Goal: Task Accomplishment & Management: Manage account settings

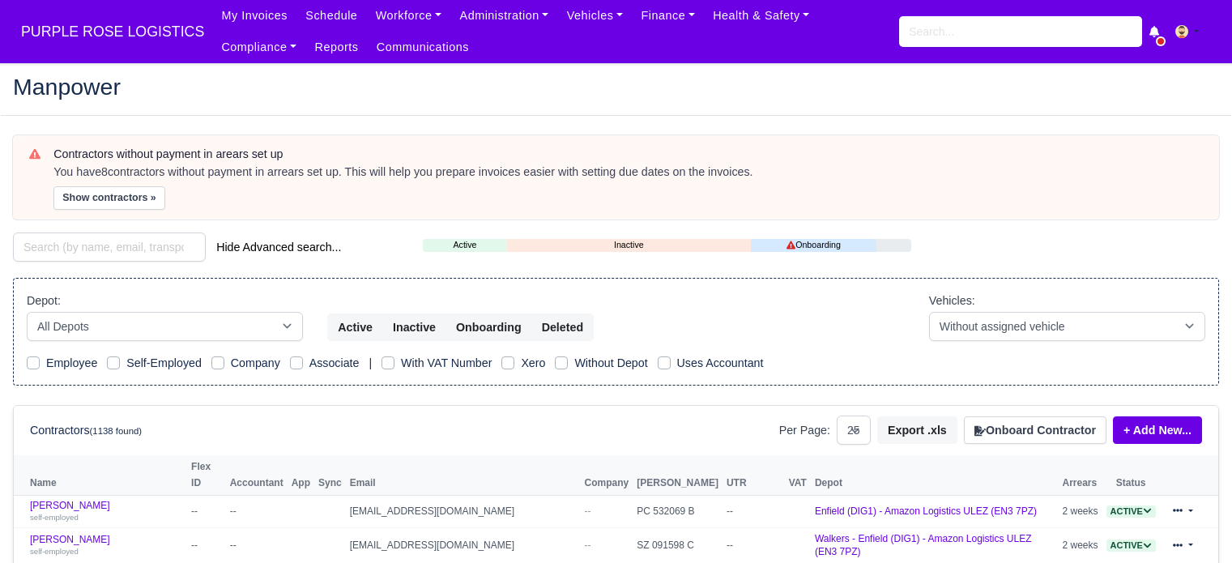
select select "25"
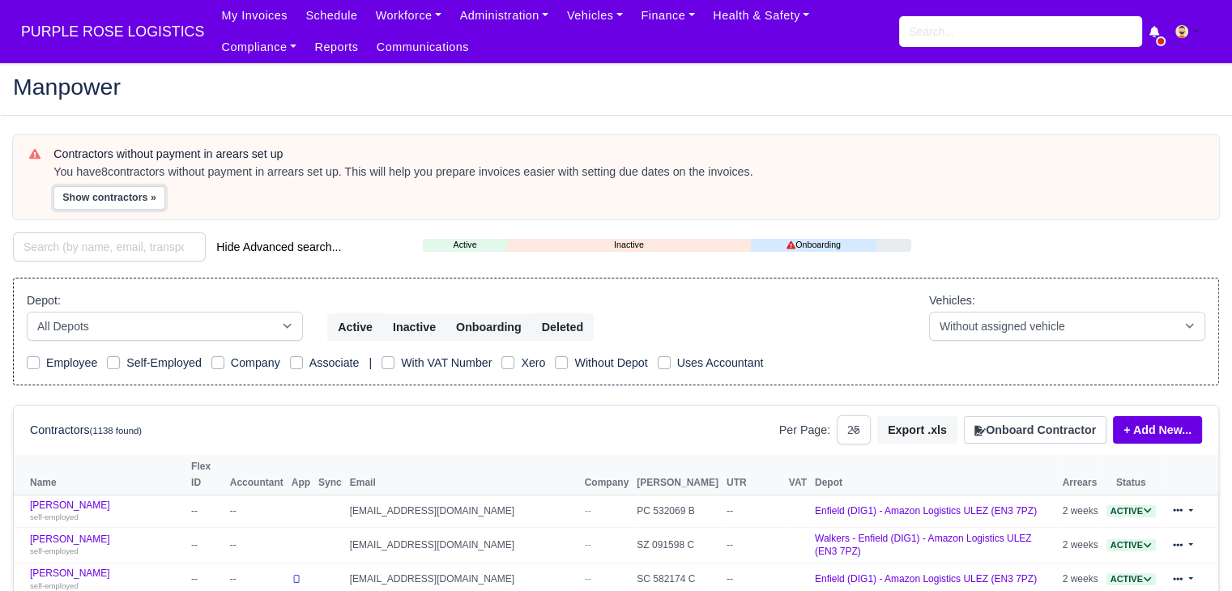
click at [143, 202] on button "Show contractors »" at bounding box center [109, 197] width 112 height 23
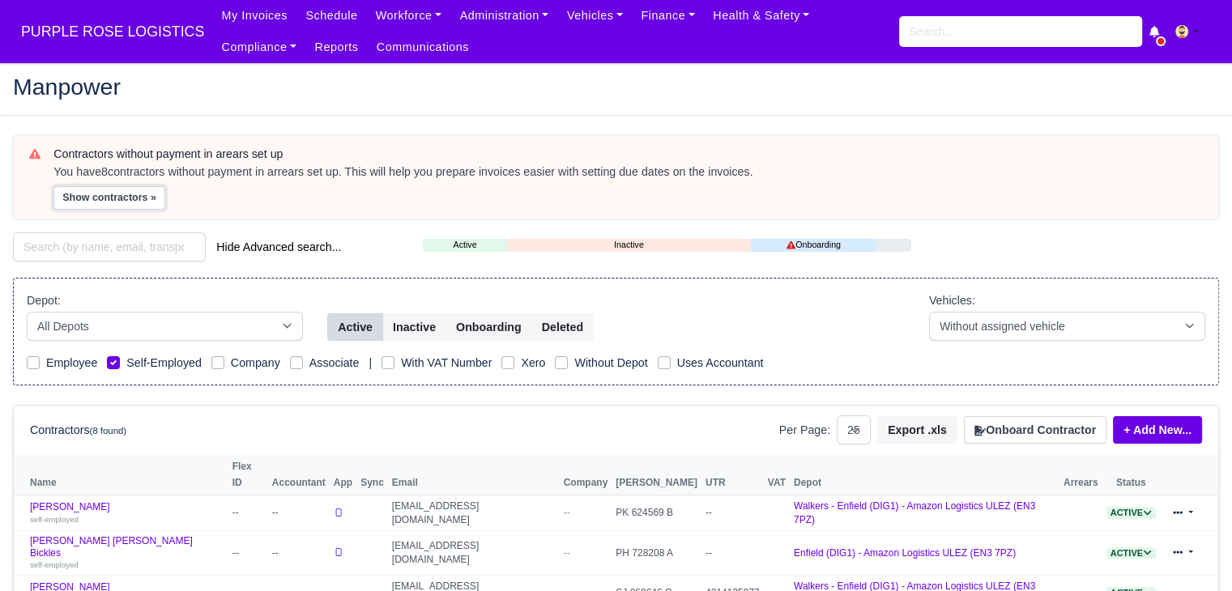
click at [110, 199] on button "Show contractors »" at bounding box center [109, 197] width 112 height 23
click at [664, 23] on link "Finance" at bounding box center [668, 16] width 72 height 32
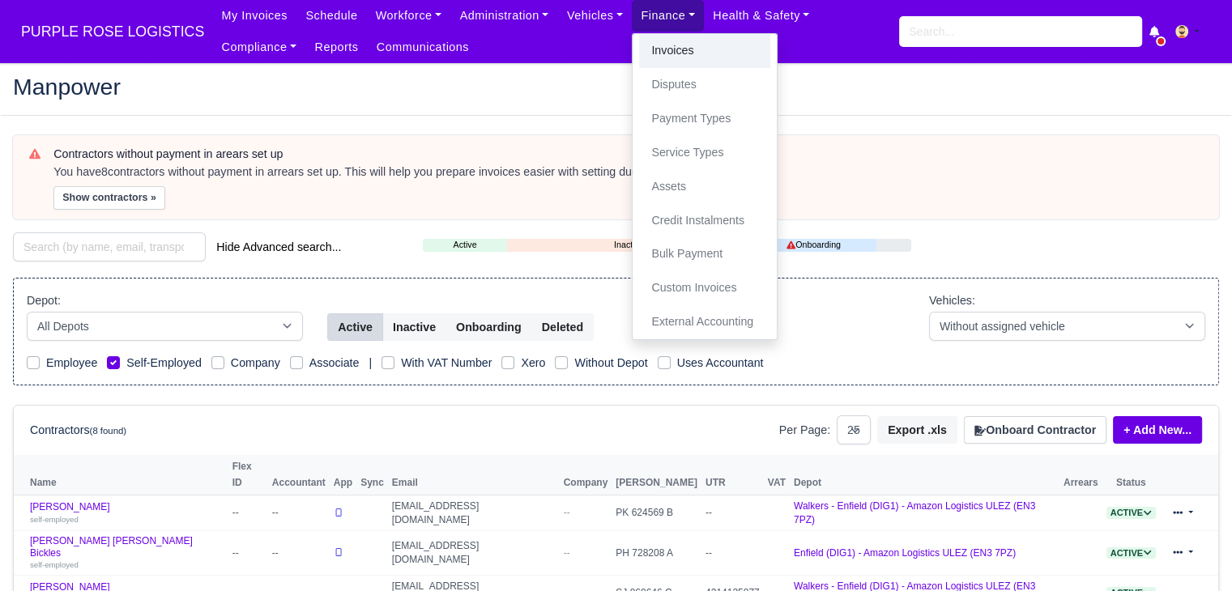
click at [651, 53] on link "Invoices" at bounding box center [704, 51] width 131 height 34
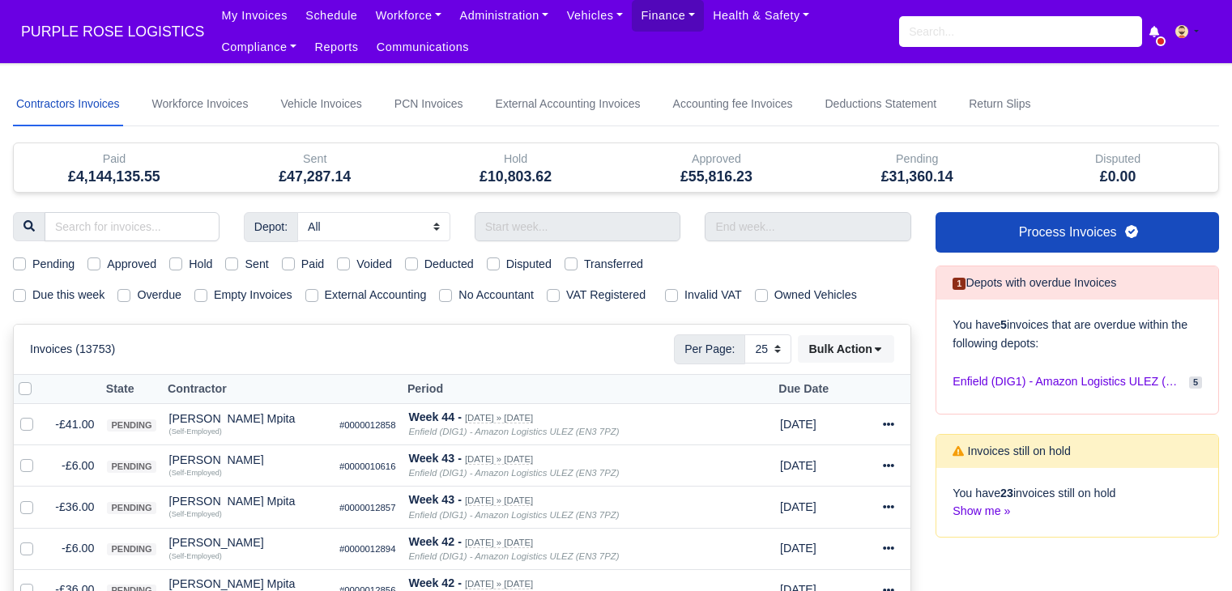
select select "25"
click at [79, 288] on label "Due this week" at bounding box center [68, 295] width 72 height 19
click at [26, 288] on input "Due this week" at bounding box center [19, 292] width 13 height 13
checkbox input "true"
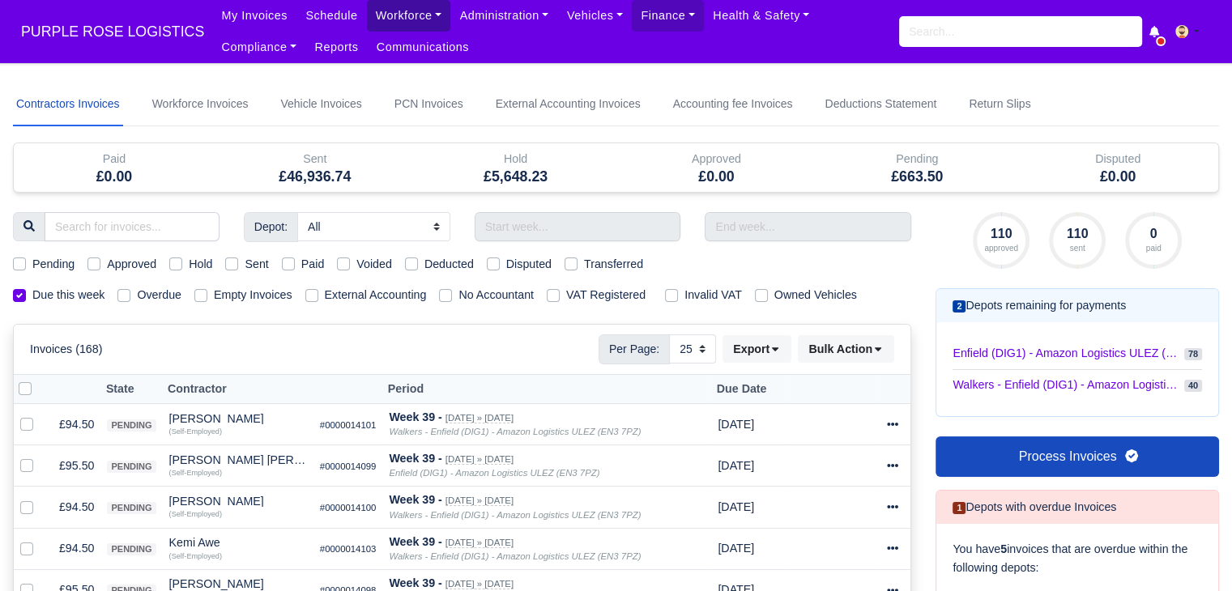
click at [367, 14] on link "Workforce" at bounding box center [409, 16] width 84 height 32
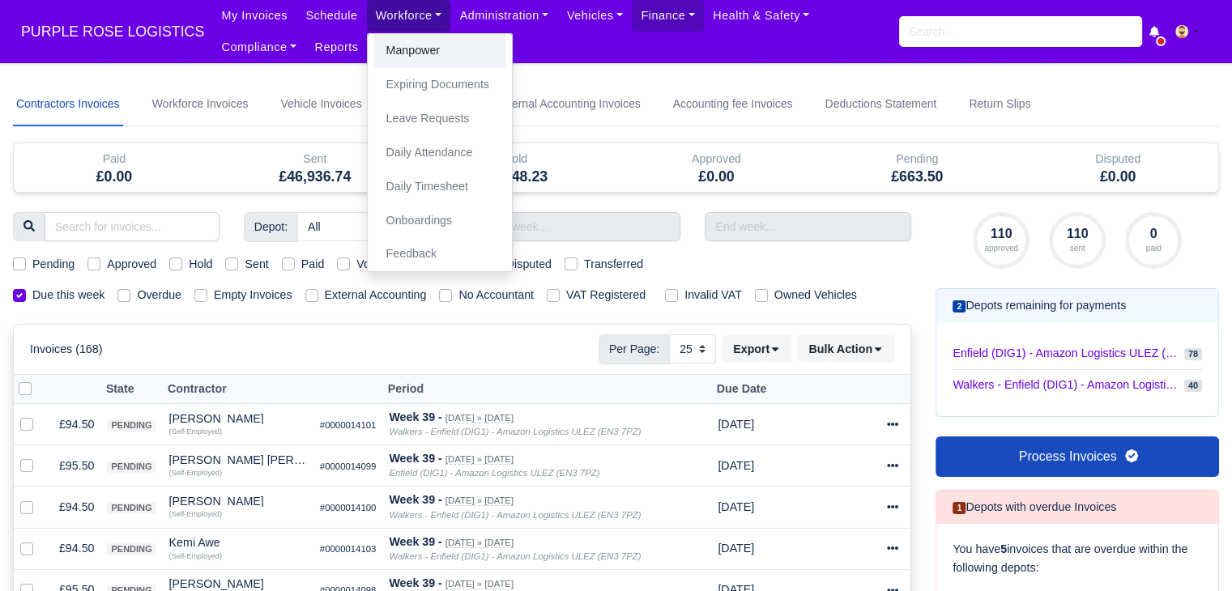
click at [374, 44] on link "Manpower" at bounding box center [439, 51] width 131 height 34
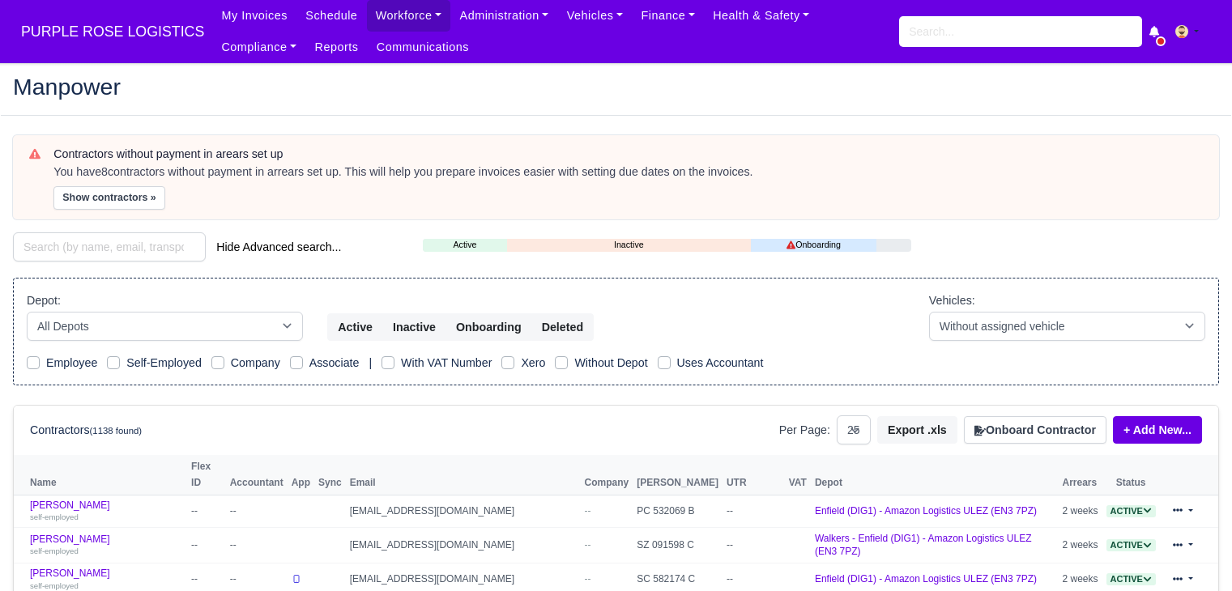
select select "25"
click at [113, 196] on button "Show contractors »" at bounding box center [109, 197] width 112 height 23
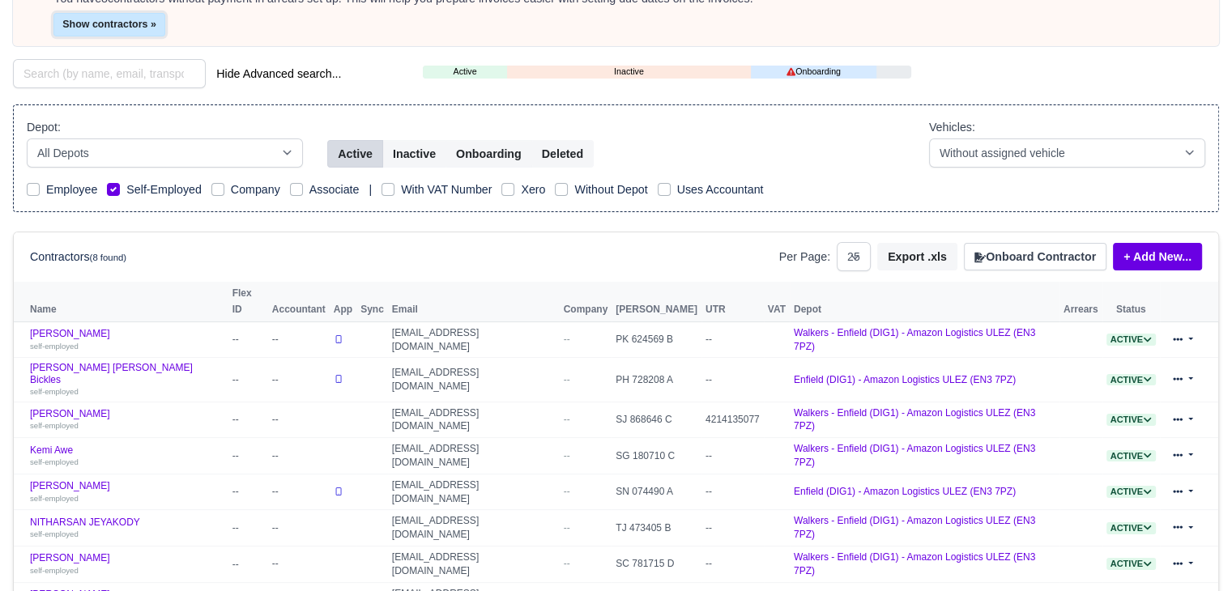
scroll to position [185, 0]
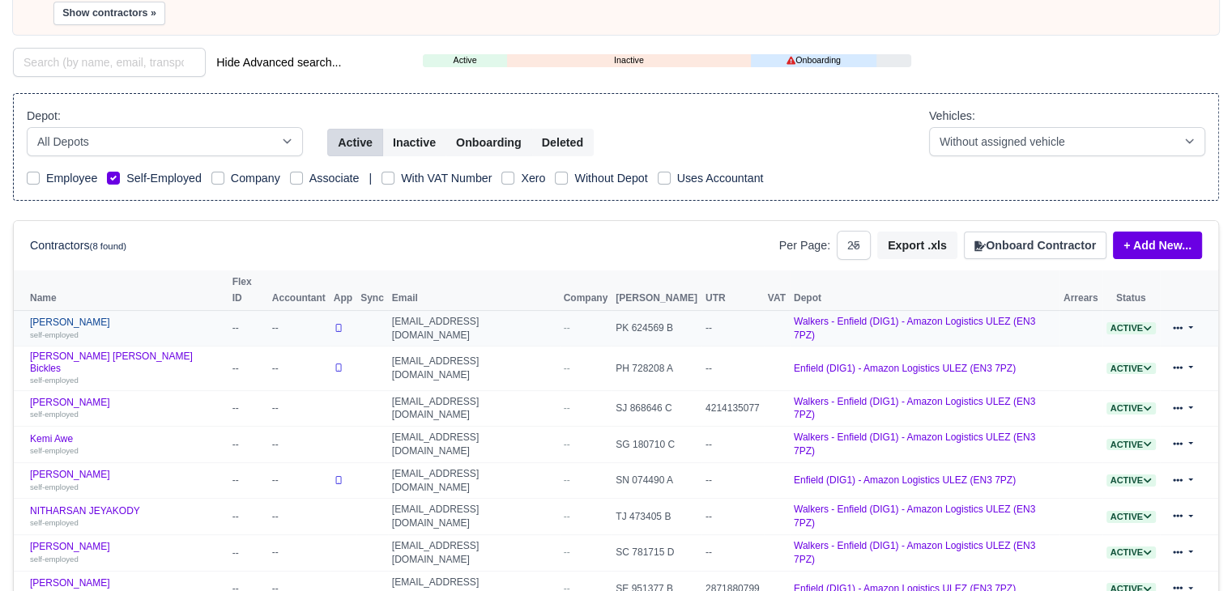
click at [40, 330] on small "self-employed" at bounding box center [54, 334] width 49 height 9
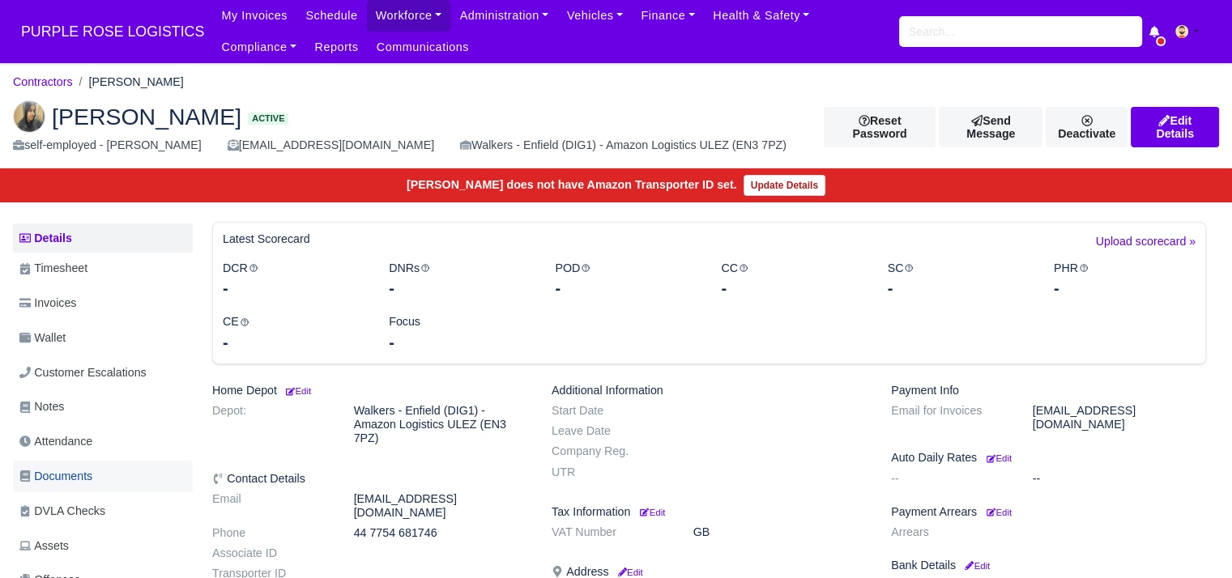
click at [86, 474] on span "Documents" at bounding box center [55, 476] width 73 height 19
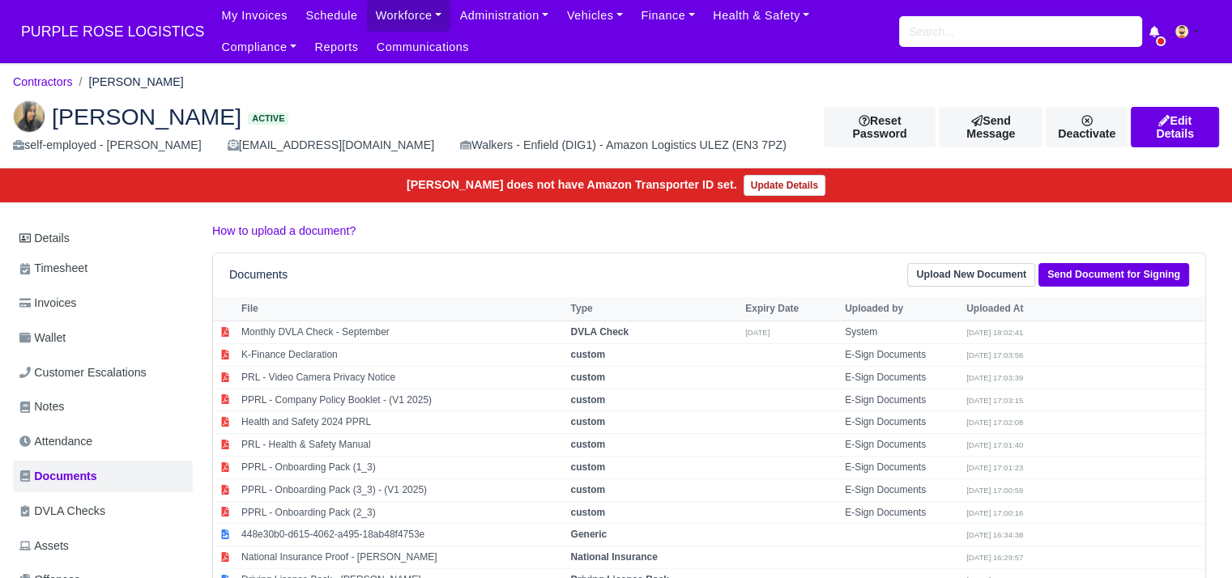
scroll to position [292, 0]
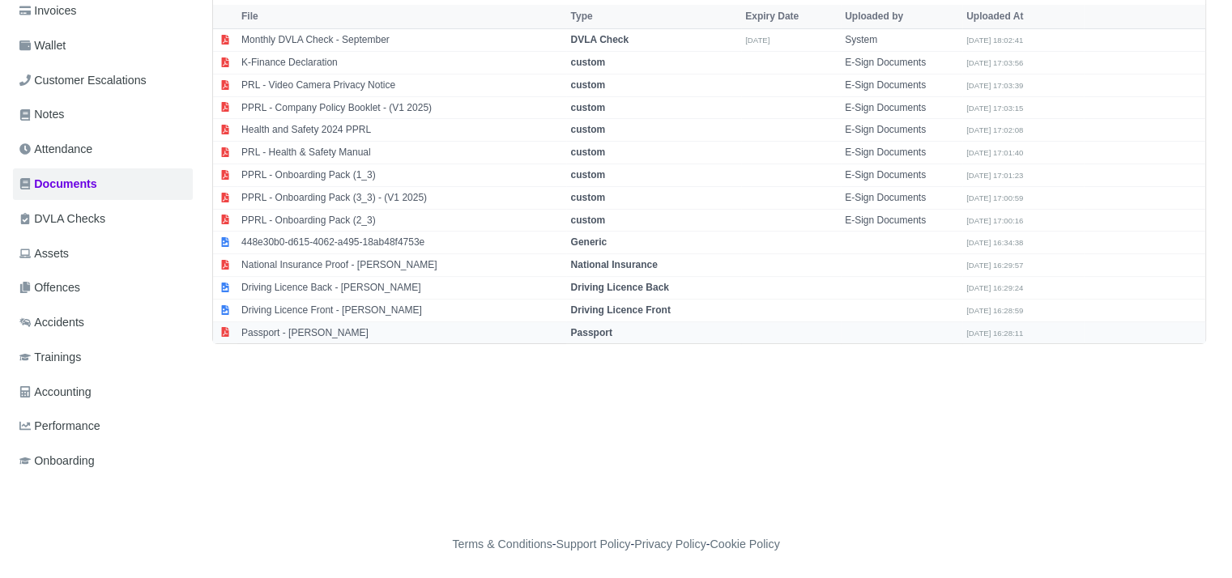
click at [358, 334] on td "Passport - [PERSON_NAME]" at bounding box center [401, 333] width 329 height 22
select select "passport"
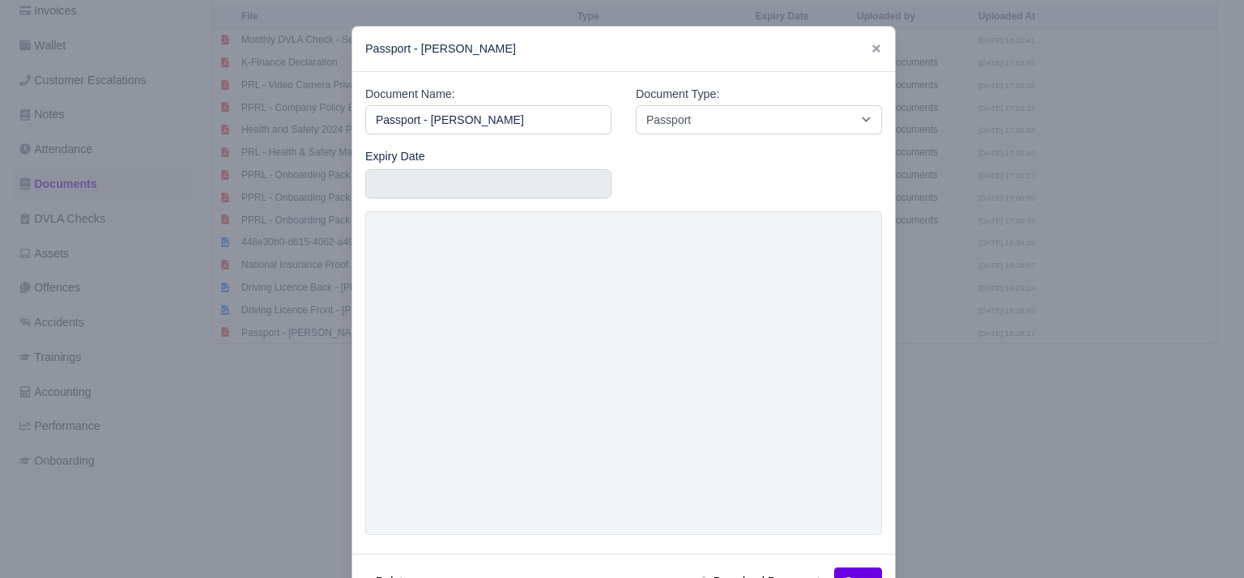
click at [1042, 387] on div at bounding box center [622, 289] width 1244 height 578
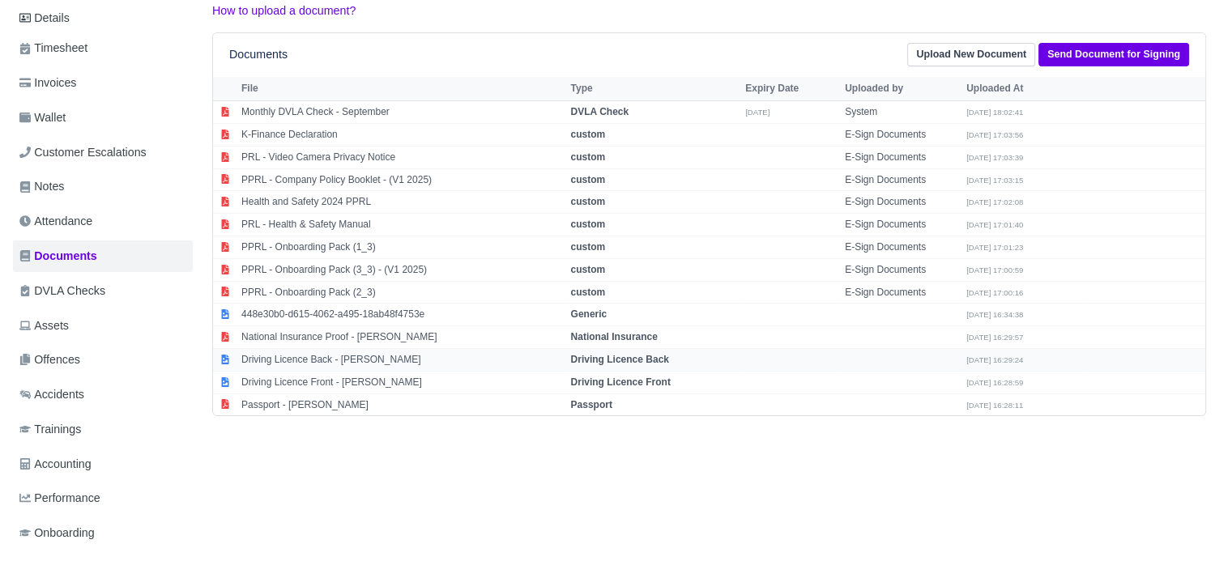
scroll to position [208, 0]
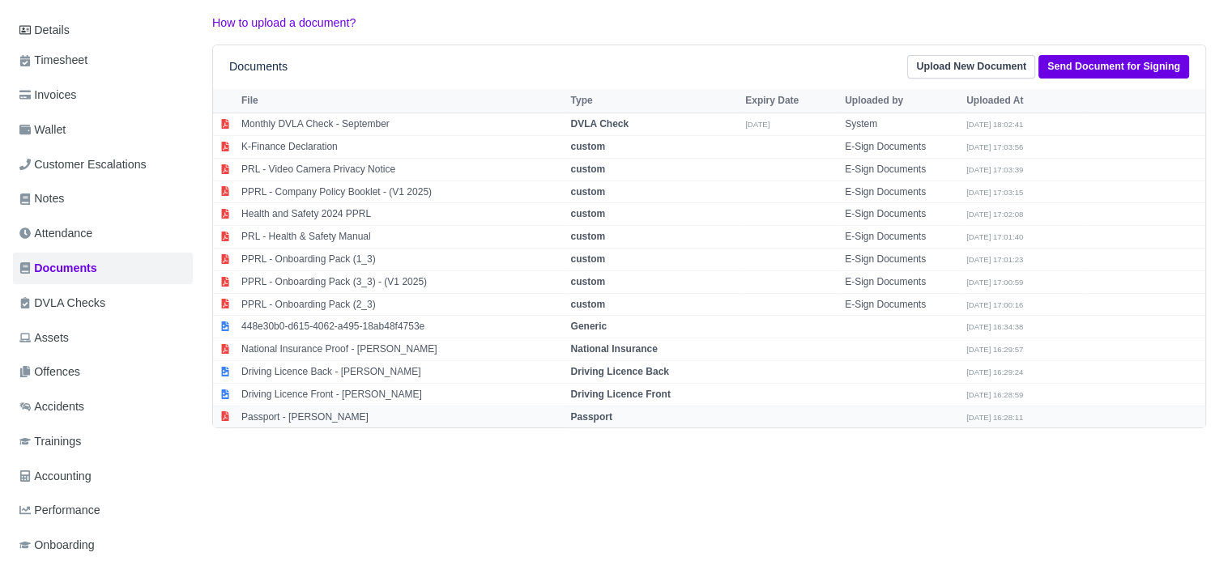
click at [313, 412] on td "Passport - Amira Ahmed" at bounding box center [401, 417] width 329 height 22
select select "passport"
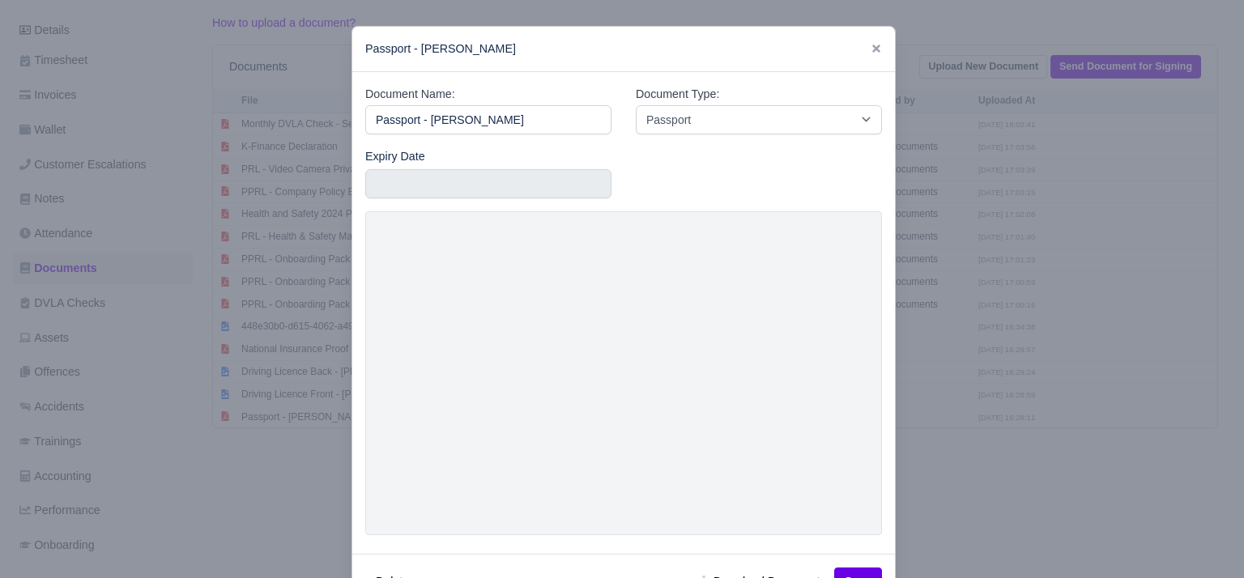
click at [956, 381] on div at bounding box center [622, 289] width 1244 height 578
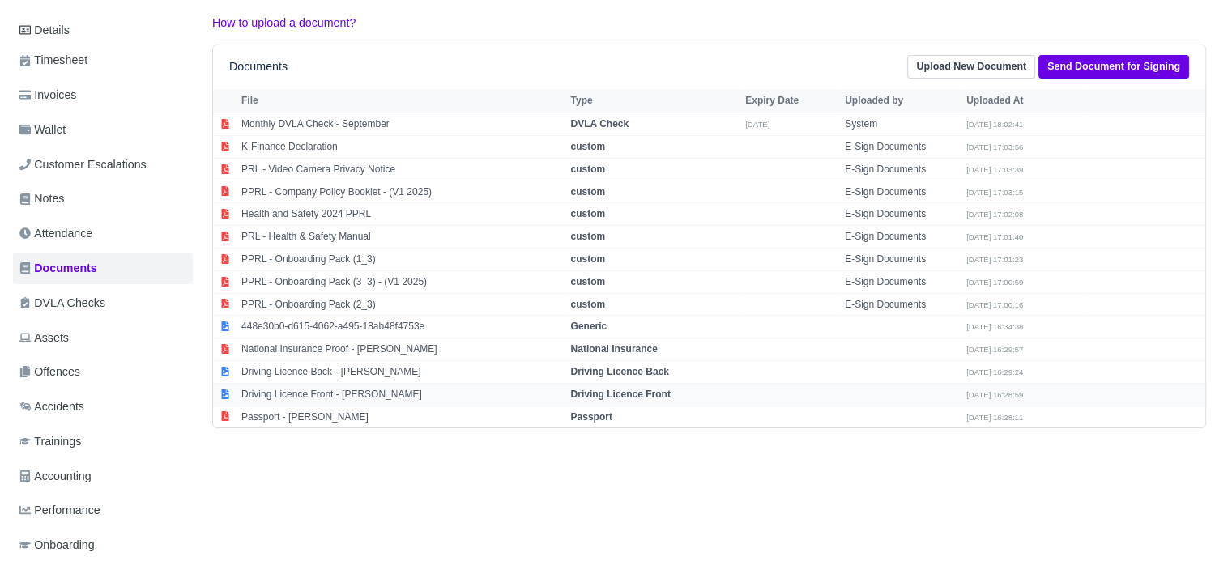
click at [351, 389] on td "Driving Licence Front - Amira Ahmed" at bounding box center [401, 394] width 329 height 23
select select "driving-licence-front"
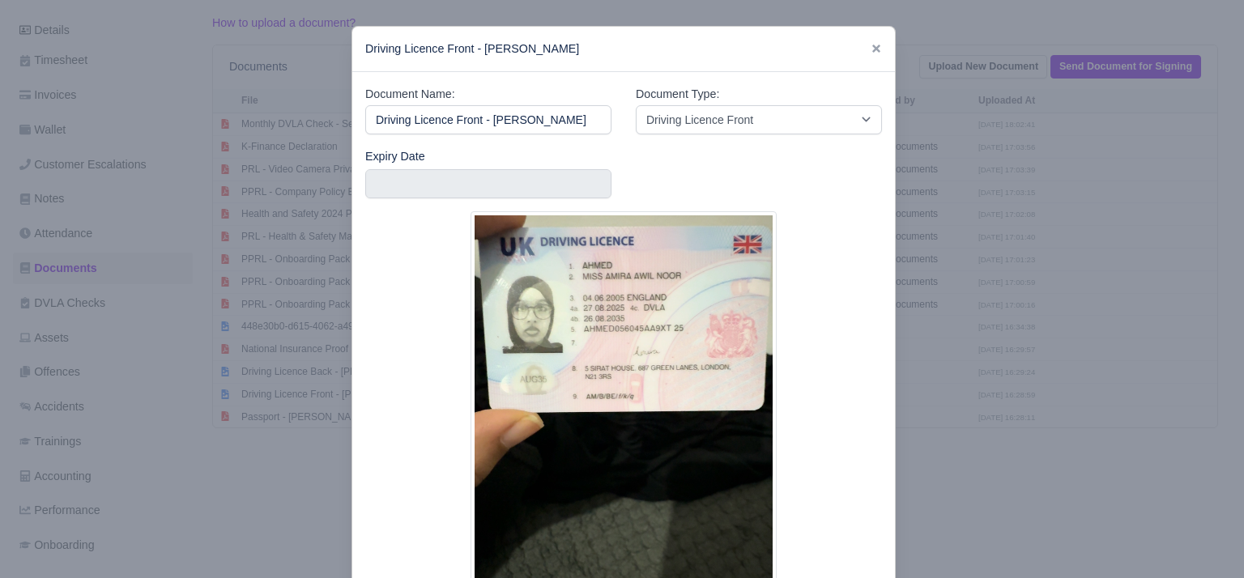
click at [950, 337] on div at bounding box center [622, 289] width 1244 height 578
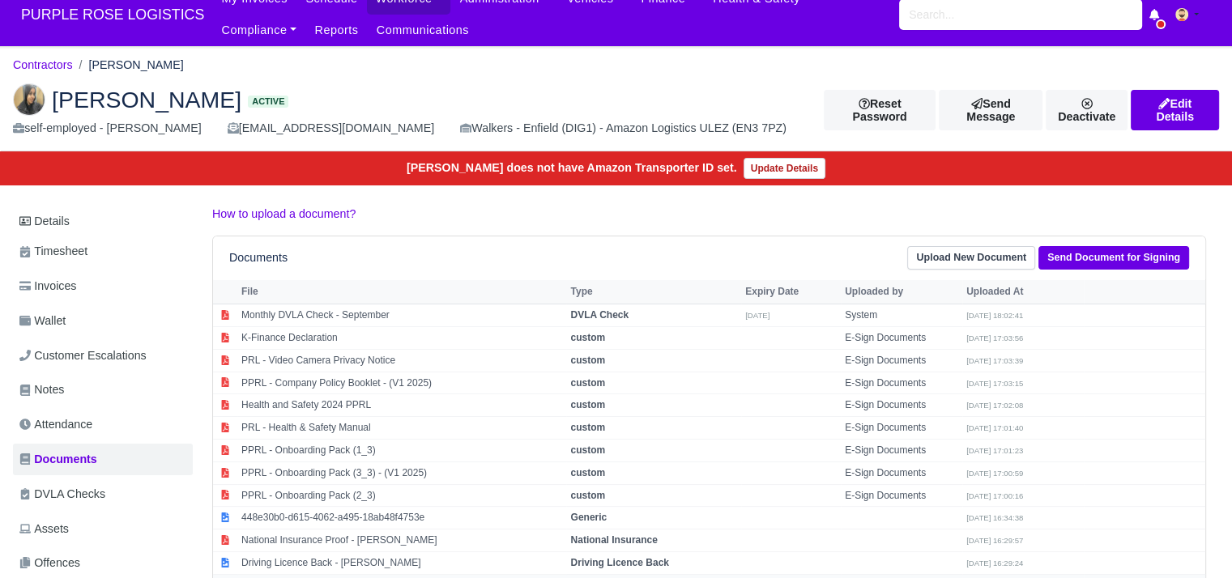
scroll to position [0, 0]
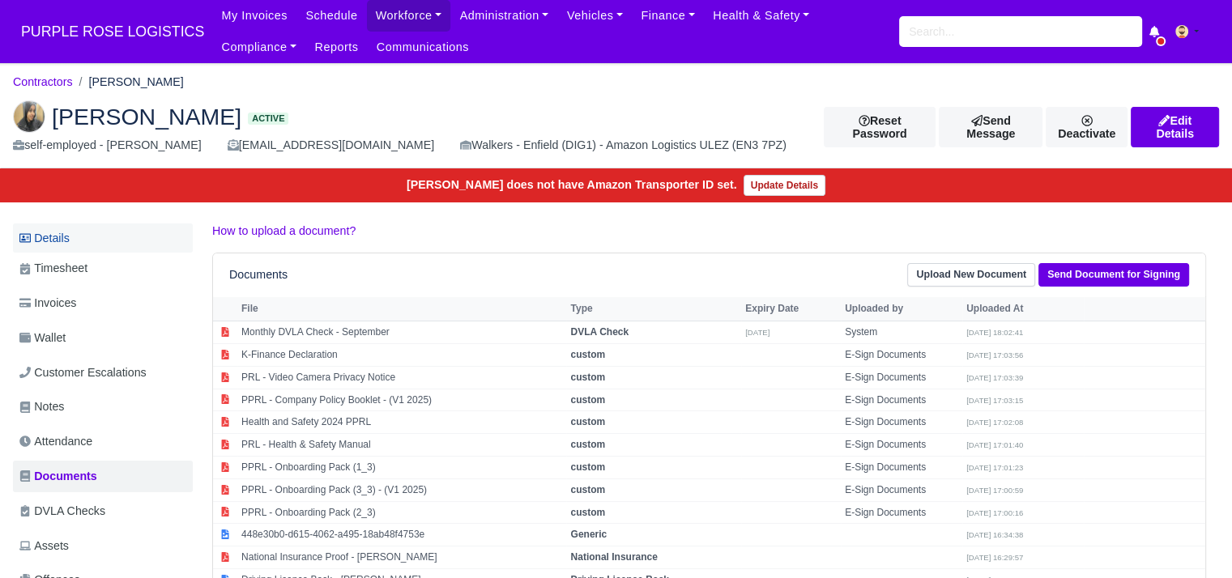
click at [79, 239] on link "Details" at bounding box center [103, 239] width 180 height 30
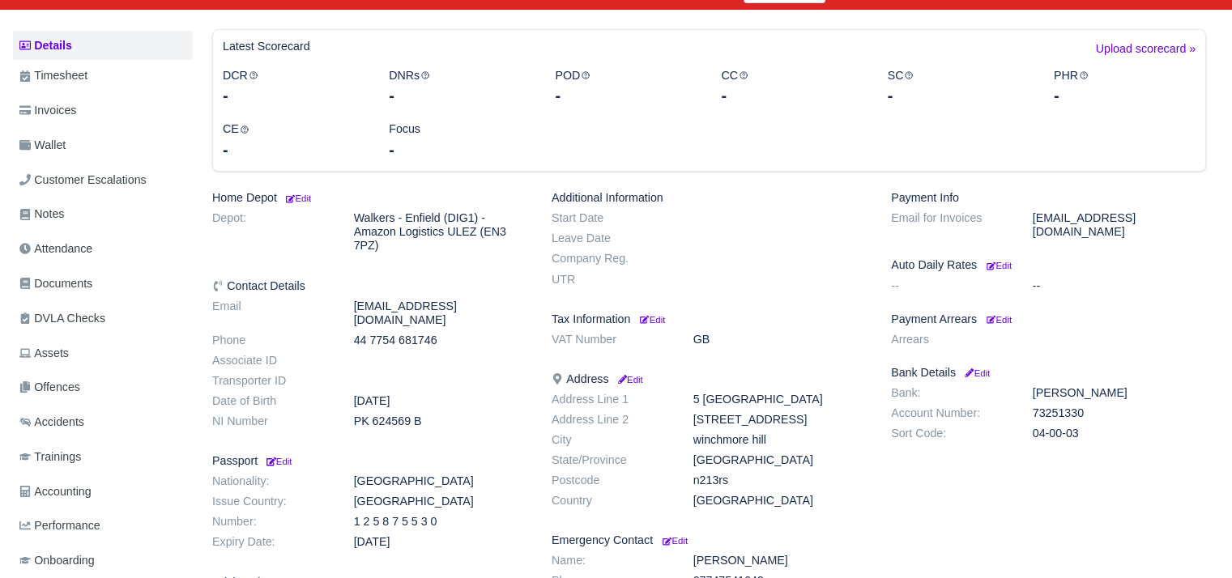
scroll to position [194, 0]
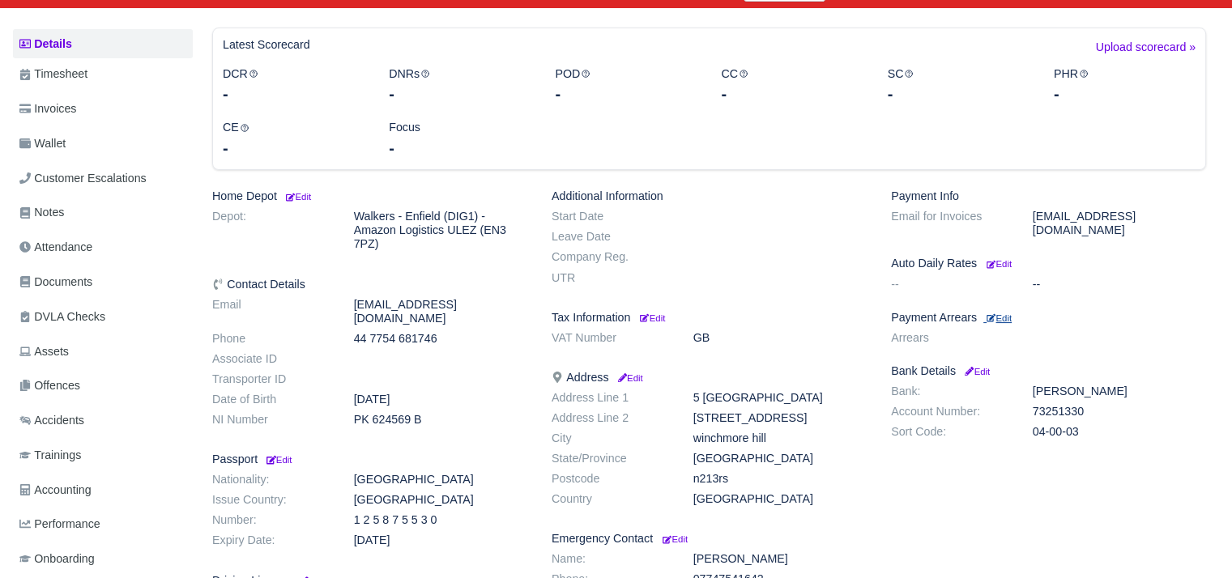
click at [1009, 313] on small "Edit" at bounding box center [998, 318] width 25 height 10
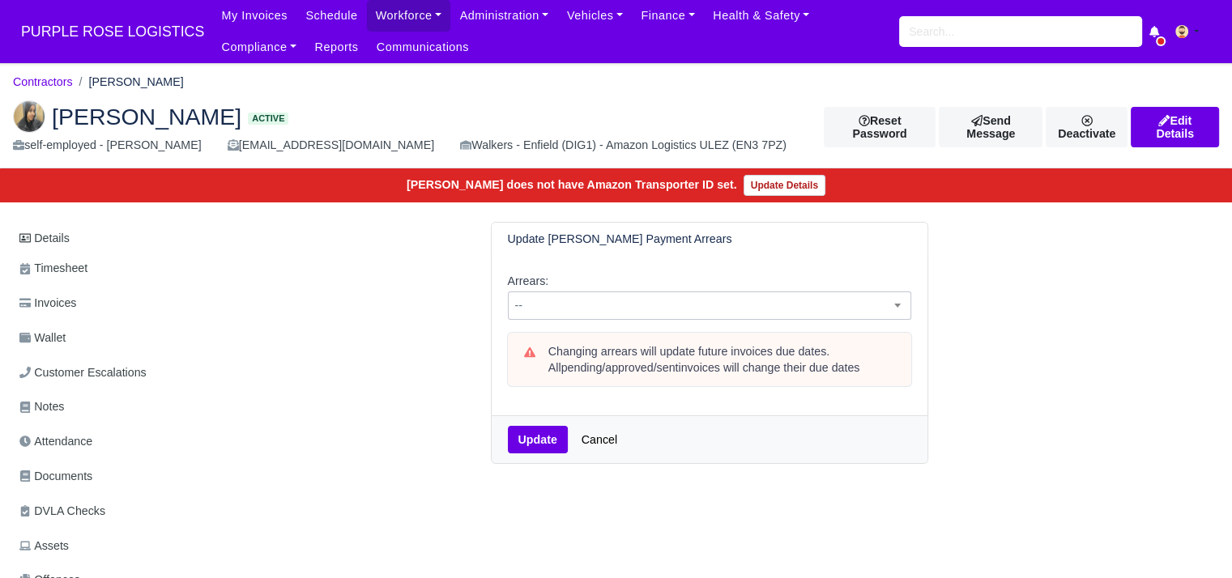
click at [704, 304] on span "--" at bounding box center [710, 306] width 402 height 20
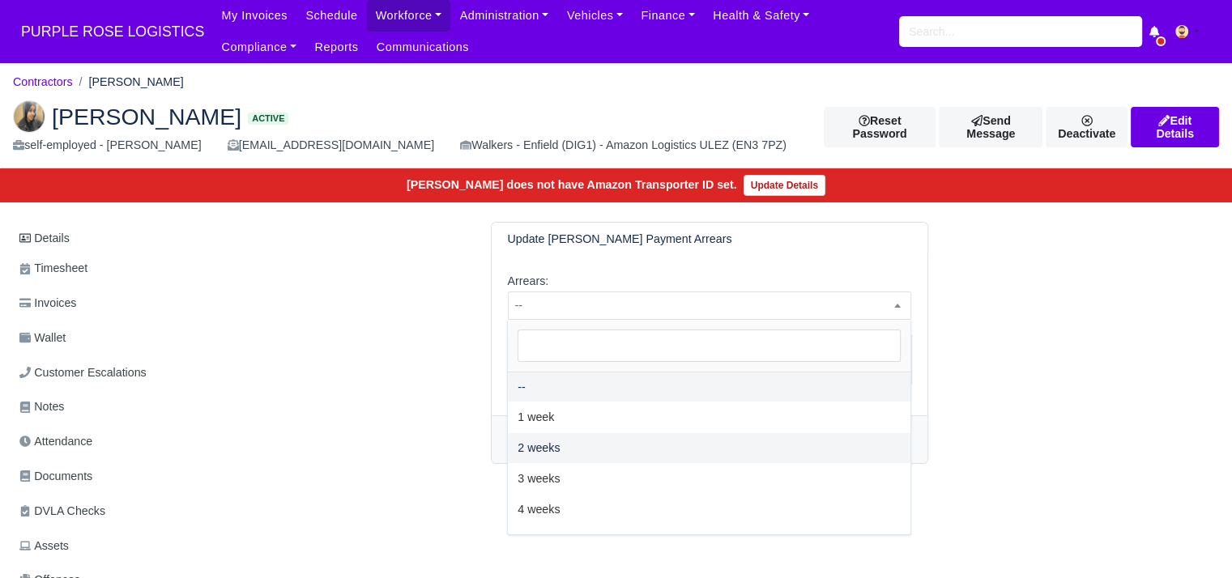
select select "2W"
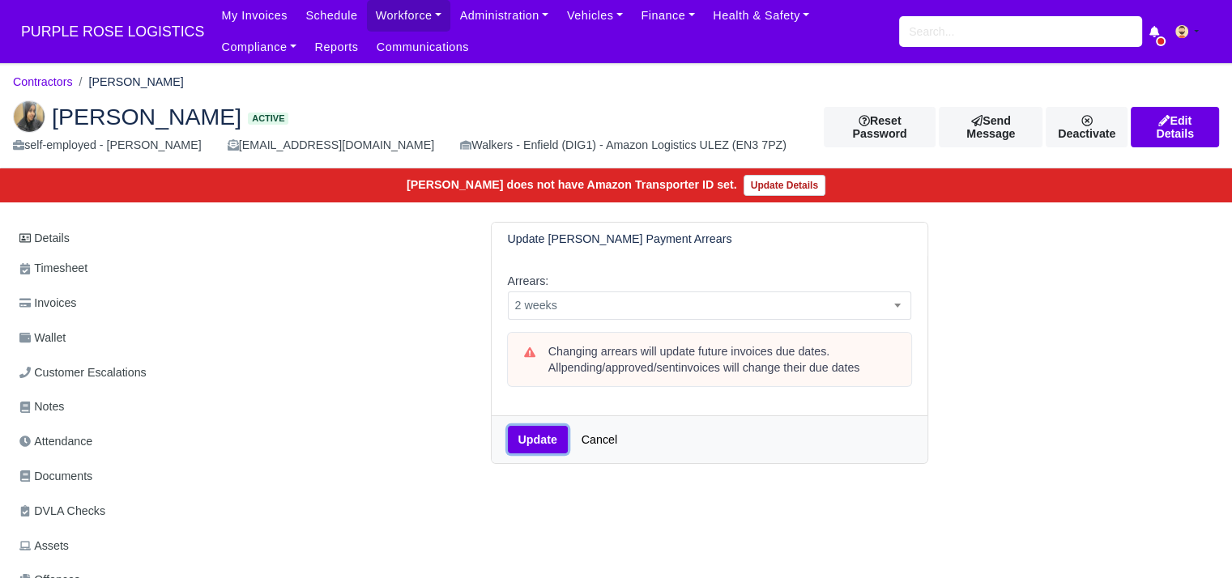
click at [526, 441] on button "Update" at bounding box center [538, 440] width 60 height 28
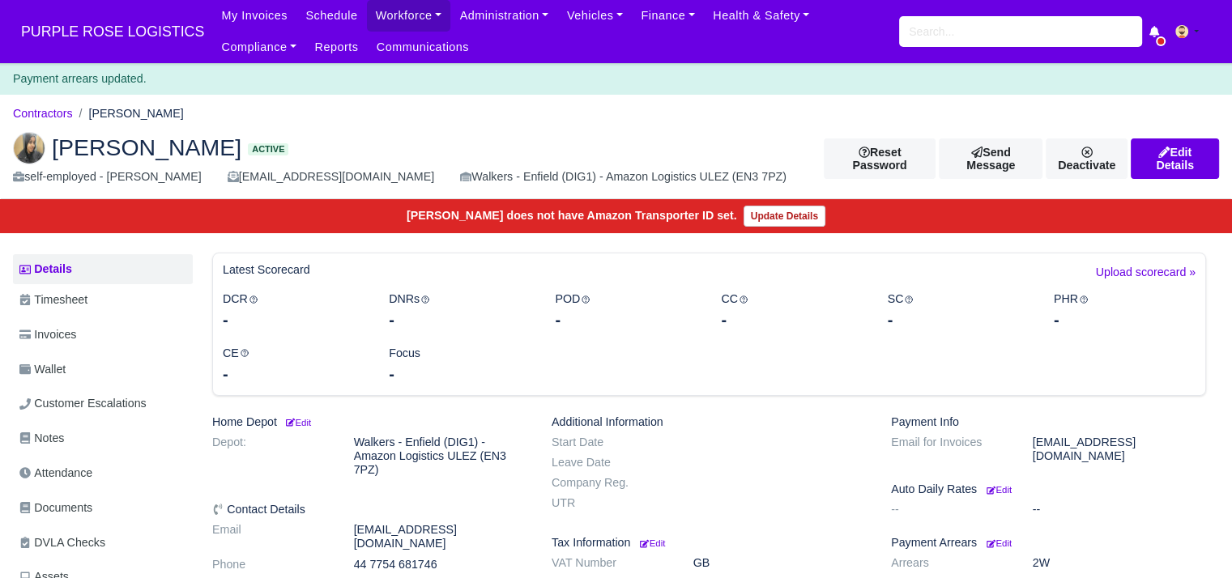
click at [36, 99] on body "PURPLE ROSE LOGISTICS My Invoices Schedule Workforce Manpower Expiring Document…" at bounding box center [616, 289] width 1232 height 578
click at [41, 114] on link "Contractors" at bounding box center [43, 113] width 60 height 13
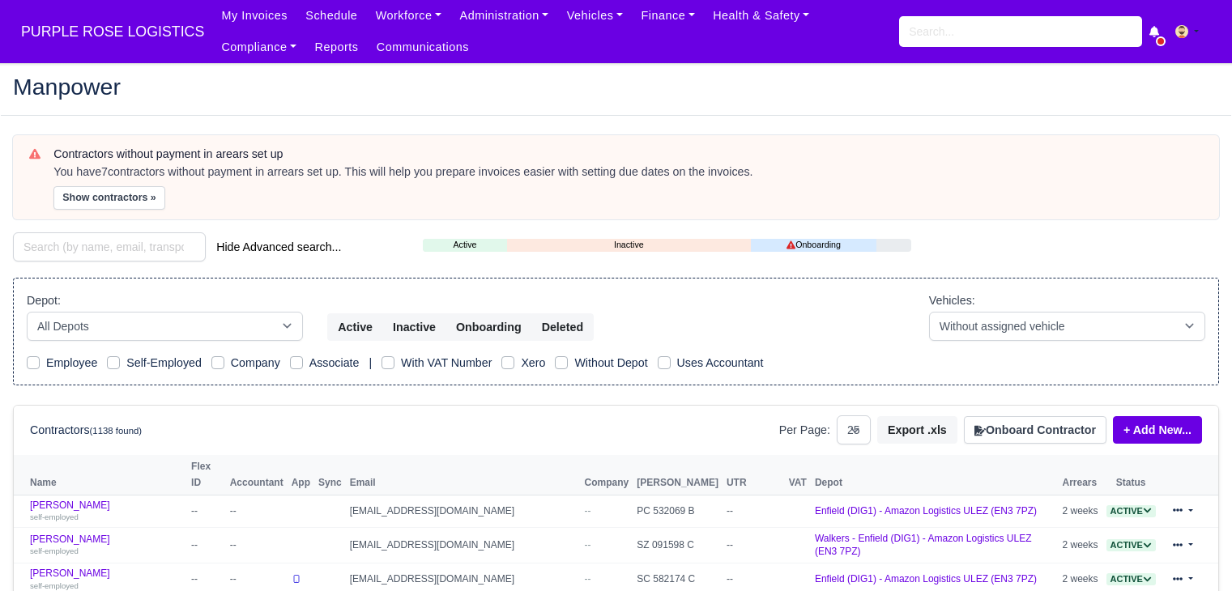
select select "25"
click at [84, 192] on button "Show contractors »" at bounding box center [109, 197] width 112 height 23
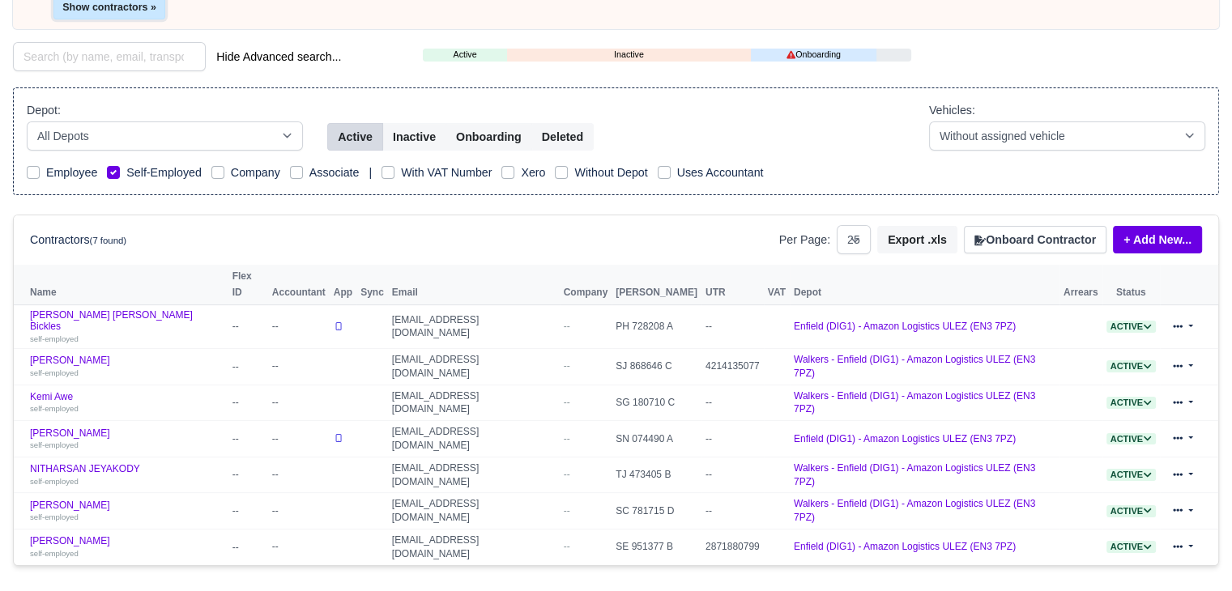
scroll to position [193, 0]
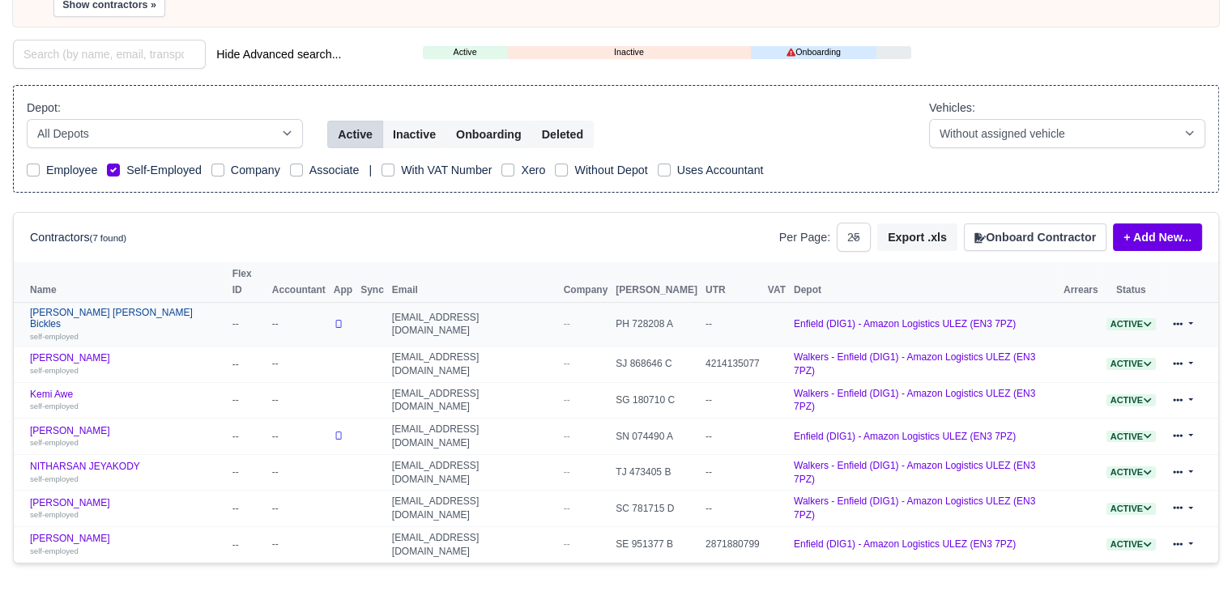
click at [100, 307] on link "Craig Antony Lee Bickles self-employed" at bounding box center [127, 324] width 194 height 35
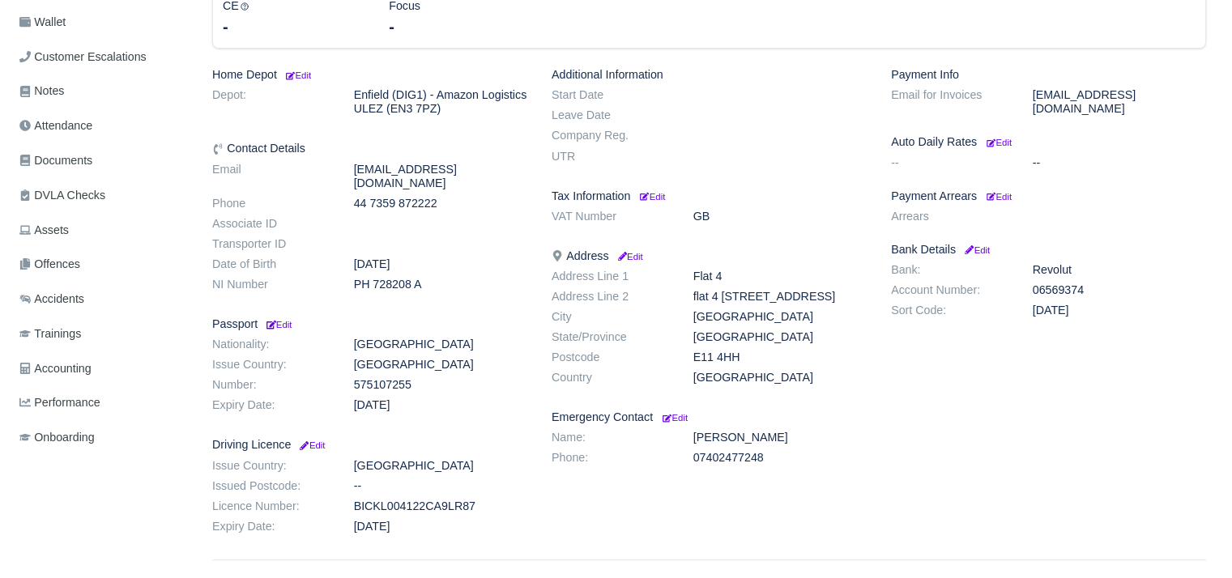
scroll to position [320, 0]
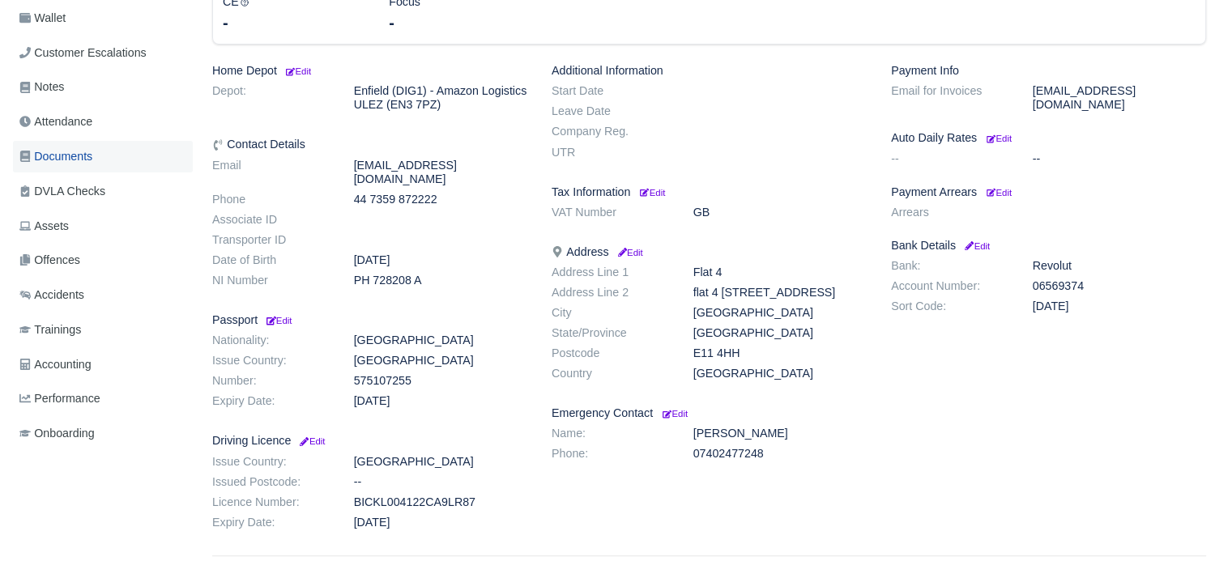
click at [100, 161] on link "Documents" at bounding box center [103, 157] width 180 height 32
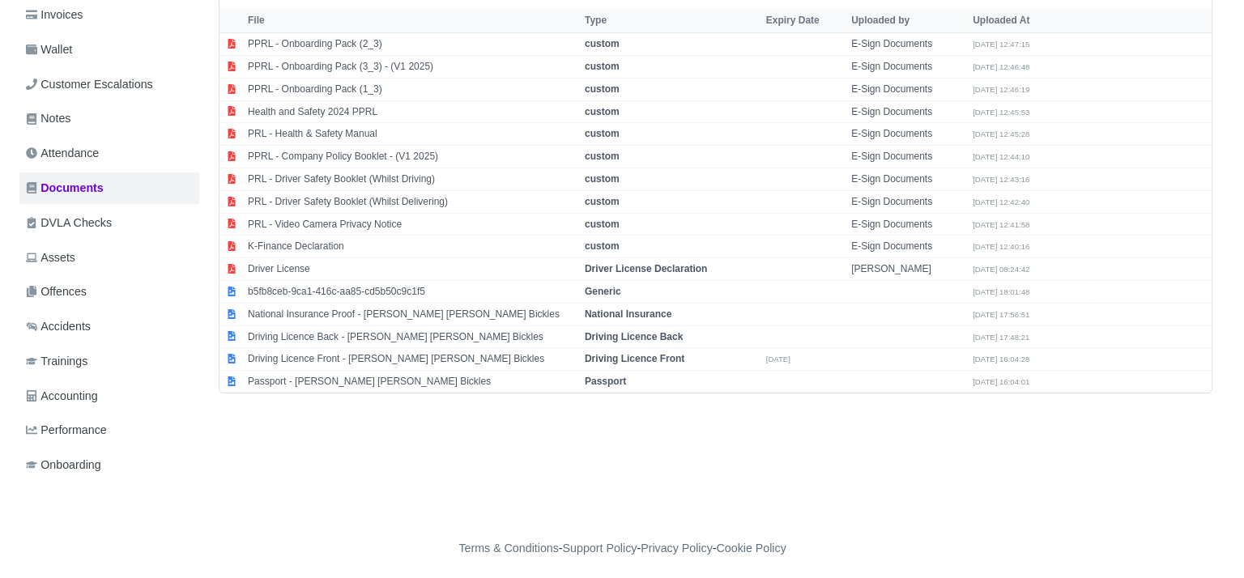
scroll to position [292, 0]
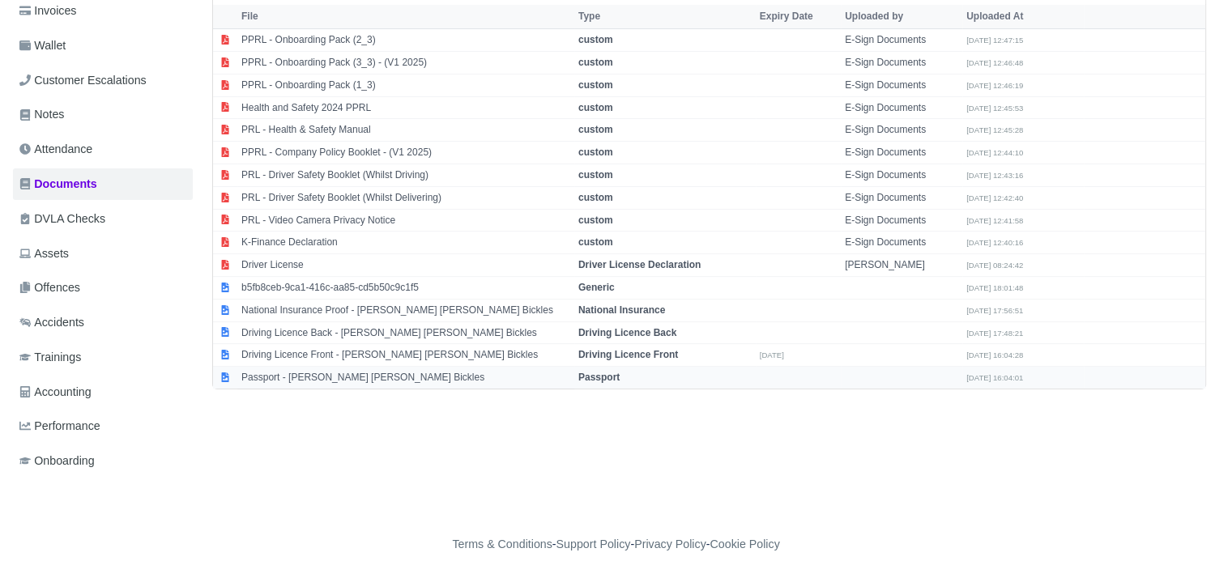
click at [311, 368] on td "Passport - Craig Antony Lee Bickles" at bounding box center [405, 378] width 337 height 22
select select "passport"
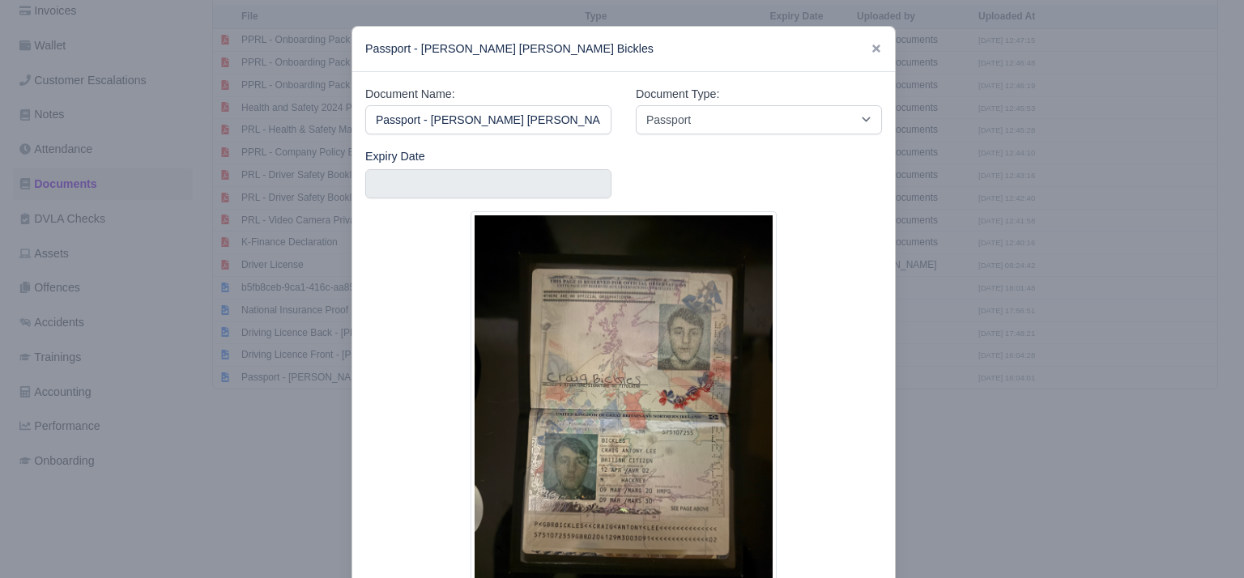
click at [1031, 383] on div at bounding box center [622, 289] width 1244 height 578
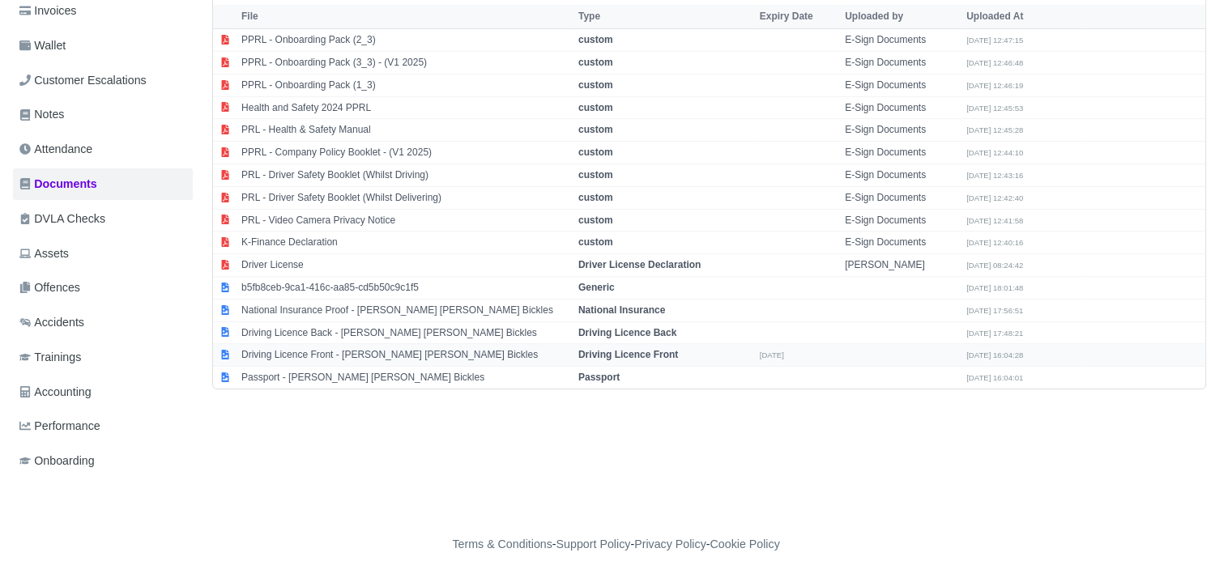
click at [411, 344] on td "Driving Licence Front - Craig Antony Lee Bickles" at bounding box center [405, 355] width 337 height 23
select select "driving-licence-front"
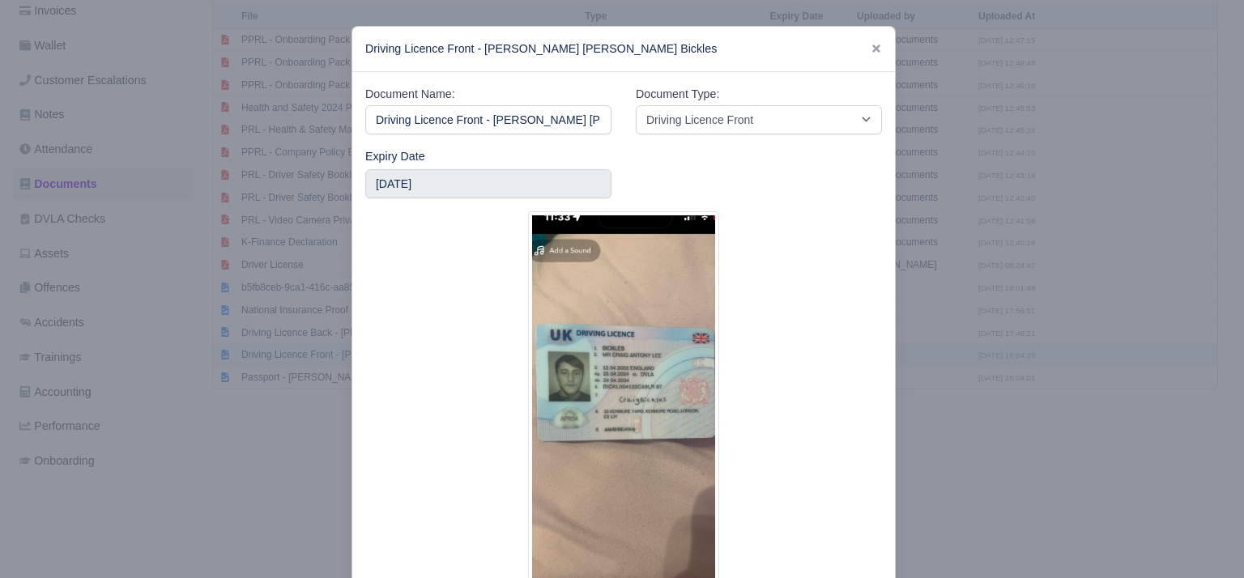
scroll to position [0, 13]
click at [256, 396] on div at bounding box center [622, 289] width 1244 height 578
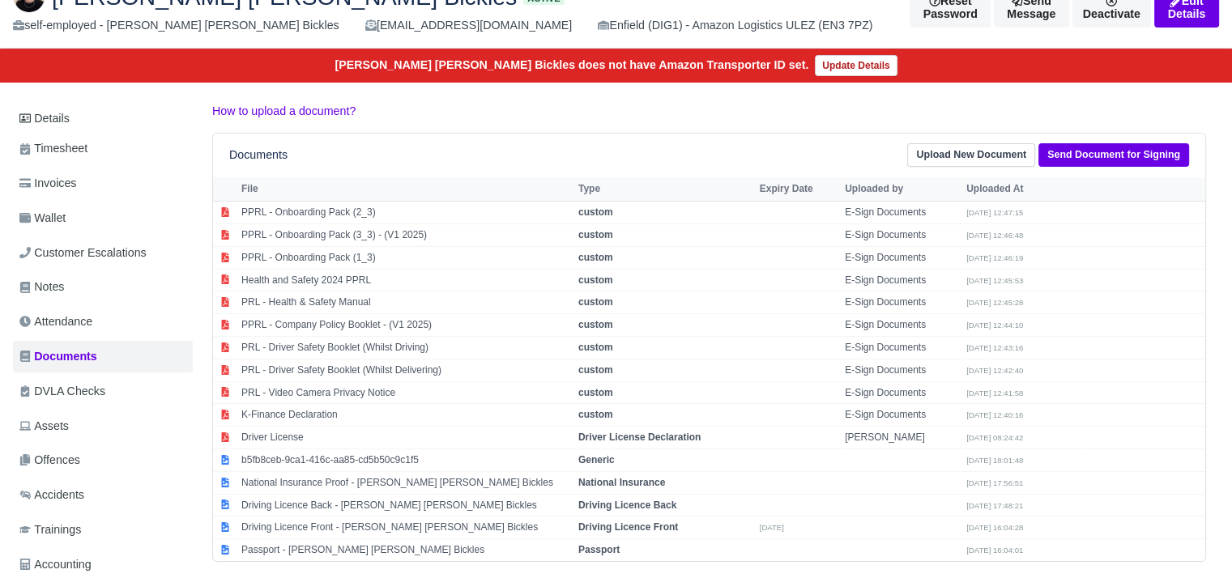
scroll to position [120, 0]
click at [166, 117] on link "Details" at bounding box center [103, 119] width 180 height 30
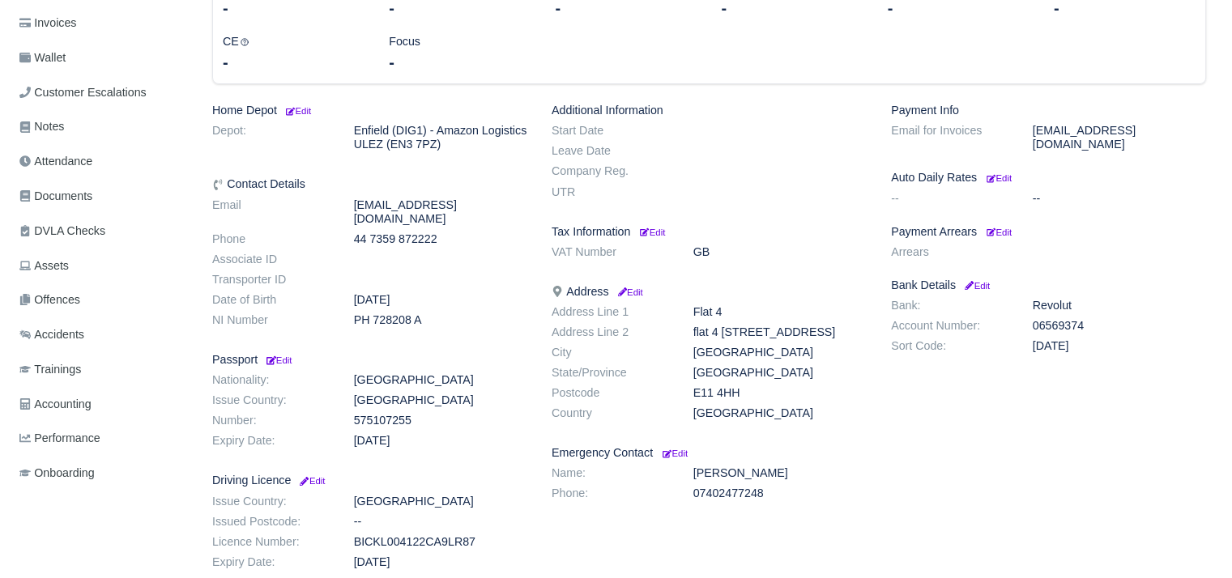
scroll to position [396, 0]
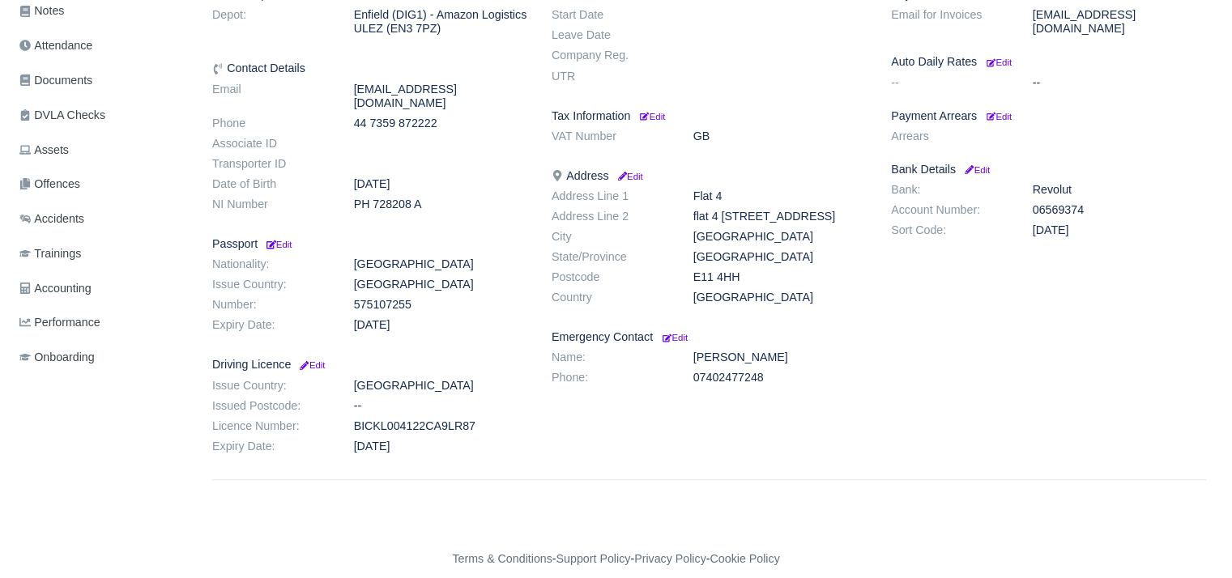
click at [1002, 109] on div "Payment Info Email for Invoices [EMAIL_ADDRESS][DOMAIN_NAME] Auto Daily Rates E…" at bounding box center [1048, 224] width 339 height 472
click at [1003, 112] on small "Edit" at bounding box center [998, 117] width 25 height 10
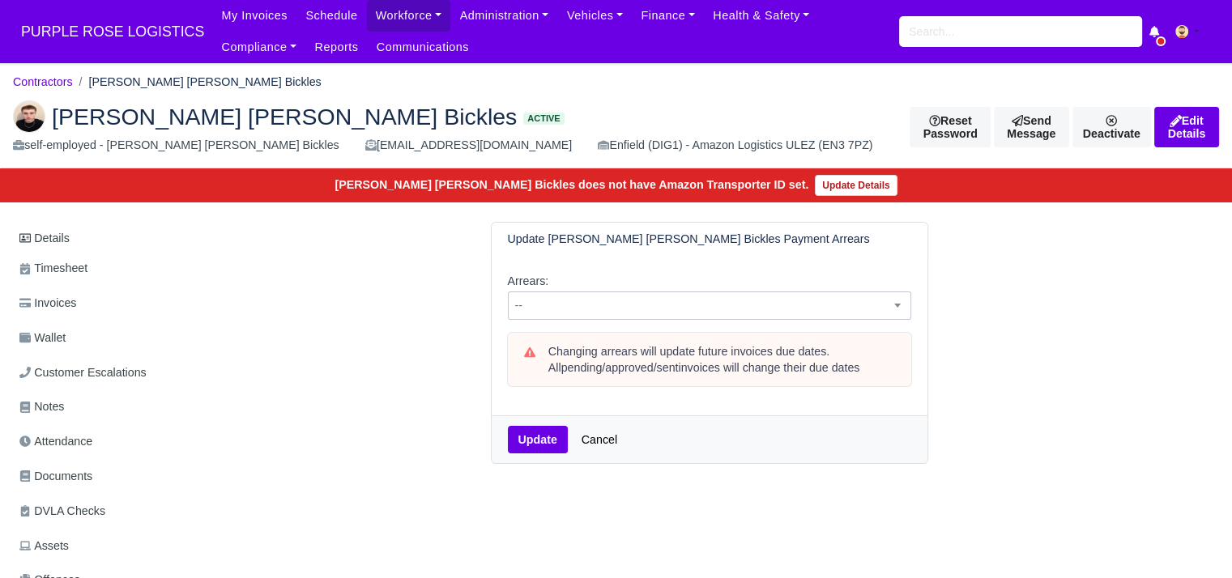
click at [578, 308] on span "--" at bounding box center [710, 306] width 402 height 20
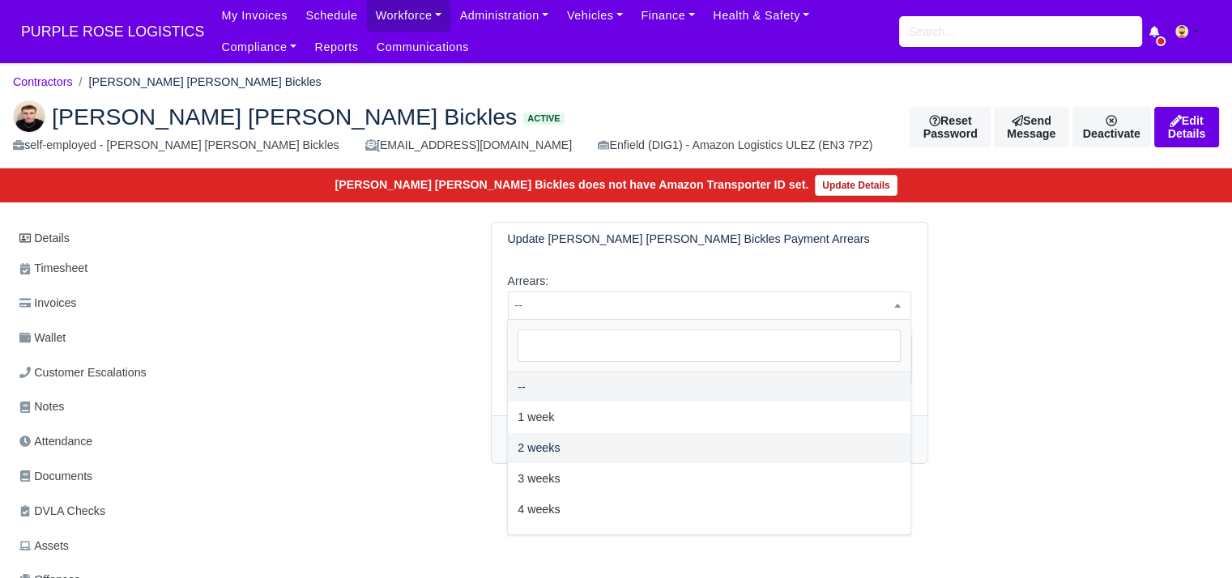
select select "2W"
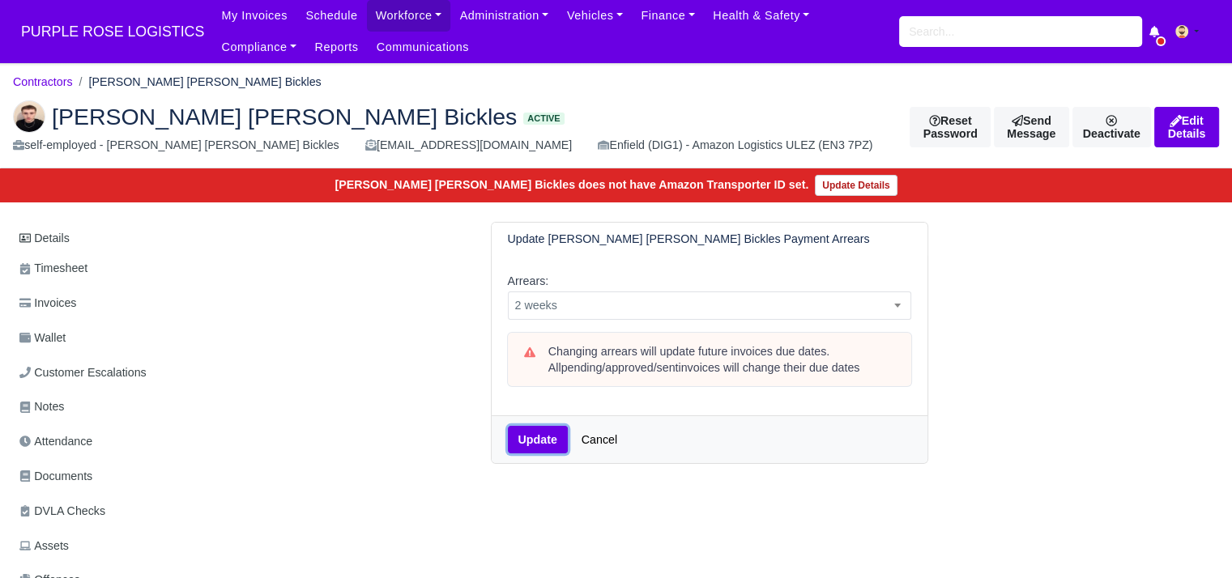
click at [535, 452] on button "Update" at bounding box center [538, 440] width 60 height 28
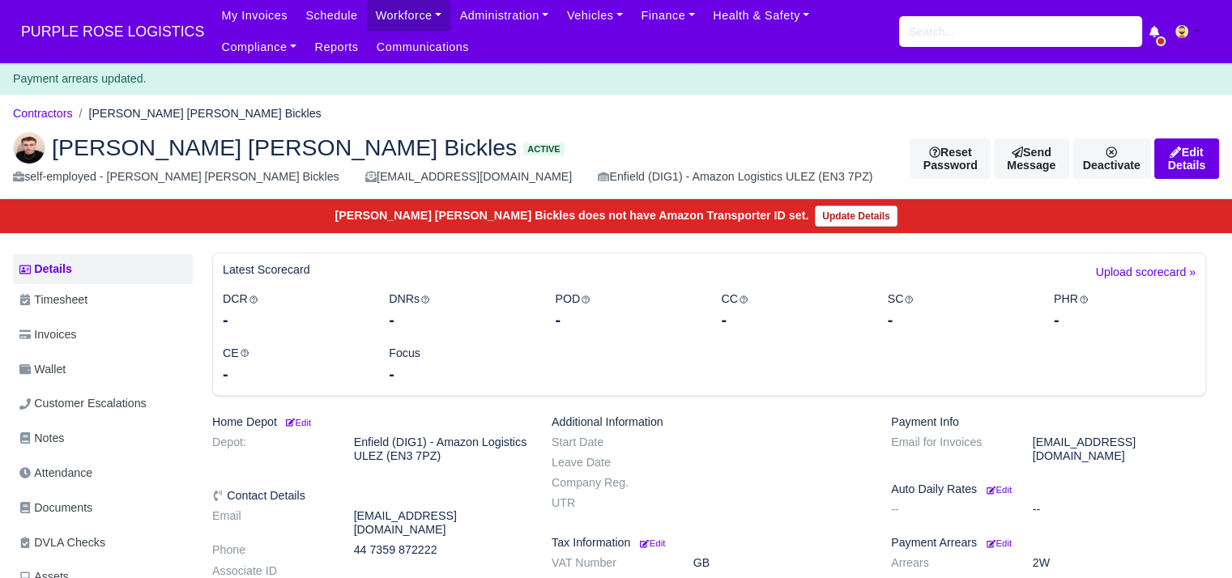
click at [61, 124] on div "[PERSON_NAME] [PERSON_NAME] Bickles Active self-employed - [PERSON_NAME] [PERSO…" at bounding box center [616, 159] width 1230 height 81
click at [60, 121] on li "Contractors" at bounding box center [43, 113] width 60 height 19
click at [62, 110] on link "Contractors" at bounding box center [43, 113] width 60 height 13
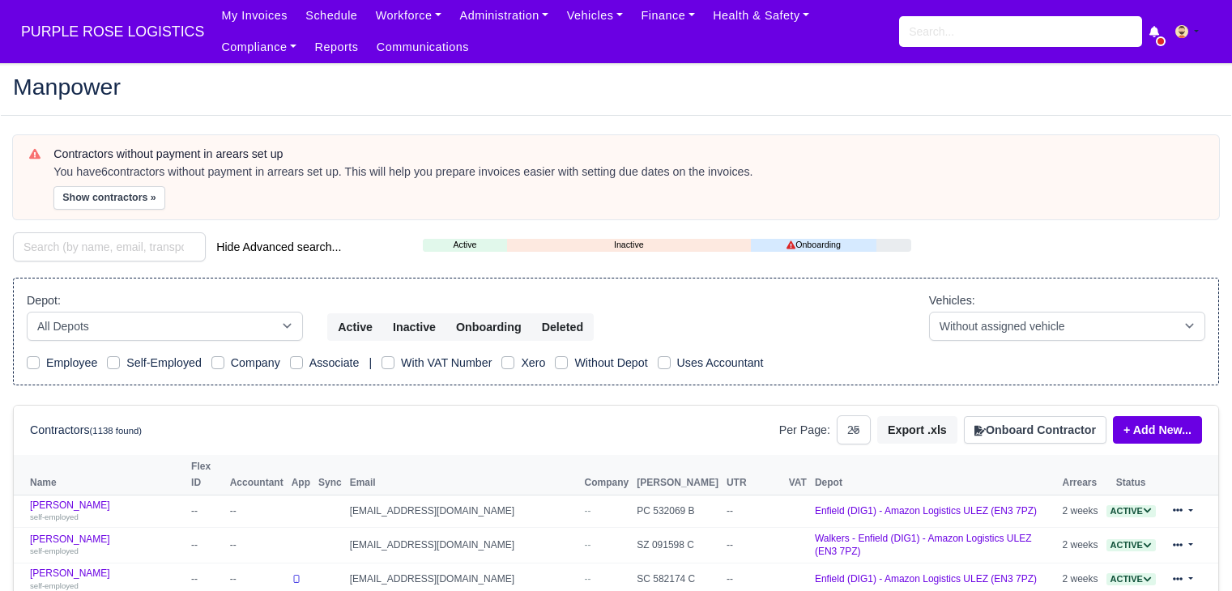
select select "25"
click at [106, 205] on button "Show contractors »" at bounding box center [109, 197] width 112 height 23
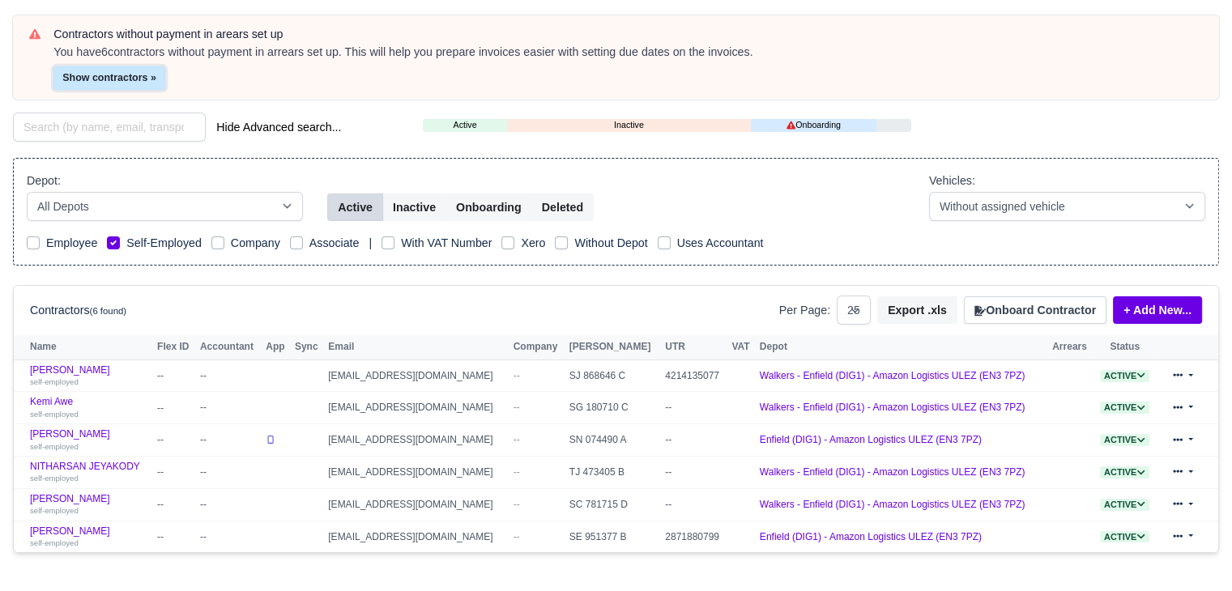
scroll to position [122, 0]
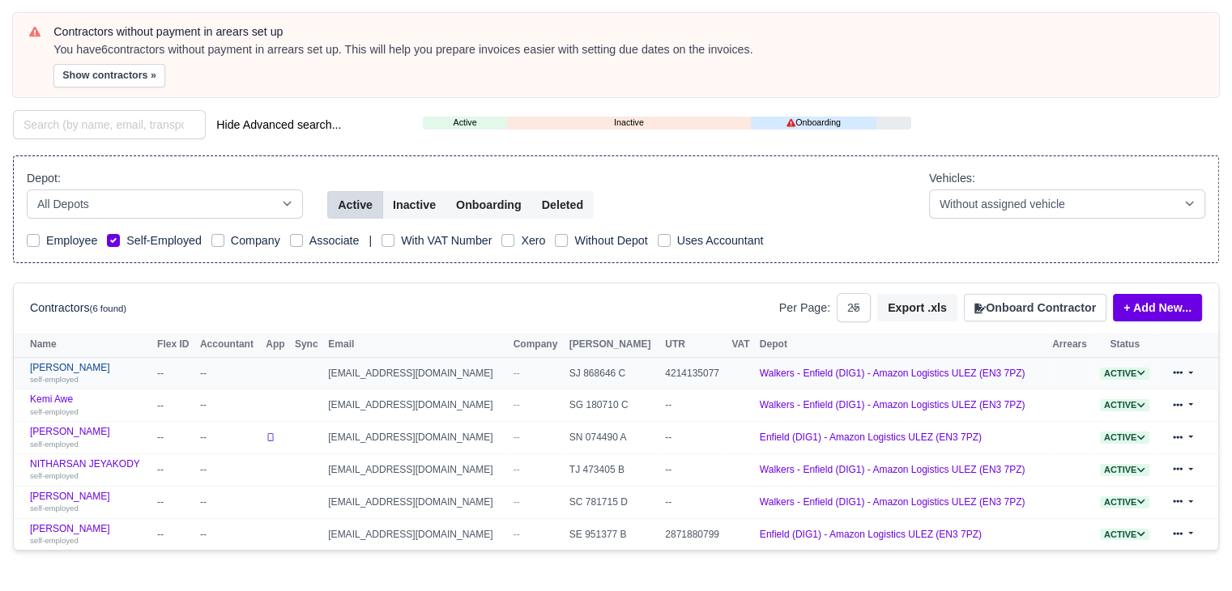
click at [110, 364] on link "DAWID AUGUSTYNSKI self-employed" at bounding box center [89, 373] width 119 height 23
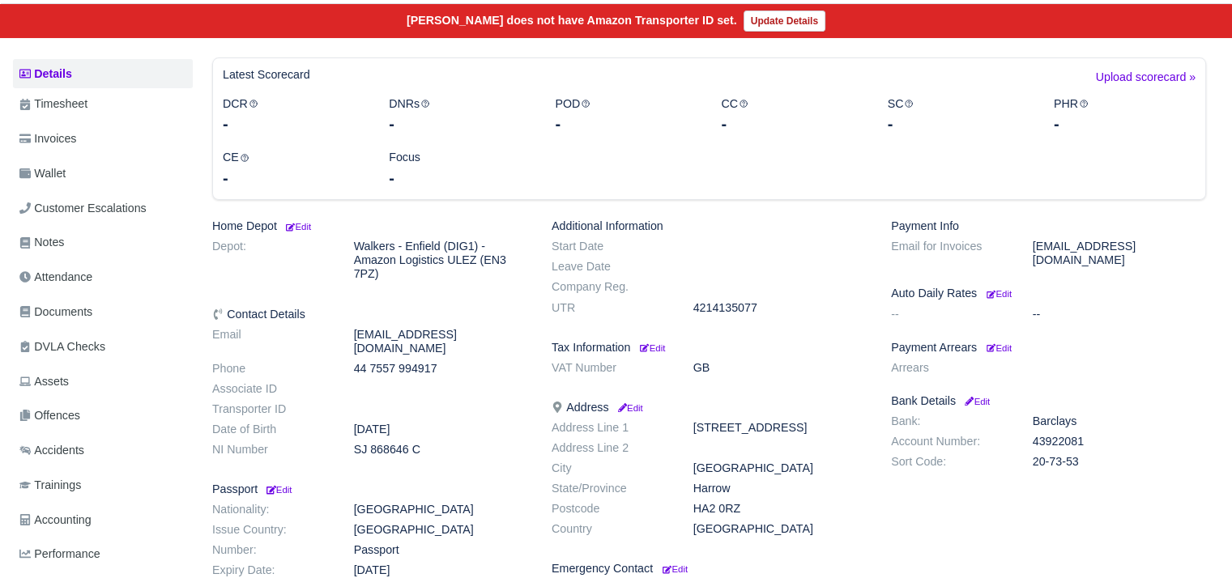
scroll to position [165, 0]
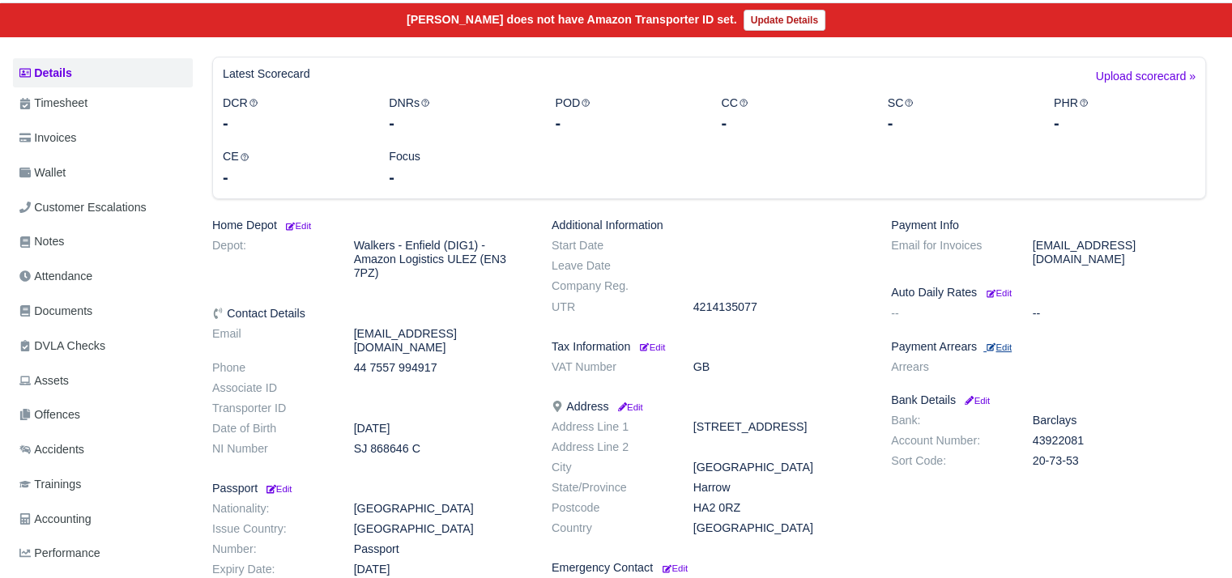
click at [1003, 343] on small "Edit" at bounding box center [998, 348] width 25 height 10
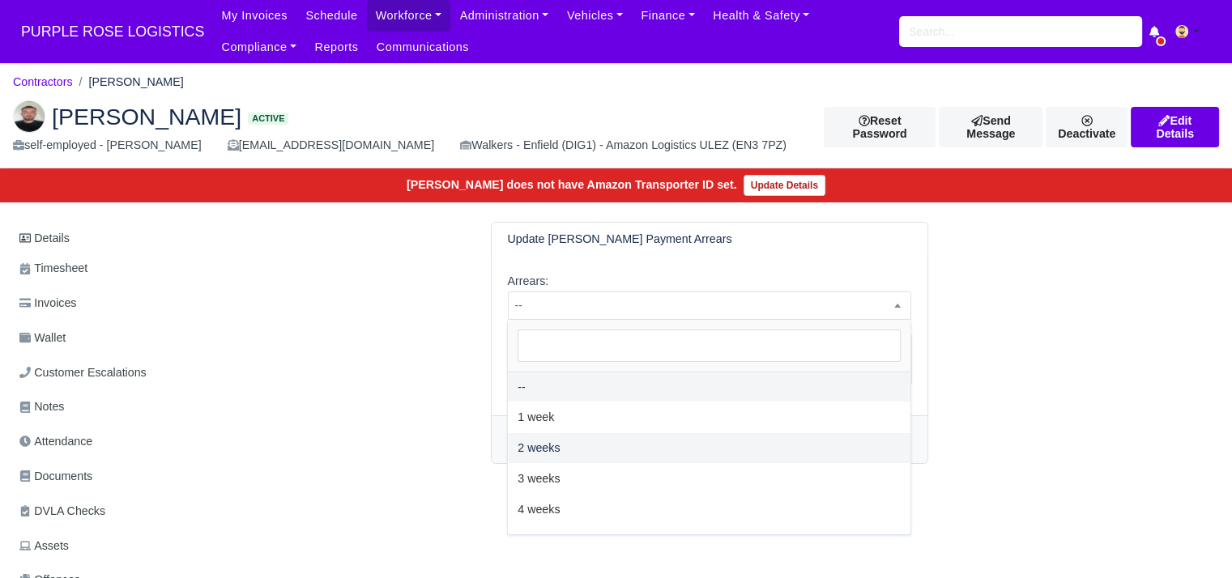
select select "2W"
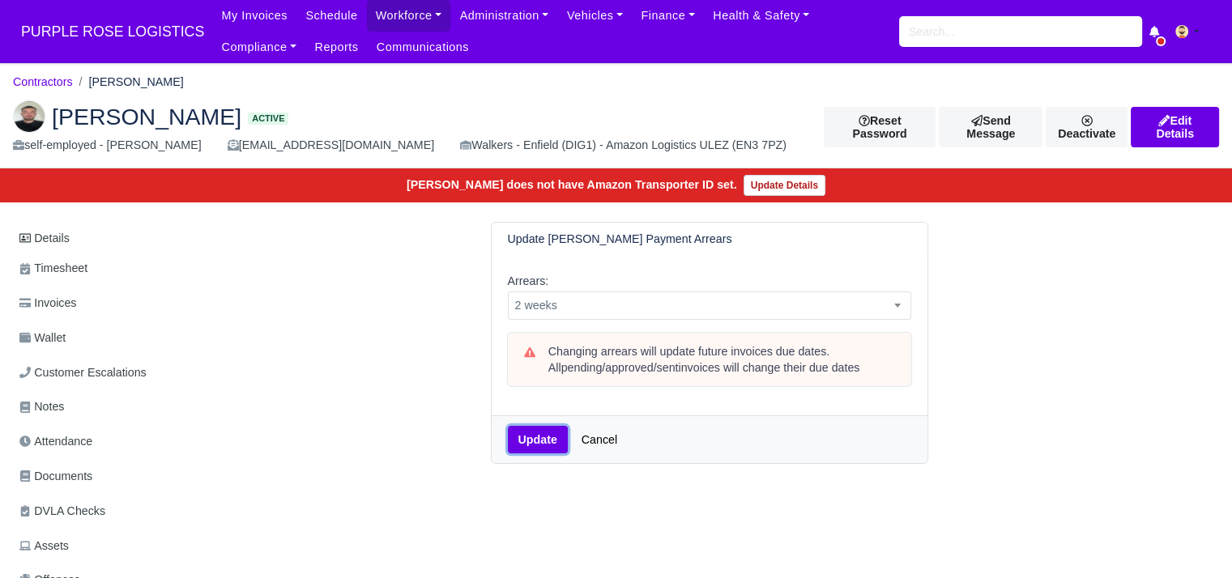
click at [536, 435] on button "Update" at bounding box center [538, 440] width 60 height 28
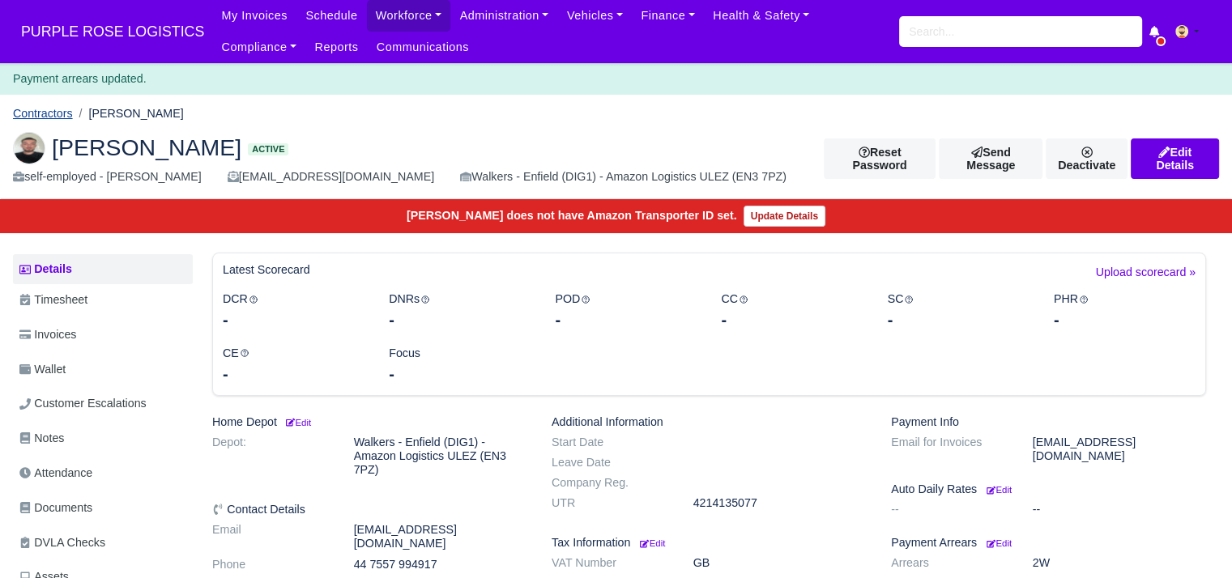
click at [58, 114] on link "Contractors" at bounding box center [43, 113] width 60 height 13
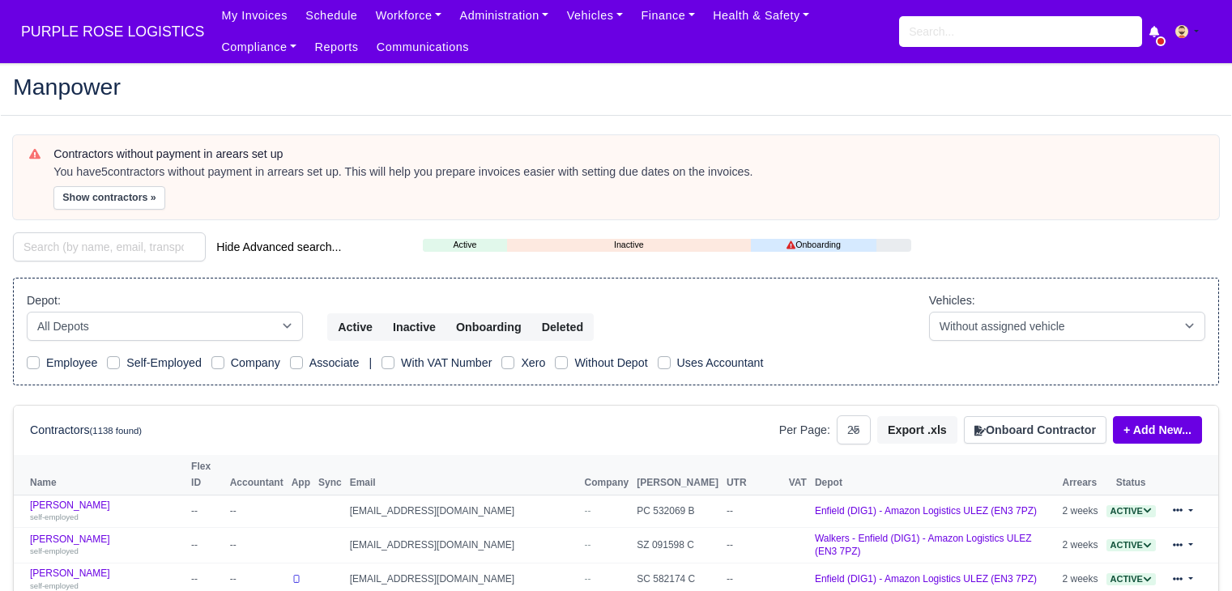
select select "25"
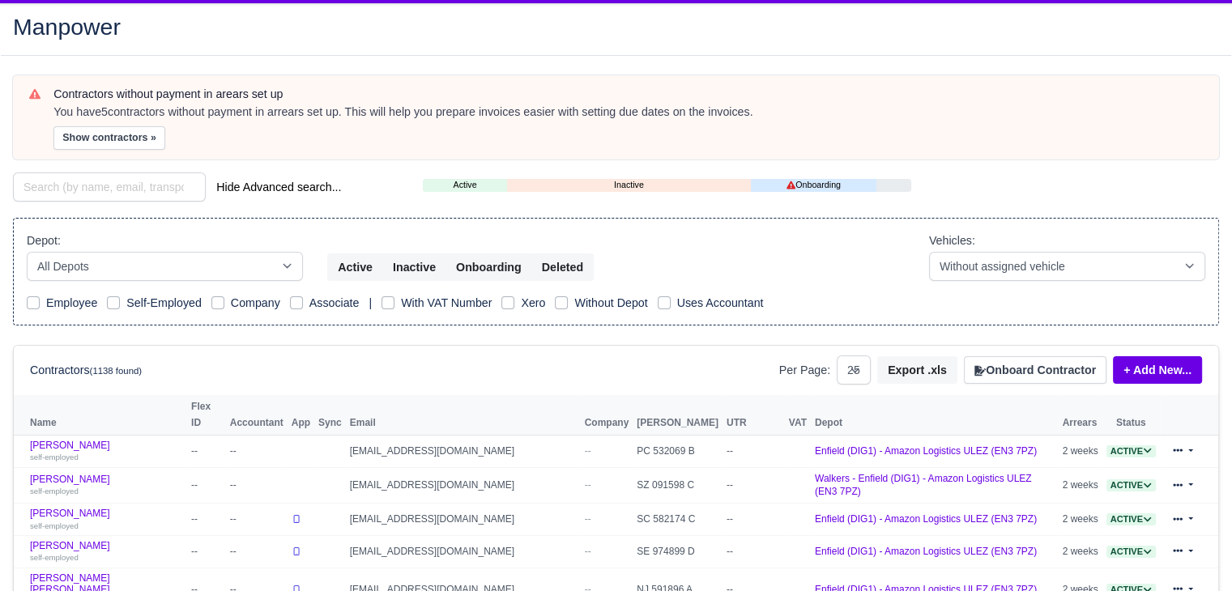
scroll to position [58, 0]
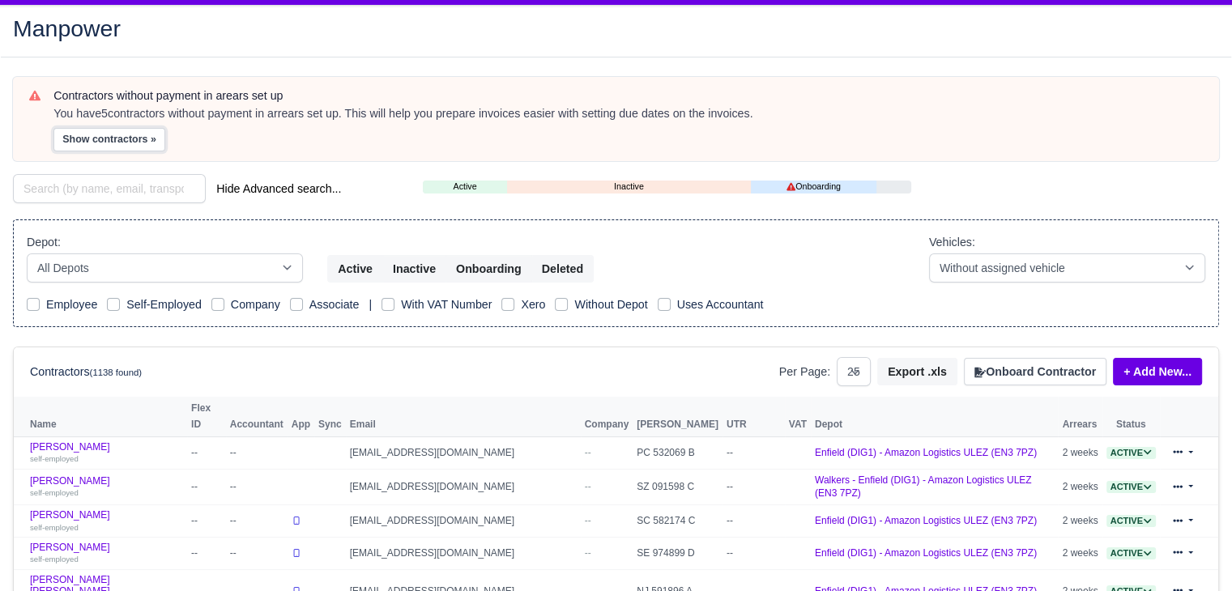
click at [115, 140] on button "Show contractors »" at bounding box center [109, 139] width 112 height 23
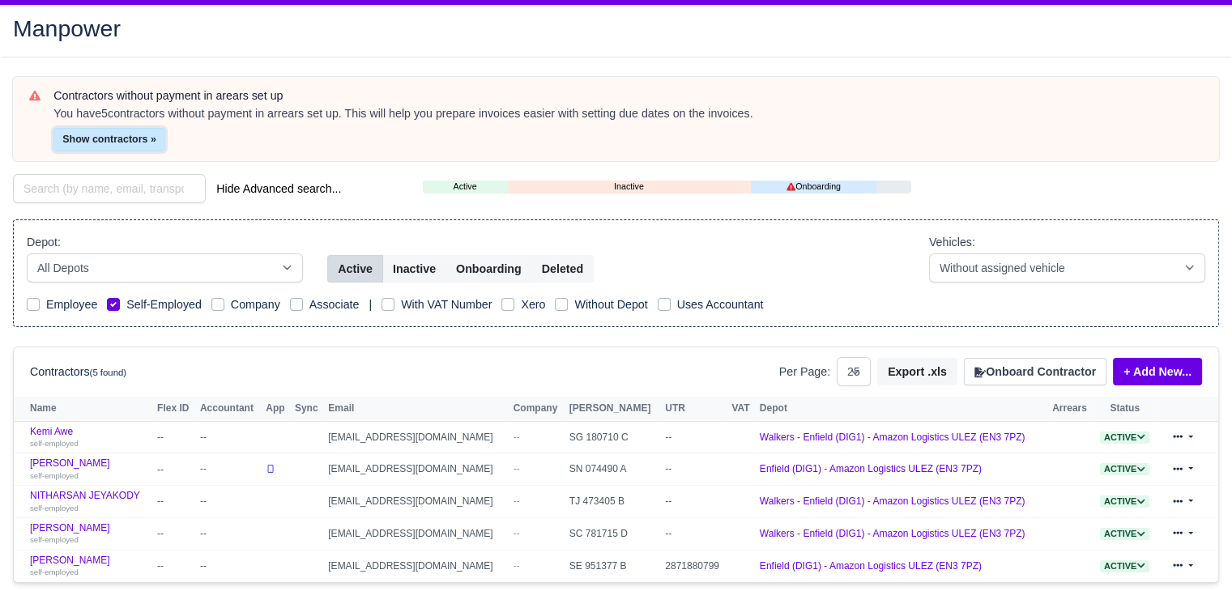
scroll to position [156, 0]
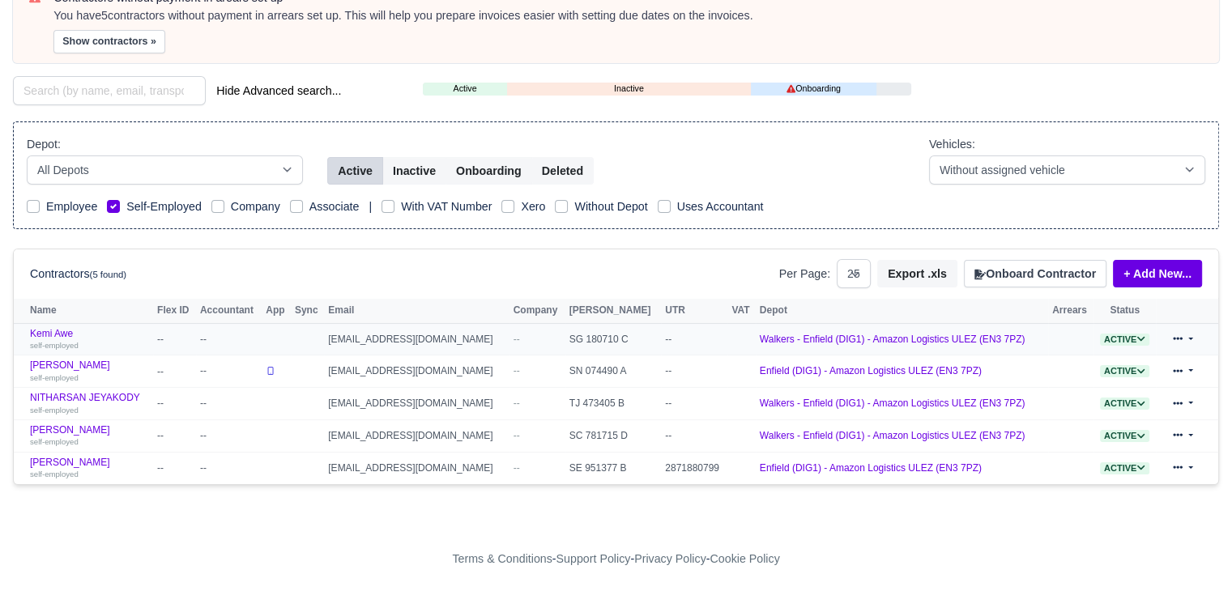
click at [58, 324] on td "Kemi Awe self-employed" at bounding box center [83, 339] width 139 height 32
click at [62, 331] on link "Kemi Awe self-employed" at bounding box center [89, 339] width 119 height 23
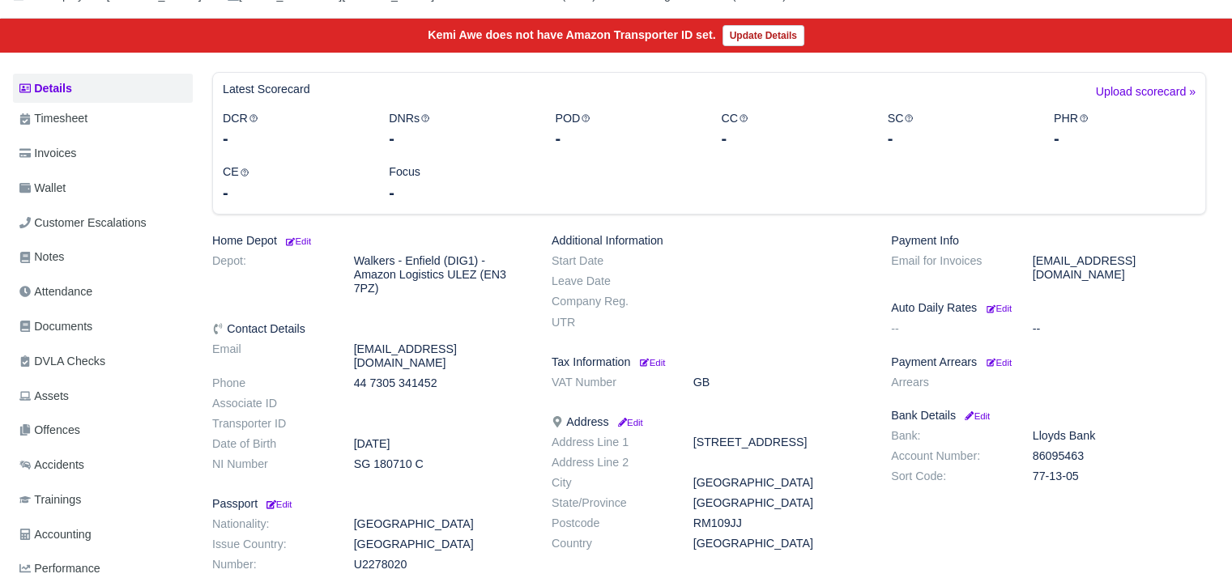
scroll to position [136, 0]
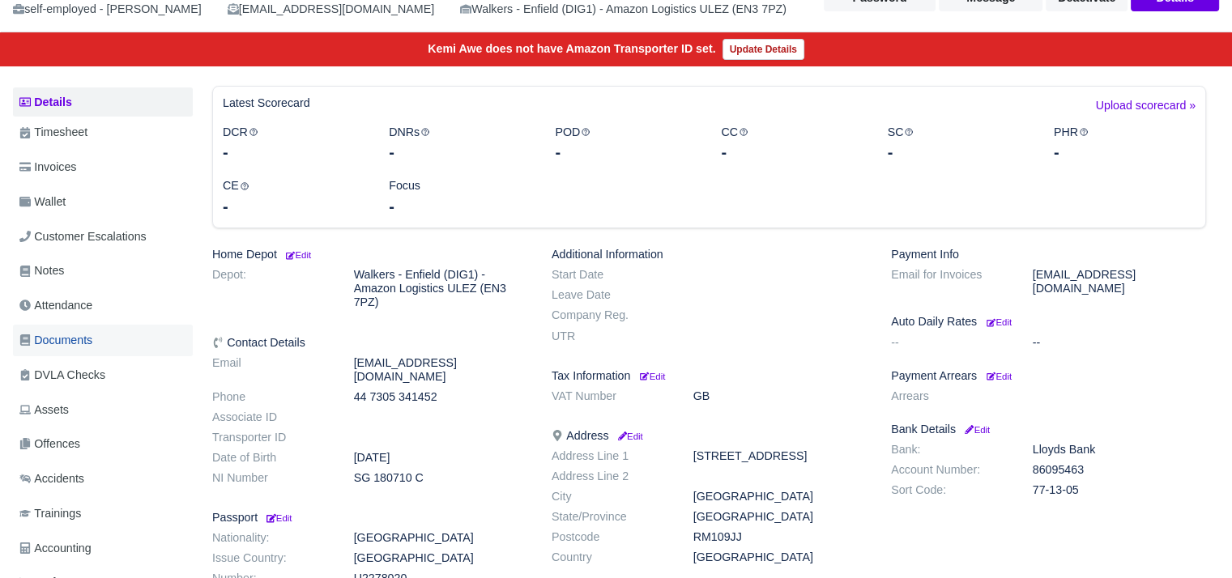
click at [104, 351] on link "Documents" at bounding box center [103, 341] width 180 height 32
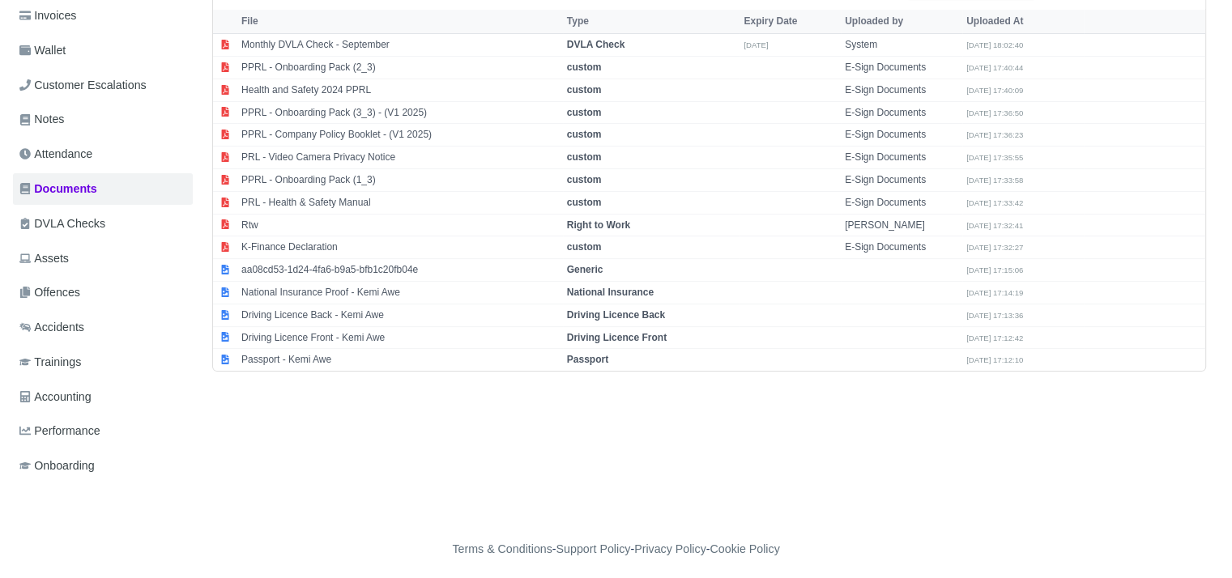
scroll to position [292, 0]
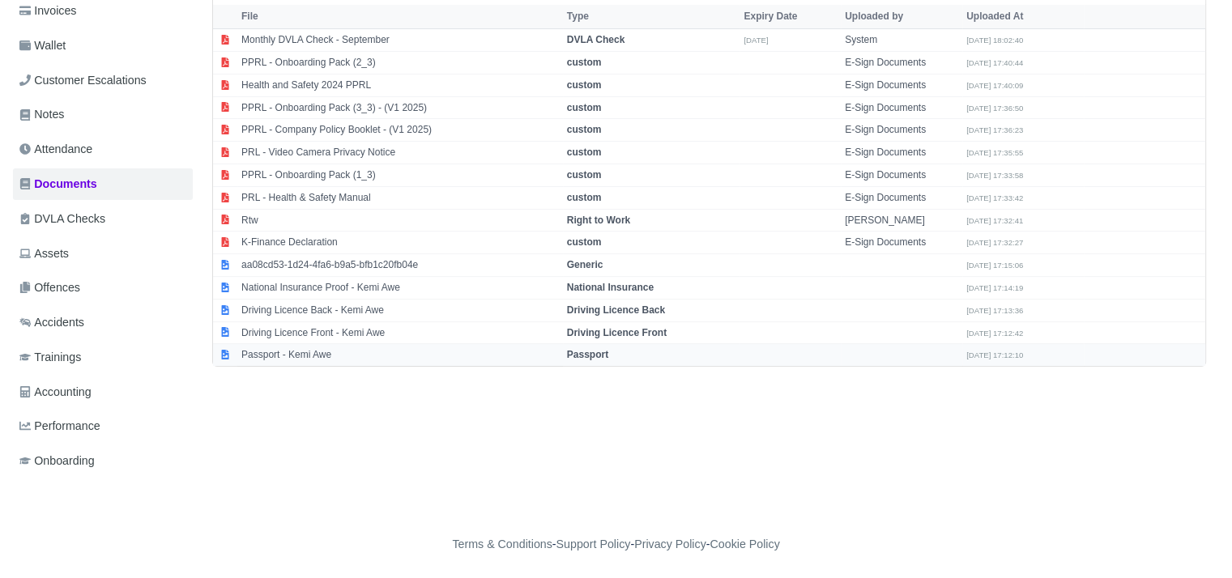
click at [355, 359] on td "Passport - Kemi Awe" at bounding box center [400, 355] width 326 height 22
select select "passport"
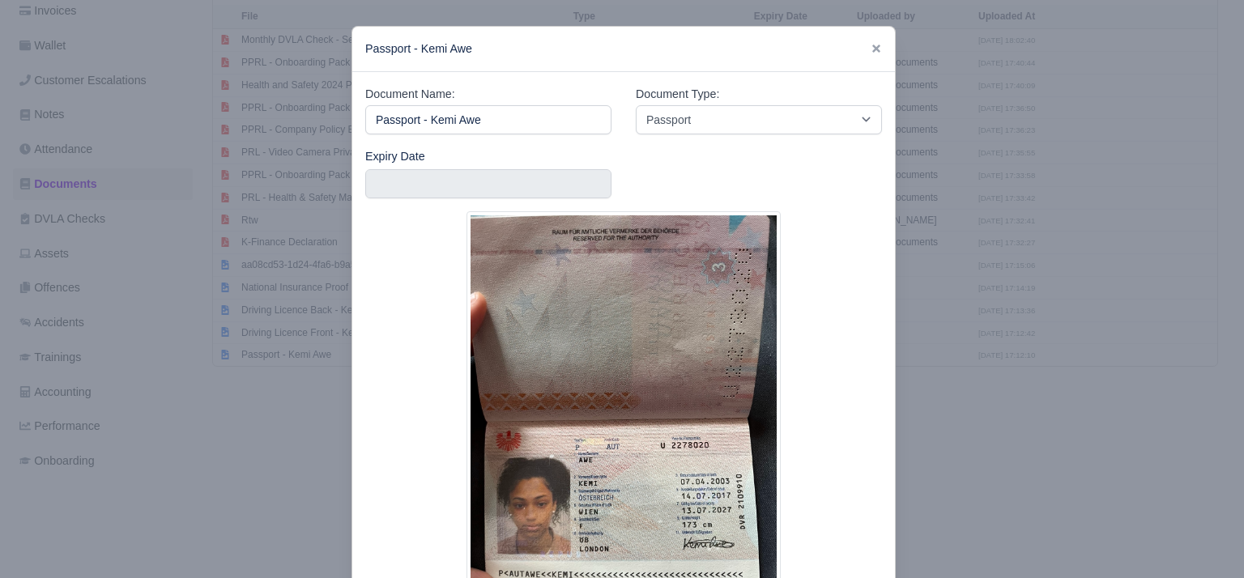
click at [1004, 394] on div at bounding box center [622, 289] width 1244 height 578
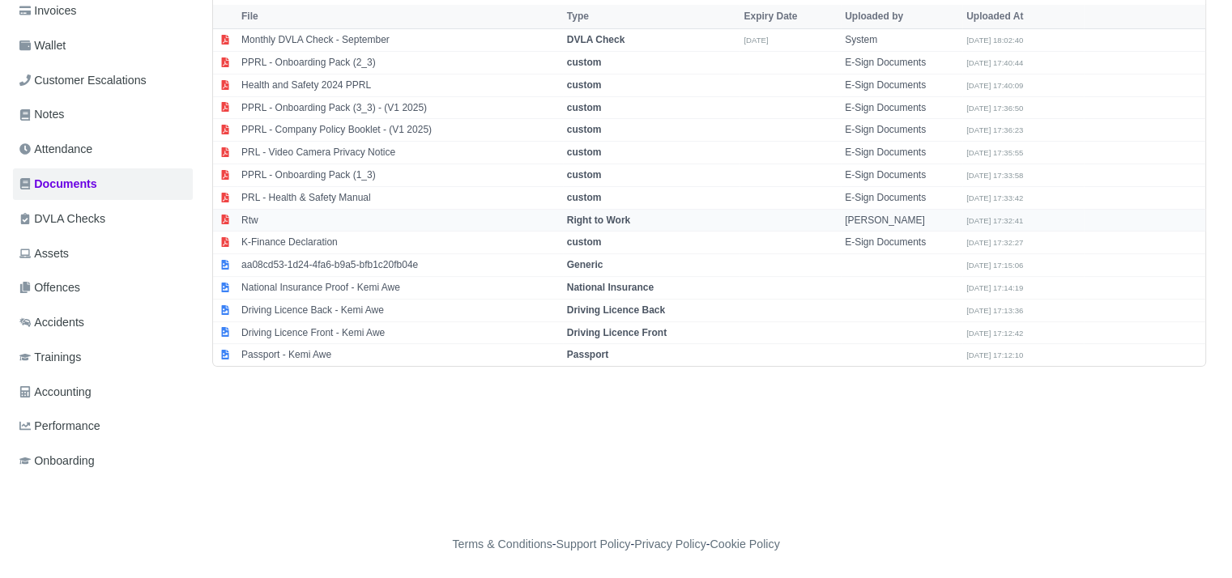
click at [390, 220] on td "Rtw" at bounding box center [400, 220] width 326 height 23
select select "right-to-work"
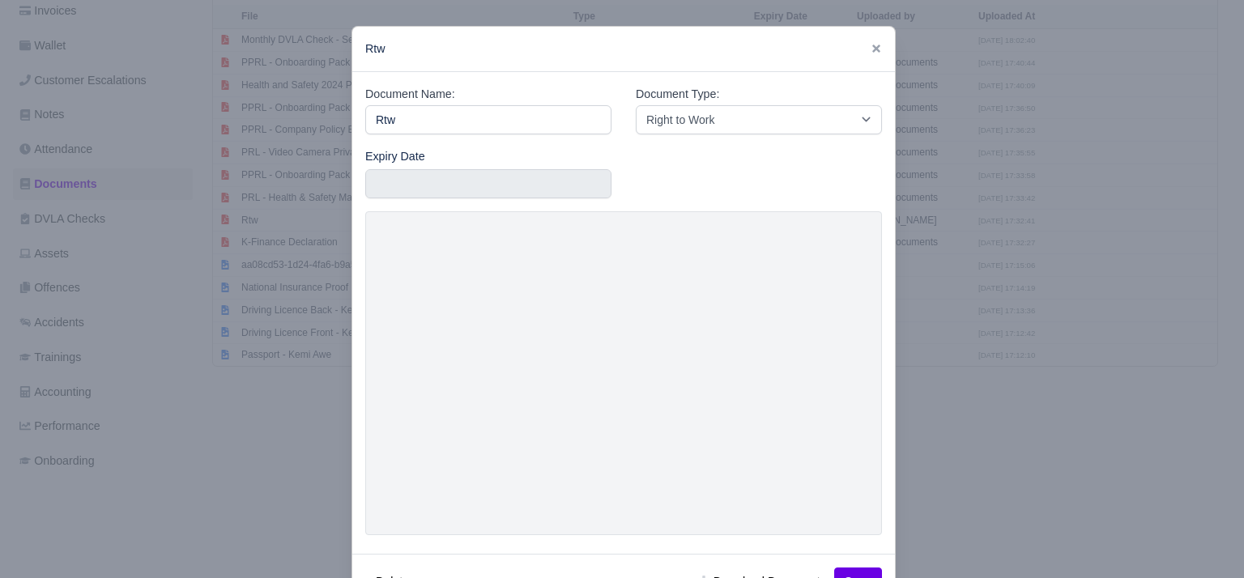
click at [962, 420] on div at bounding box center [622, 289] width 1244 height 578
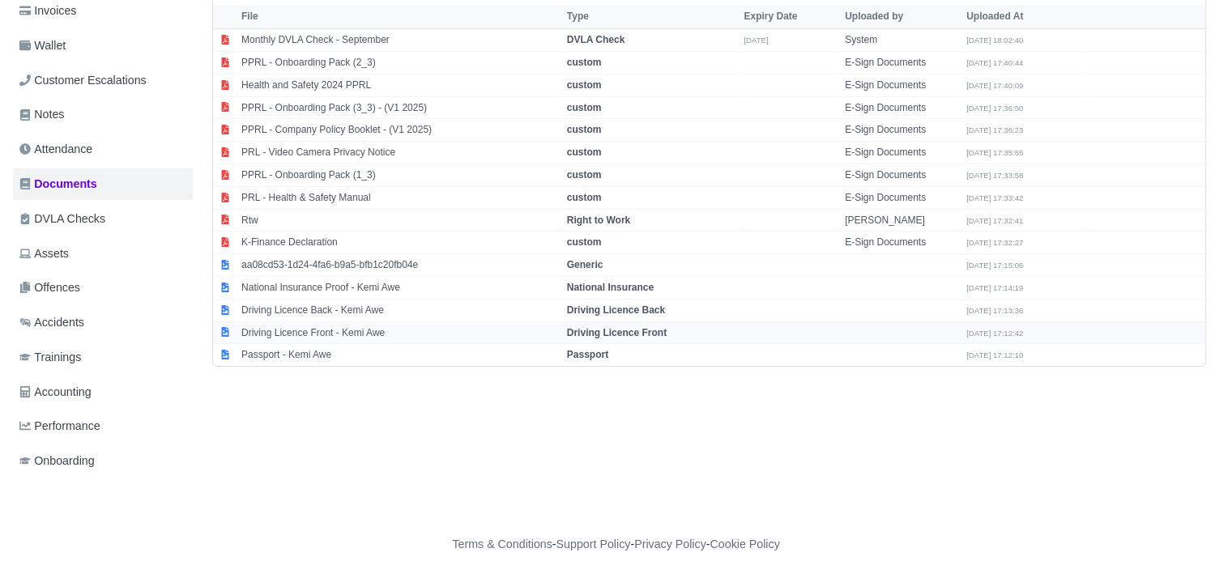
click at [376, 334] on td "Driving Licence Front - Kemi Awe" at bounding box center [400, 333] width 326 height 23
select select "driving-licence-front"
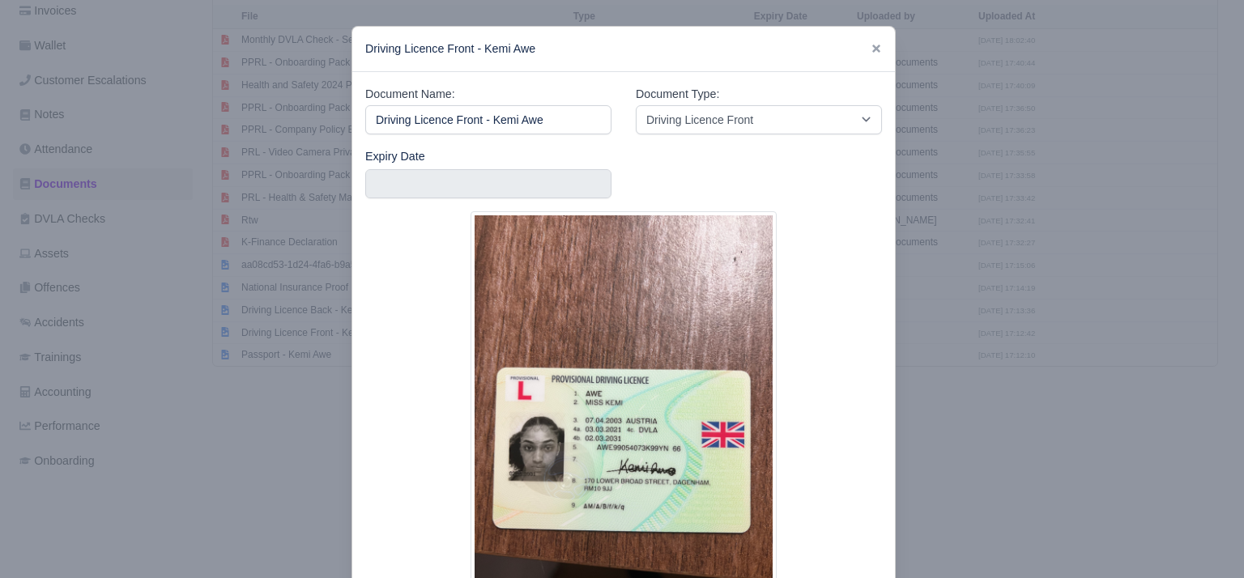
click at [1001, 319] on div at bounding box center [622, 289] width 1244 height 578
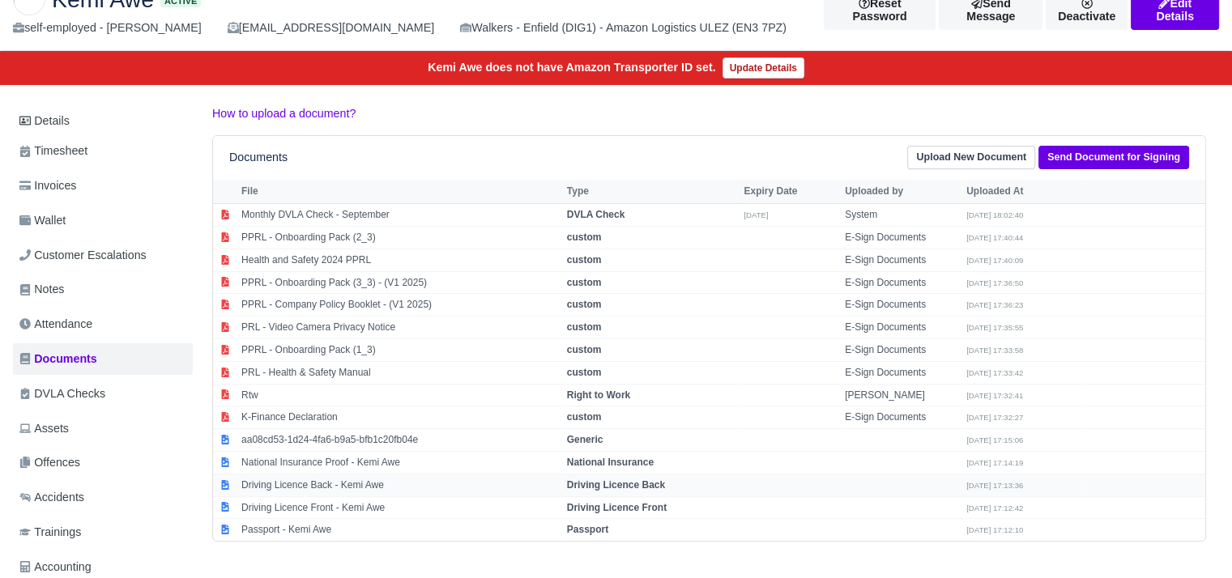
scroll to position [112, 0]
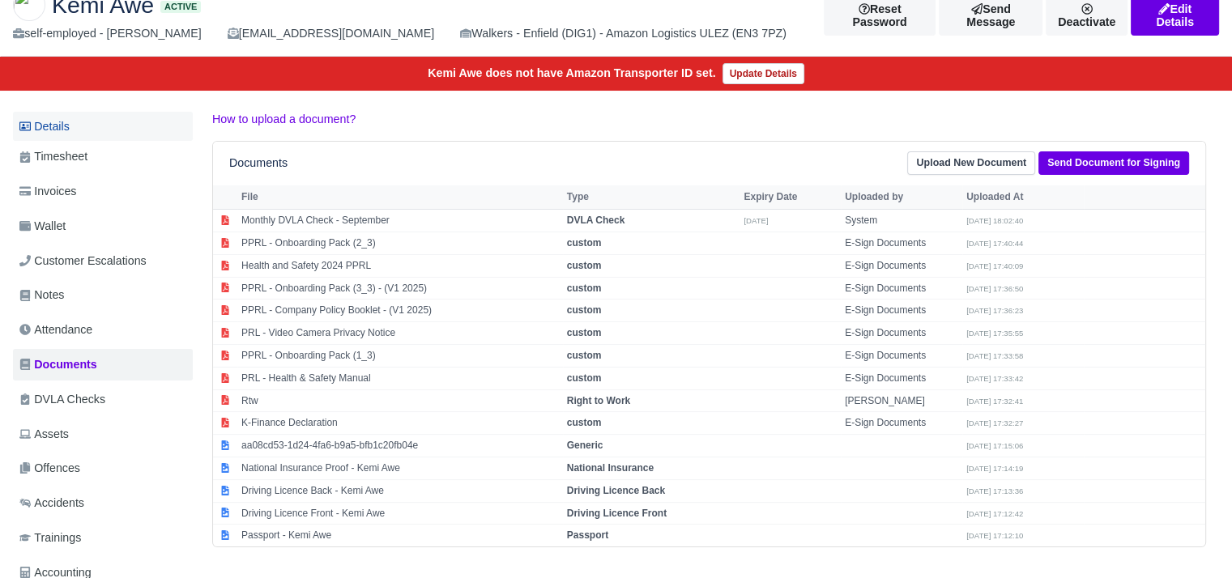
click at [79, 117] on link "Details" at bounding box center [103, 127] width 180 height 30
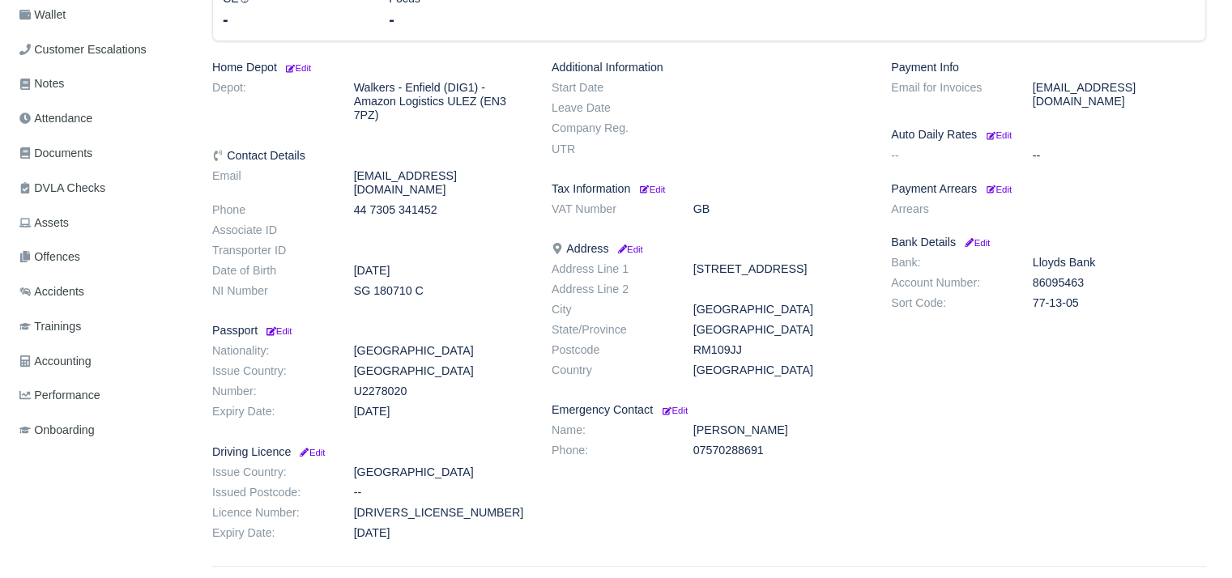
scroll to position [327, 0]
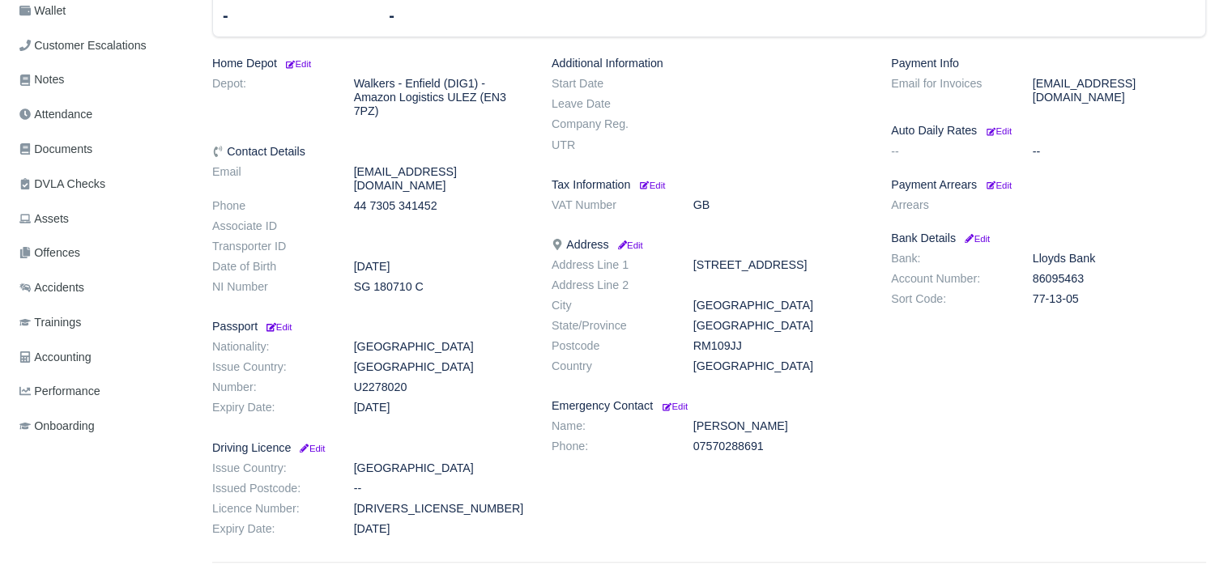
click at [1007, 177] on div "Payment Info Email for Invoices [EMAIL_ADDRESS][DOMAIN_NAME] Auto Daily Rates E…" at bounding box center [1048, 300] width 339 height 486
click at [1011, 181] on small "Edit" at bounding box center [998, 186] width 25 height 10
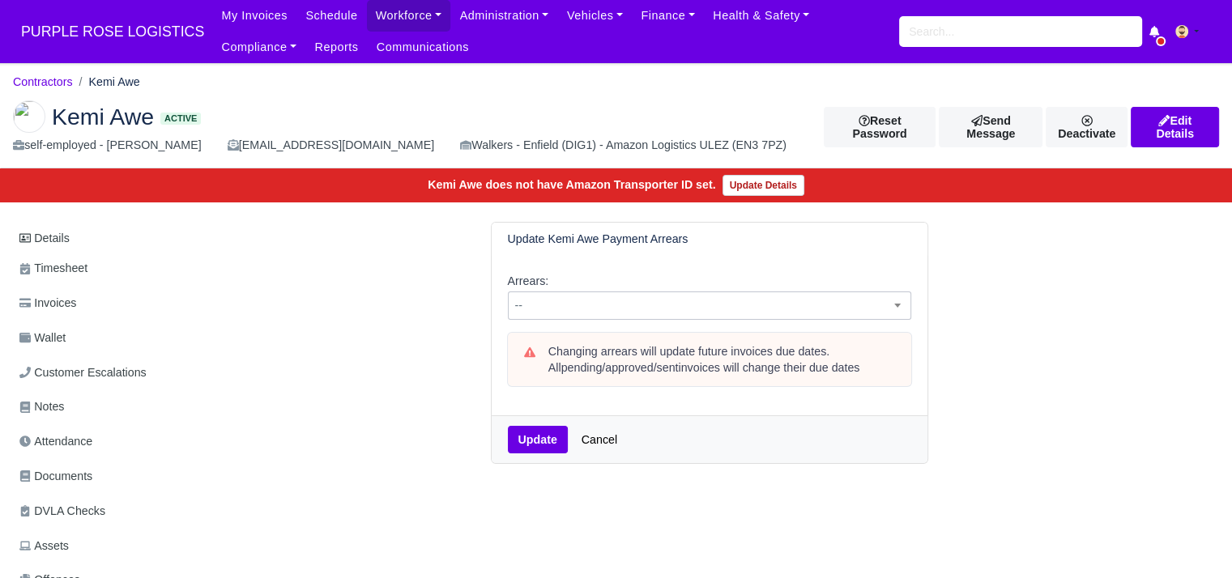
click at [705, 312] on span "--" at bounding box center [710, 306] width 402 height 20
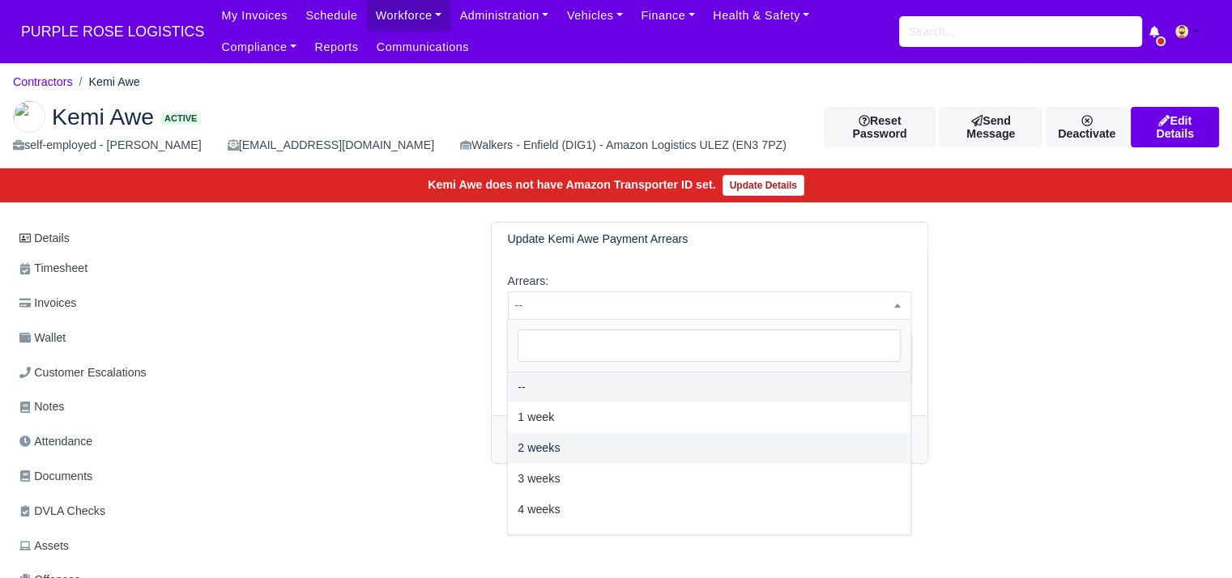
select select "2W"
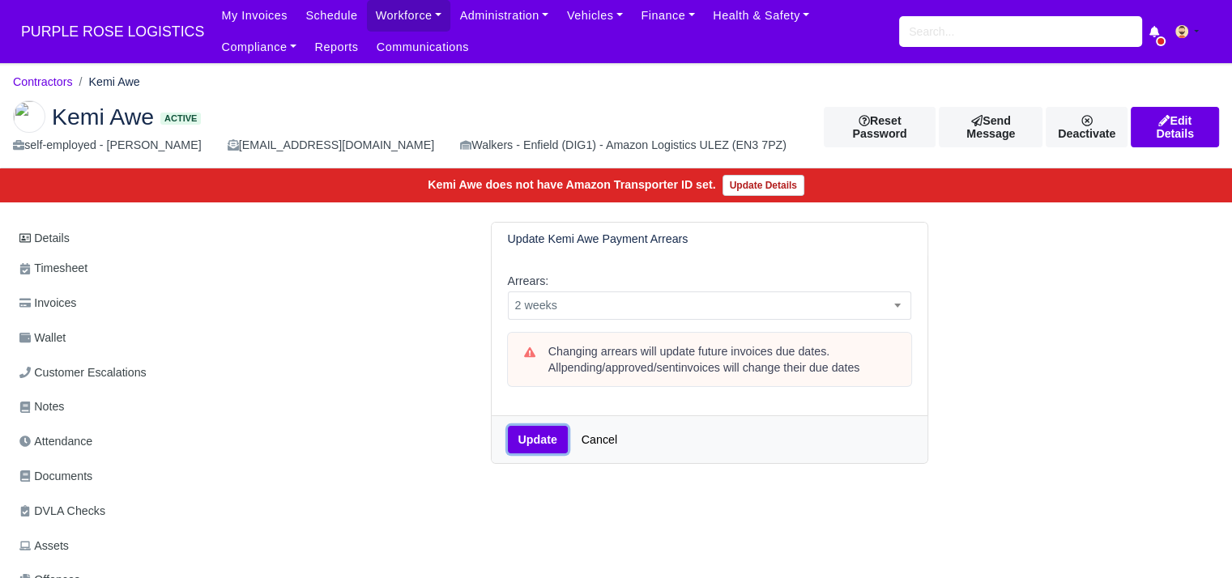
click at [525, 438] on button "Update" at bounding box center [538, 440] width 60 height 28
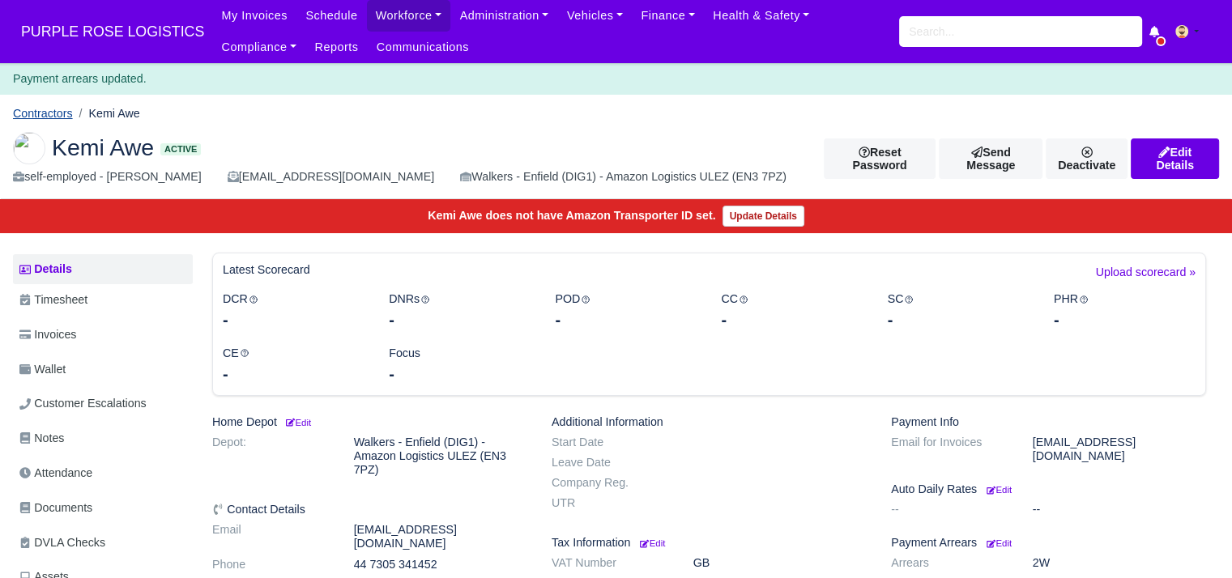
click at [51, 117] on link "Contractors" at bounding box center [43, 113] width 60 height 13
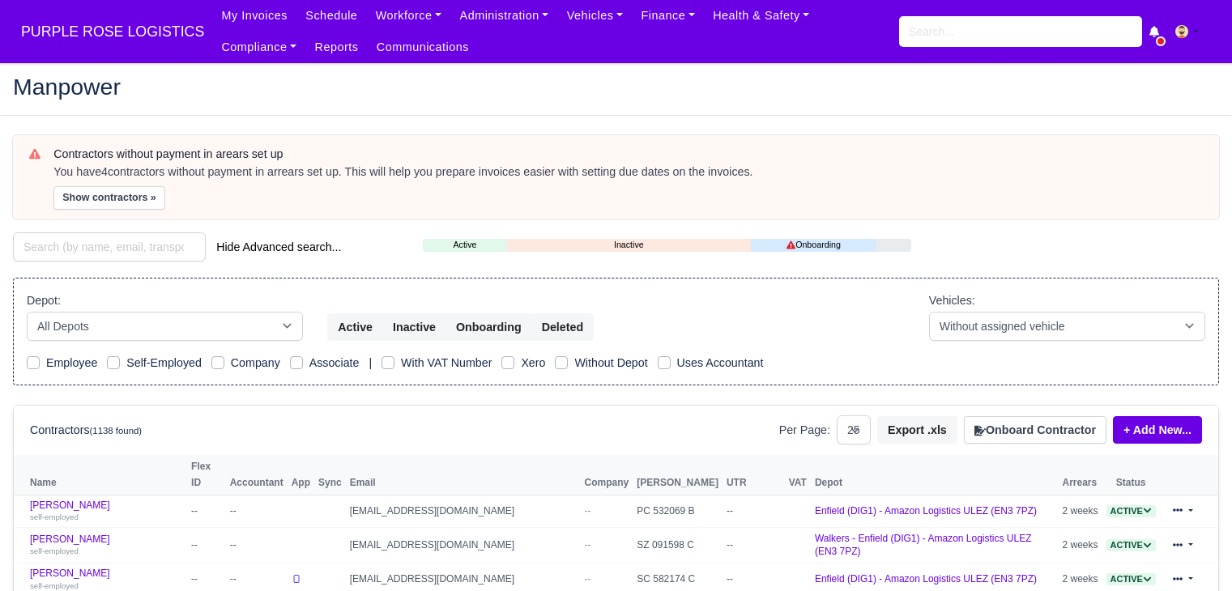
select select "25"
click at [104, 198] on button "Show contractors »" at bounding box center [109, 197] width 112 height 23
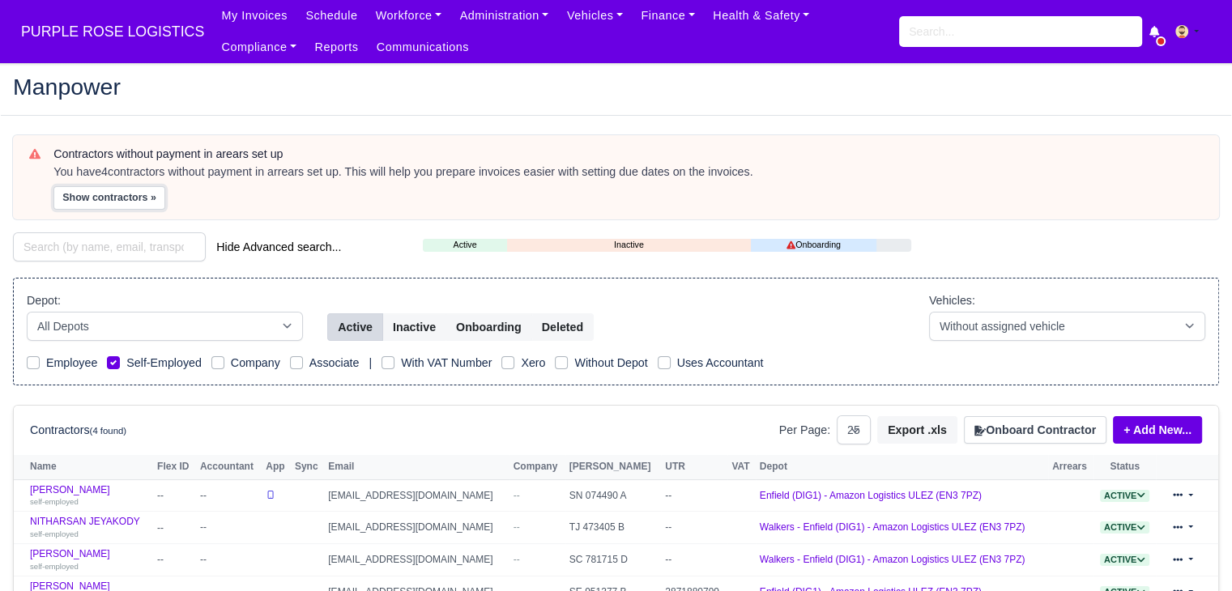
scroll to position [125, 0]
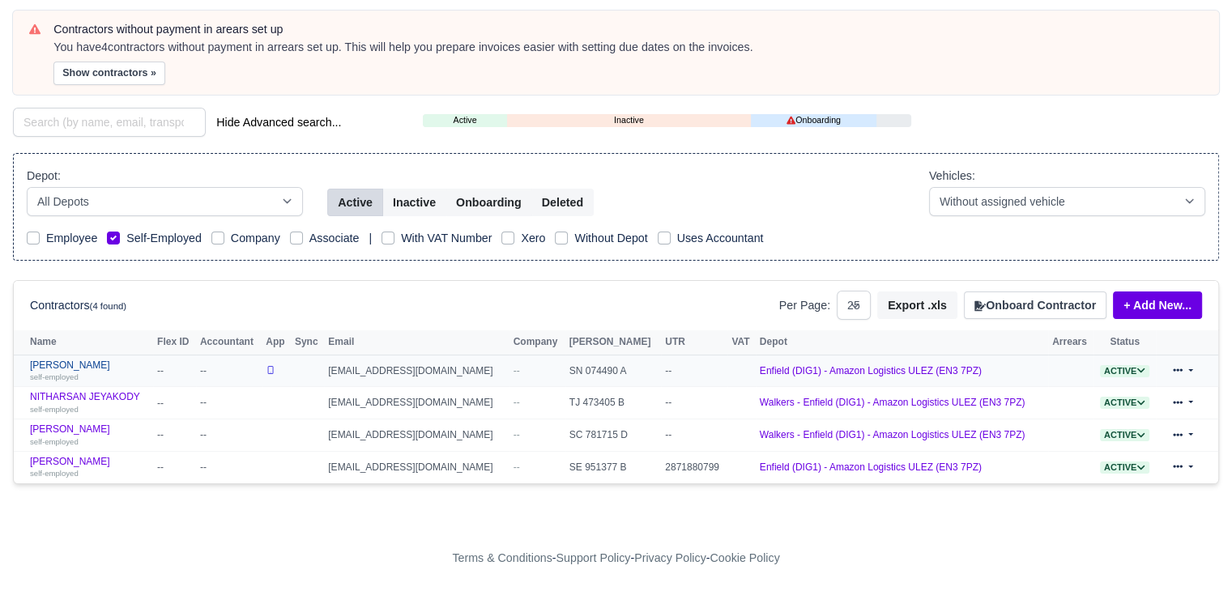
click at [82, 367] on link "Nishaun Shukla self-employed" at bounding box center [89, 371] width 119 height 23
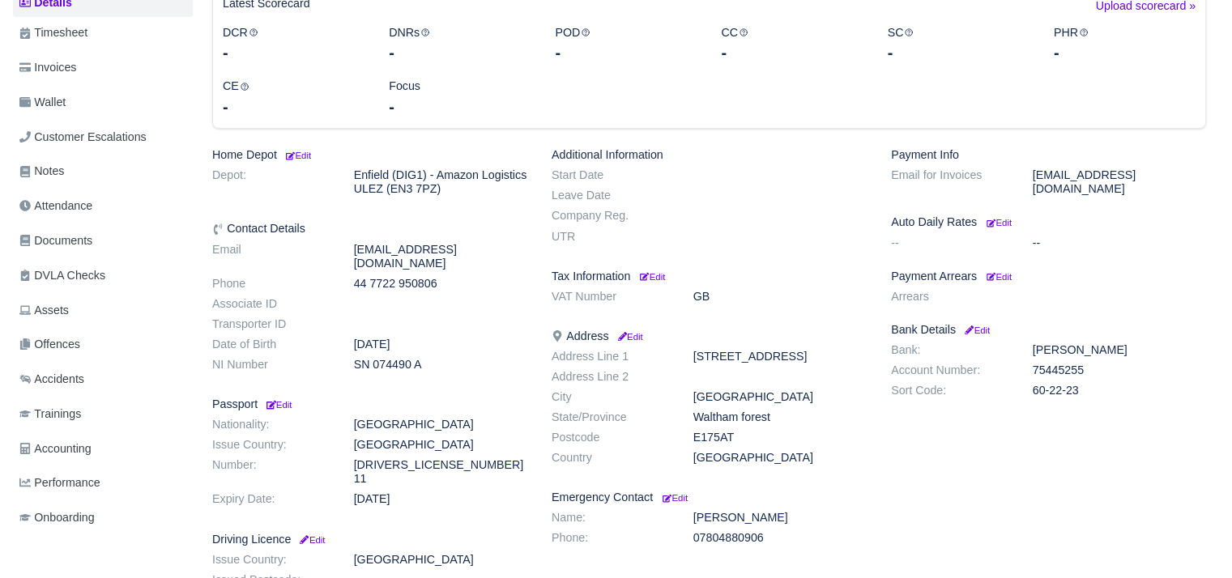
scroll to position [236, 0]
click at [1012, 271] on small "Edit" at bounding box center [998, 276] width 25 height 10
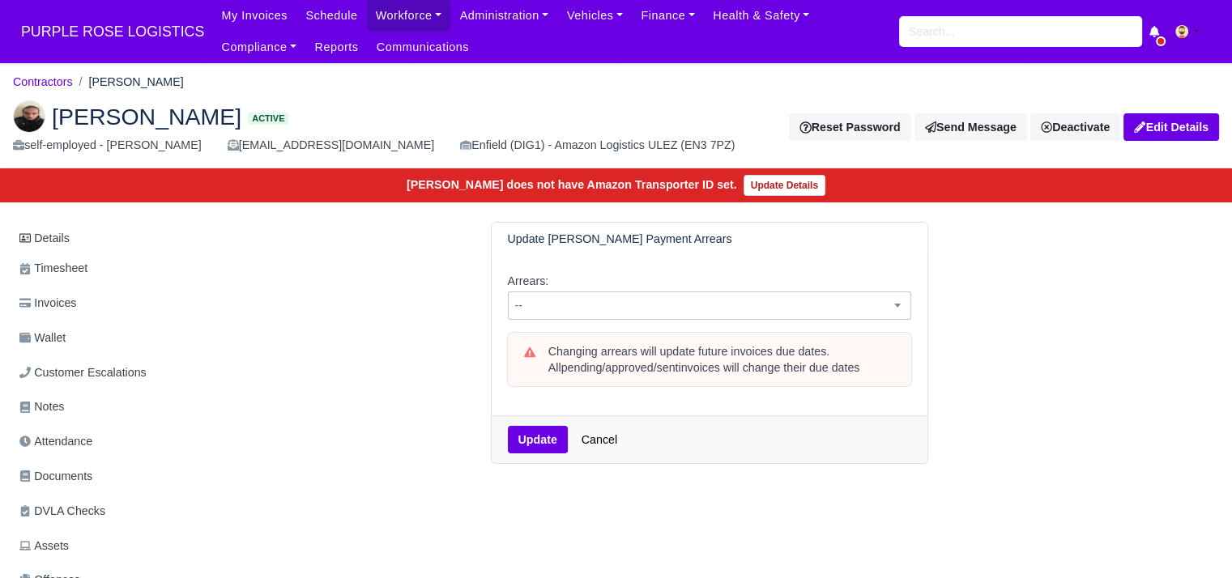
click at [724, 307] on span "--" at bounding box center [710, 306] width 402 height 20
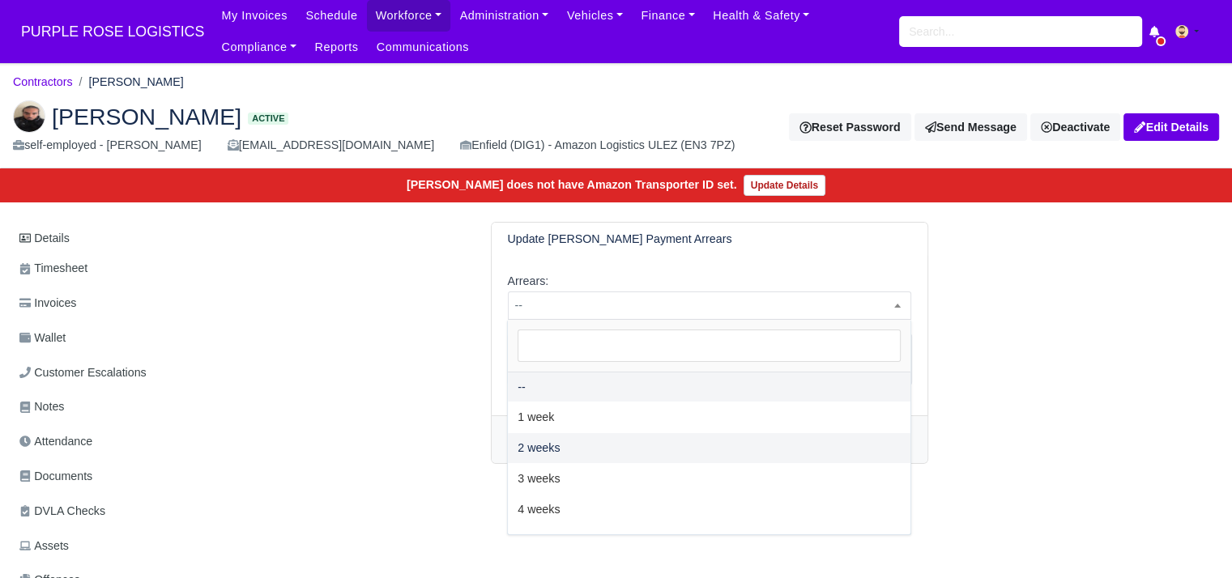
select select "2W"
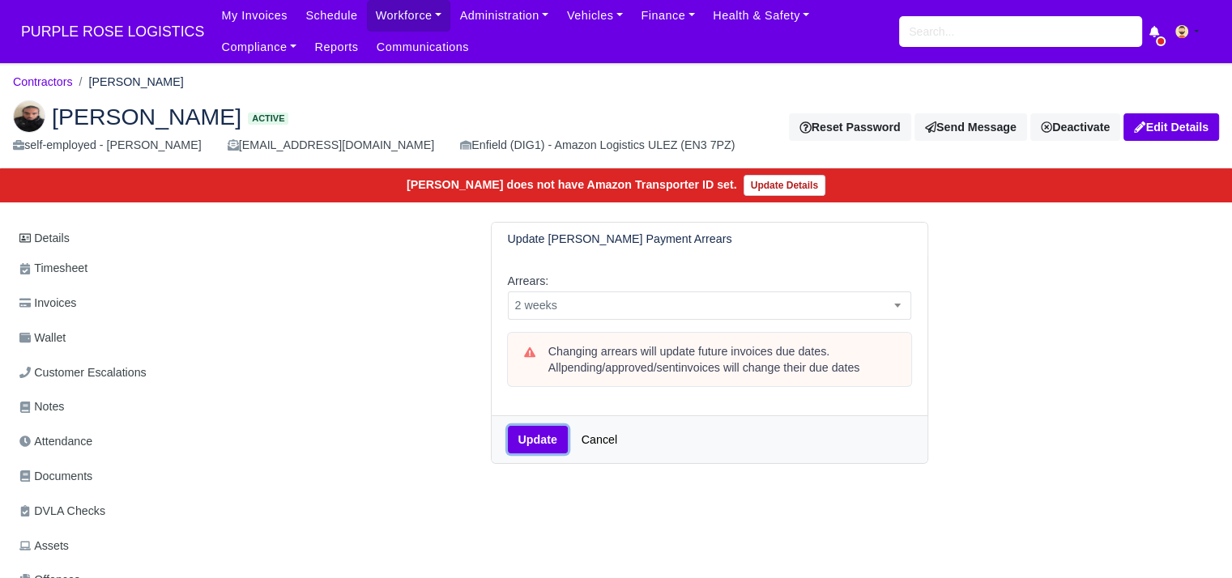
click at [538, 441] on button "Update" at bounding box center [538, 440] width 60 height 28
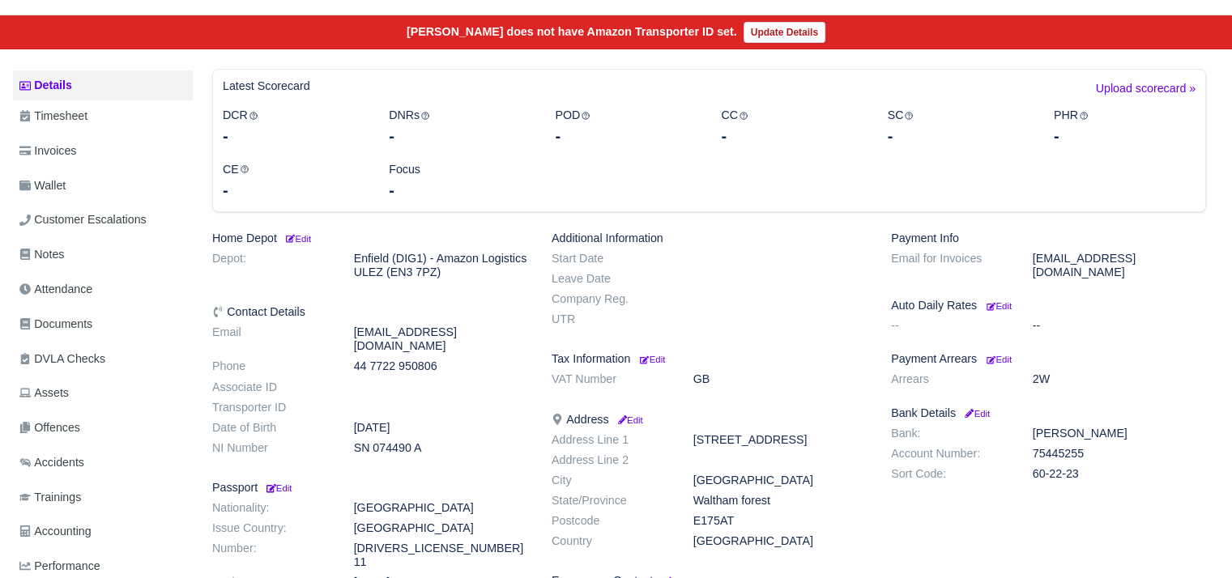
scroll to position [187, 0]
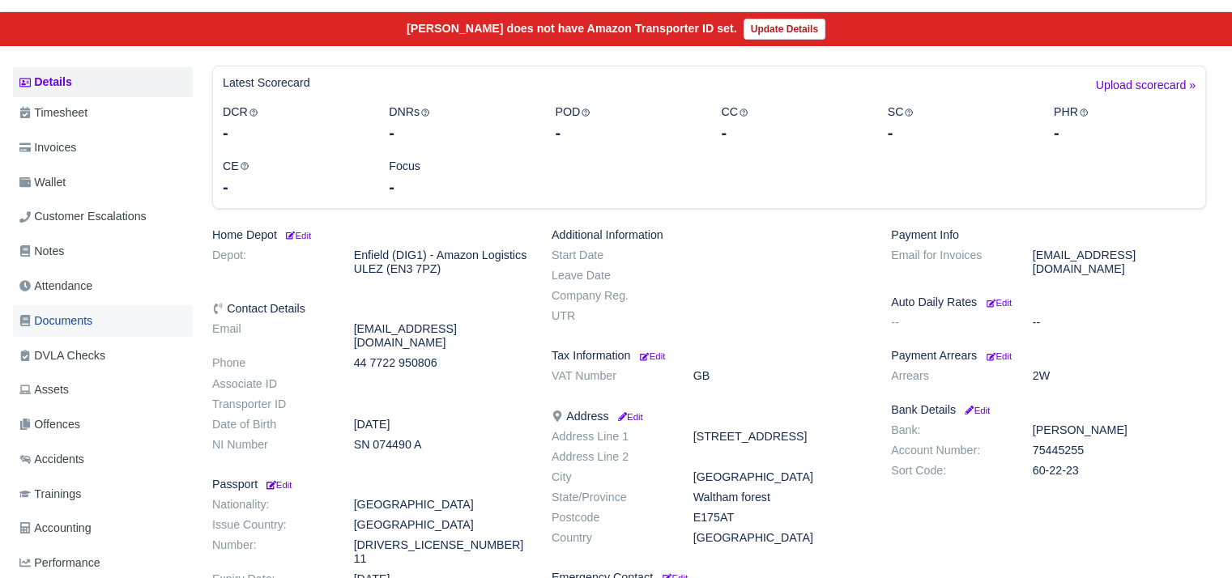
click at [132, 315] on link "Documents" at bounding box center [103, 321] width 180 height 32
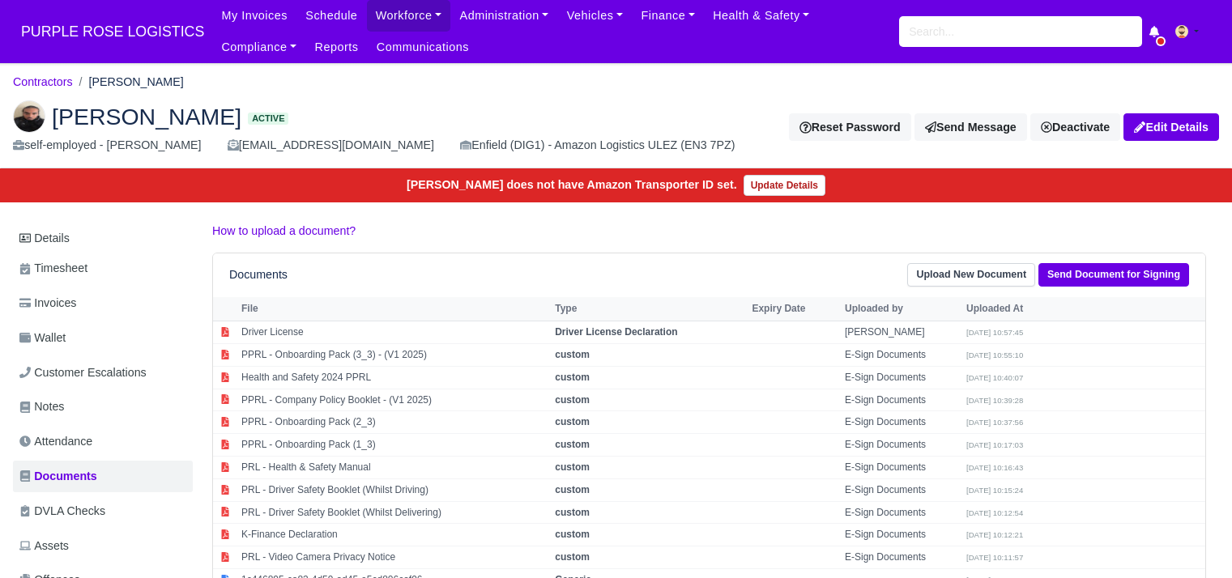
scroll to position [292, 0]
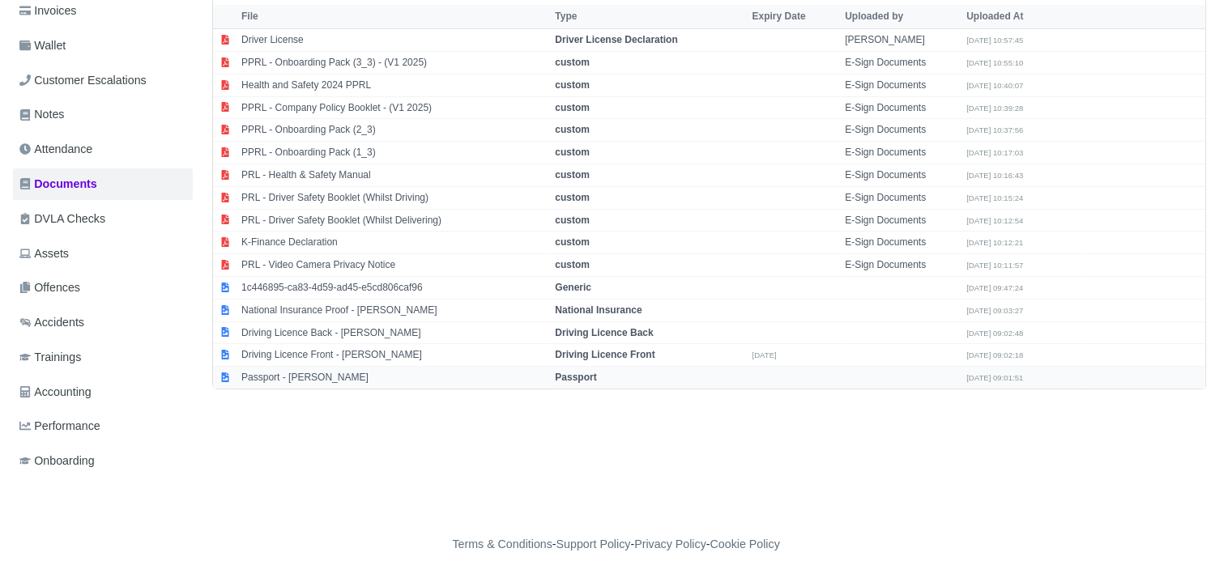
click at [369, 383] on td "Passport - [PERSON_NAME]" at bounding box center [393, 378] width 313 height 22
select select "passport"
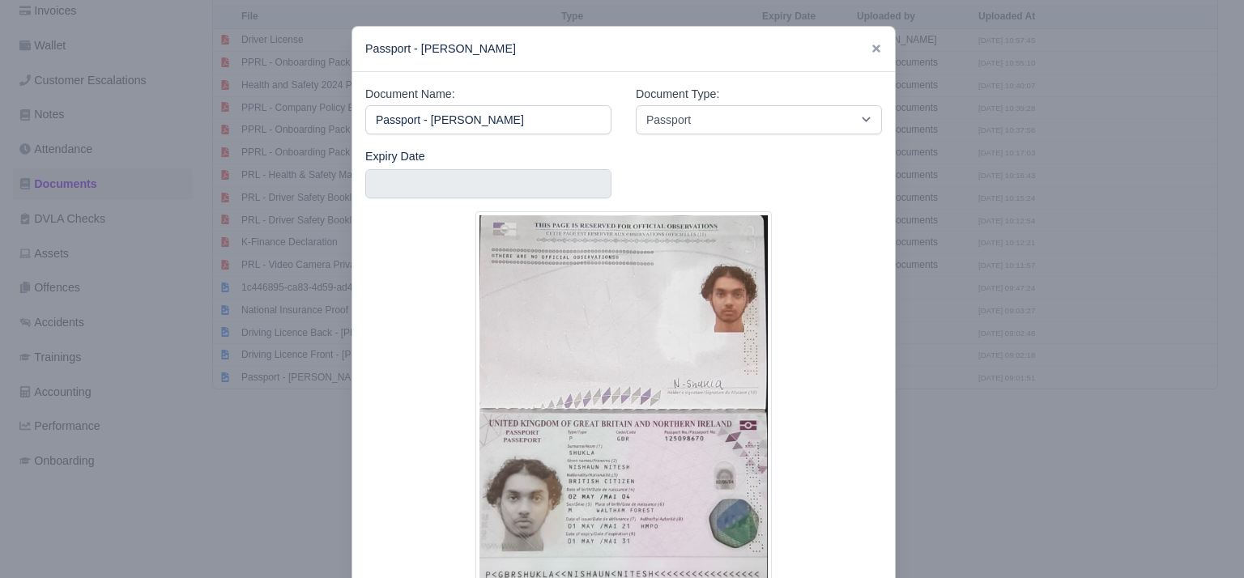
click at [1021, 398] on div at bounding box center [622, 289] width 1244 height 578
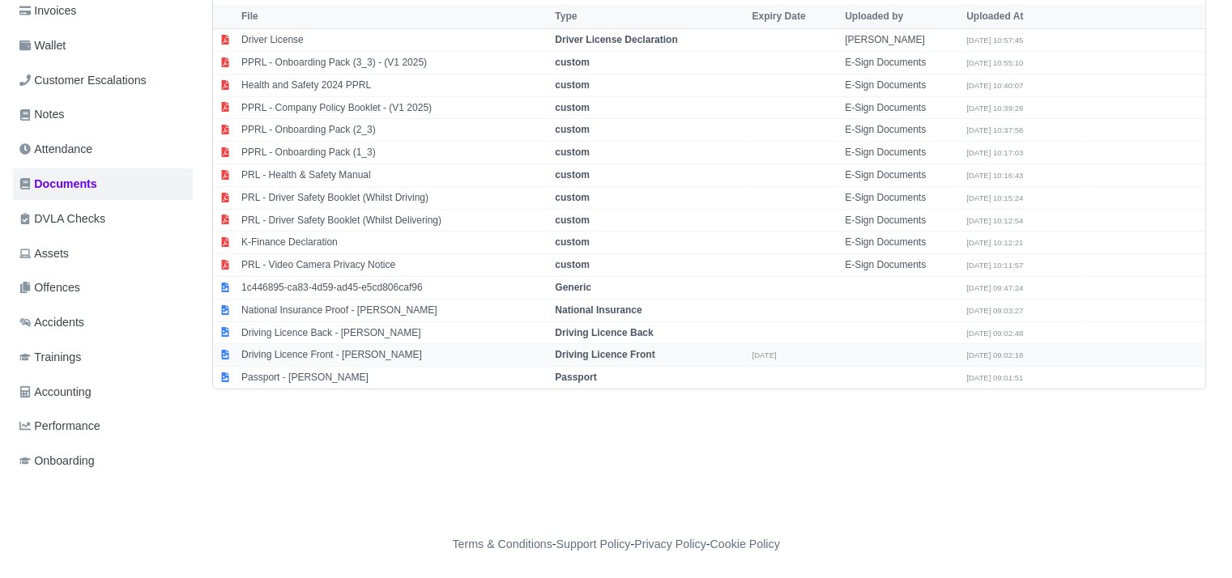
click at [392, 344] on td "Driving Licence Front - Nishaun Shukla" at bounding box center [393, 355] width 313 height 23
select select "driving-licence-front"
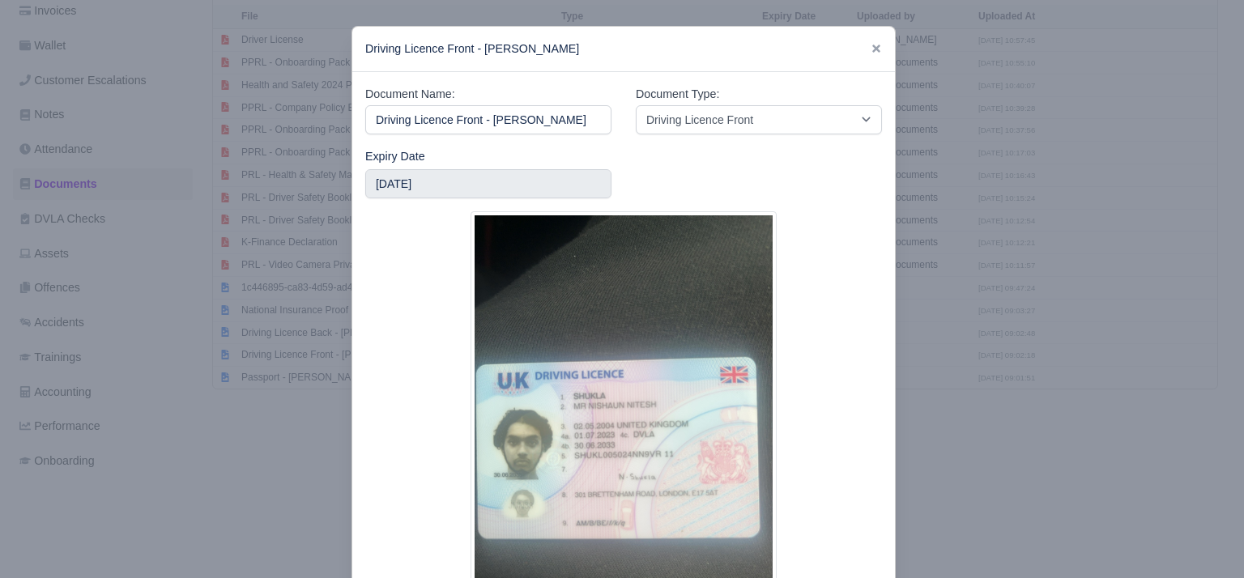
click at [1016, 424] on div at bounding box center [622, 289] width 1244 height 578
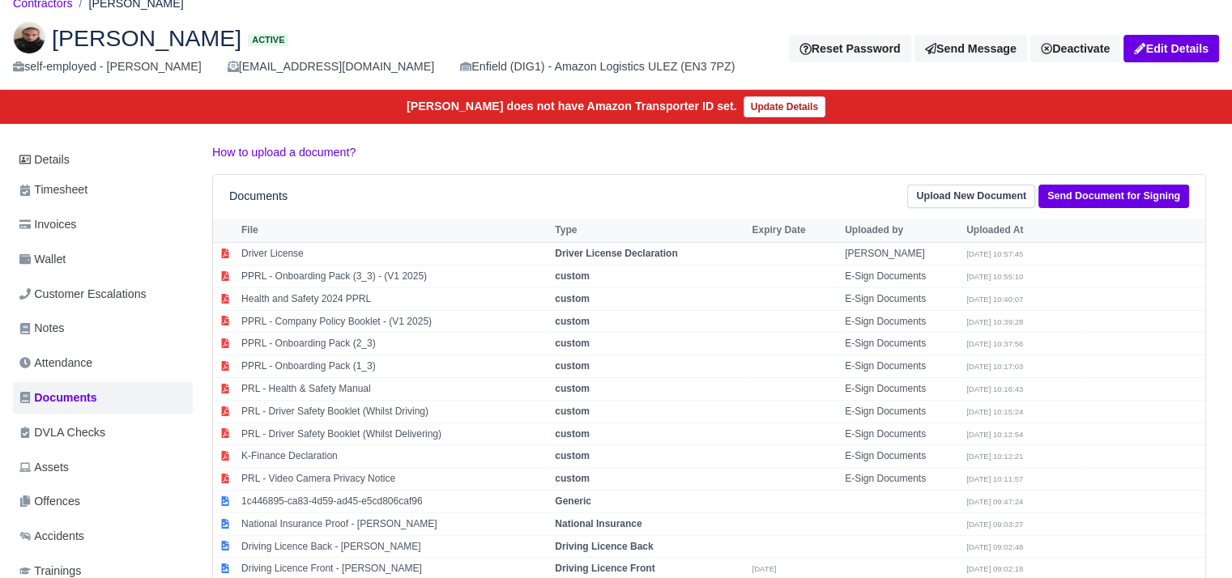
scroll to position [53, 0]
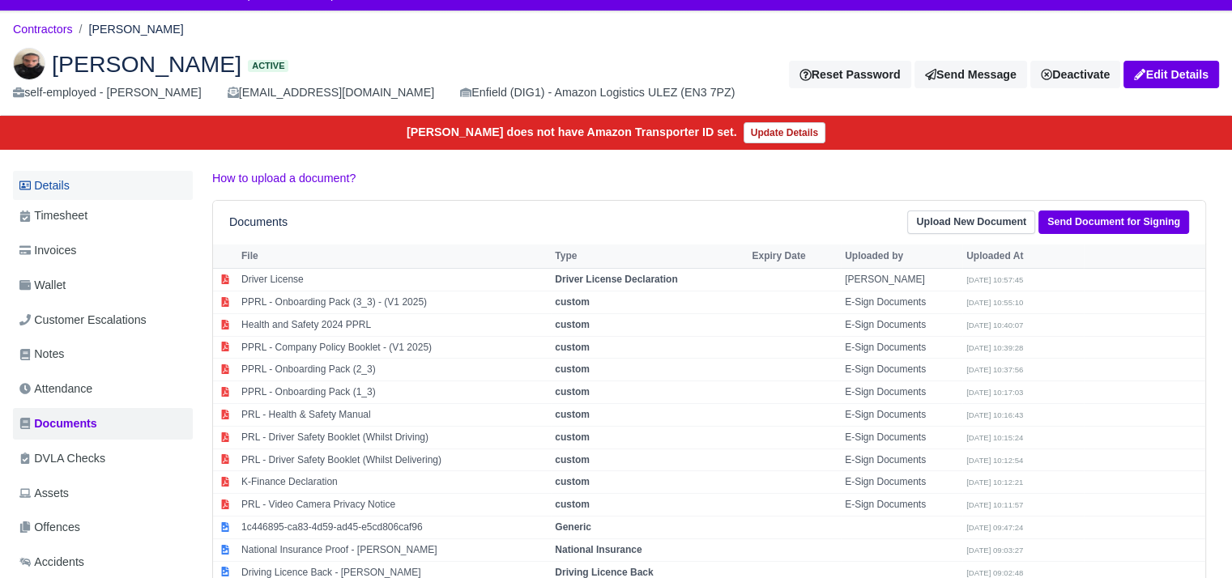
click at [109, 181] on link "Details" at bounding box center [103, 186] width 180 height 30
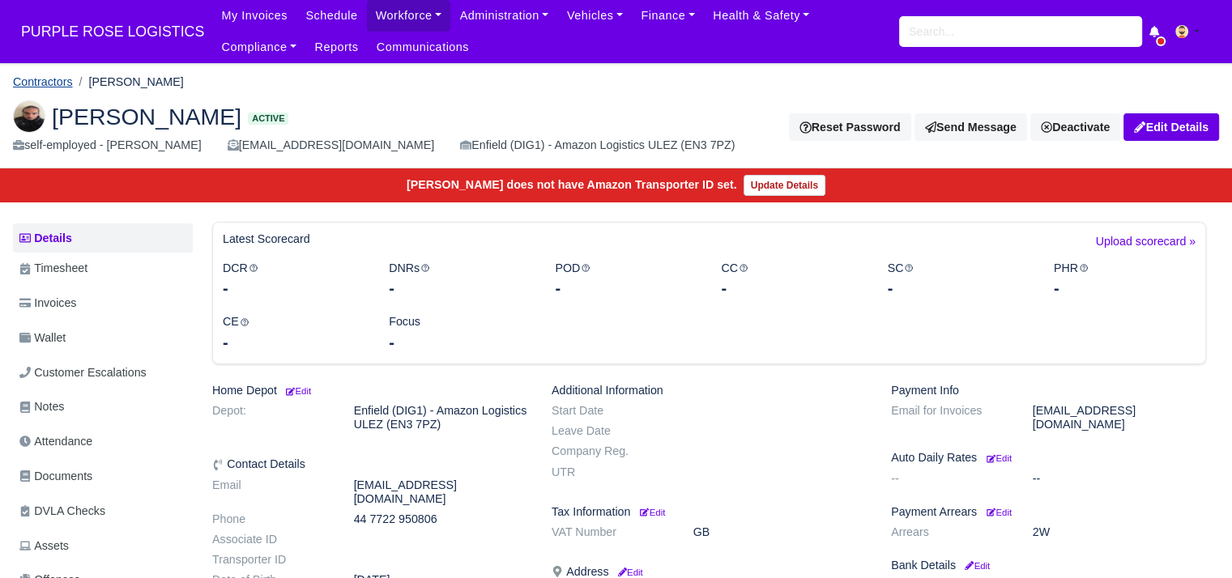
click at [57, 78] on link "Contractors" at bounding box center [43, 81] width 60 height 13
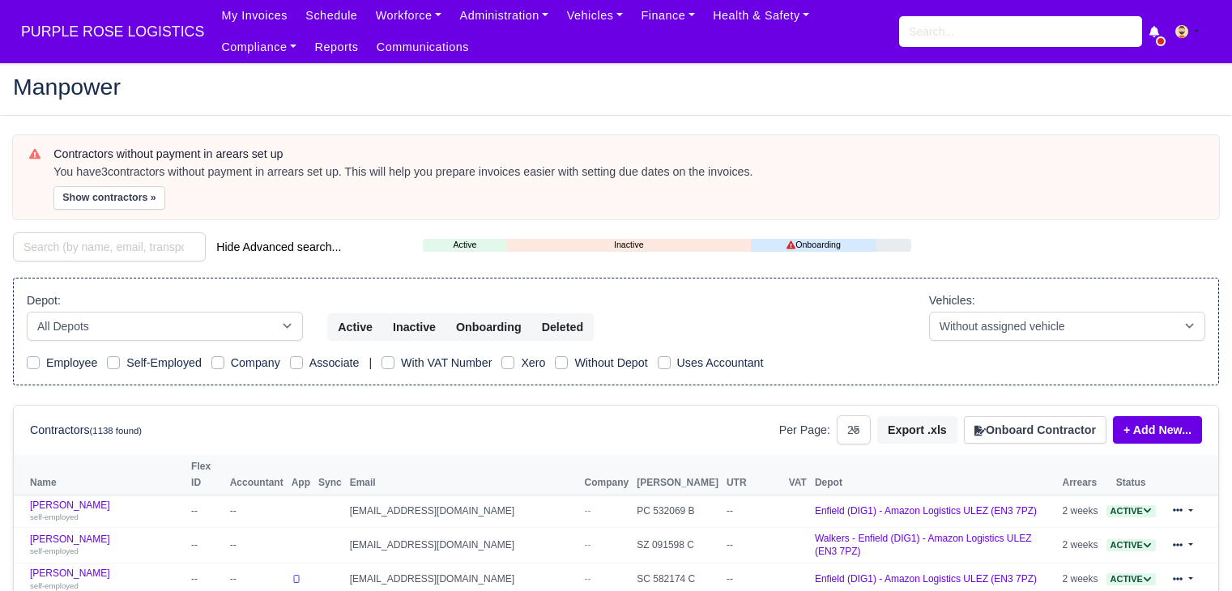
select select "25"
click at [75, 192] on button "Show contractors »" at bounding box center [109, 197] width 112 height 23
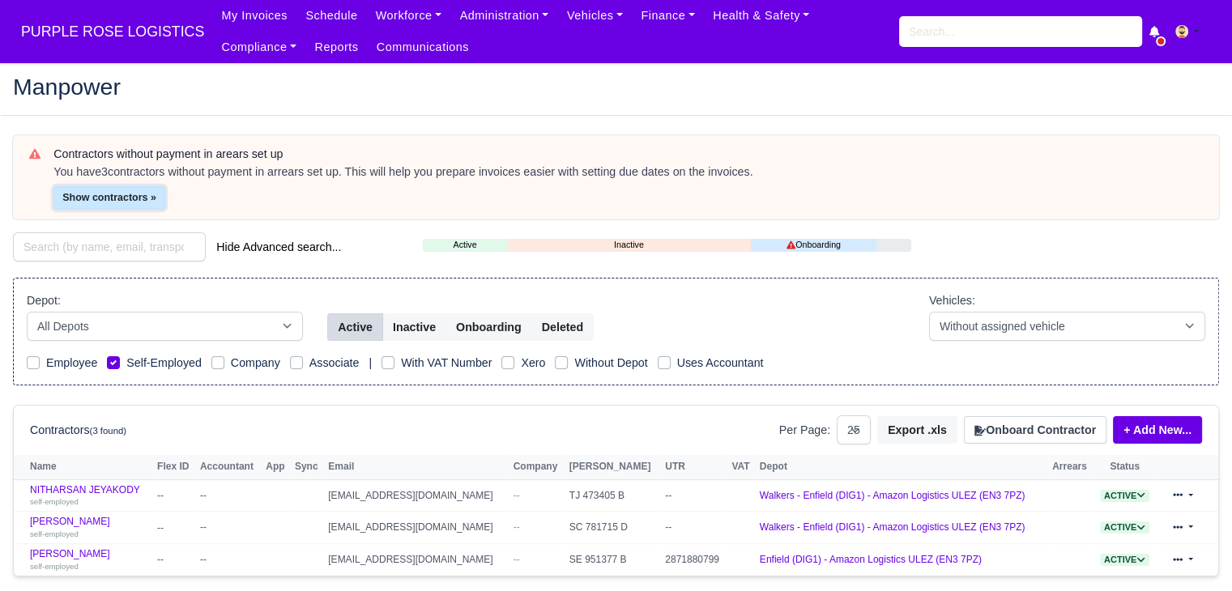
scroll to position [92, 0]
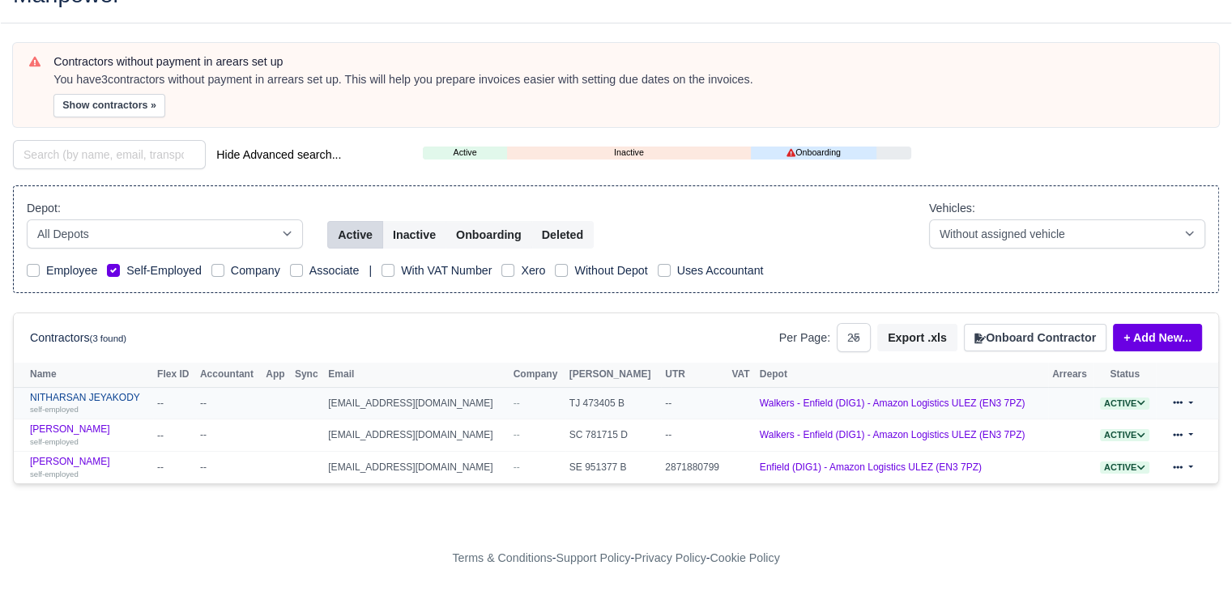
click at [126, 396] on link "NITHARSAN JEYAKODY self-employed" at bounding box center [89, 403] width 119 height 23
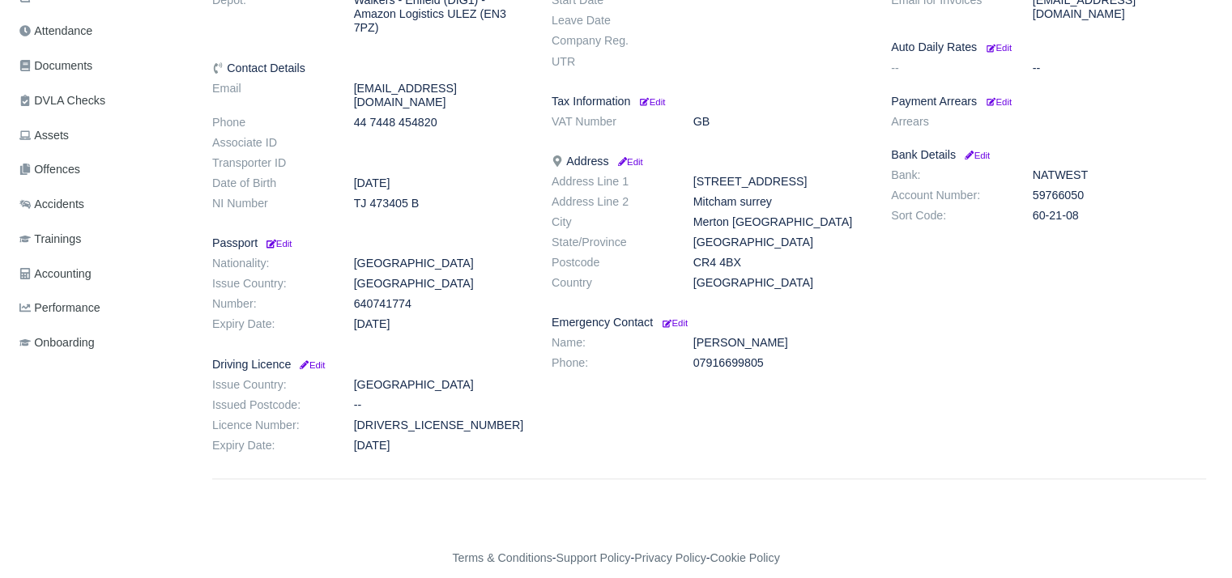
scroll to position [372, 0]
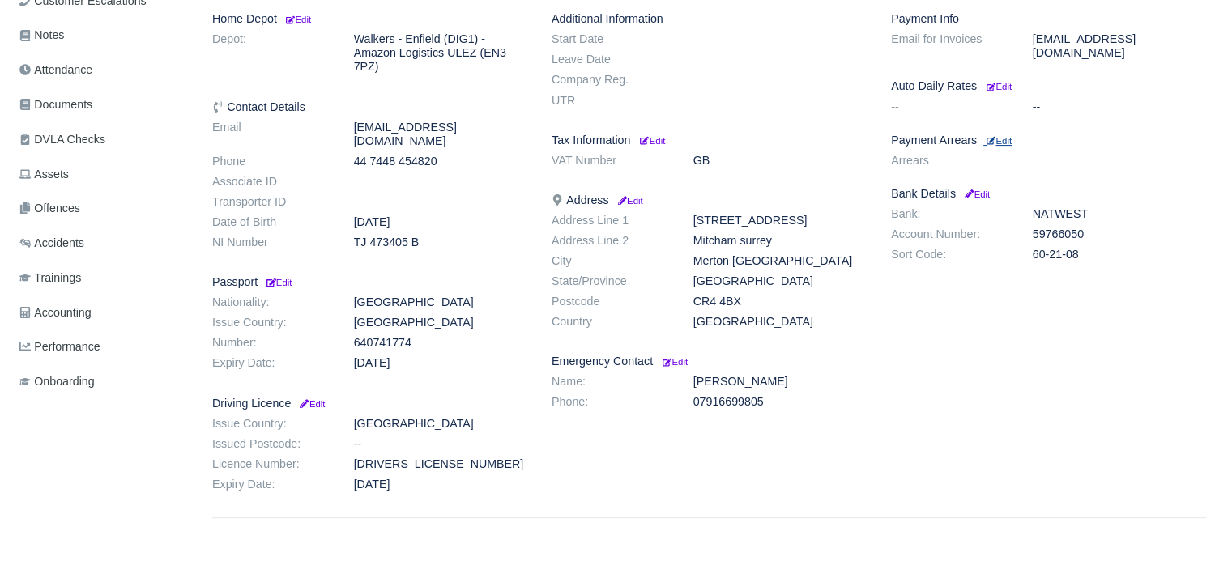
click at [1008, 136] on small "Edit" at bounding box center [998, 141] width 25 height 10
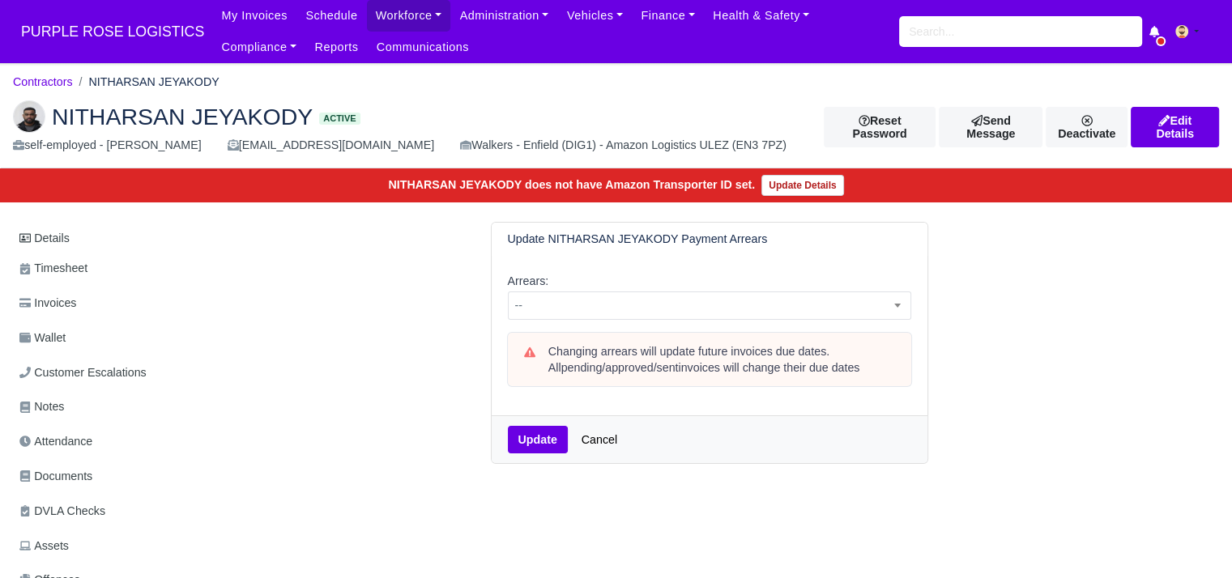
click at [567, 283] on div "Arrears: -- 1 week 2 weeks 3 weeks 4 weeks 5 weeks 6 weeks 7 weeks 8 weeks 9 we…" at bounding box center [709, 296] width 403 height 49
click at [567, 319] on span "--" at bounding box center [709, 306] width 403 height 28
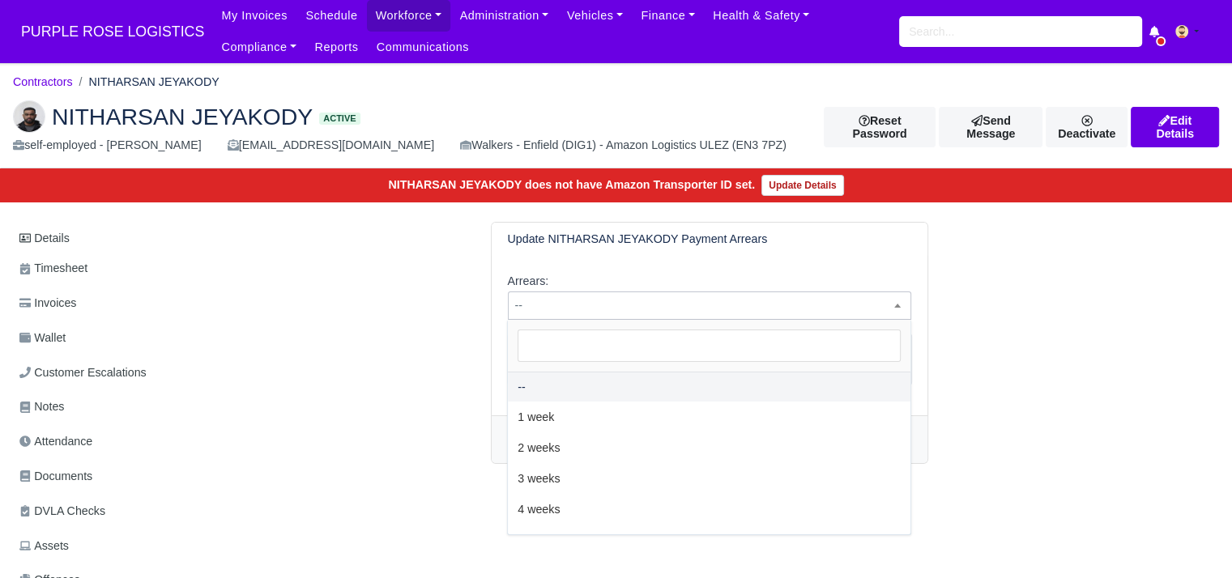
click at [621, 311] on span "--" at bounding box center [710, 306] width 402 height 20
select select "2W"
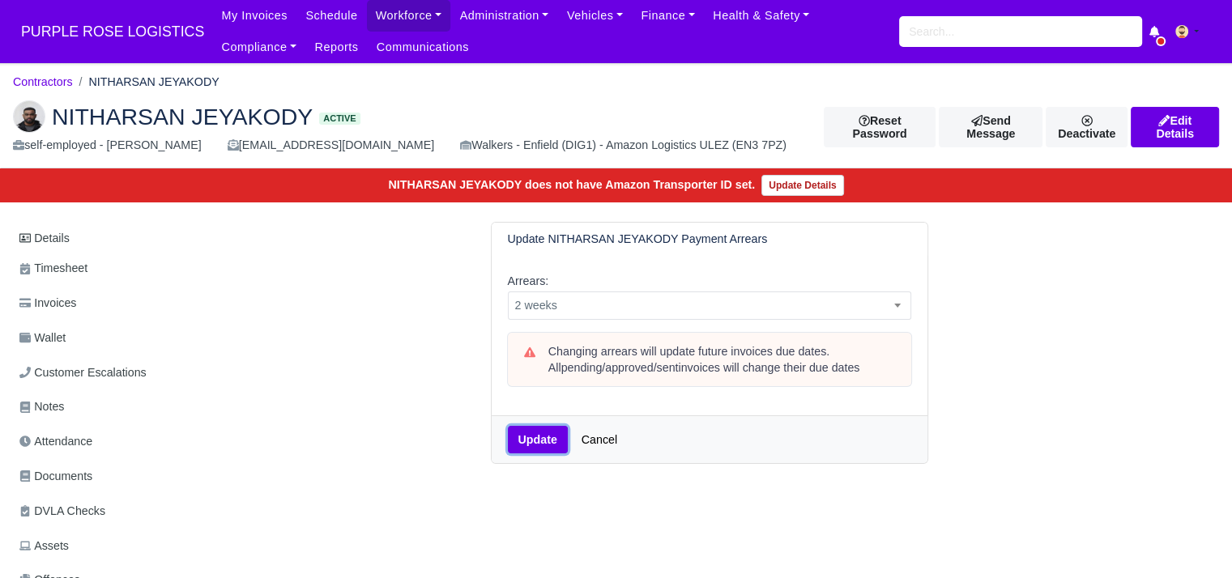
drag, startPoint x: 569, startPoint y: 442, endPoint x: 537, endPoint y: 437, distance: 32.1
click at [537, 437] on button "Update" at bounding box center [538, 440] width 60 height 28
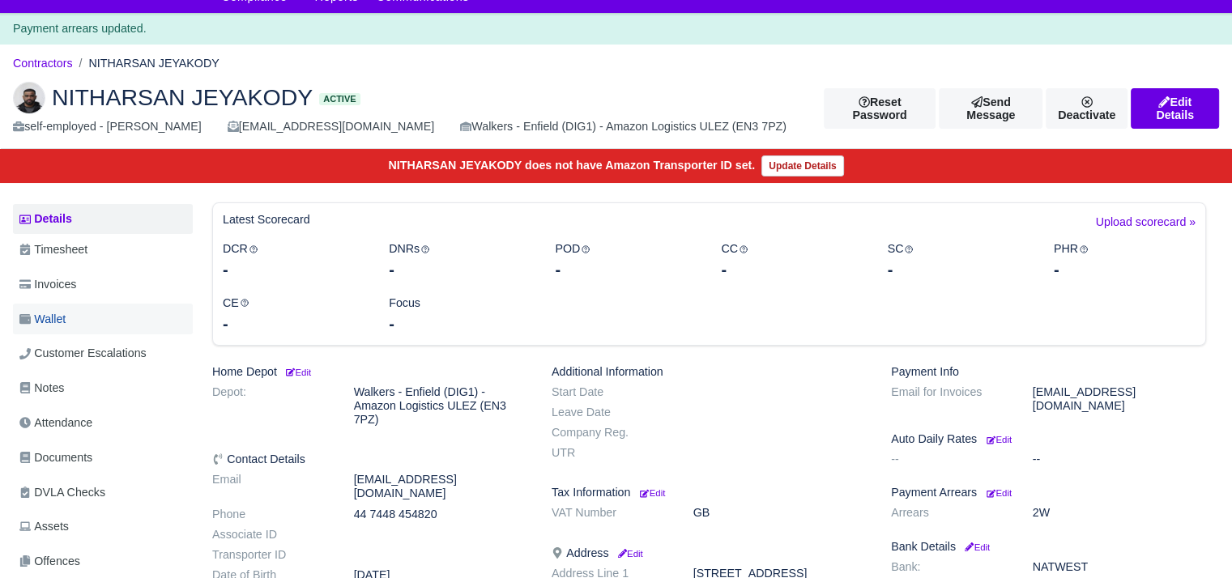
scroll to position [52, 0]
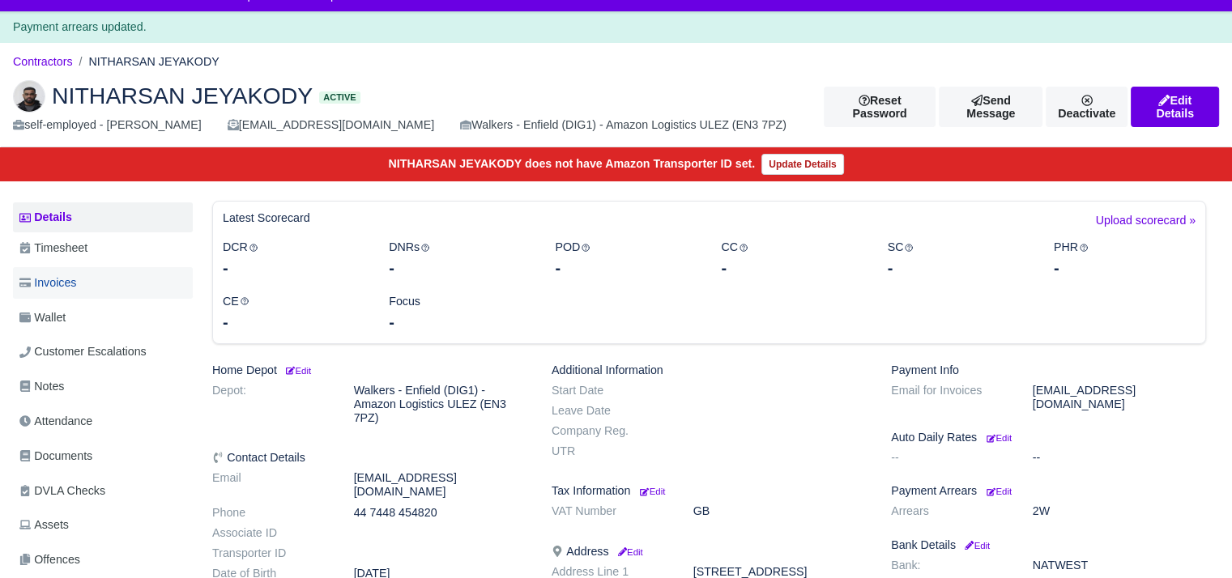
click at [113, 286] on link "Invoices" at bounding box center [103, 283] width 180 height 32
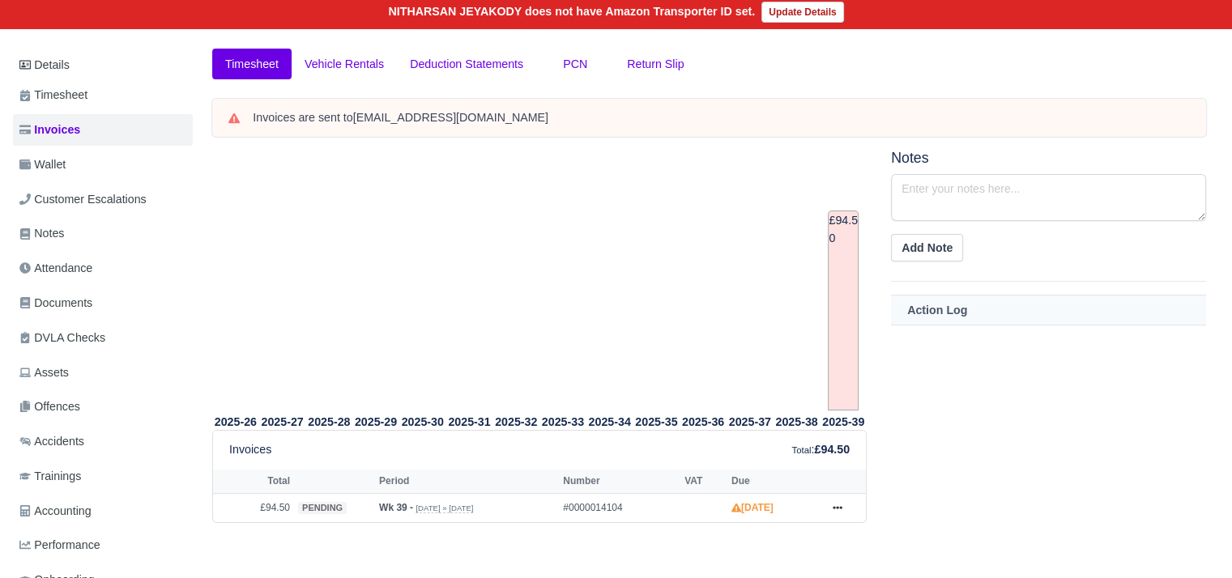
scroll to position [168, 0]
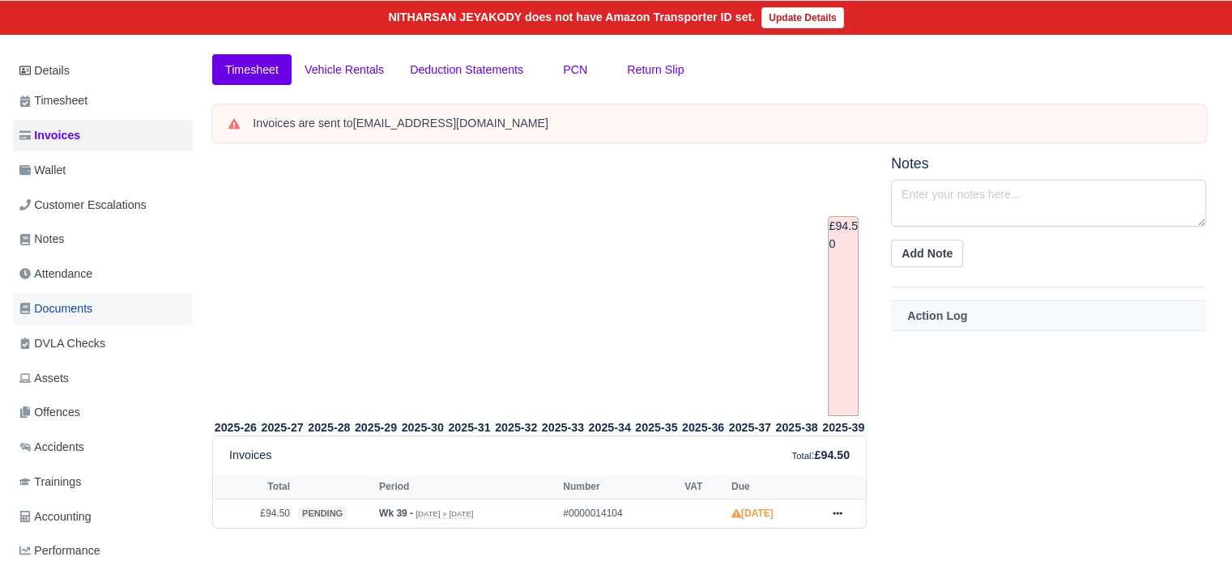
click at [96, 308] on link "Documents" at bounding box center [103, 309] width 180 height 32
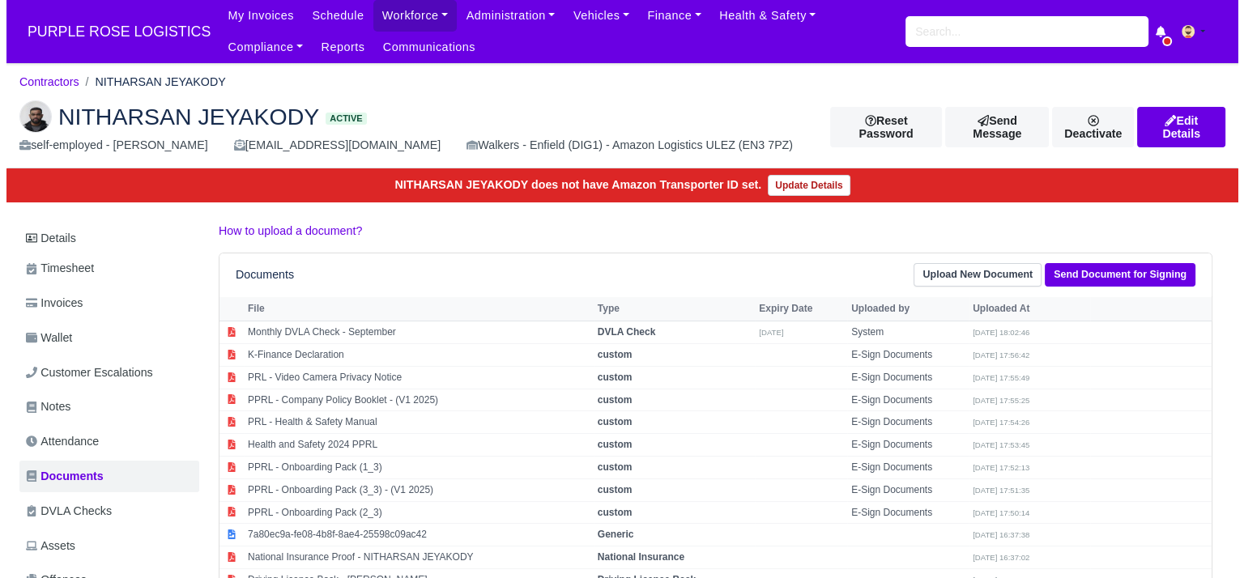
scroll to position [292, 0]
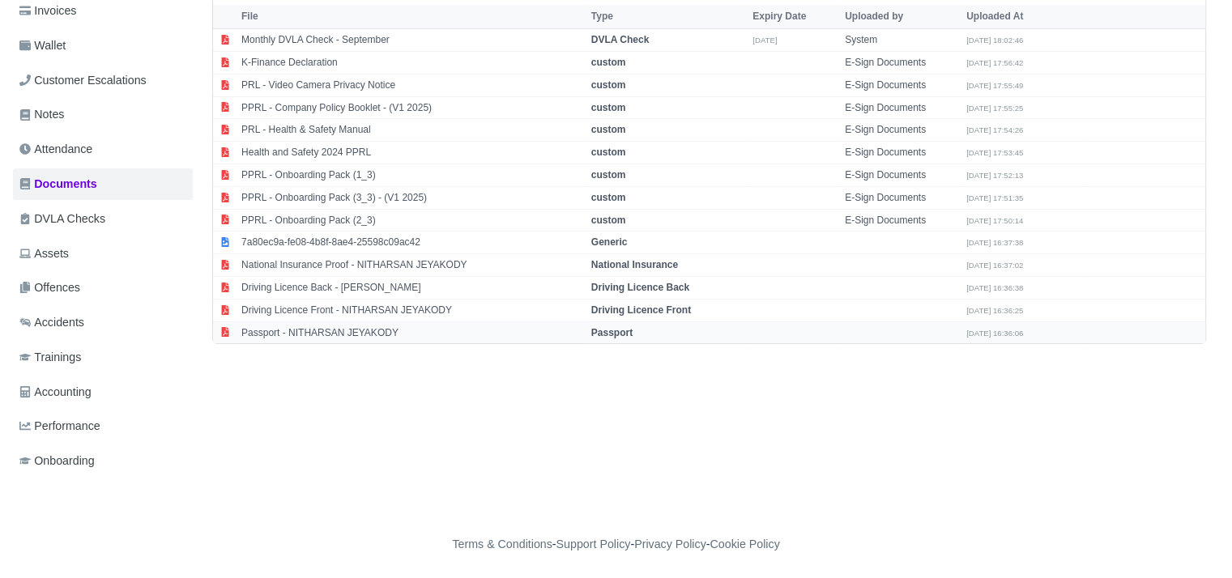
click at [346, 333] on td "Passport - NITHARSAN JEYAKODY" at bounding box center [412, 333] width 350 height 22
select select "passport"
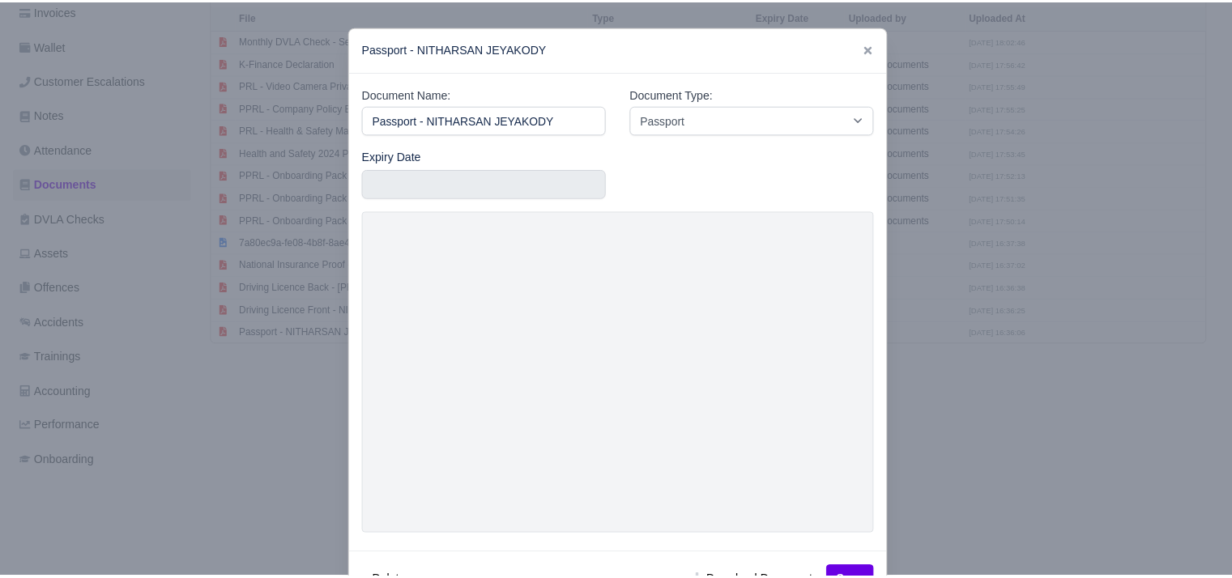
scroll to position [56, 0]
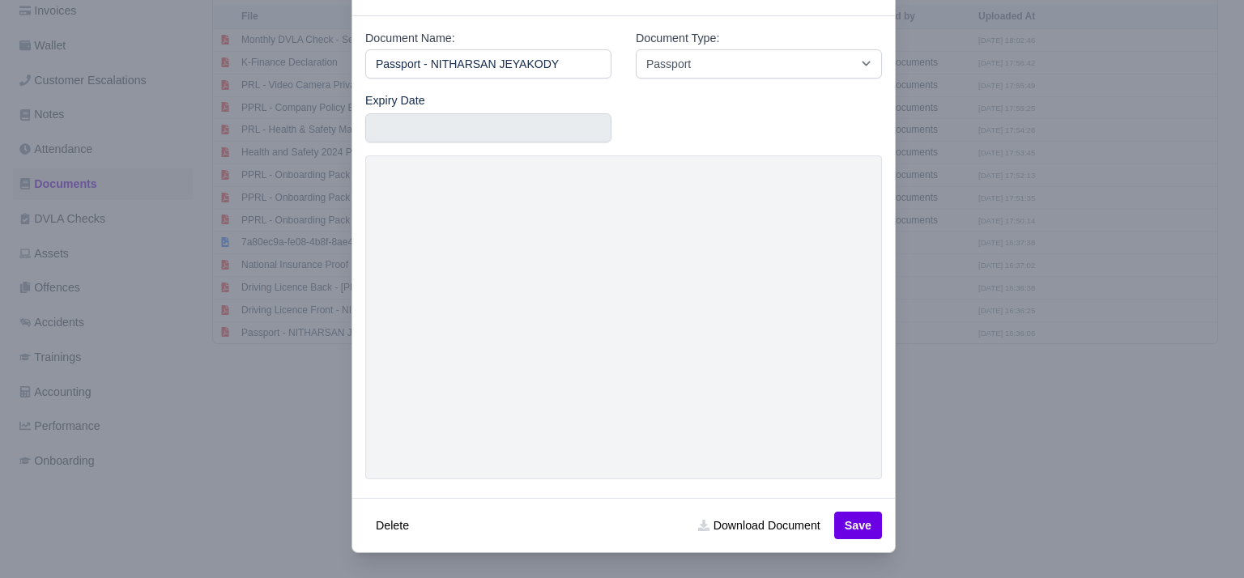
click at [1008, 432] on div at bounding box center [622, 289] width 1244 height 578
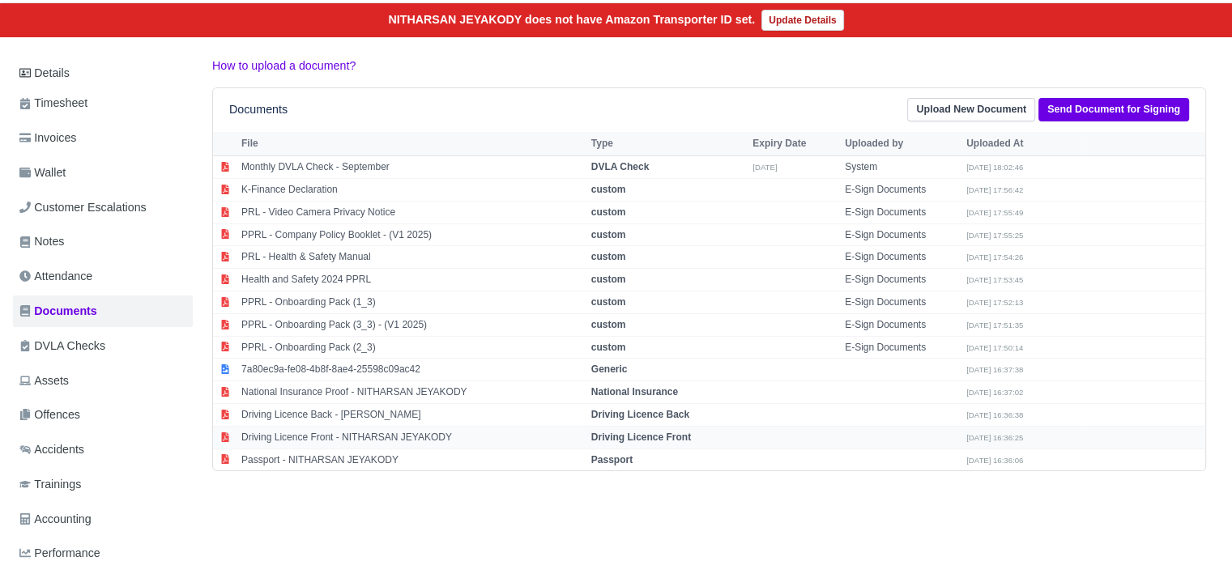
scroll to position [159, 0]
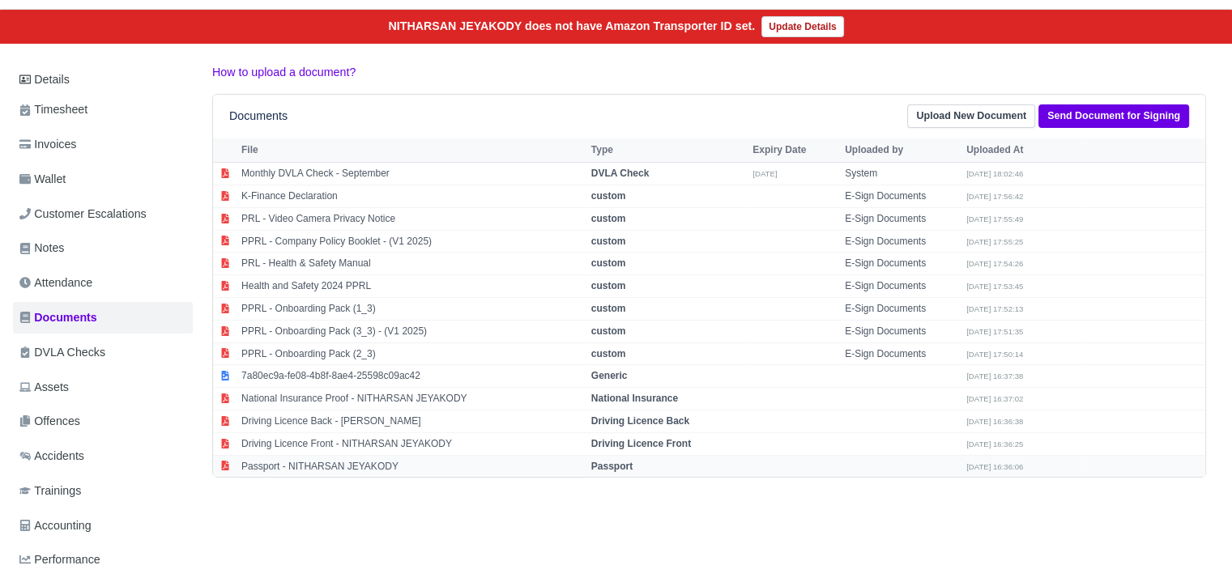
click at [351, 455] on td "Passport - NITHARSAN JEYAKODY" at bounding box center [412, 466] width 350 height 22
select select "passport"
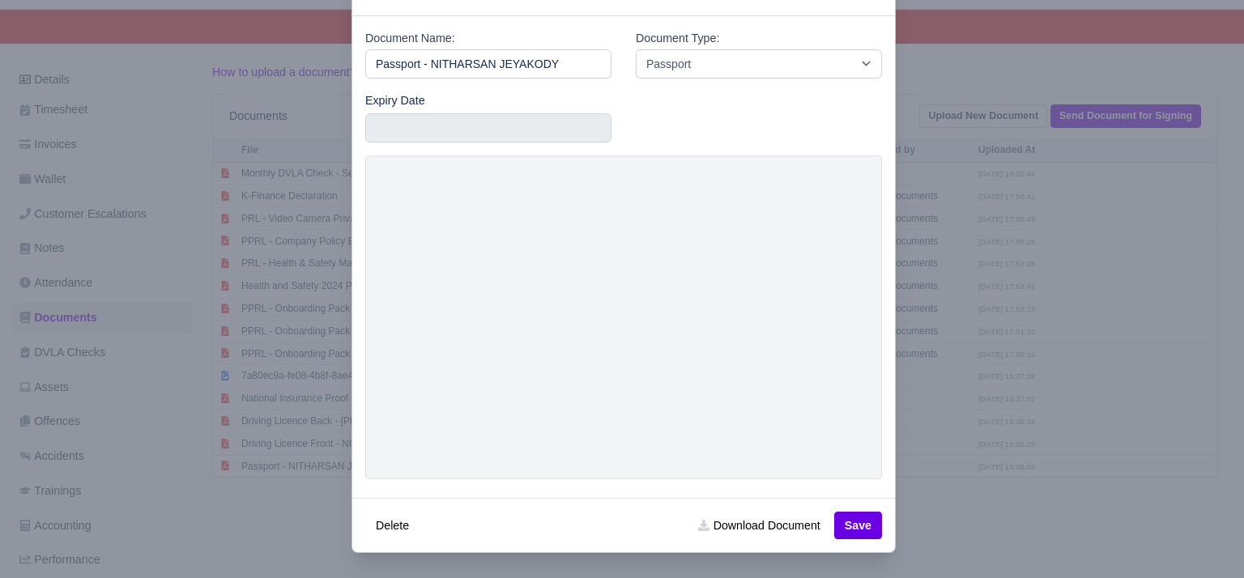
click at [893, 378] on div at bounding box center [622, 289] width 1244 height 578
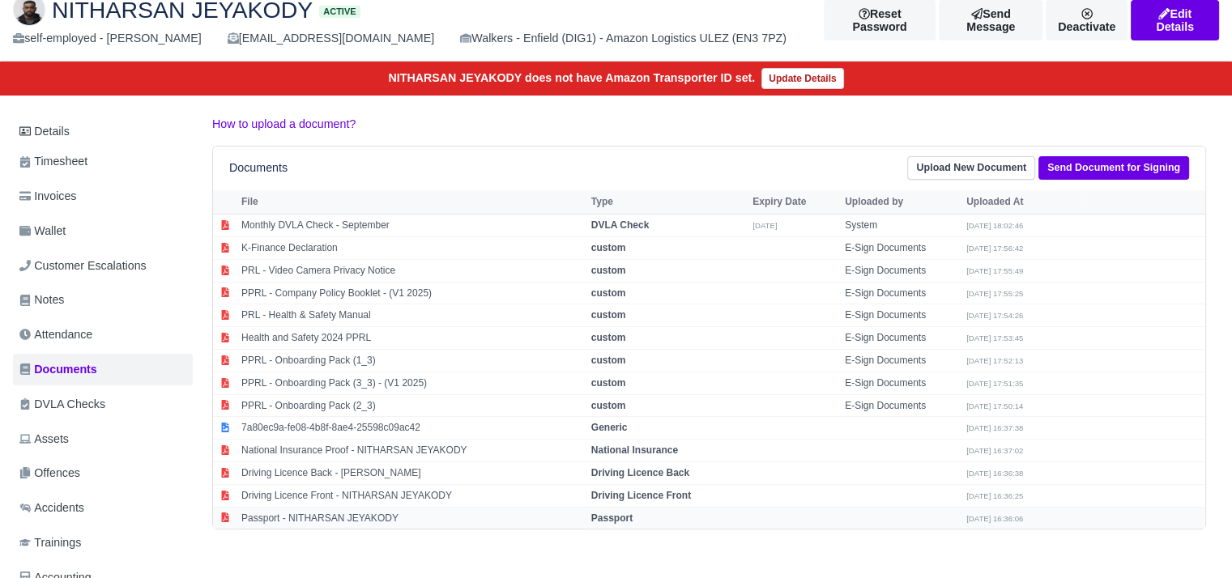
scroll to position [105, 0]
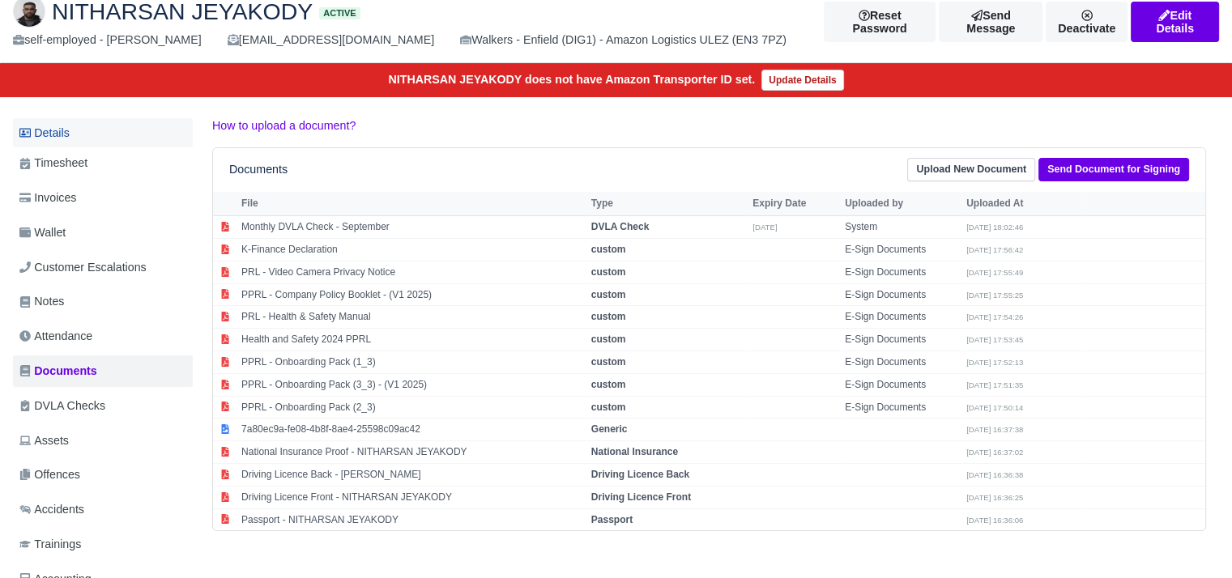
click at [73, 138] on link "Details" at bounding box center [103, 133] width 180 height 30
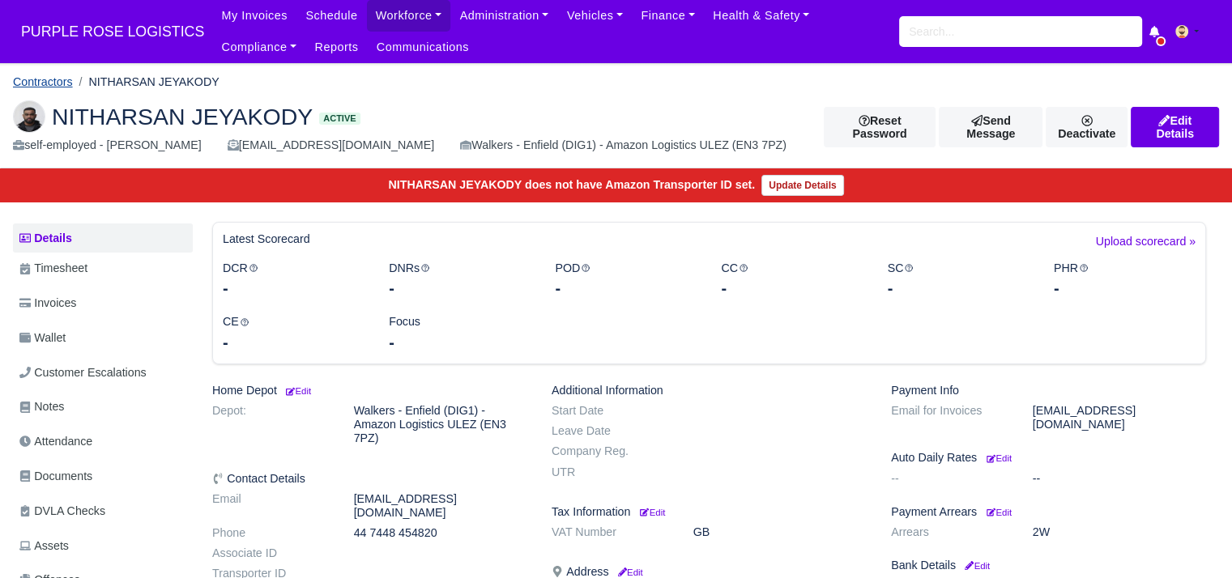
click at [58, 75] on link "Contractors" at bounding box center [43, 81] width 60 height 13
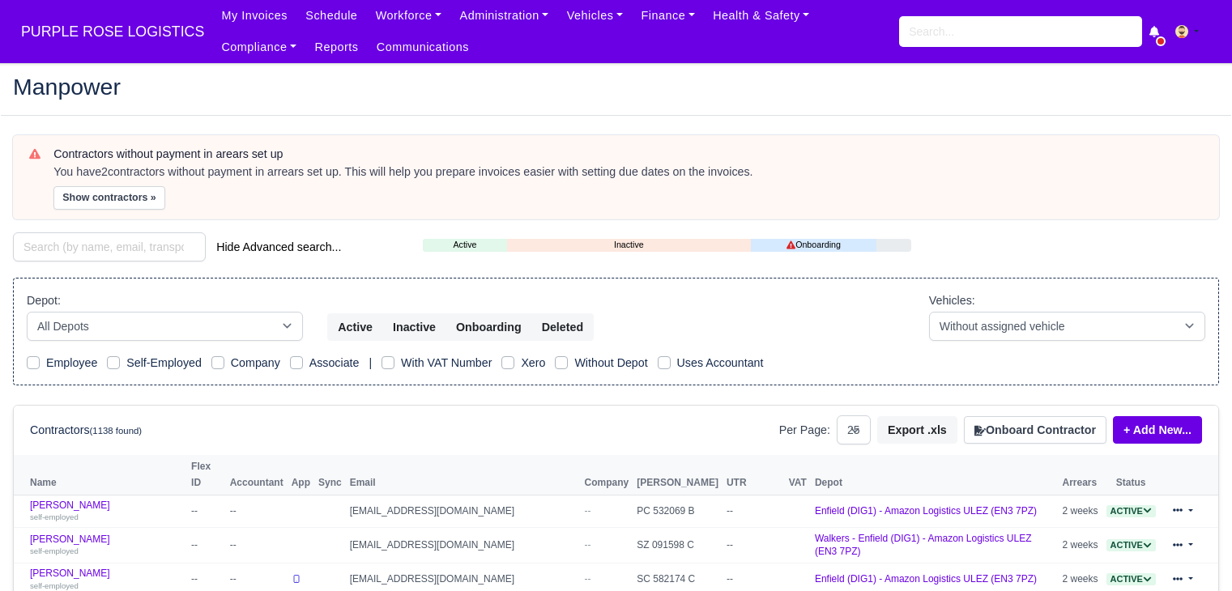
select select "25"
click at [128, 202] on button "Show contractors »" at bounding box center [109, 197] width 112 height 23
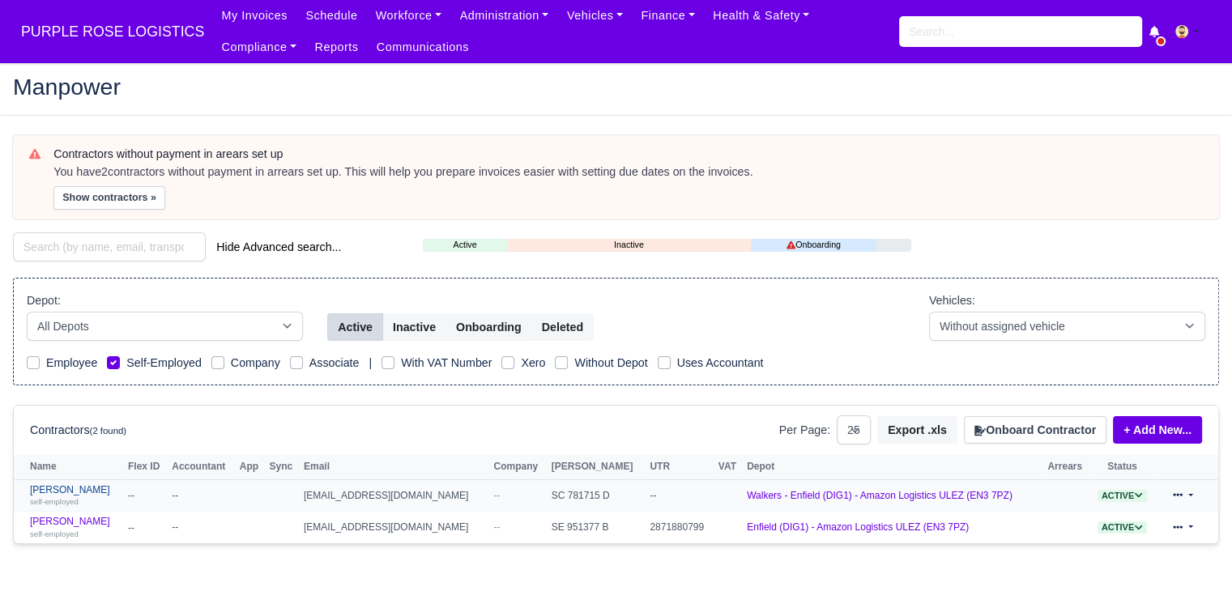
click at [75, 488] on link "[PERSON_NAME] self-employed" at bounding box center [75, 495] width 90 height 23
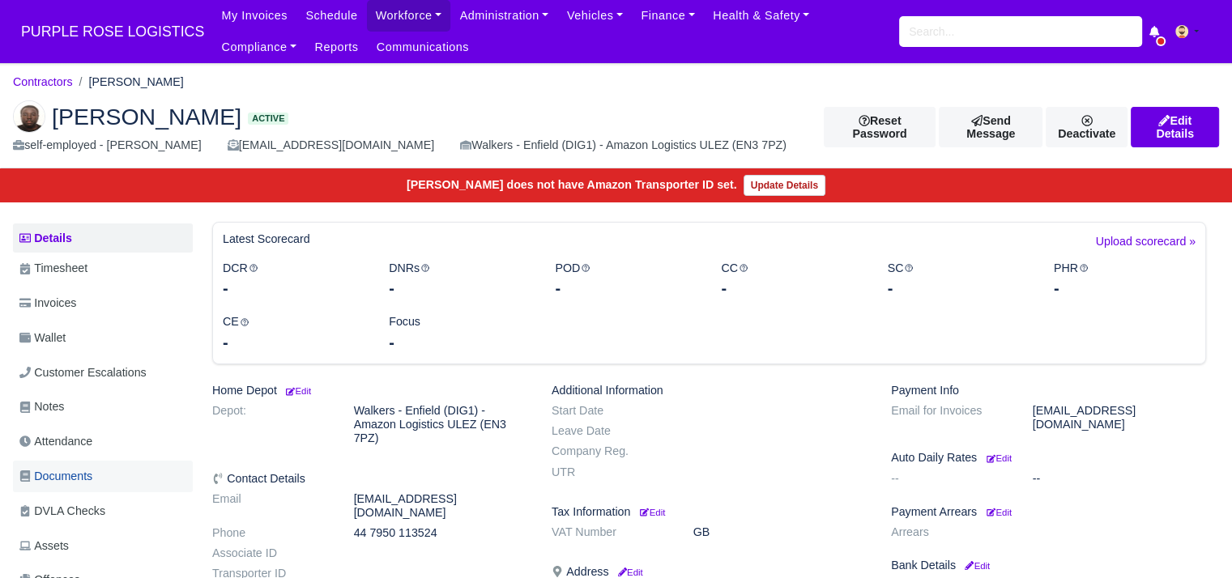
click at [91, 467] on span "Documents" at bounding box center [55, 476] width 73 height 19
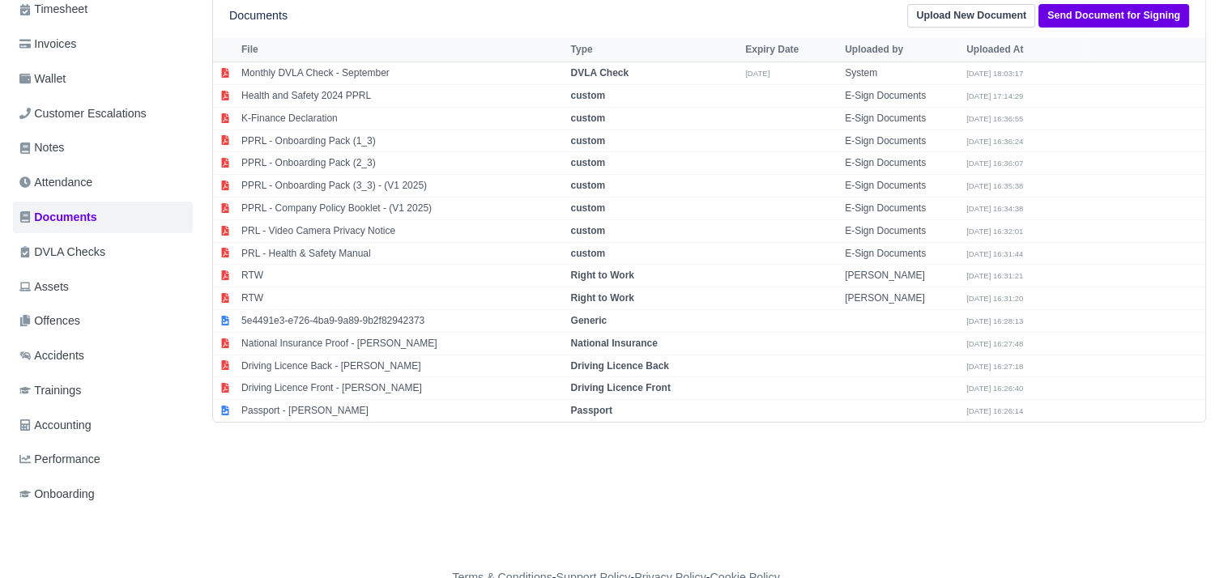
scroll to position [292, 0]
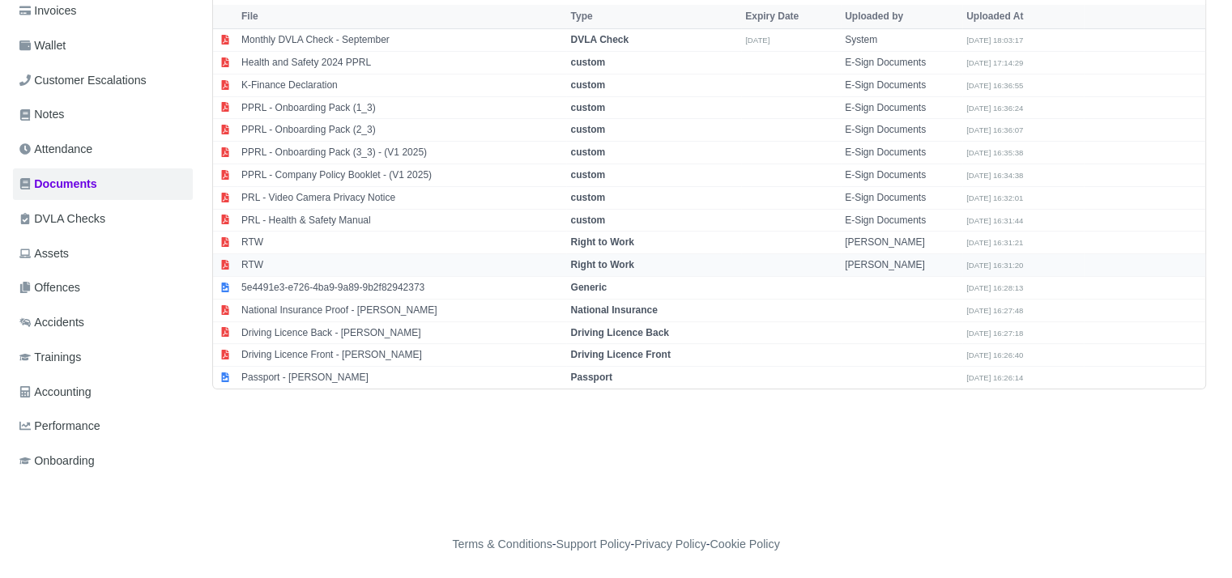
click at [340, 264] on td "RTW" at bounding box center [401, 265] width 329 height 23
select select "right-to-work"
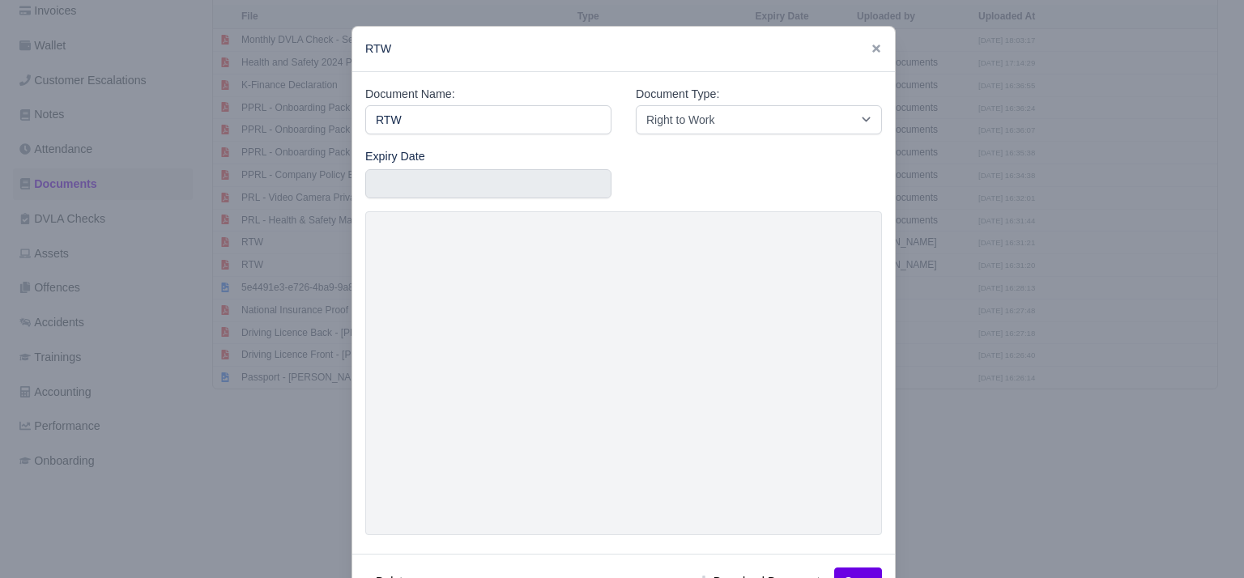
click at [223, 363] on div at bounding box center [622, 289] width 1244 height 578
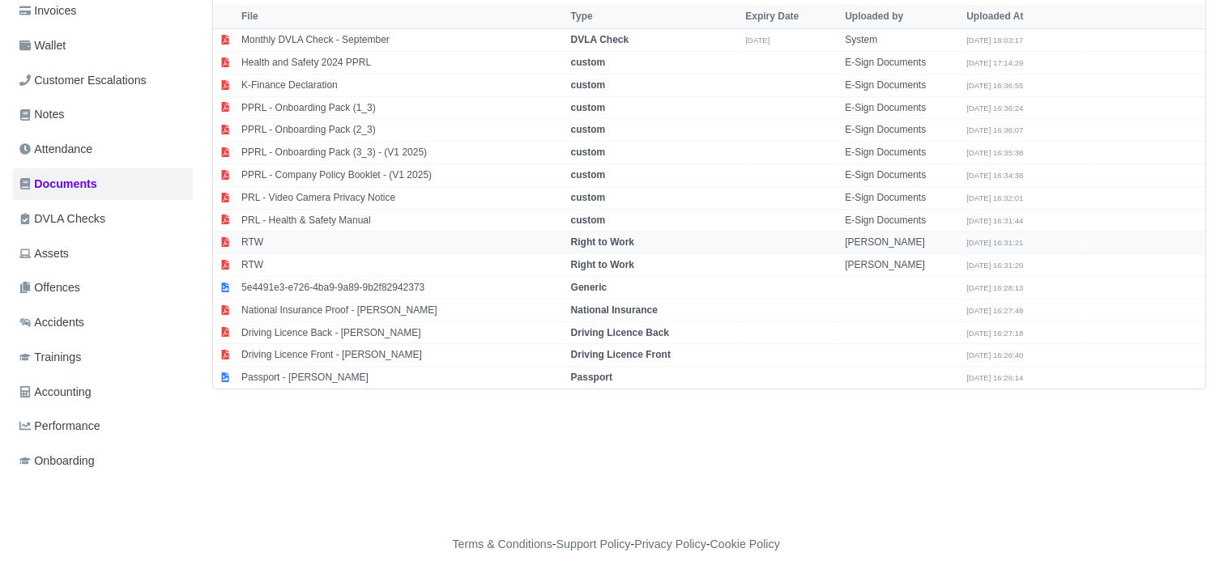
click at [256, 241] on td "RTW" at bounding box center [401, 243] width 329 height 23
select select "right-to-work"
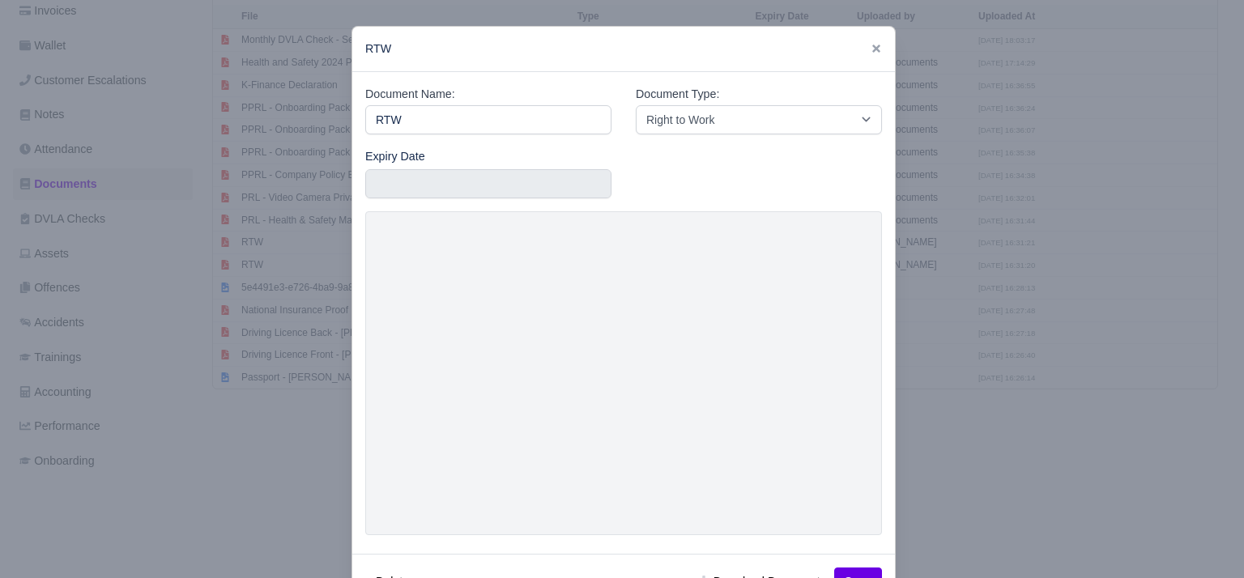
drag, startPoint x: 266, startPoint y: 335, endPoint x: 259, endPoint y: 385, distance: 50.6
click at [259, 385] on div at bounding box center [622, 289] width 1244 height 578
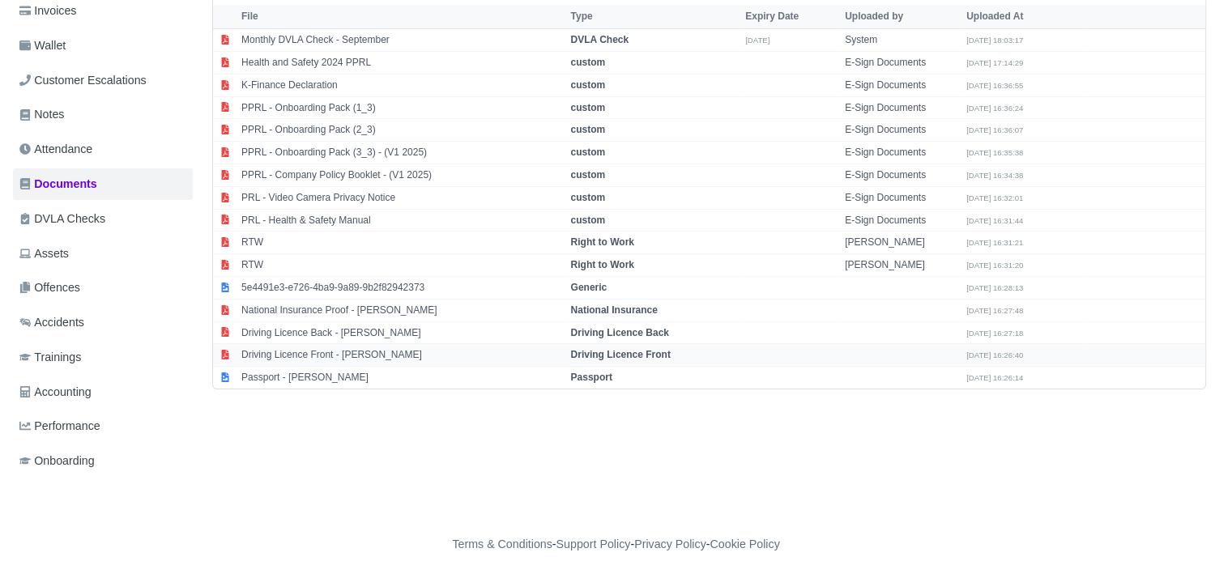
click at [313, 356] on td "Driving Licence Front - Spencer Ogua" at bounding box center [401, 355] width 329 height 23
select select "driving-licence-front"
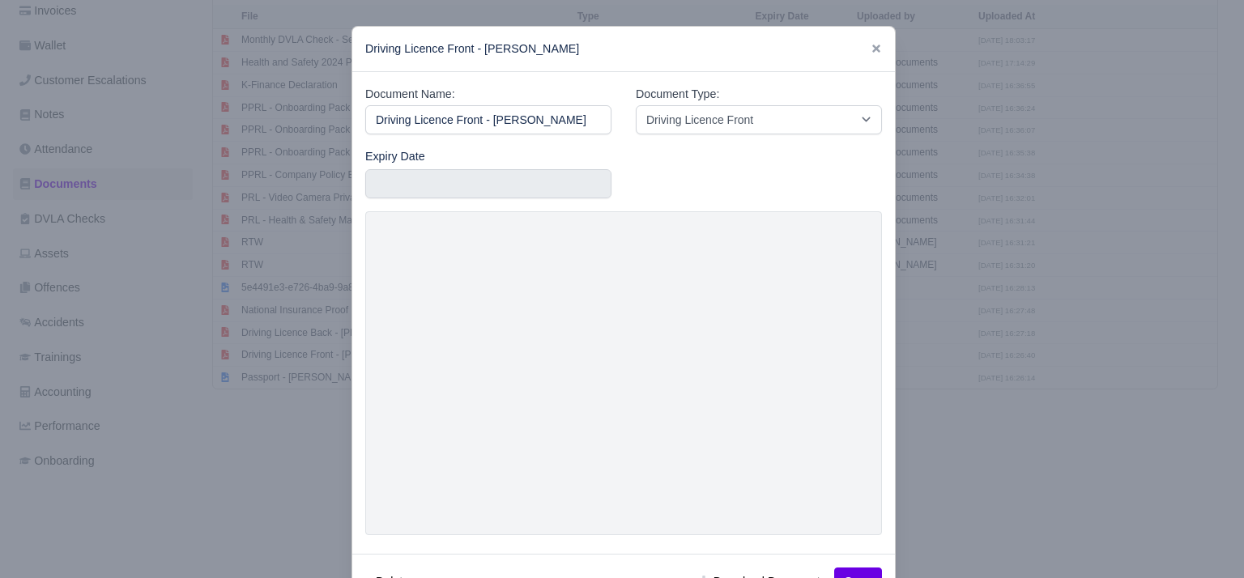
click at [231, 419] on div at bounding box center [622, 289] width 1244 height 578
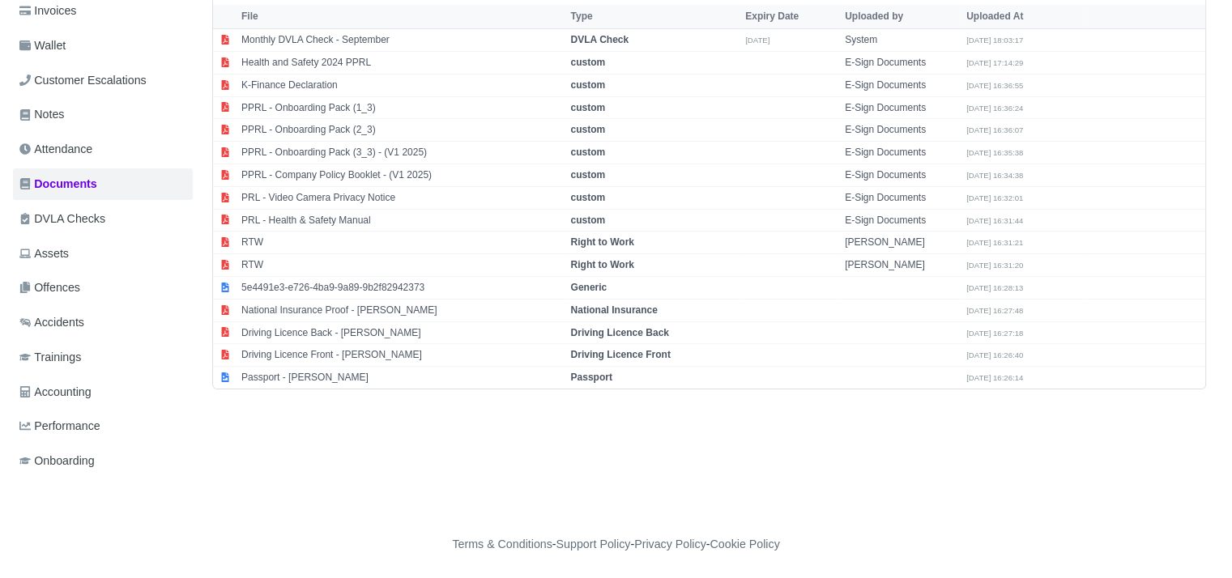
scroll to position [0, 0]
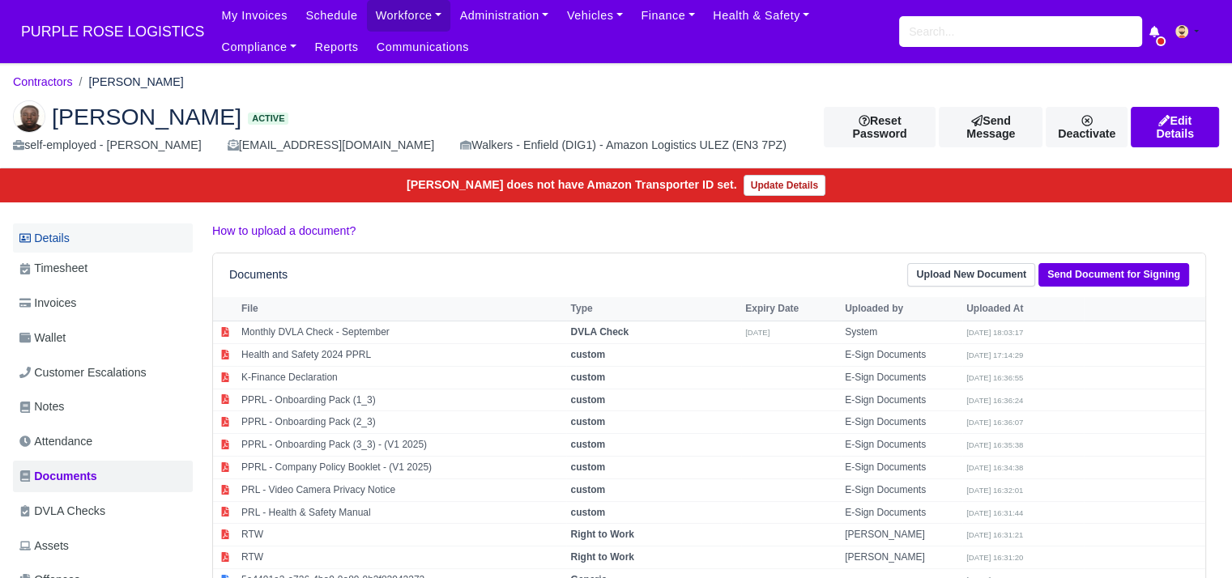
click at [113, 241] on link "Details" at bounding box center [103, 239] width 180 height 30
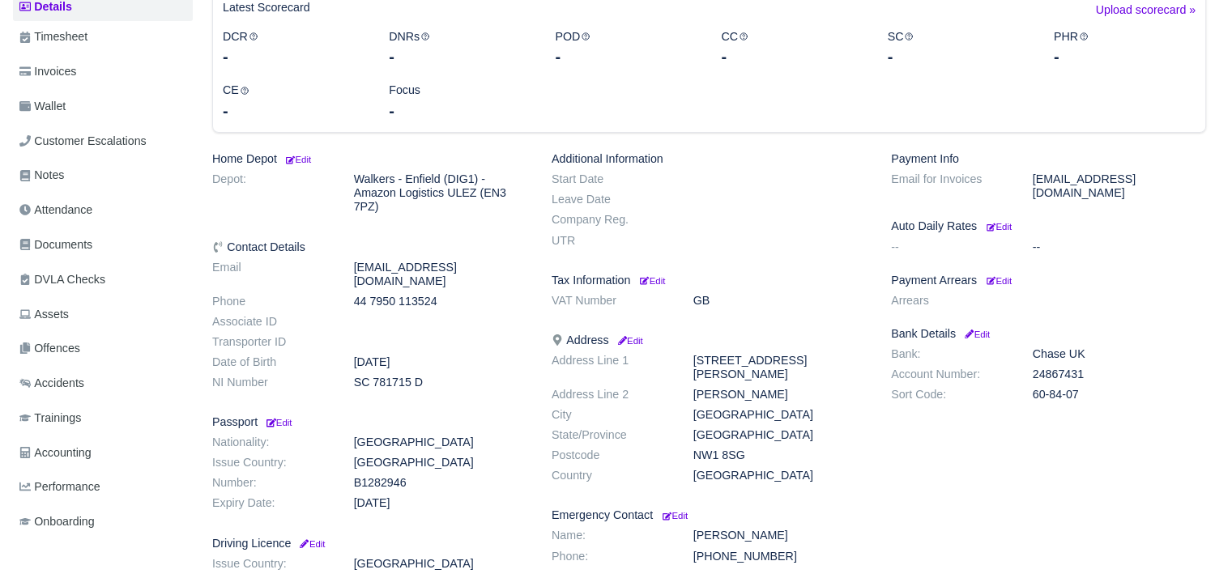
scroll to position [236, 0]
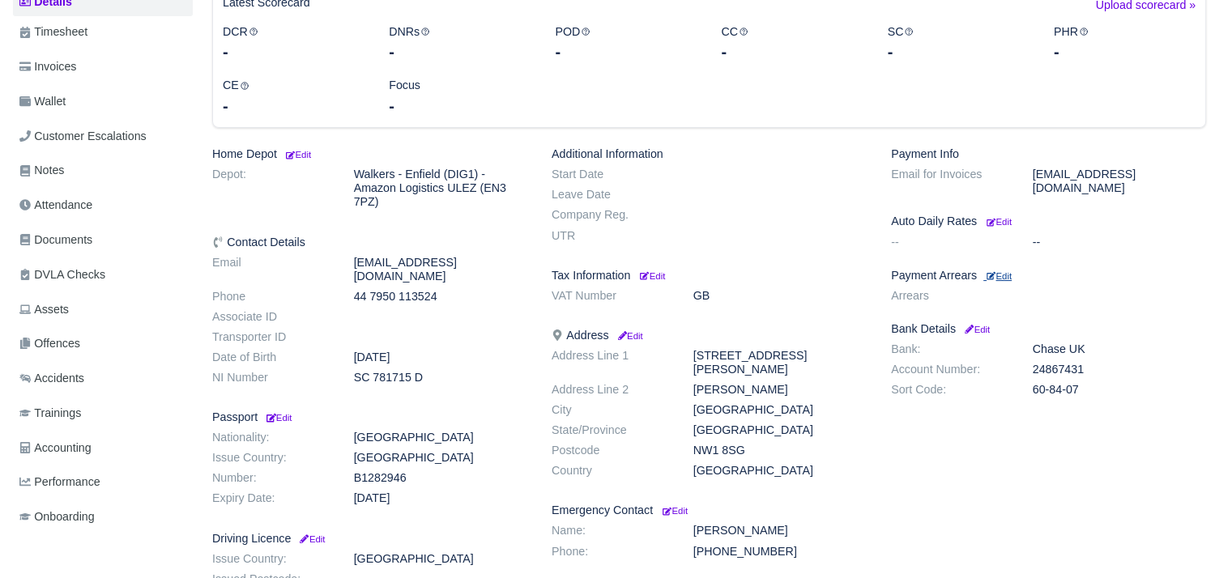
click at [1011, 271] on small "Edit" at bounding box center [998, 276] width 25 height 10
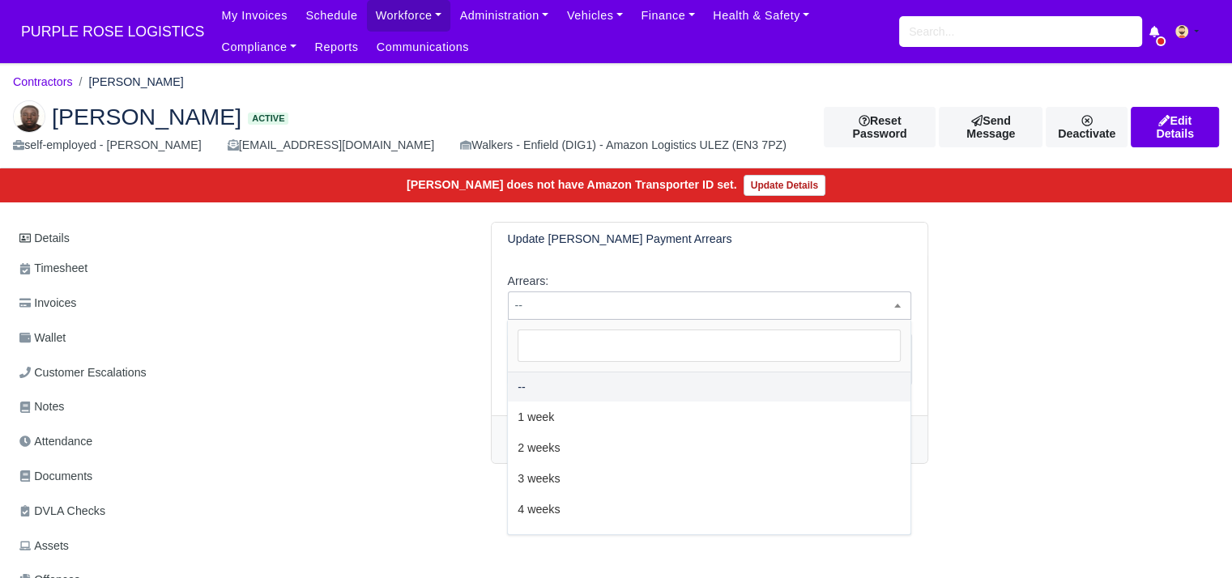
click at [745, 298] on span "--" at bounding box center [710, 306] width 402 height 20
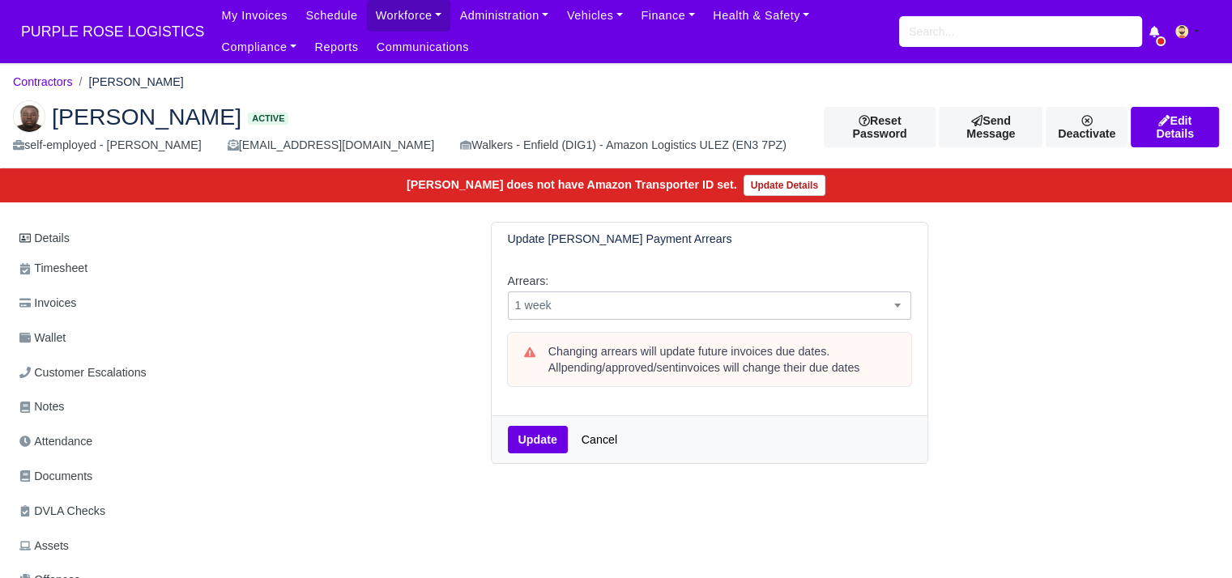
click at [613, 312] on span "1 week" at bounding box center [710, 306] width 402 height 20
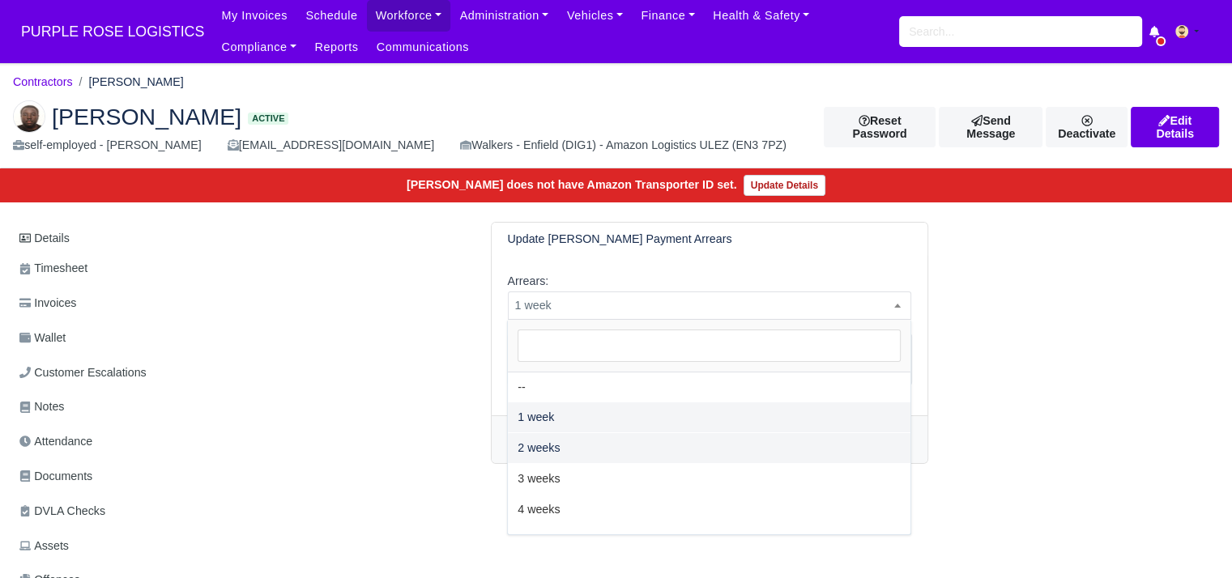
select select "2W"
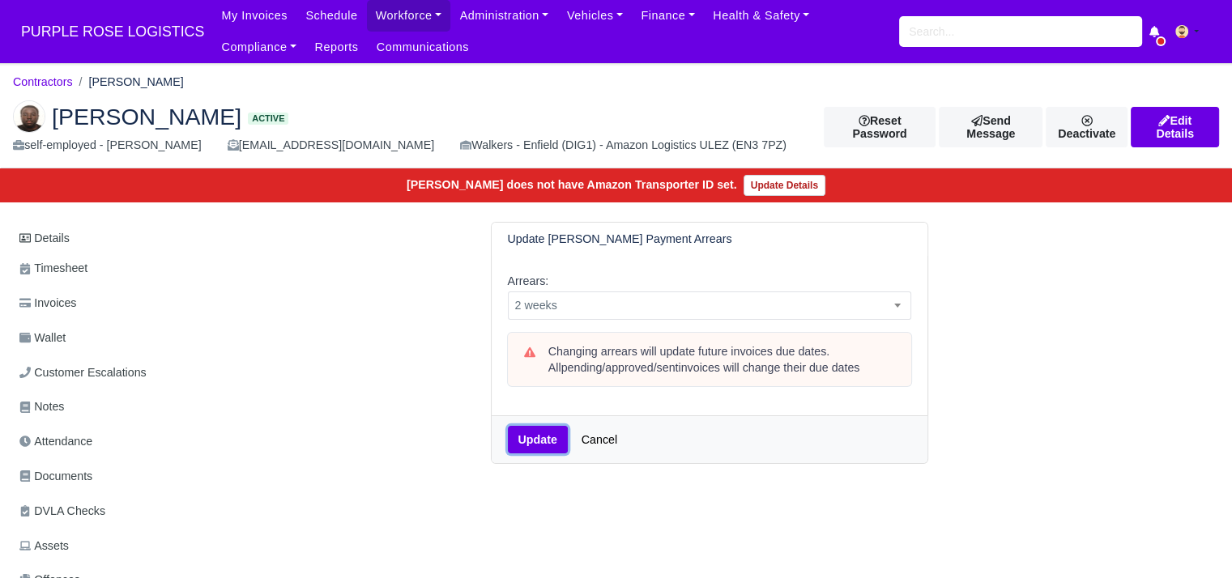
click at [528, 437] on button "Update" at bounding box center [538, 440] width 60 height 28
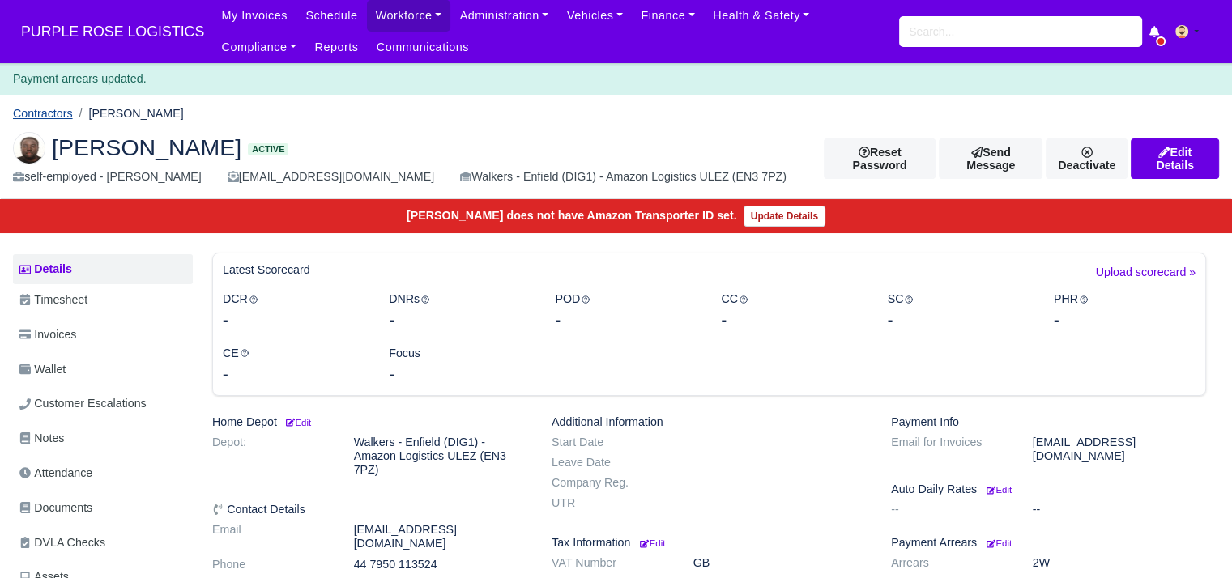
click at [56, 114] on link "Contractors" at bounding box center [43, 113] width 60 height 13
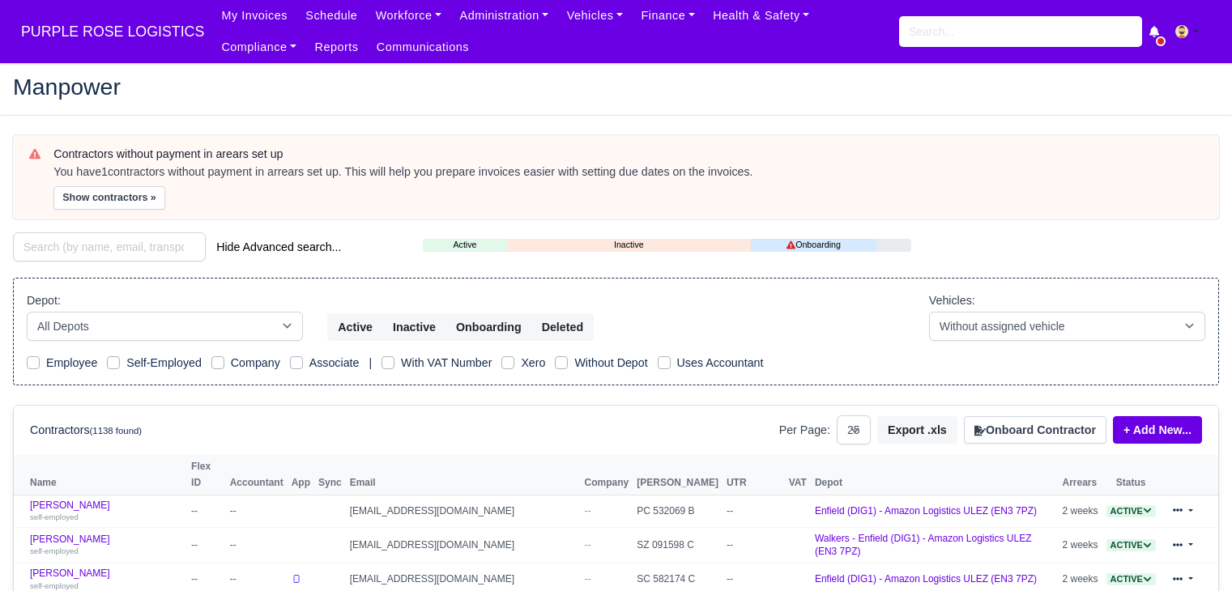
select select "25"
click at [113, 193] on button "Show contractors »" at bounding box center [109, 197] width 112 height 23
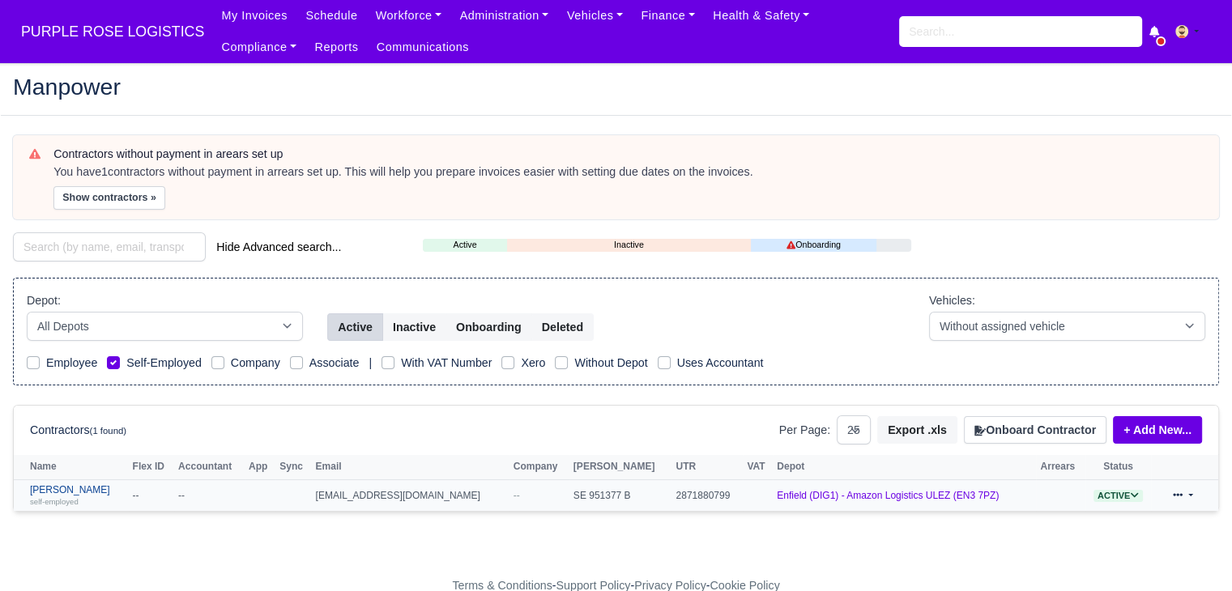
click at [92, 484] on link "Vytautas Mackevicius self-employed" at bounding box center [77, 495] width 95 height 23
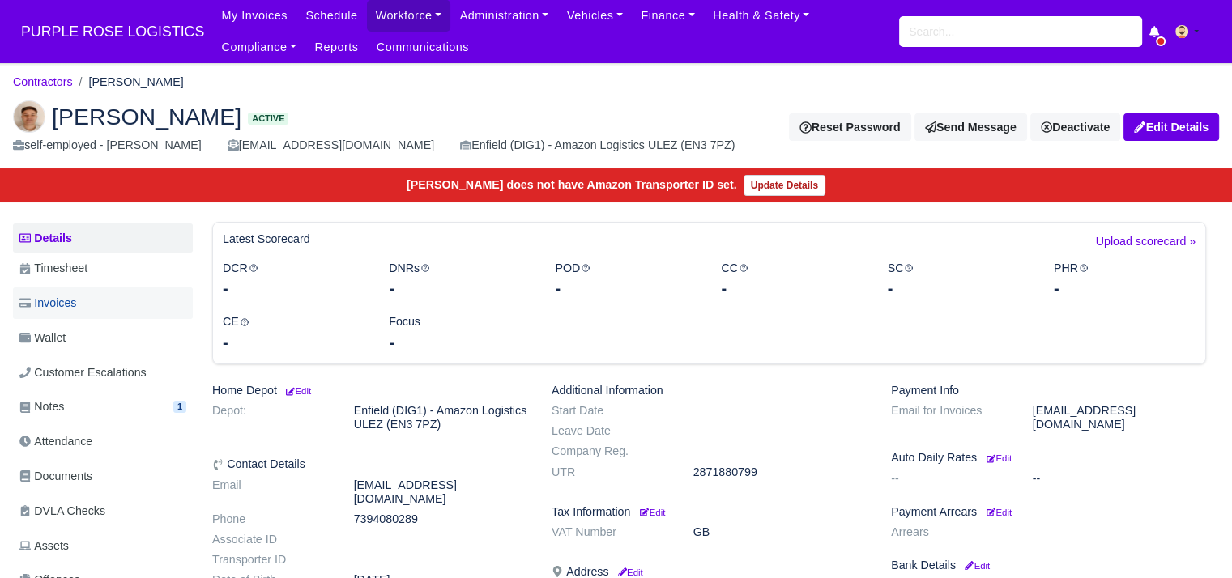
click at [110, 305] on link "Invoices" at bounding box center [103, 303] width 180 height 32
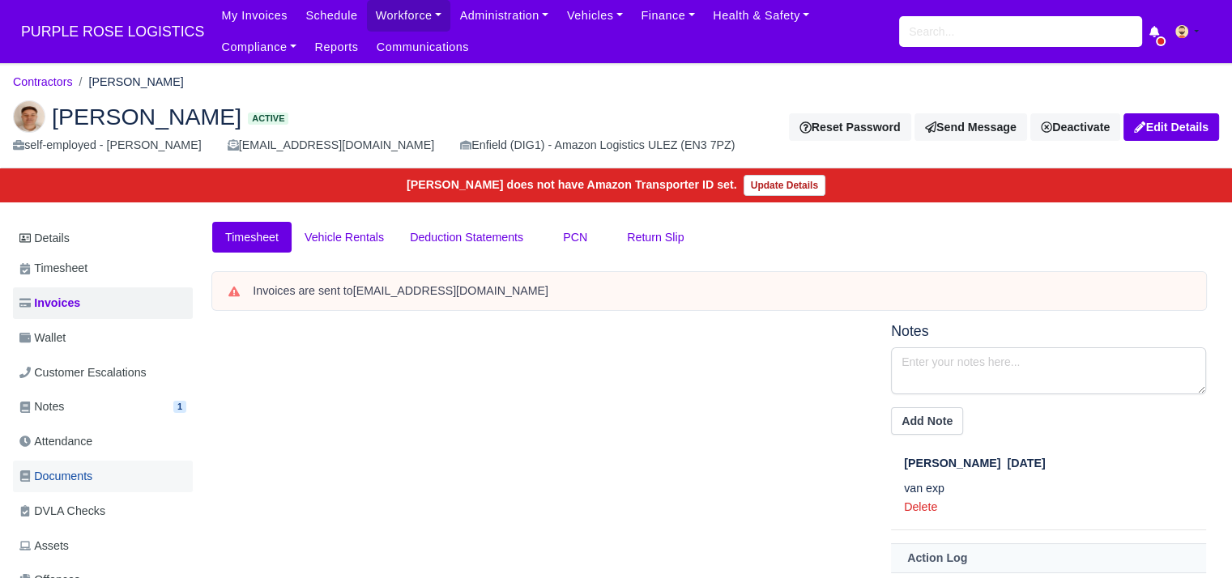
click at [92, 473] on span "Documents" at bounding box center [55, 476] width 73 height 19
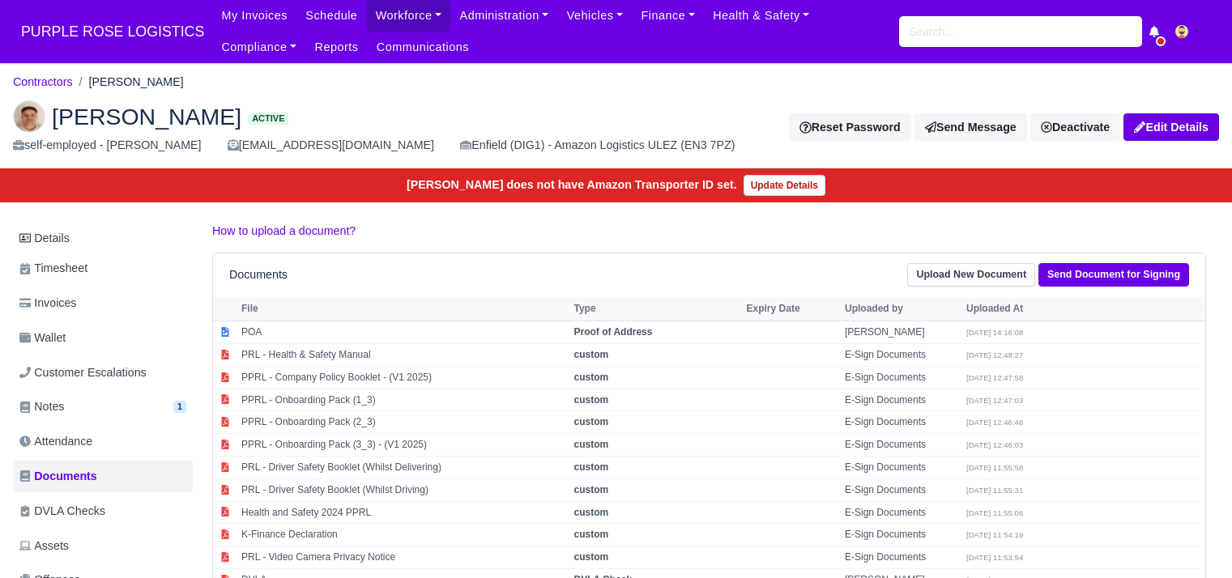
scroll to position [292, 0]
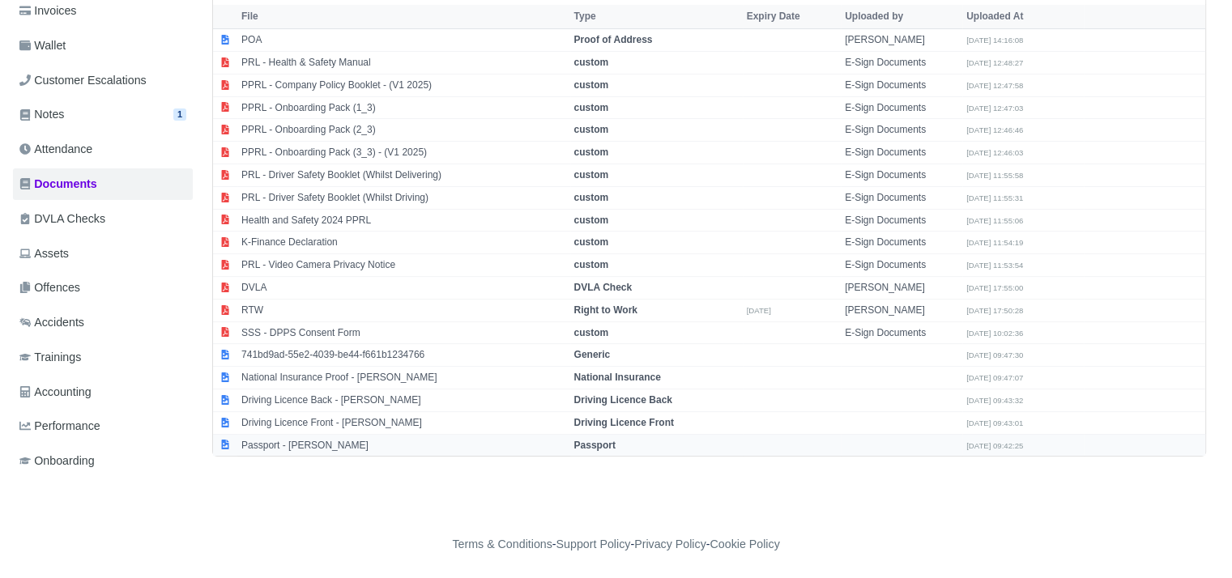
click at [330, 445] on td "Passport - [PERSON_NAME]" at bounding box center [403, 445] width 333 height 22
select select "passport"
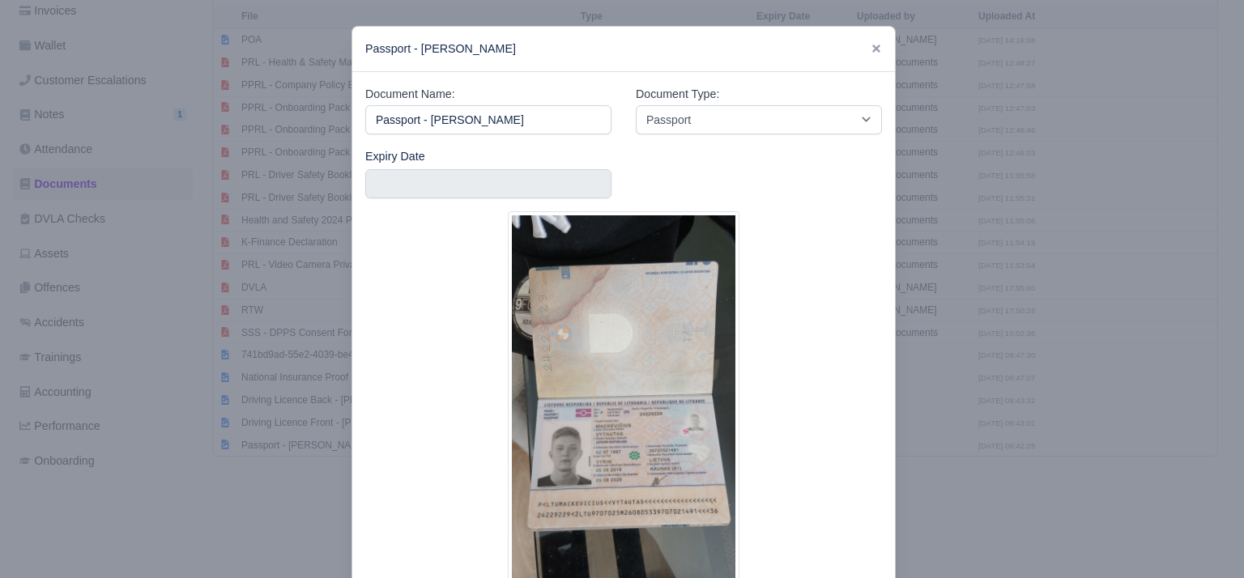
click at [959, 383] on div at bounding box center [622, 289] width 1244 height 578
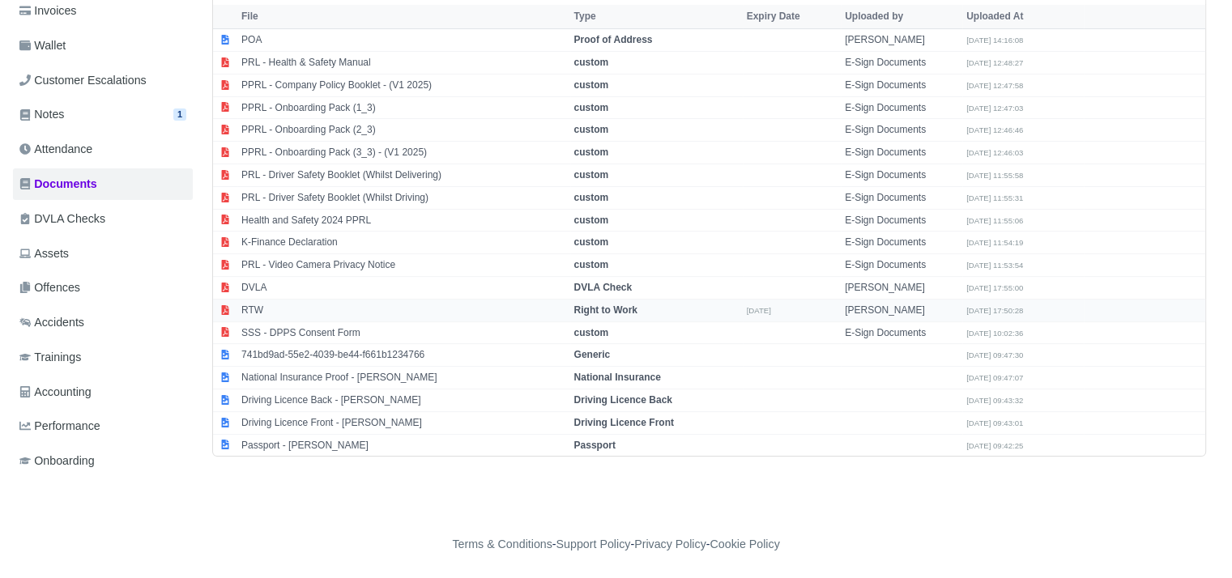
click at [381, 309] on td "RTW" at bounding box center [403, 310] width 333 height 23
select select "right-to-work"
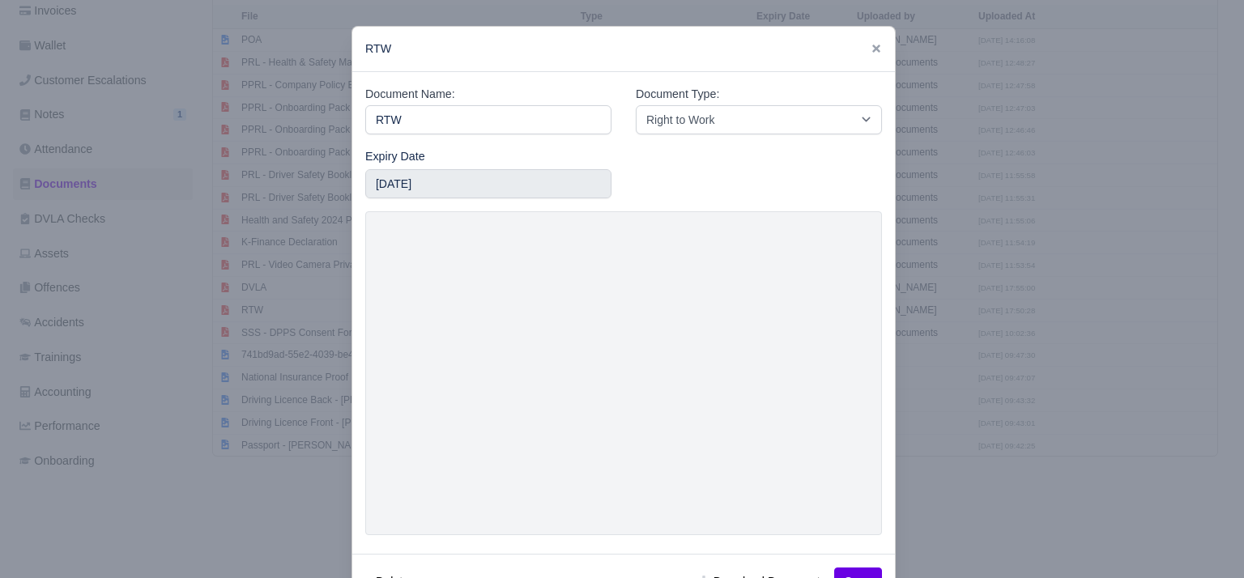
click at [974, 343] on div at bounding box center [622, 289] width 1244 height 578
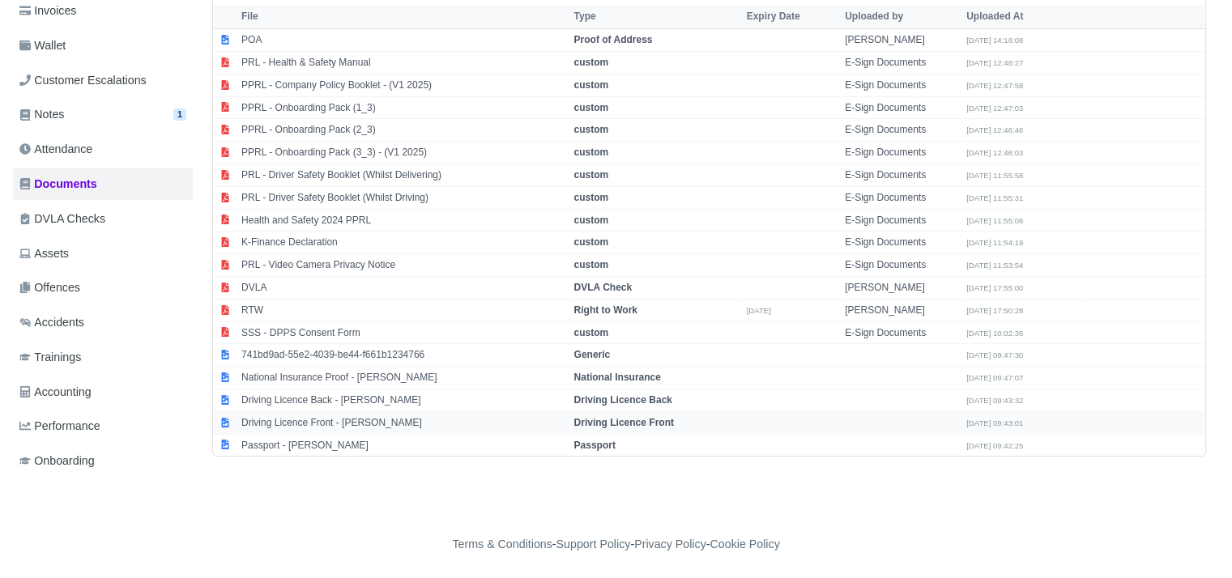
click at [350, 415] on td "Driving Licence Front - [PERSON_NAME]" at bounding box center [403, 422] width 333 height 23
select select "driving-licence-front"
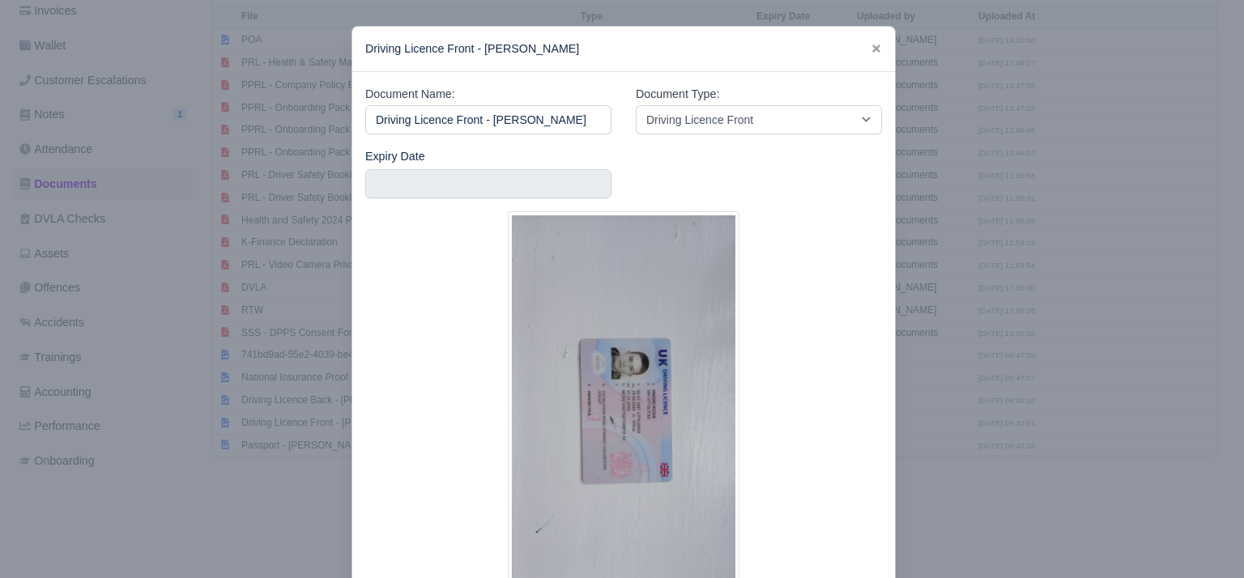
click at [606, 398] on img at bounding box center [624, 413] width 232 height 405
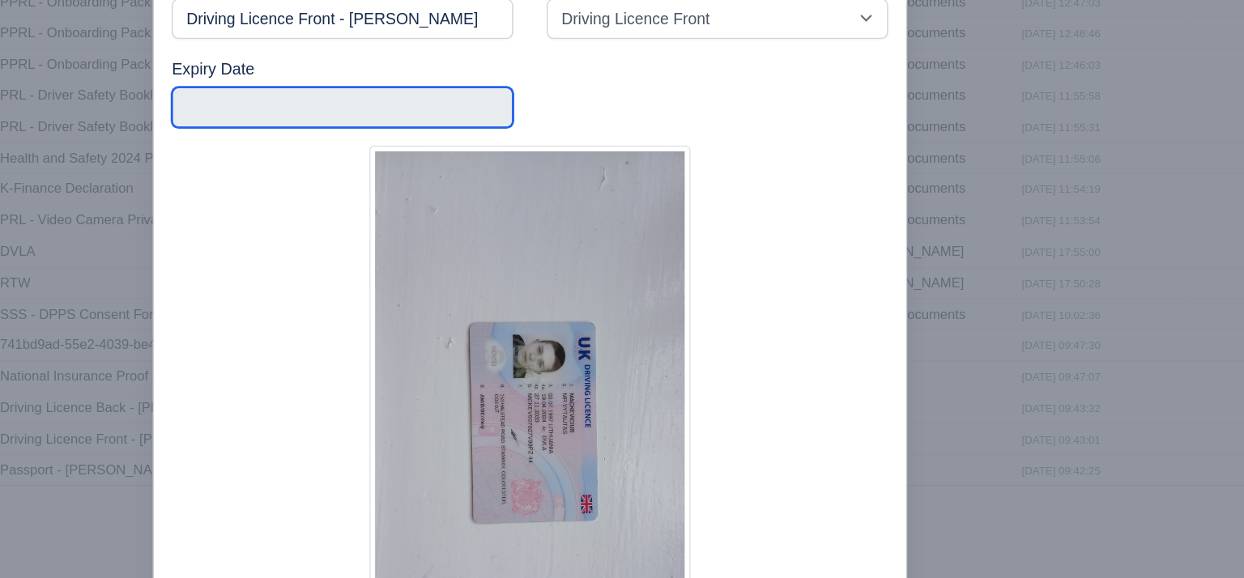
click at [420, 176] on input "text" at bounding box center [488, 183] width 246 height 29
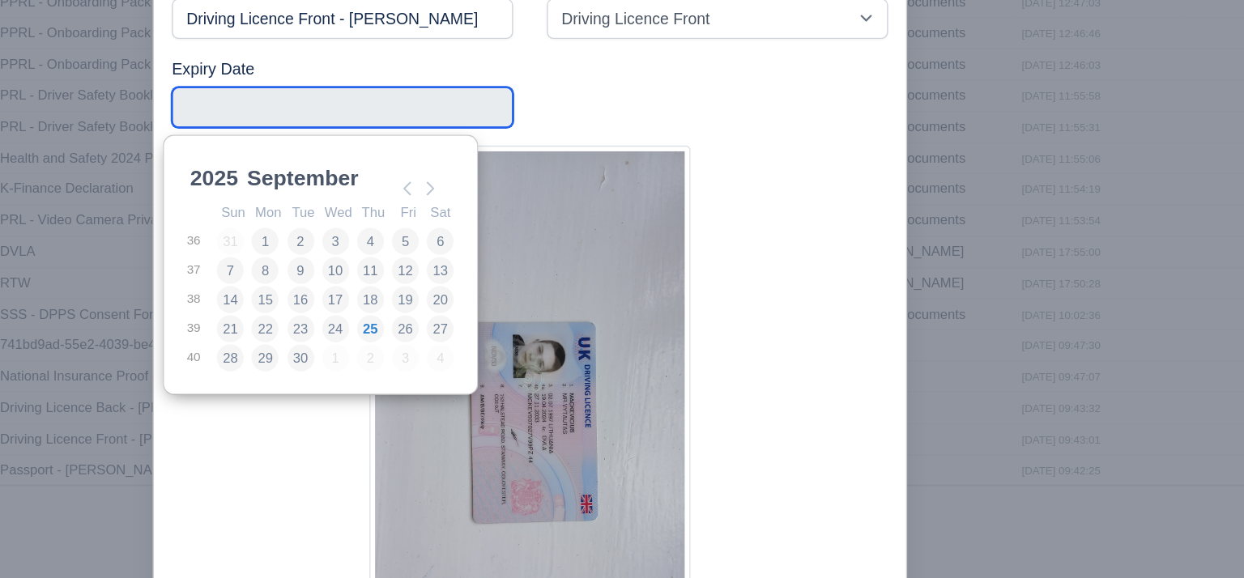
click at [402, 247] on div "2025 2025 2026 2027 2028 2029 2030 2031 2032 2033 2034 2035 2036 2037 2038 2039…" at bounding box center [472, 234] width 194 height 29
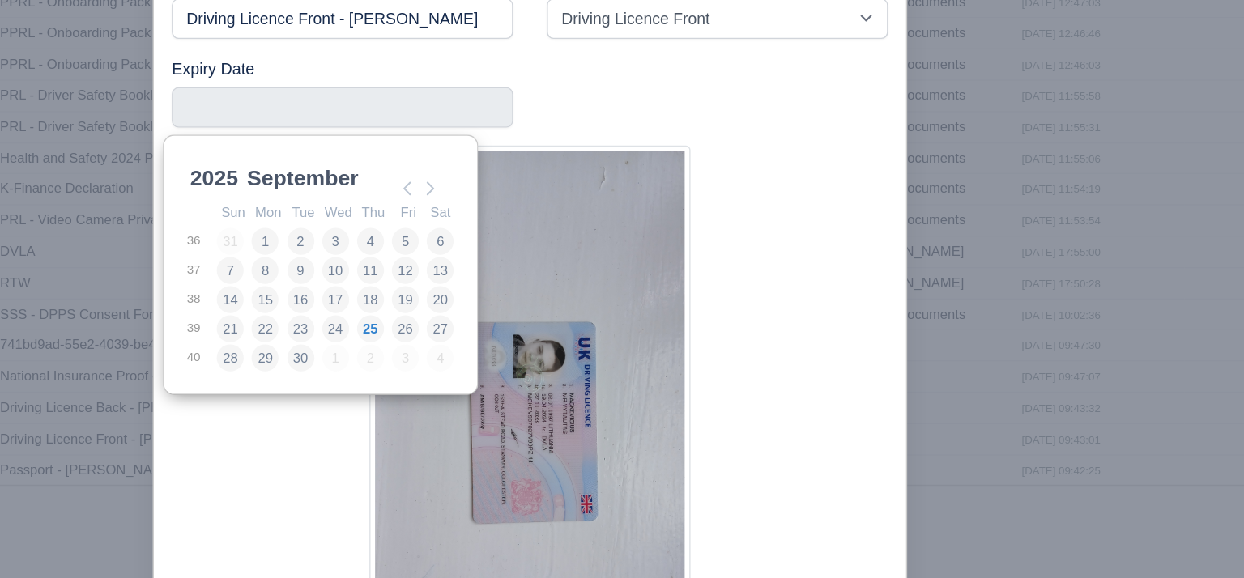
click at [405, 238] on select "2025 2026 2027 2028 2029 2030 2031 2032 2033 2034 2035 2036 2037 2038 2039 2040…" at bounding box center [411, 244] width 73 height 34
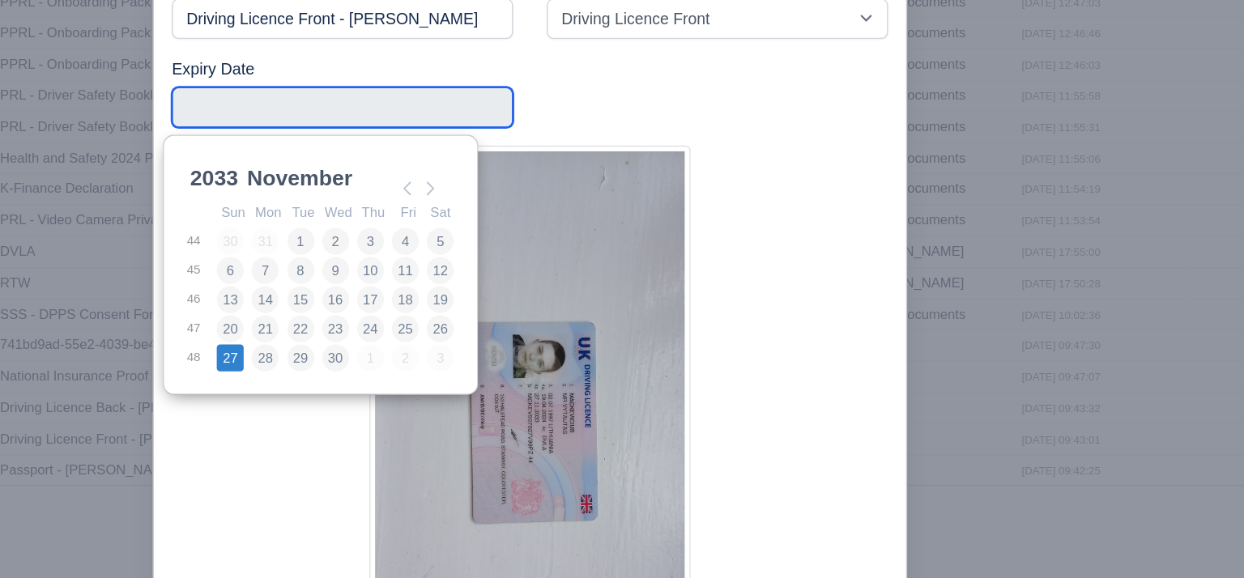
type input "2033-11-27"
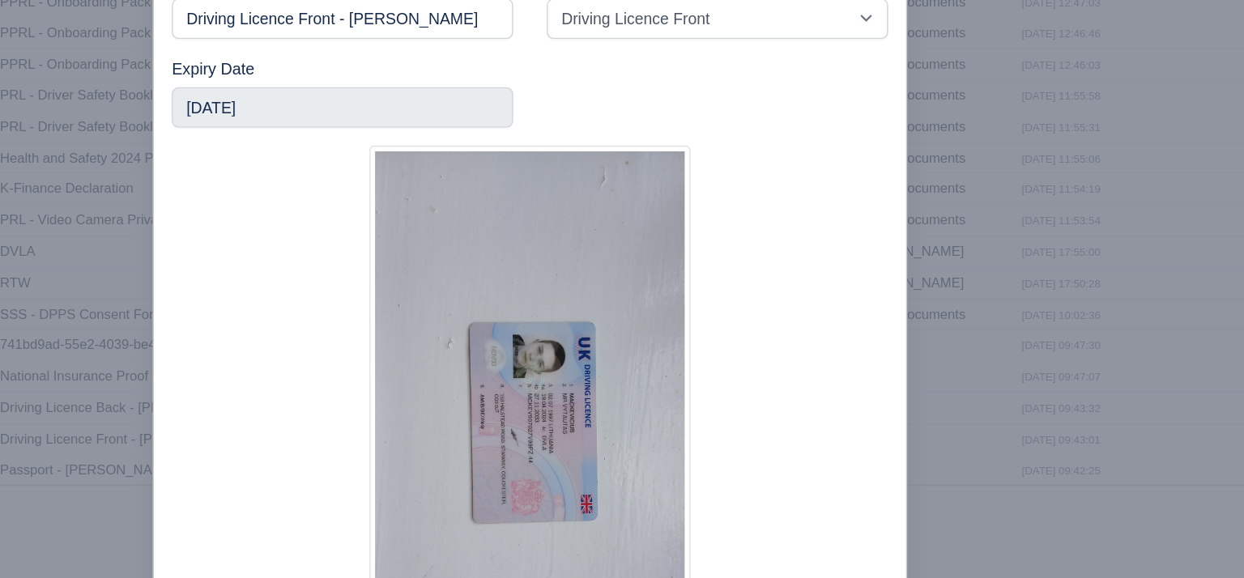
scroll to position [133, 0]
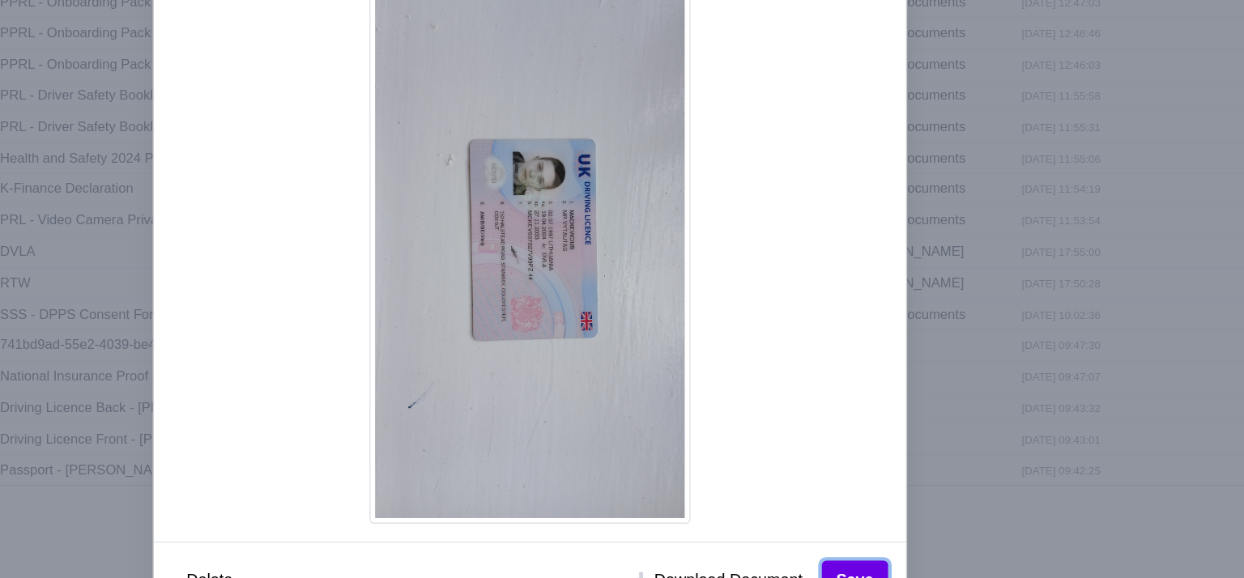
click at [851, 514] on button "Save" at bounding box center [858, 525] width 48 height 28
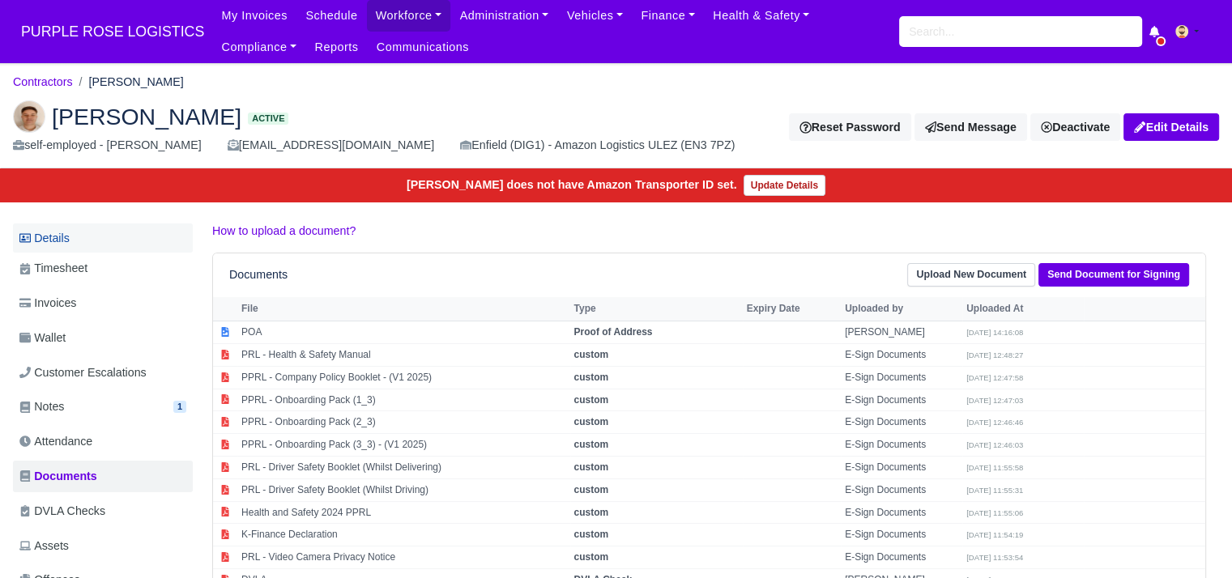
click at [75, 231] on link "Details" at bounding box center [103, 239] width 180 height 30
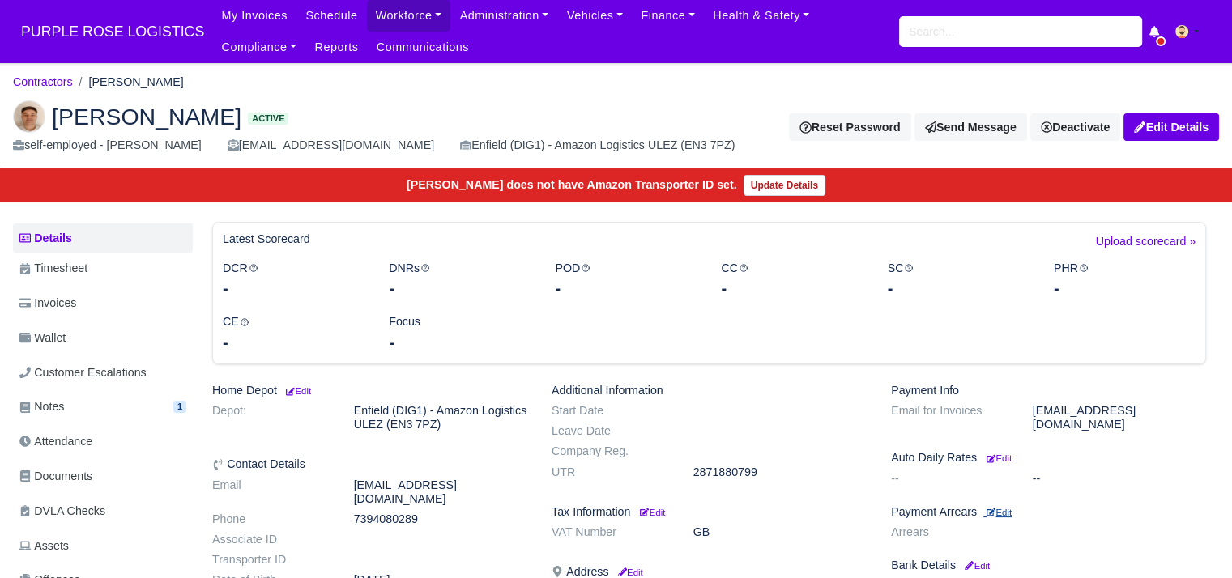
click at [1010, 508] on small "Edit" at bounding box center [998, 513] width 25 height 10
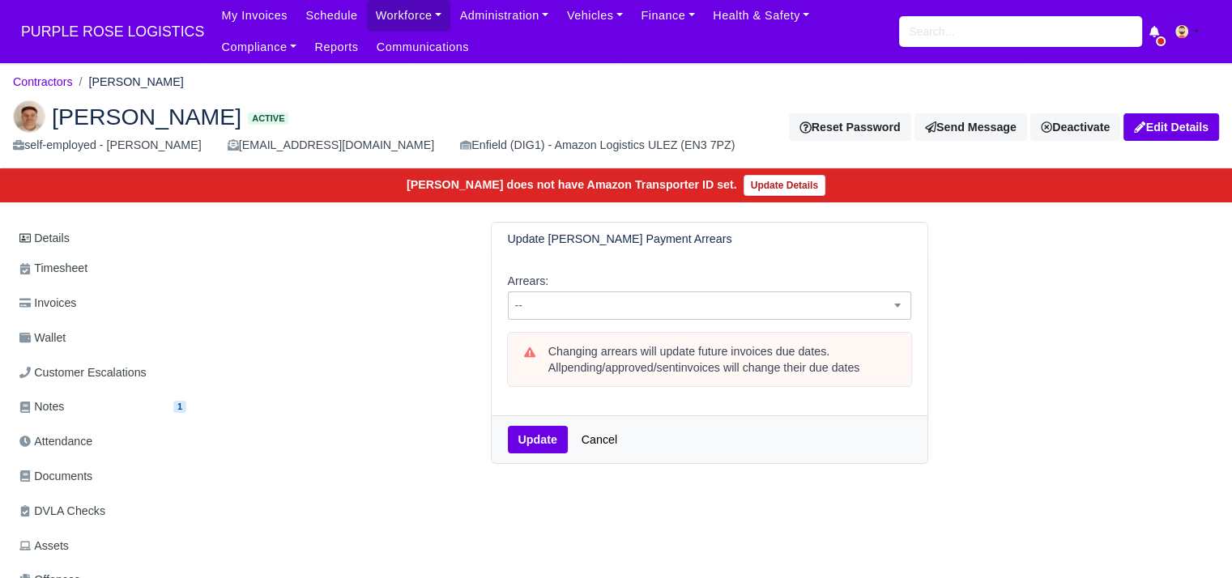
click at [598, 309] on span "--" at bounding box center [710, 306] width 402 height 20
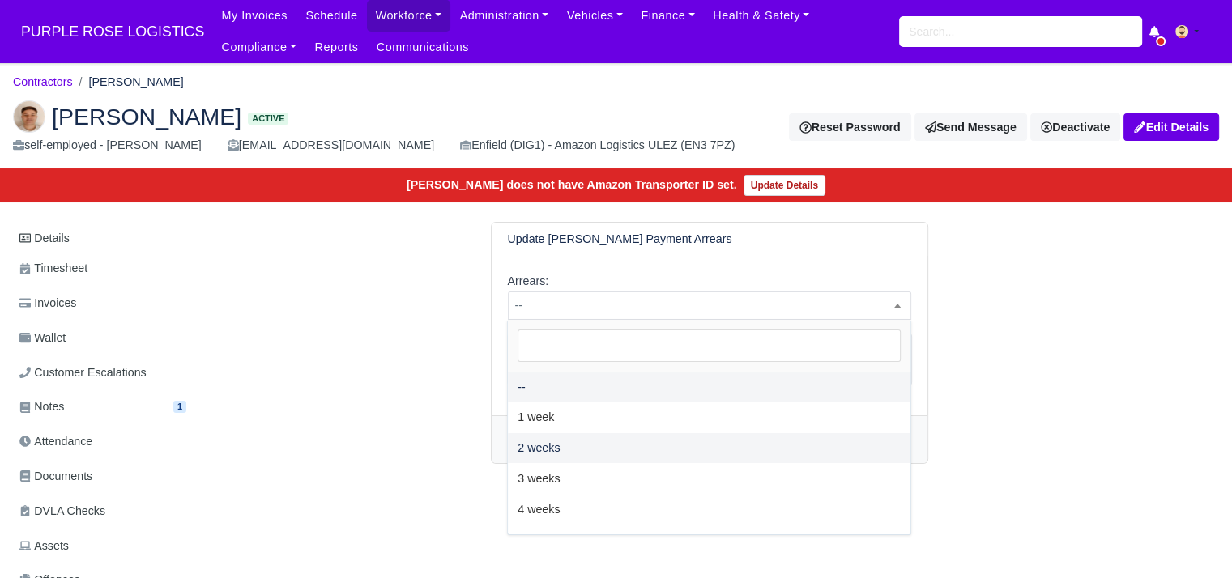
select select "2W"
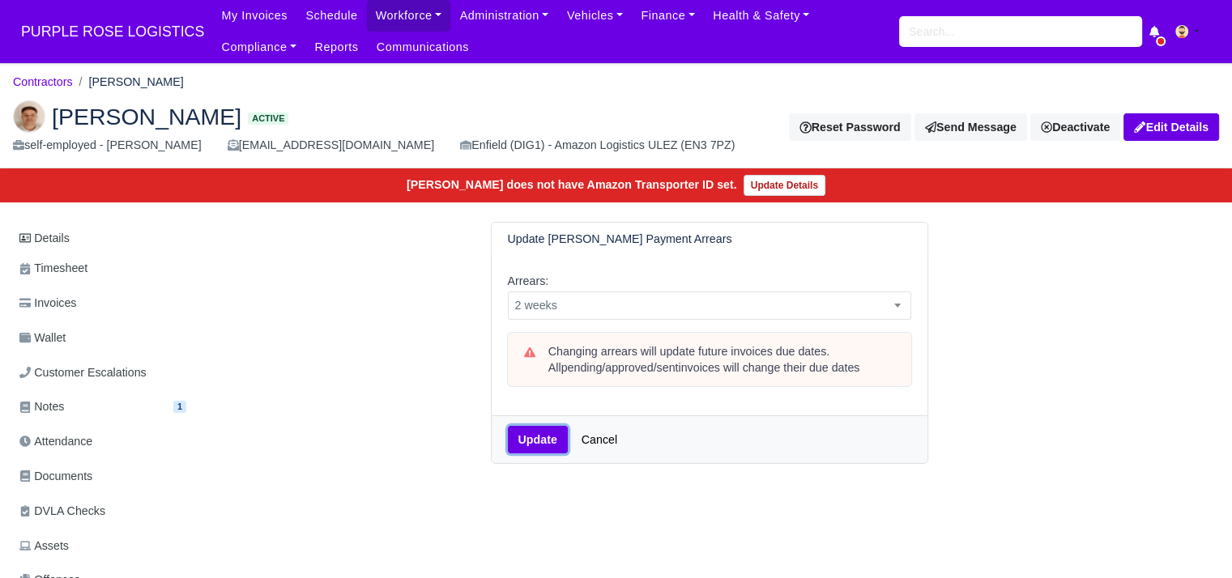
click at [533, 437] on button "Update" at bounding box center [538, 440] width 60 height 28
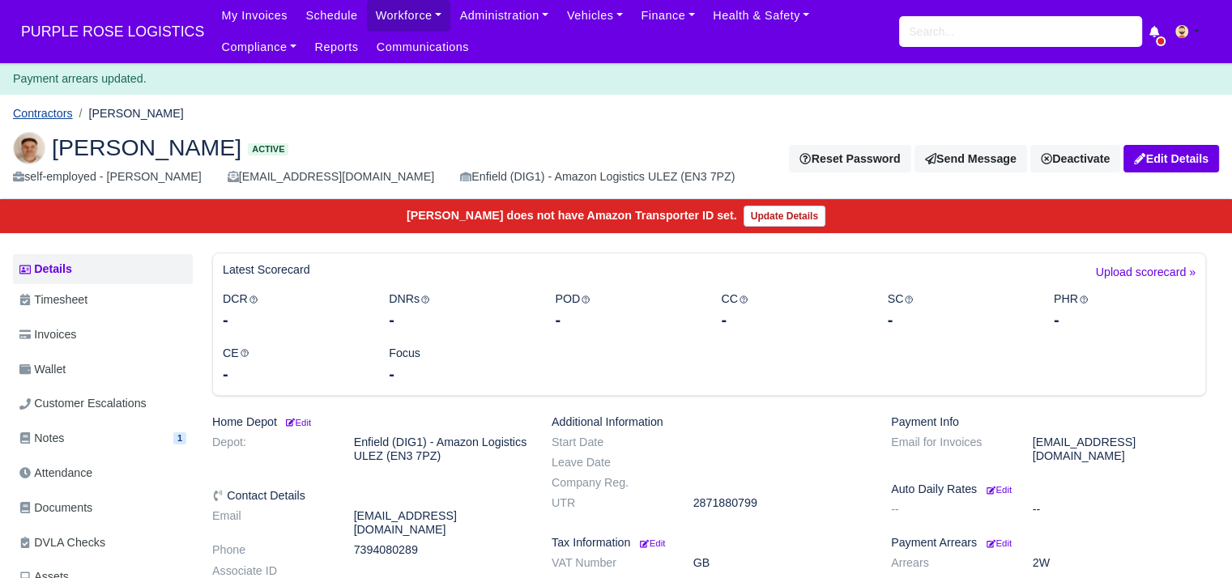
click at [55, 116] on link "Contractors" at bounding box center [43, 113] width 60 height 13
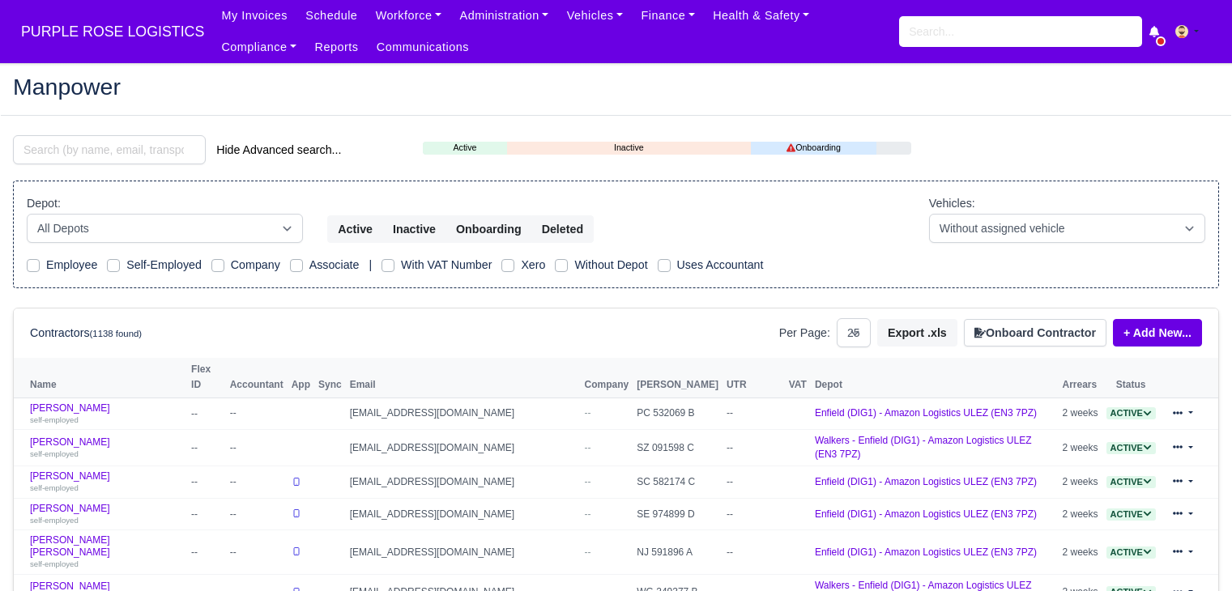
select select "25"
click at [654, 19] on link "Finance" at bounding box center [668, 16] width 72 height 32
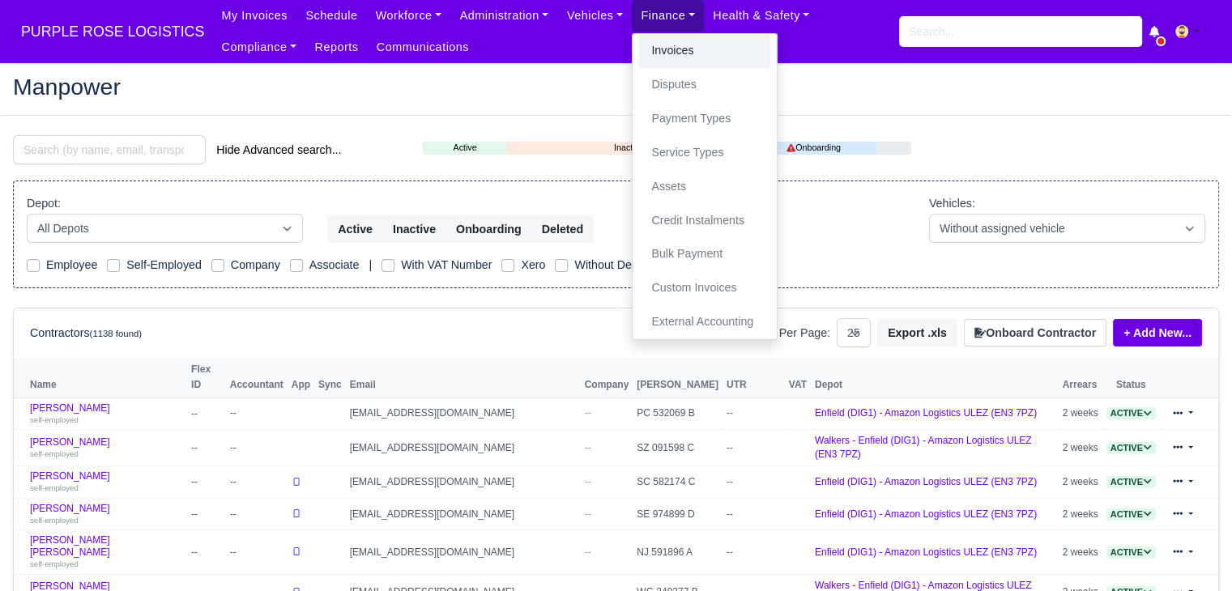
click at [654, 46] on link "Invoices" at bounding box center [704, 51] width 131 height 34
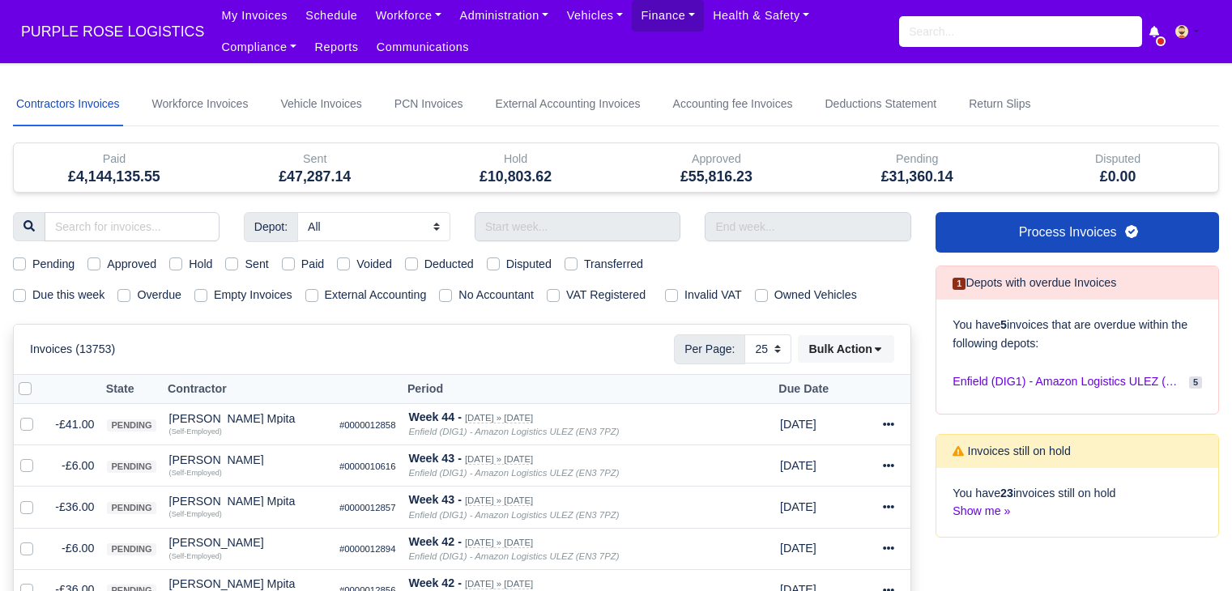
select select "25"
click at [80, 286] on label "Due this week" at bounding box center [68, 295] width 72 height 19
click at [26, 286] on input "Due this week" at bounding box center [19, 292] width 13 height 13
checkbox input "true"
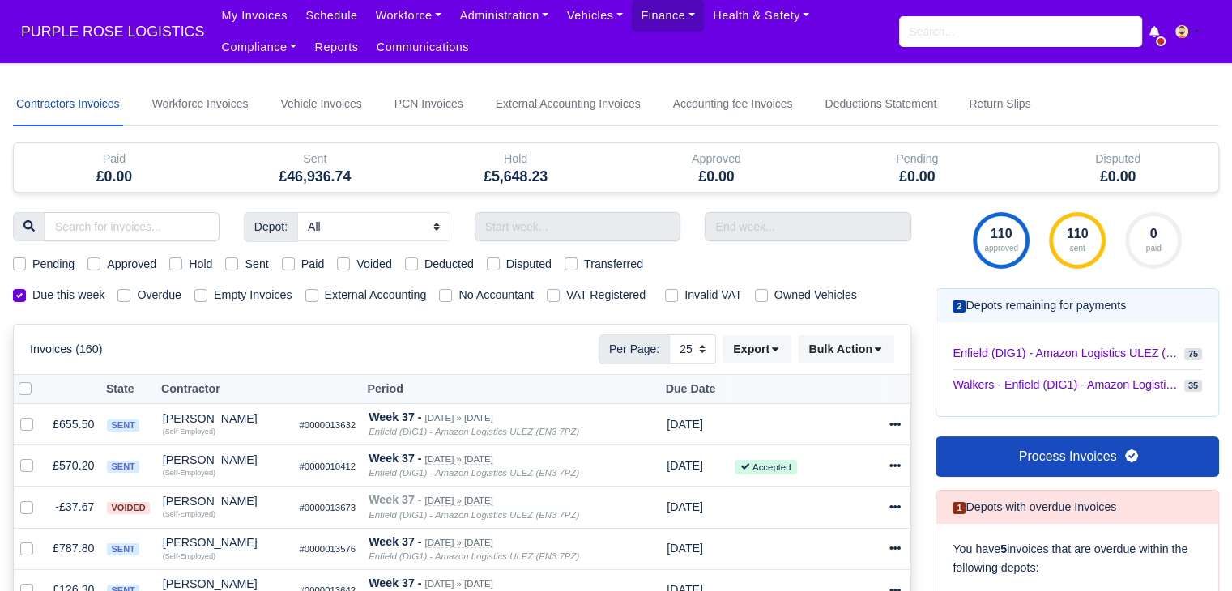
click at [57, 269] on label "Pending" at bounding box center [53, 264] width 42 height 19
click at [26, 268] on input "Pending" at bounding box center [19, 261] width 13 height 13
checkbox input "true"
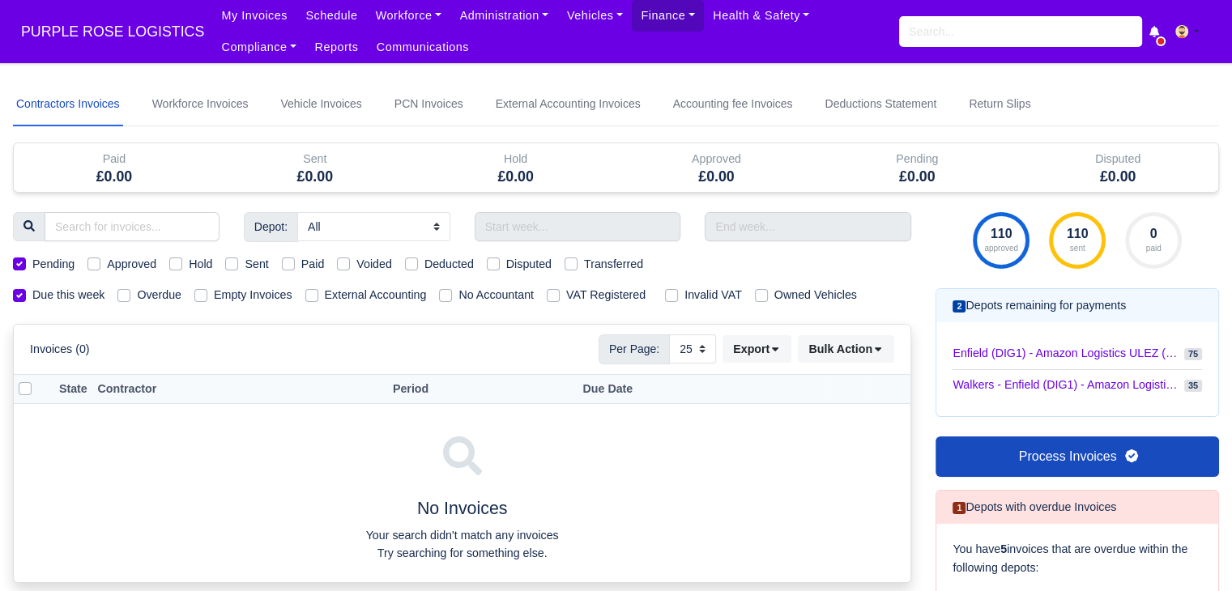
click at [113, 258] on label "Approved" at bounding box center [131, 264] width 49 height 19
click at [100, 258] on input "Approved" at bounding box center [93, 261] width 13 height 13
checkbox input "true"
click at [36, 266] on label "Pending" at bounding box center [53, 264] width 42 height 19
click at [26, 266] on input "Pending" at bounding box center [19, 261] width 13 height 13
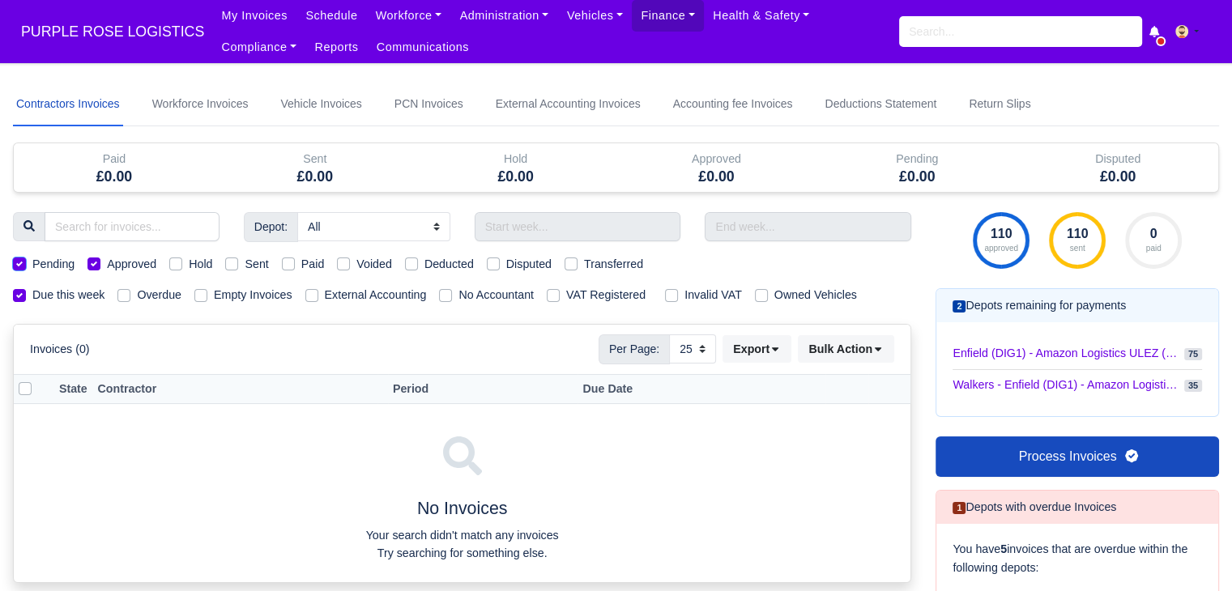
checkbox input "false"
click at [149, 265] on label "Approved" at bounding box center [131, 264] width 49 height 19
click at [100, 265] on input "Approved" at bounding box center [93, 261] width 13 height 13
checkbox input "false"
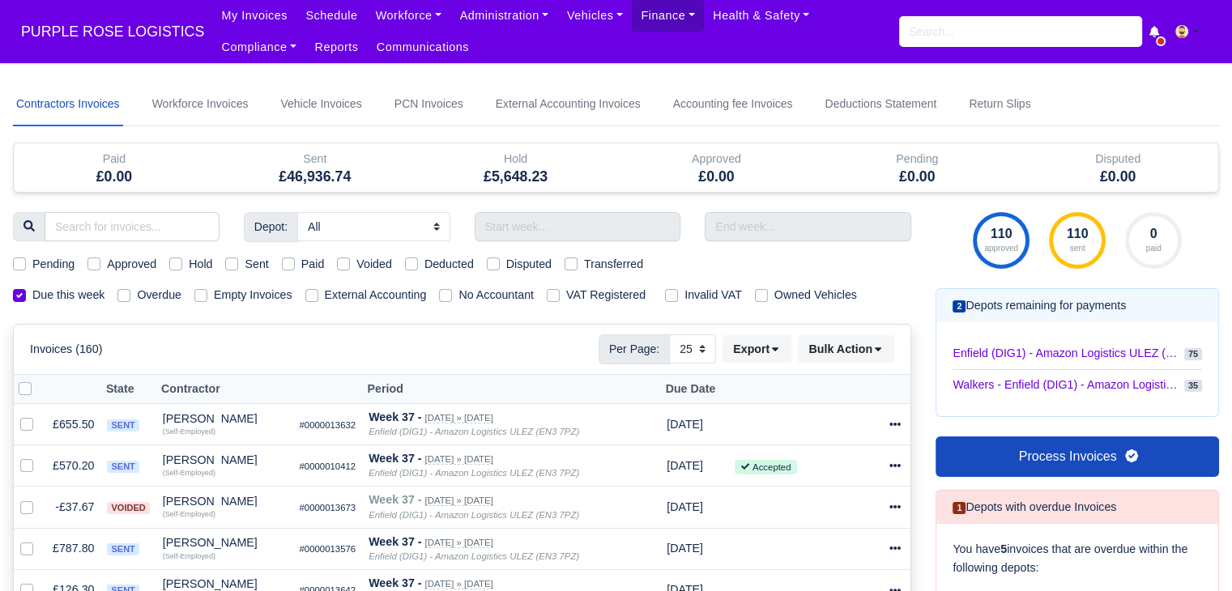
click at [192, 265] on label "Hold" at bounding box center [200, 264] width 23 height 19
click at [182, 265] on input "Hold" at bounding box center [175, 261] width 13 height 13
checkbox input "true"
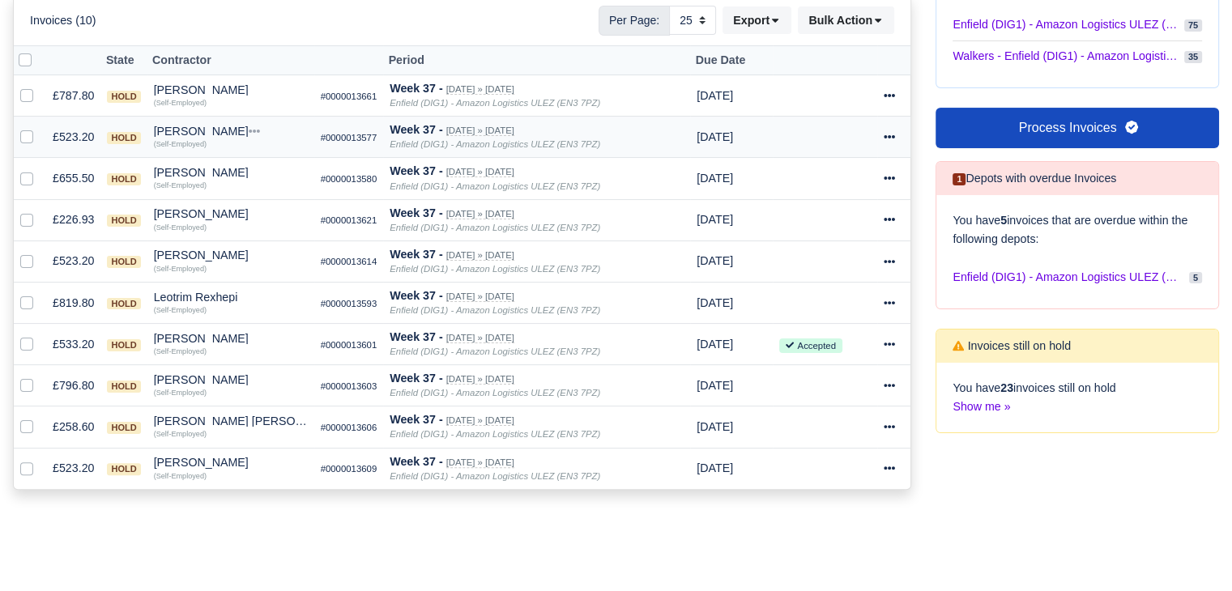
scroll to position [328, 0]
click at [187, 92] on div "[PERSON_NAME]" at bounding box center [231, 90] width 154 height 11
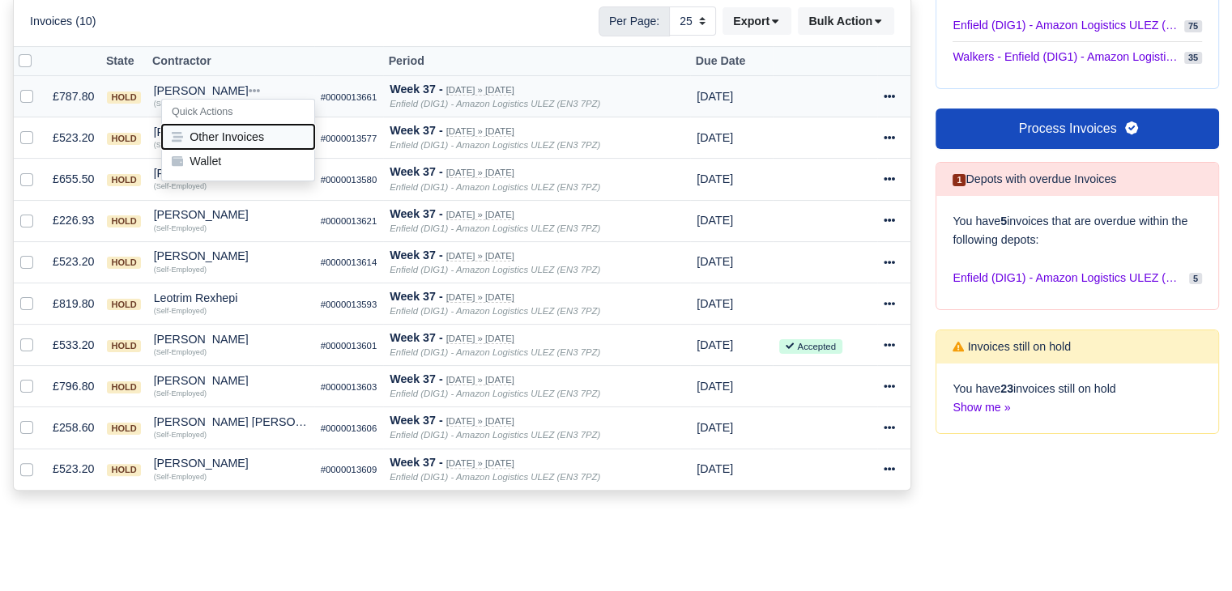
click at [216, 127] on button "Other Invoices" at bounding box center [238, 137] width 152 height 24
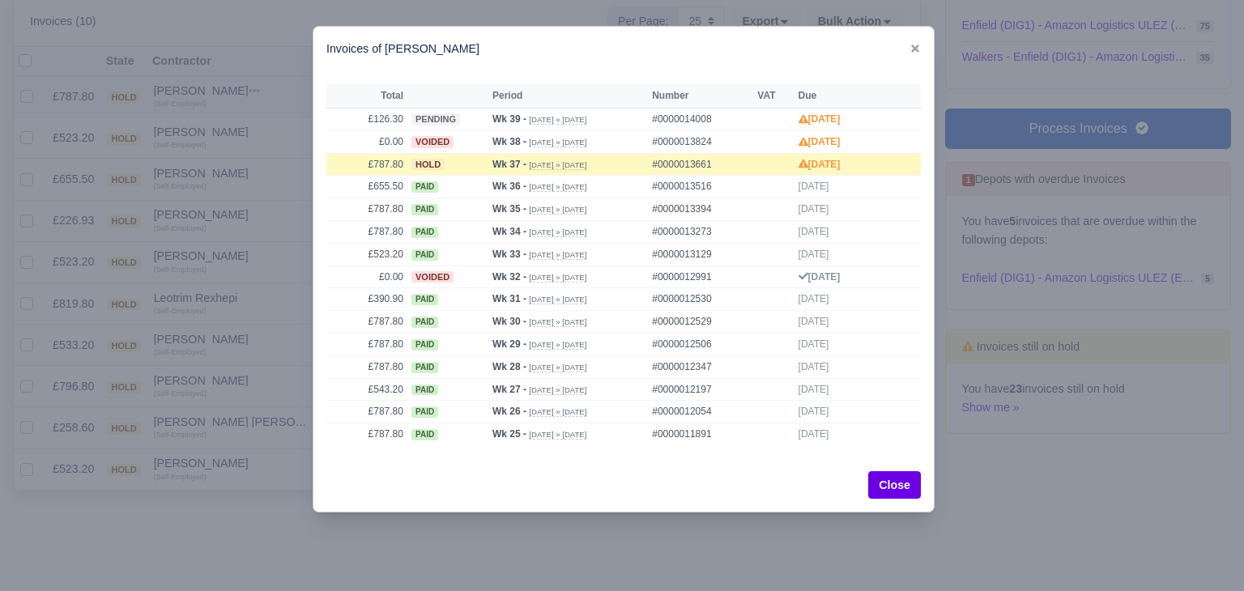
click at [216, 127] on div at bounding box center [622, 295] width 1244 height 591
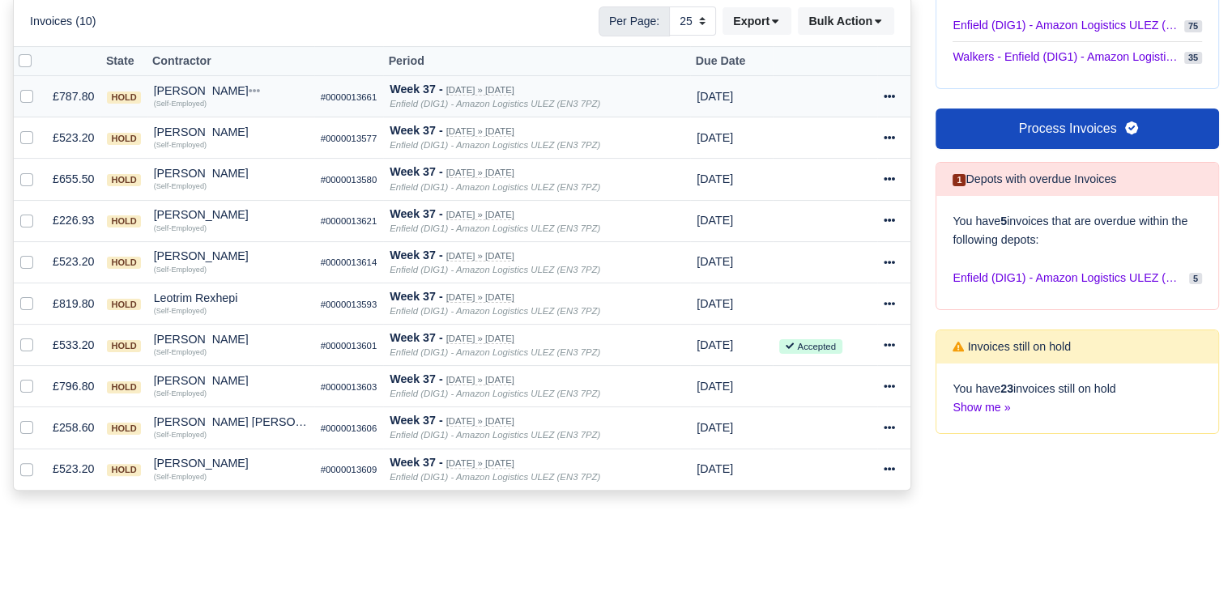
click at [196, 86] on div "[PERSON_NAME]" at bounding box center [231, 90] width 154 height 11
click at [221, 160] on button "Wallet" at bounding box center [238, 161] width 152 height 24
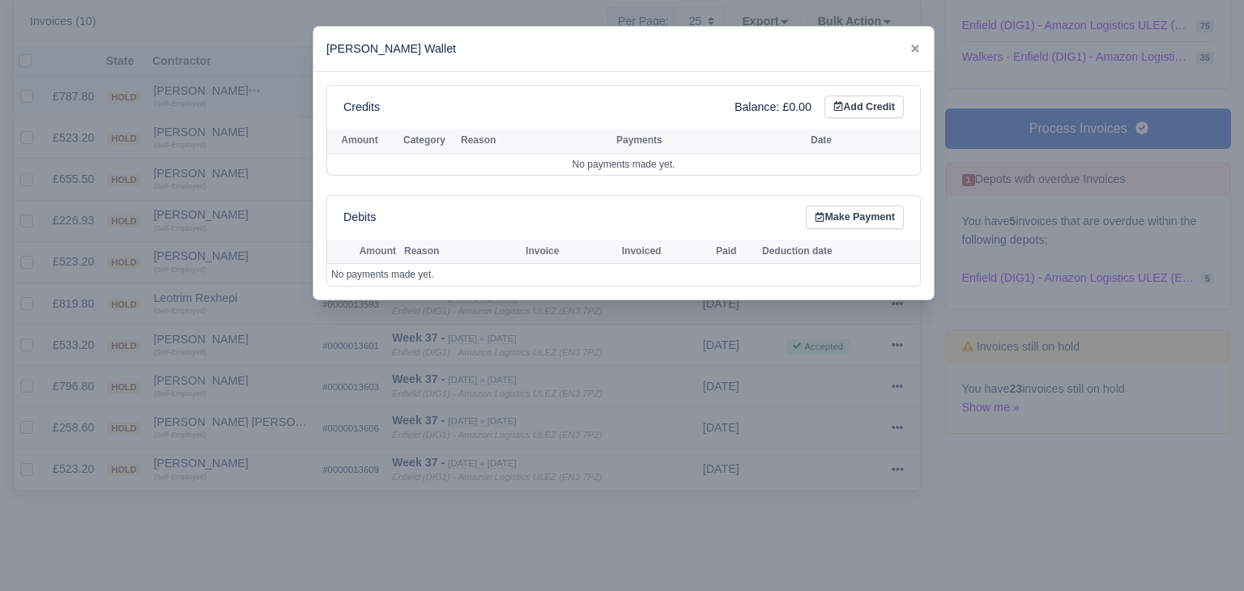
click at [221, 160] on div at bounding box center [622, 295] width 1244 height 591
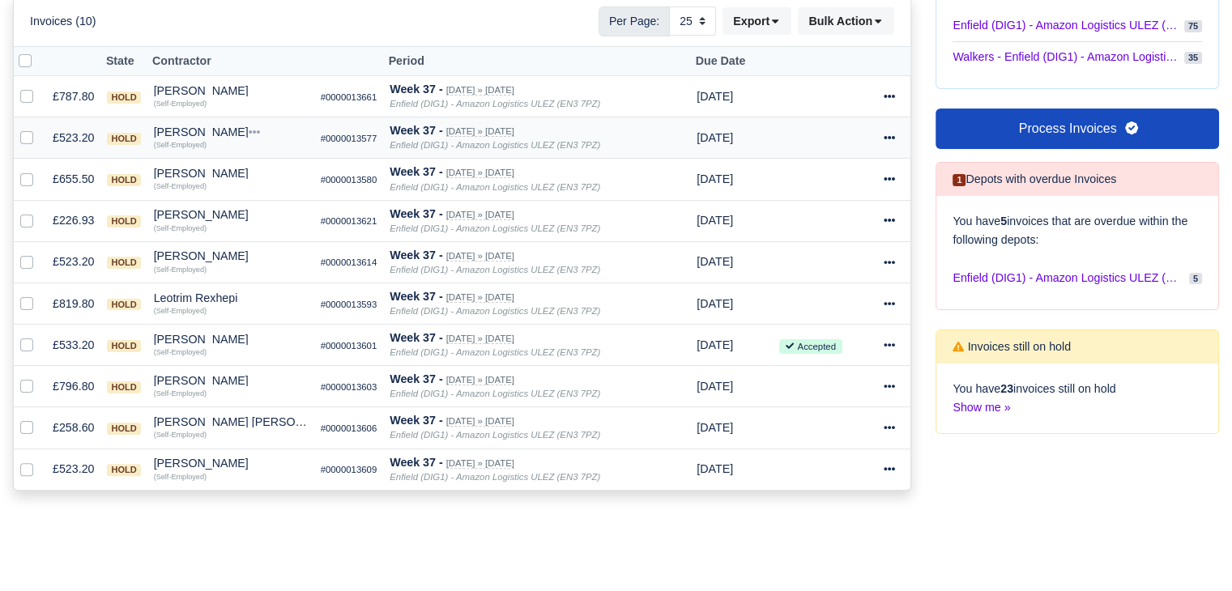
click at [198, 141] on small "(Self-Employed)" at bounding box center [180, 145] width 53 height 8
click at [206, 127] on div "Angel Angelov" at bounding box center [231, 131] width 154 height 11
click at [244, 178] on button "Other Invoices" at bounding box center [238, 178] width 152 height 24
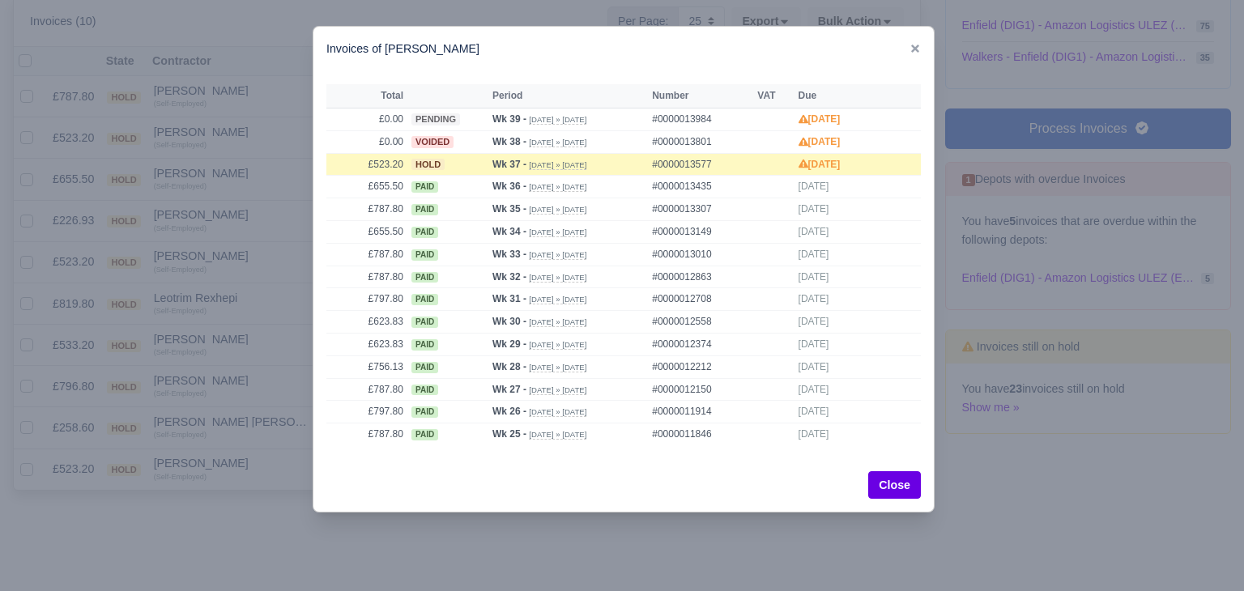
click at [238, 169] on div at bounding box center [622, 295] width 1244 height 591
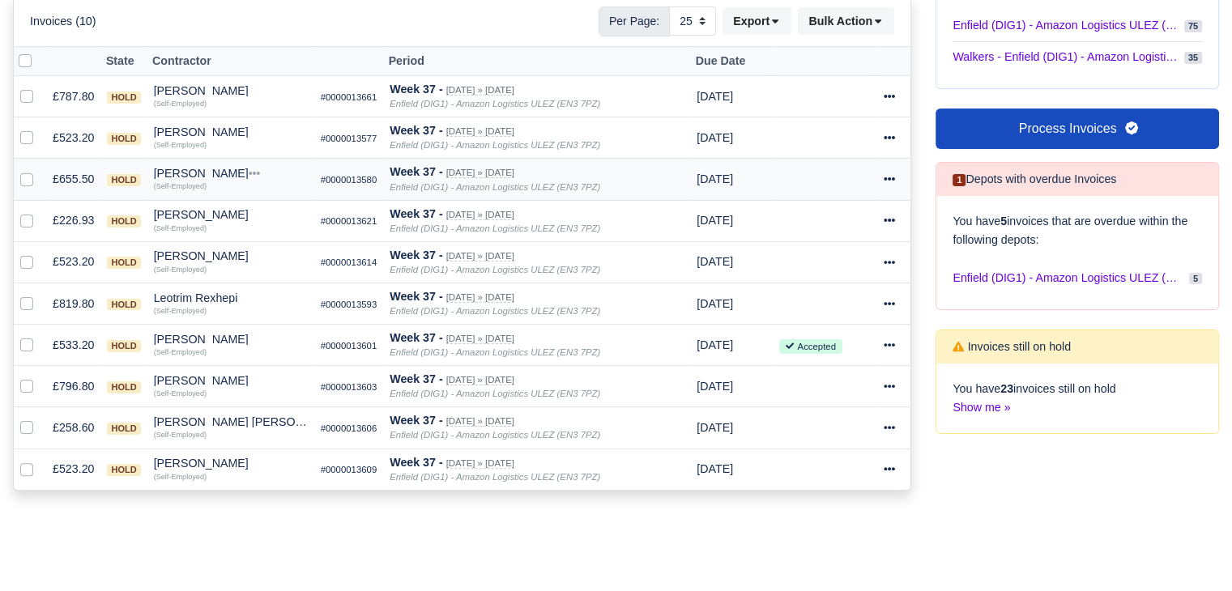
click at [195, 168] on div "Darwin Clark" at bounding box center [231, 173] width 154 height 11
click at [224, 211] on button "Other Invoices" at bounding box center [238, 219] width 152 height 24
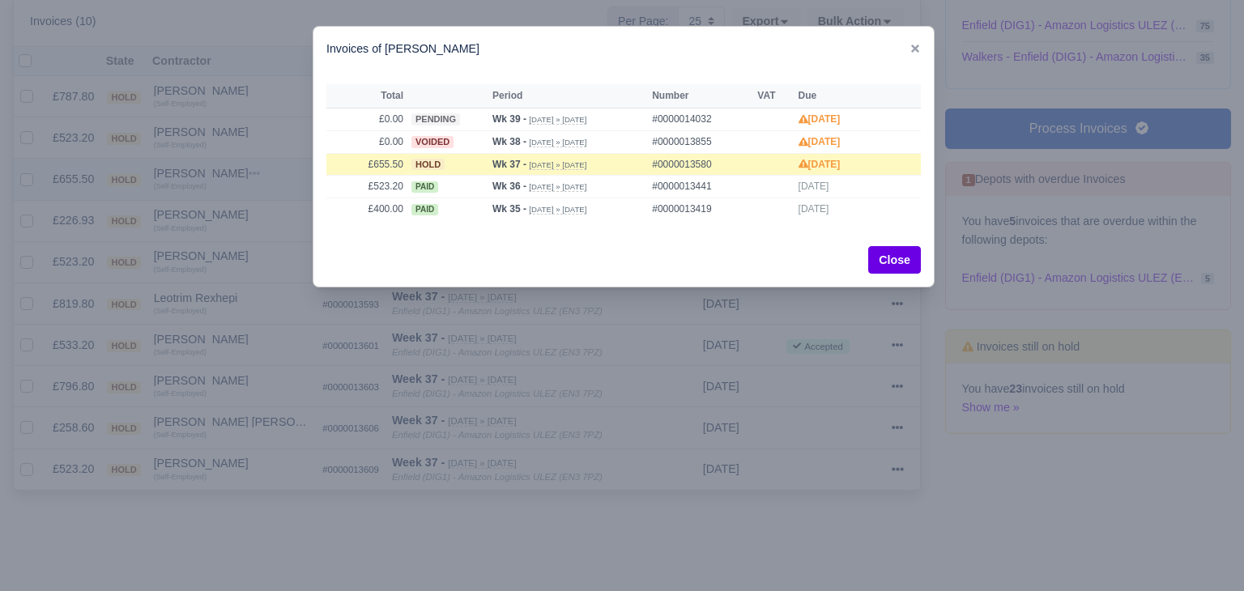
click at [224, 211] on div at bounding box center [622, 295] width 1244 height 591
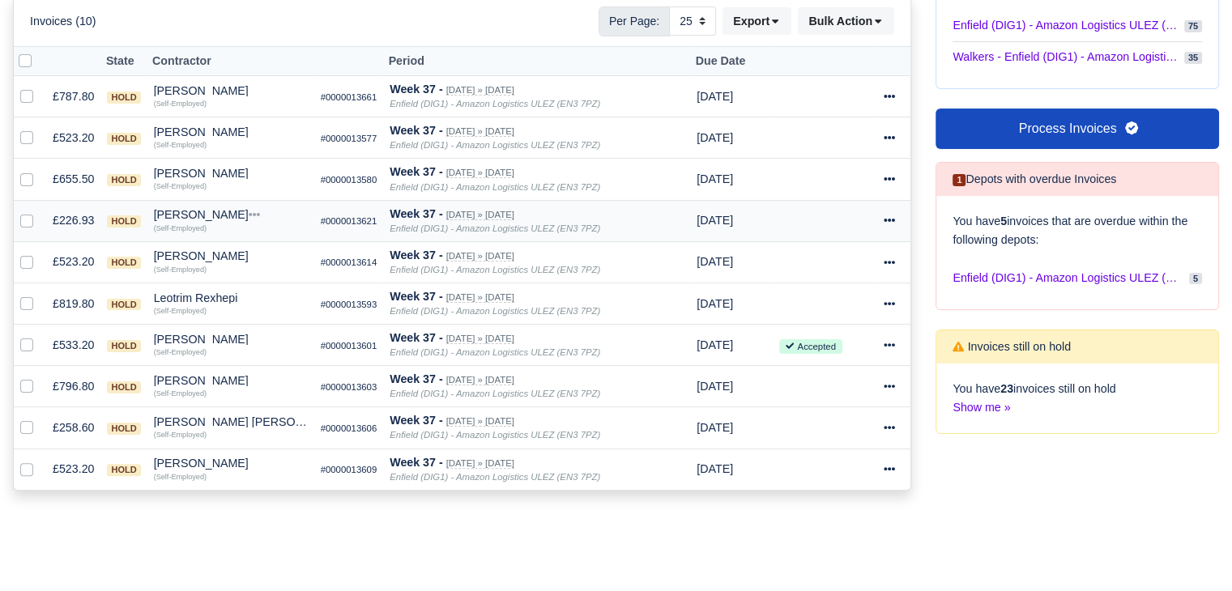
click at [192, 209] on div "[PERSON_NAME]" at bounding box center [231, 214] width 154 height 11
click at [227, 259] on button "Other Invoices" at bounding box center [238, 261] width 152 height 24
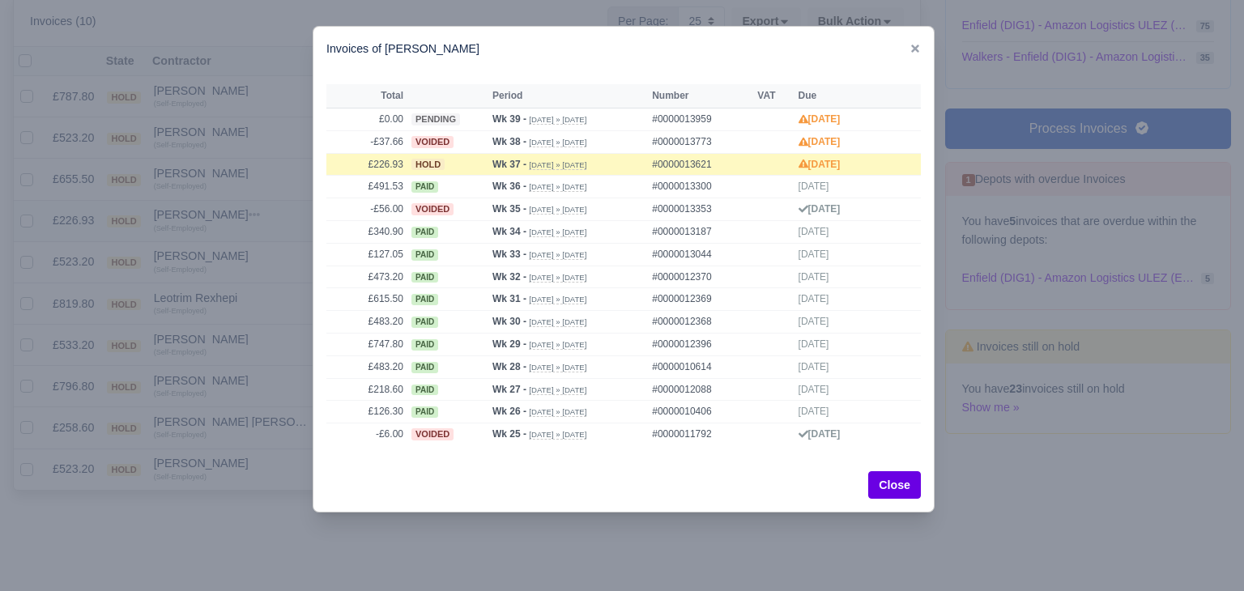
click at [227, 259] on div at bounding box center [622, 295] width 1244 height 591
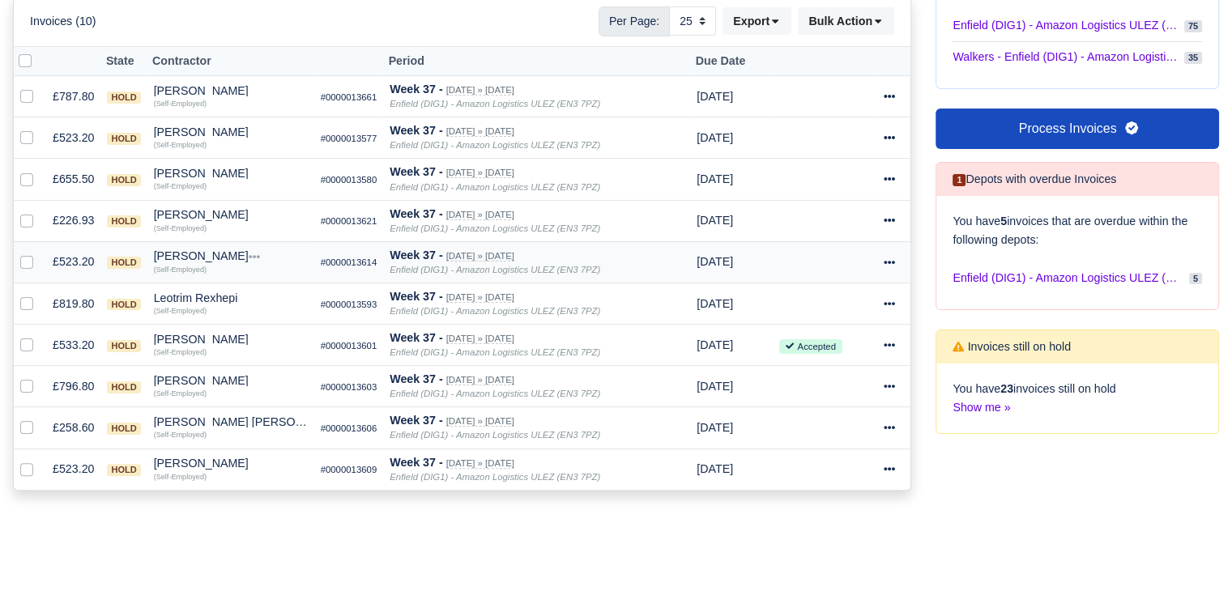
click at [188, 250] on div "Jonathan Vandyck" at bounding box center [231, 255] width 154 height 11
click at [230, 308] on button "Other Invoices" at bounding box center [238, 302] width 152 height 24
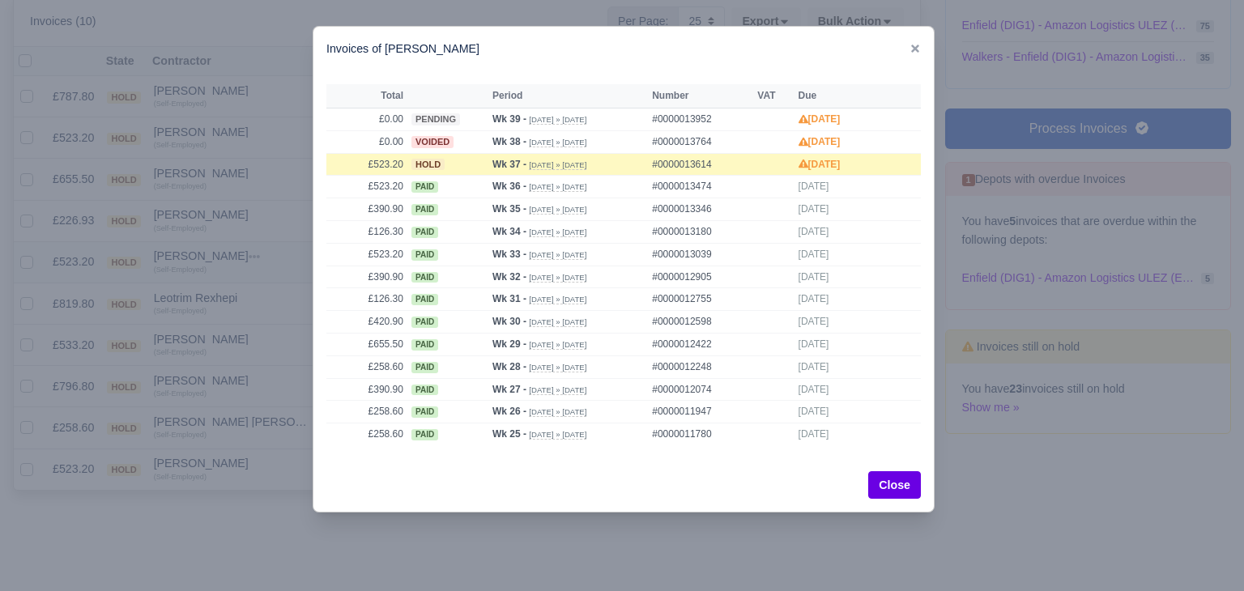
click at [230, 308] on div at bounding box center [622, 295] width 1244 height 591
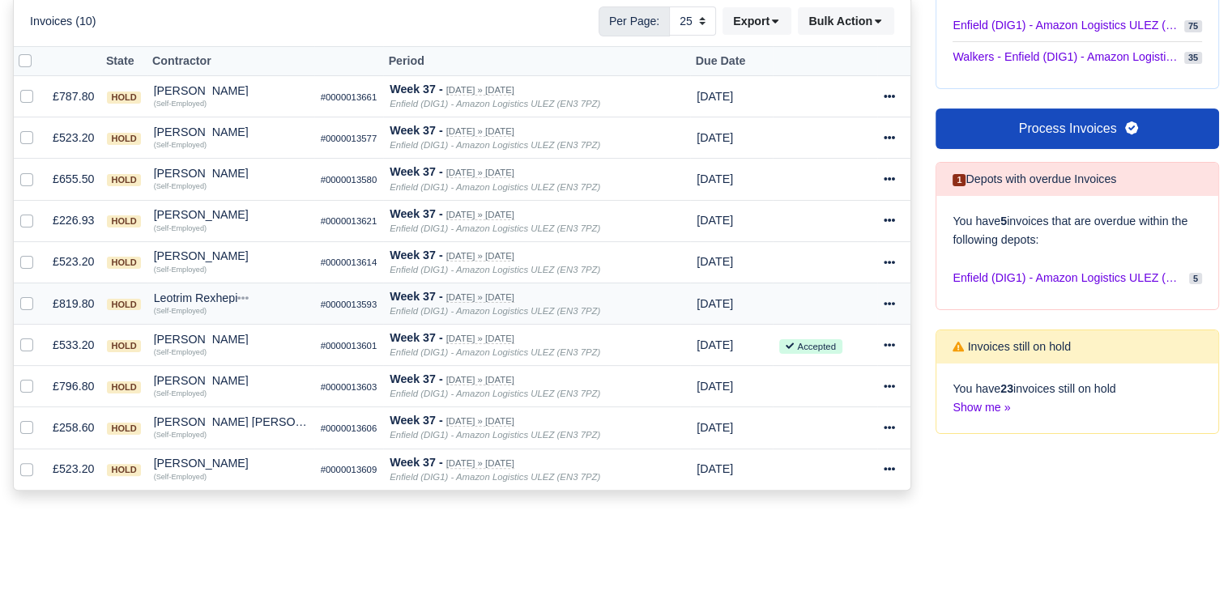
click at [207, 296] on div "Leotrim Rexhepi" at bounding box center [231, 297] width 154 height 11
click at [233, 341] on button "Other Invoices" at bounding box center [238, 344] width 152 height 24
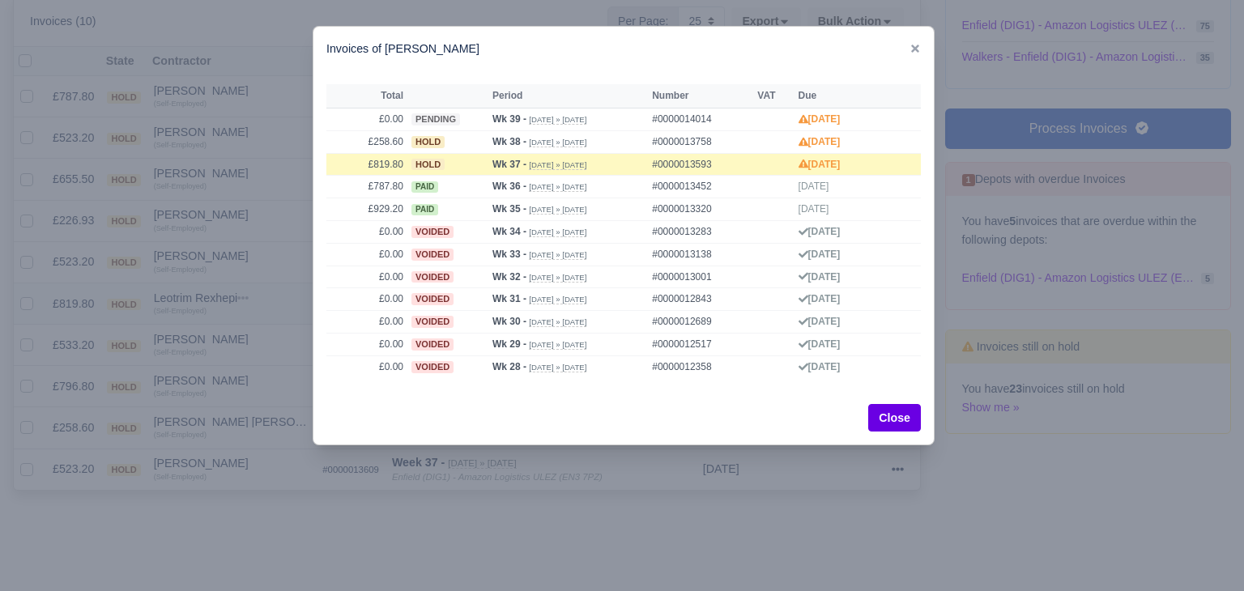
click at [233, 341] on div at bounding box center [622, 295] width 1244 height 591
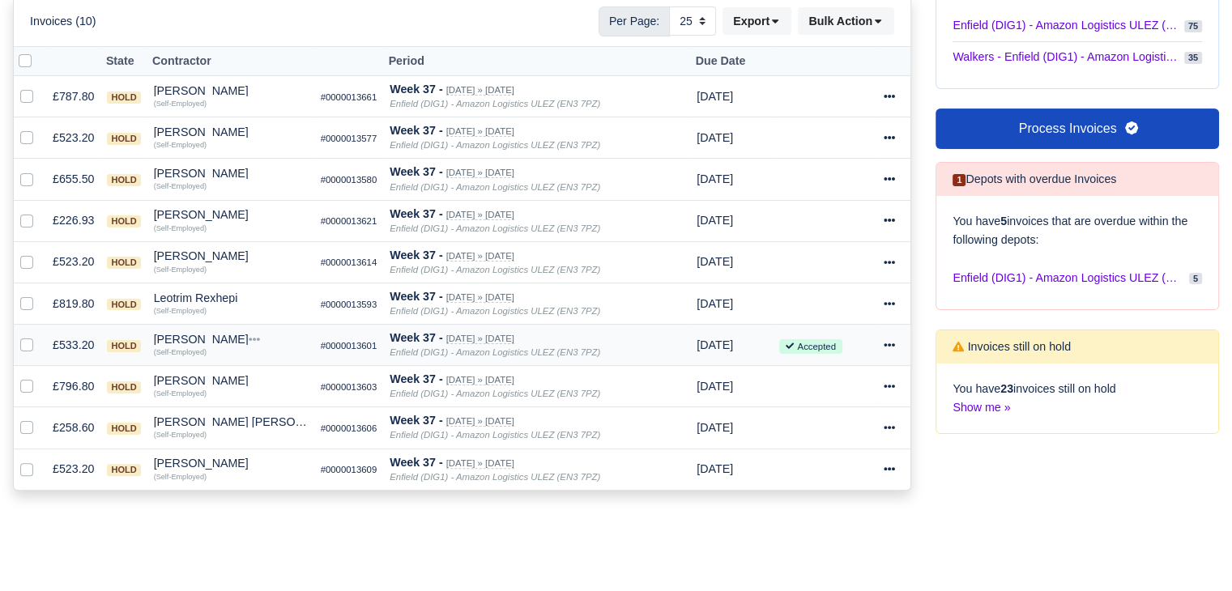
click at [209, 334] on div "Qendrim Rexhepi" at bounding box center [231, 339] width 154 height 11
click at [245, 384] on button "Other Invoices" at bounding box center [238, 385] width 152 height 24
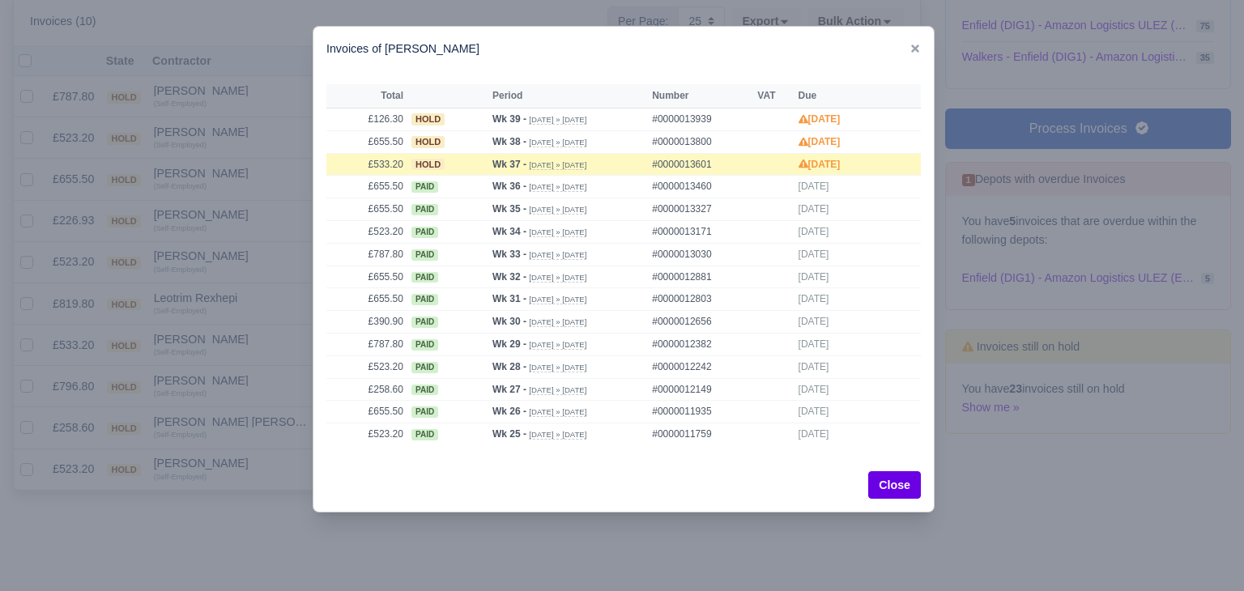
click at [245, 353] on div at bounding box center [622, 295] width 1244 height 591
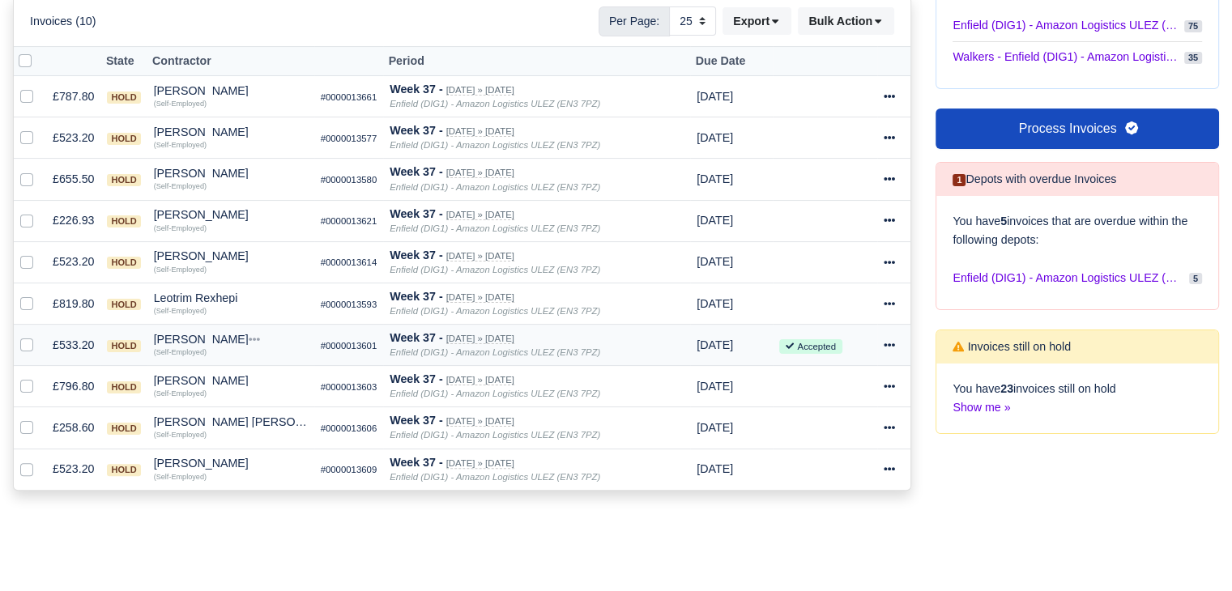
click at [884, 339] on icon at bounding box center [889, 344] width 11 height 11
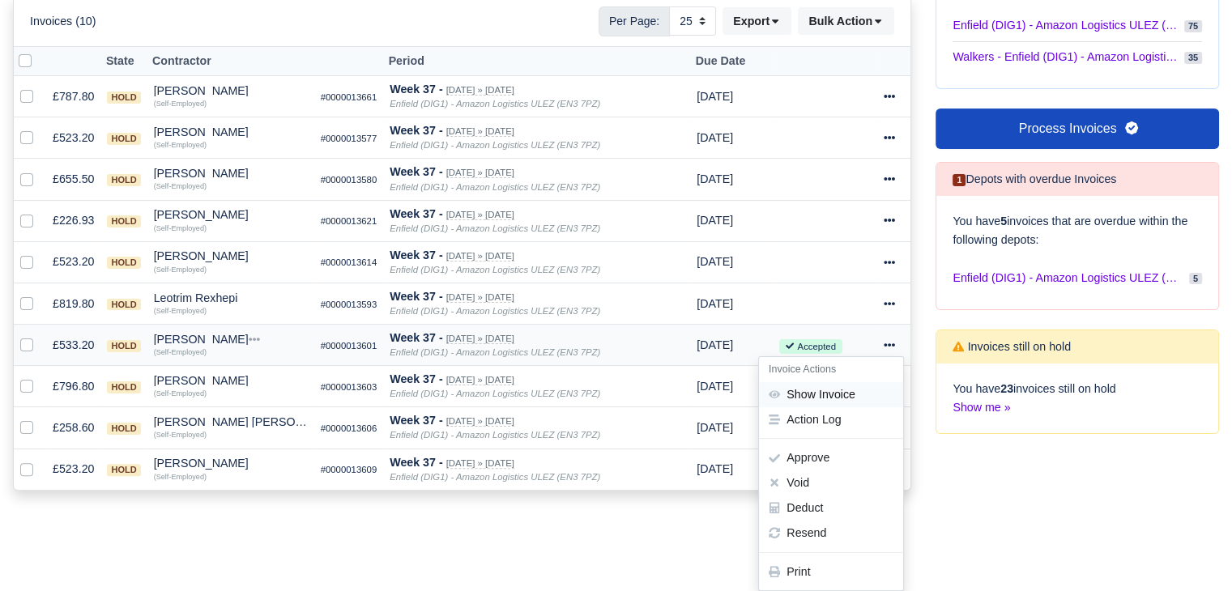
click at [841, 389] on link "Show Invoice" at bounding box center [831, 394] width 144 height 25
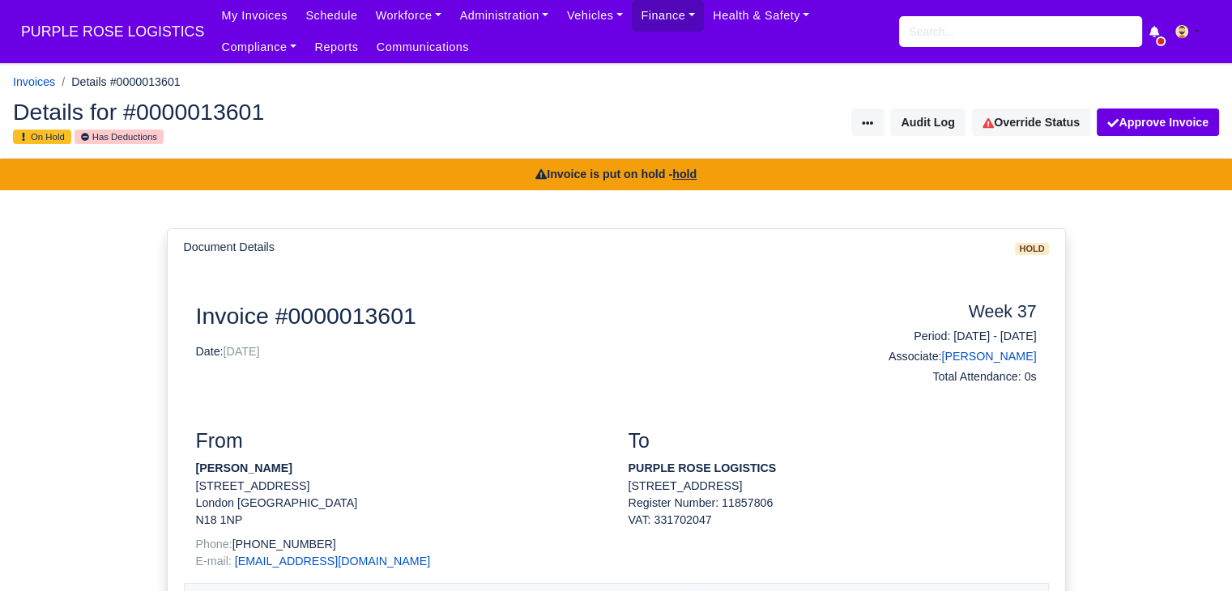
click at [1032, 140] on div "Details for #0000013601 On Hold Has Deductions Invoice Actions Resend Invoice V…" at bounding box center [616, 122] width 1230 height 71
click at [1033, 129] on link "Override Status" at bounding box center [1031, 123] width 118 height 28
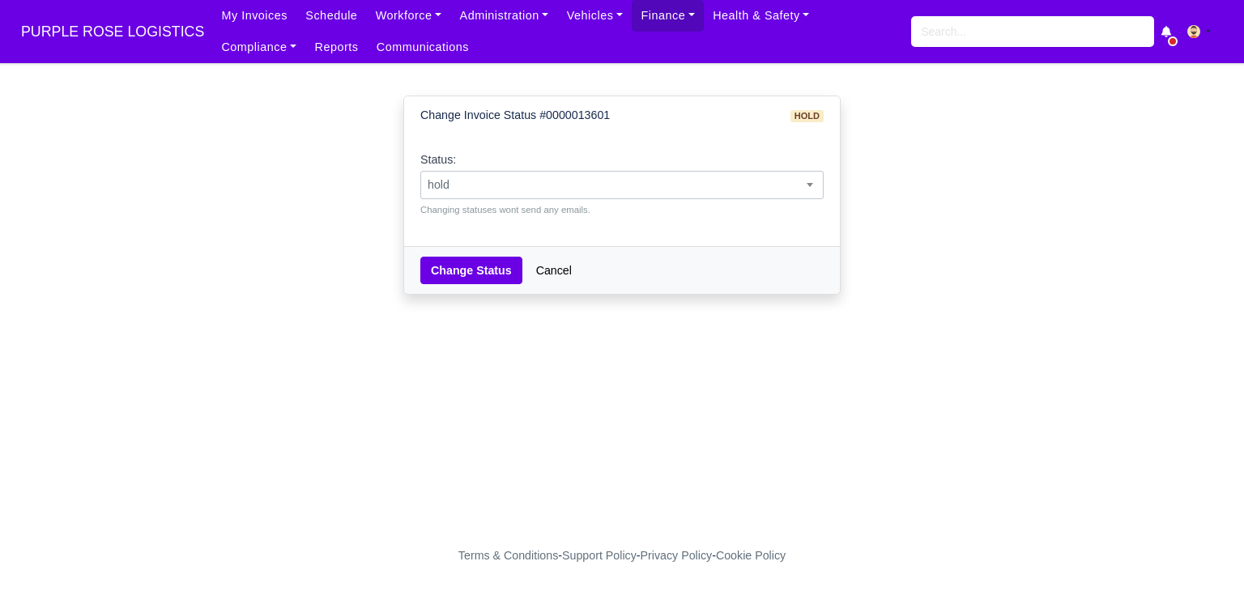
click at [714, 178] on span "hold" at bounding box center [622, 185] width 402 height 20
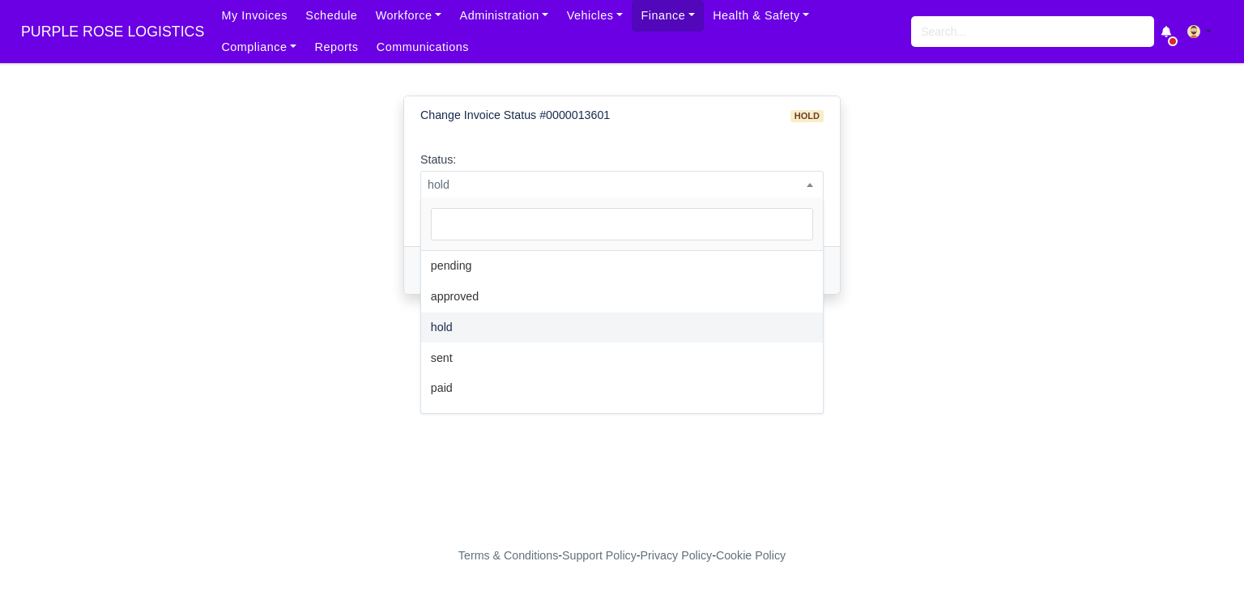
select select "sent"
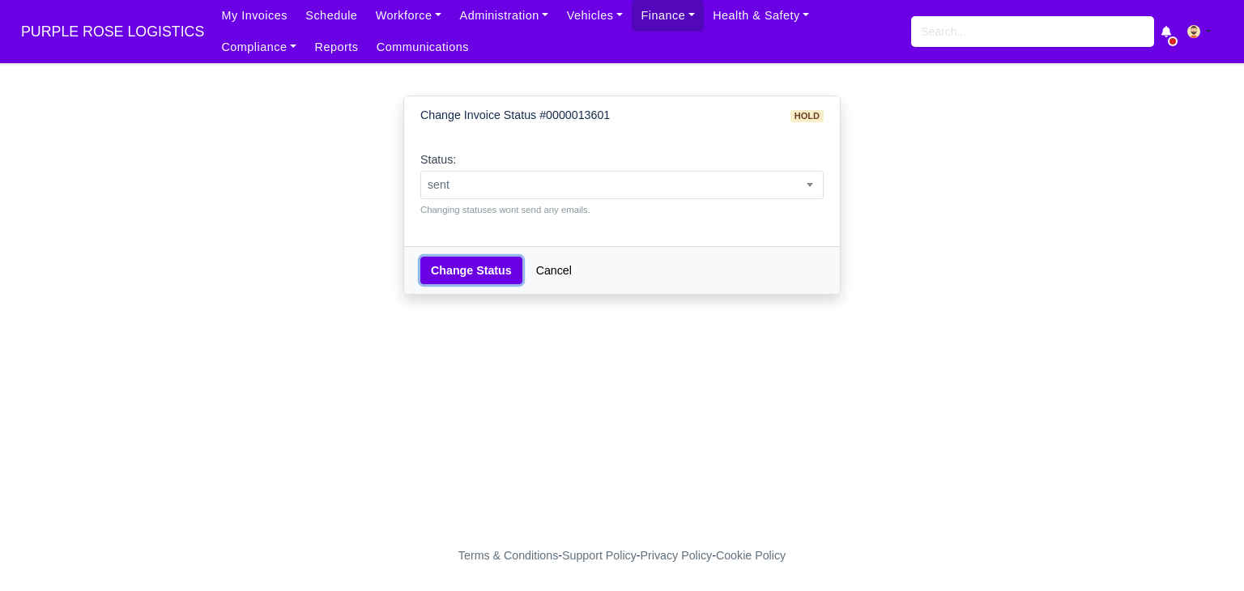
click at [463, 275] on button "Change Status" at bounding box center [471, 271] width 102 height 28
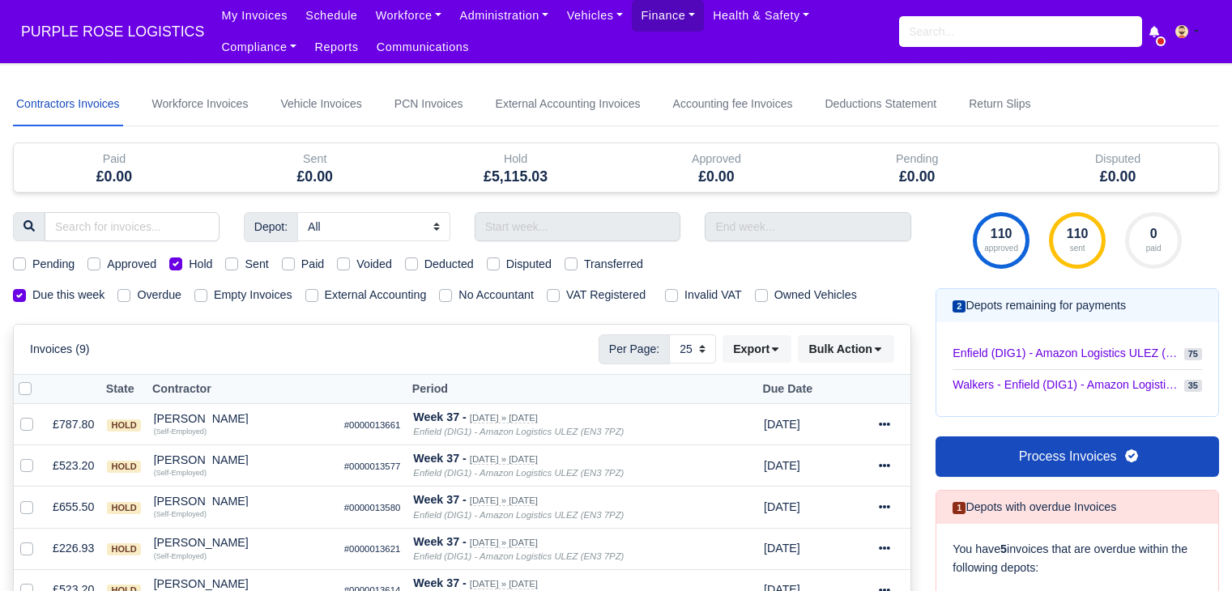
select select "25"
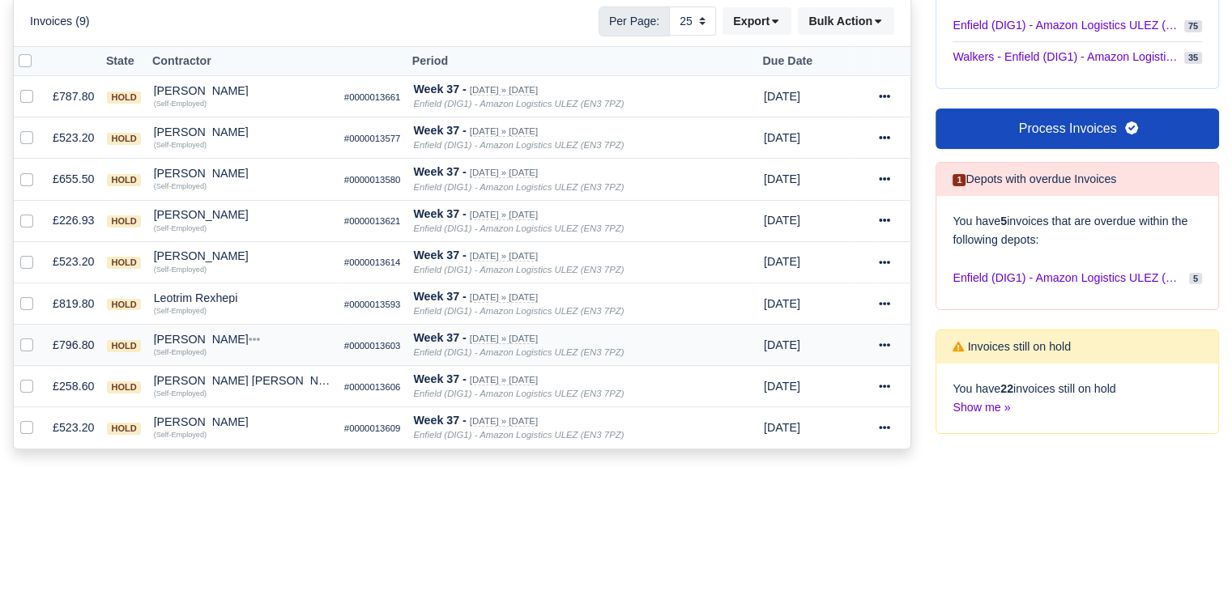
click at [181, 334] on div "Raihan Tanvir" at bounding box center [242, 339] width 177 height 11
click at [231, 386] on button "Other Invoices" at bounding box center [273, 385] width 176 height 24
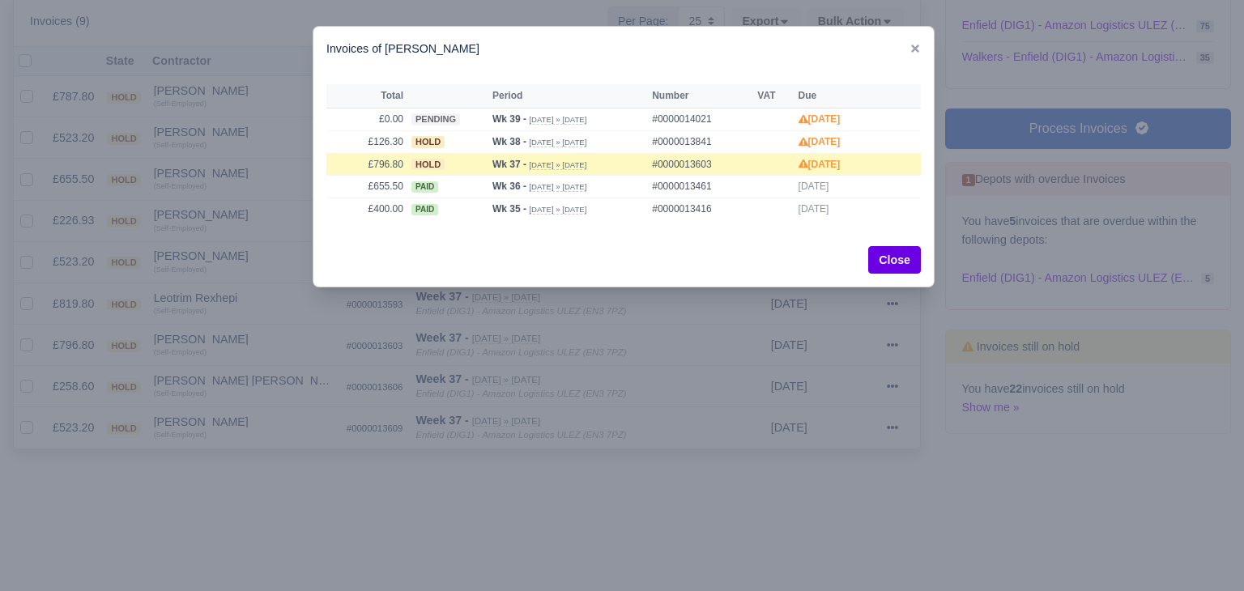
click at [249, 332] on div at bounding box center [622, 295] width 1244 height 591
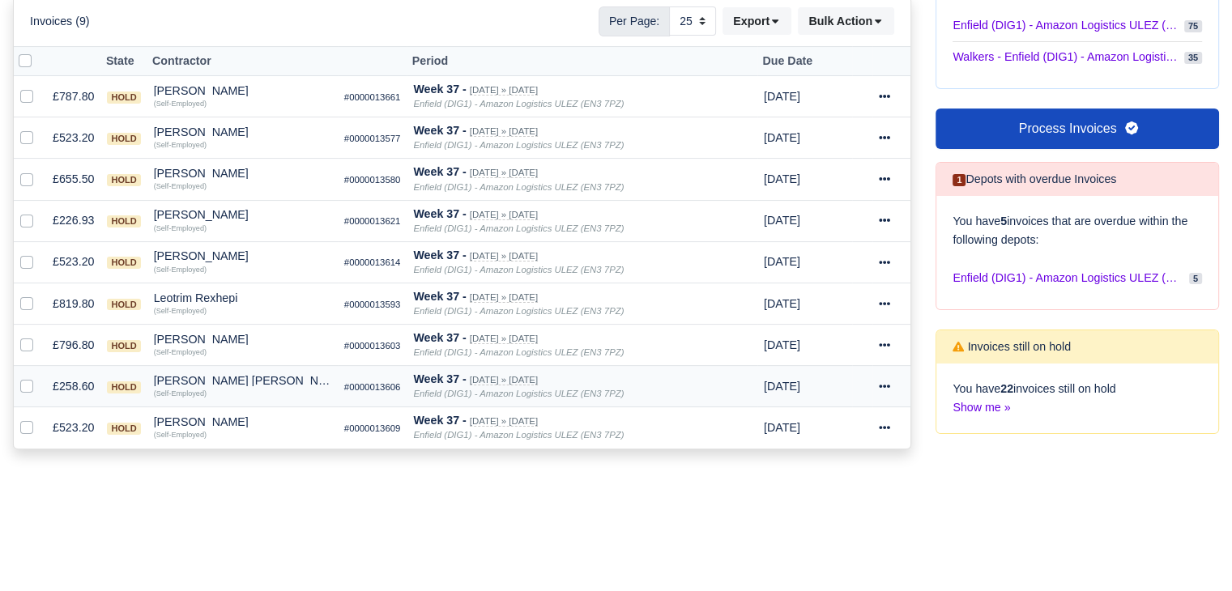
click at [164, 381] on div "[PERSON_NAME] [PERSON_NAME]" at bounding box center [242, 380] width 177 height 11
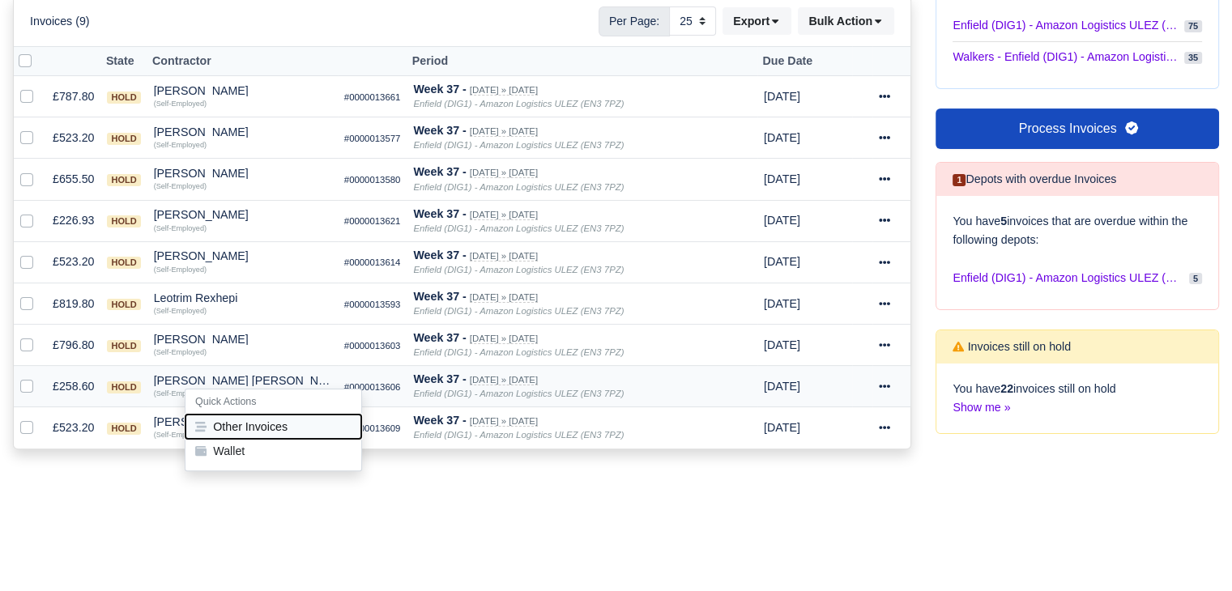
click at [233, 424] on button "Other Invoices" at bounding box center [273, 427] width 176 height 24
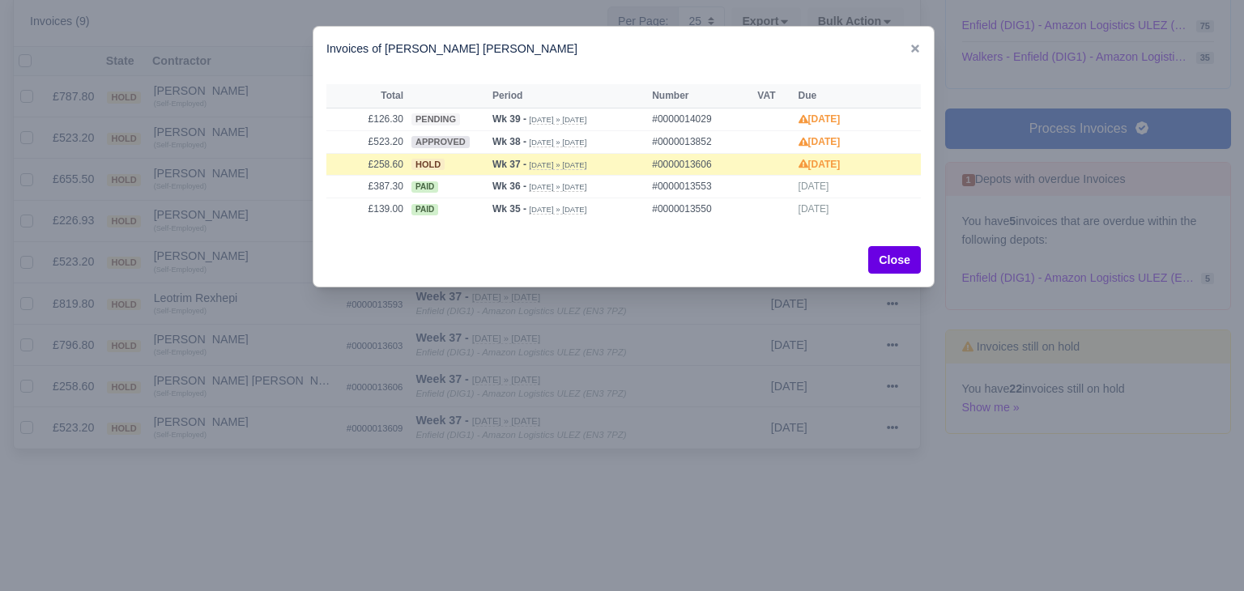
click at [258, 383] on div at bounding box center [622, 295] width 1244 height 591
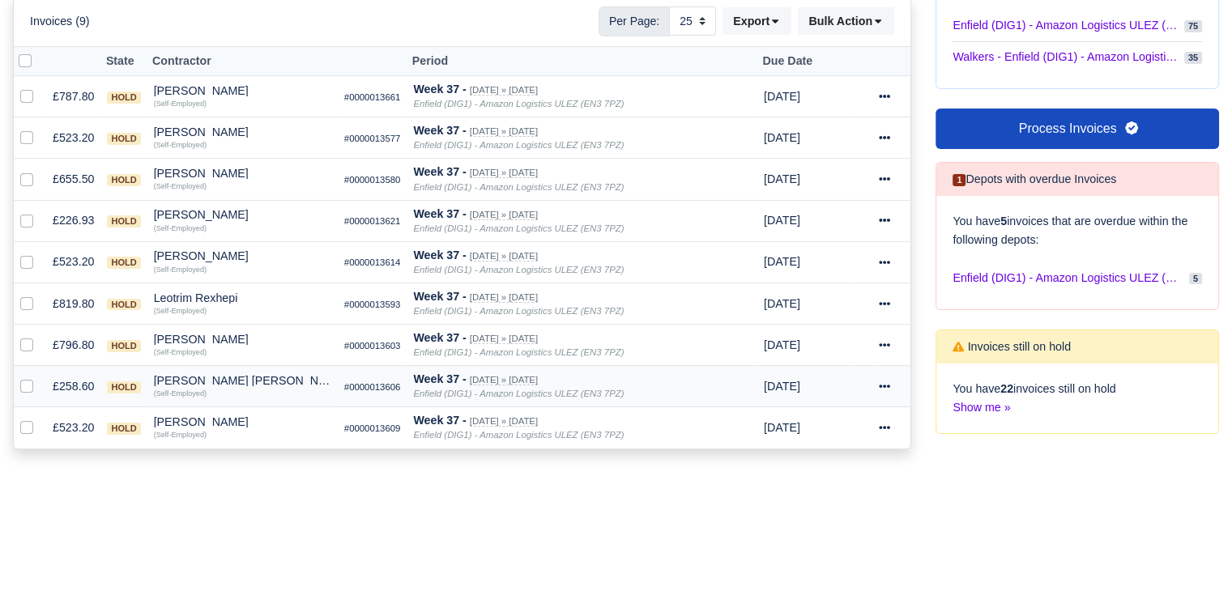
click at [889, 390] on div at bounding box center [891, 386] width 25 height 19
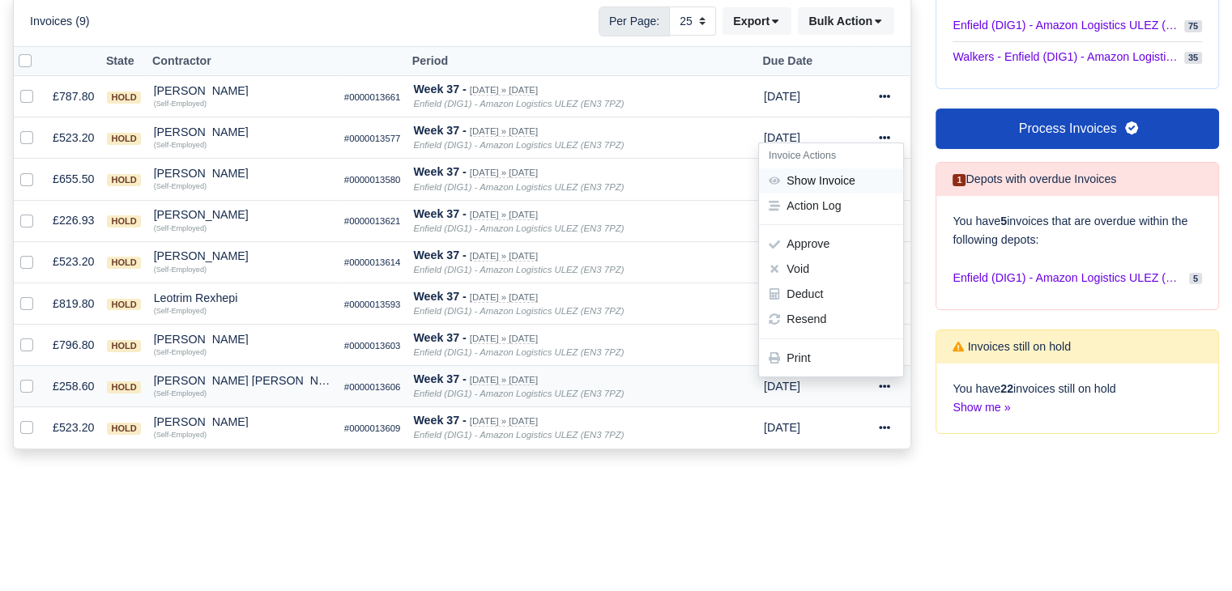
click at [854, 168] on link "Show Invoice" at bounding box center [831, 180] width 144 height 25
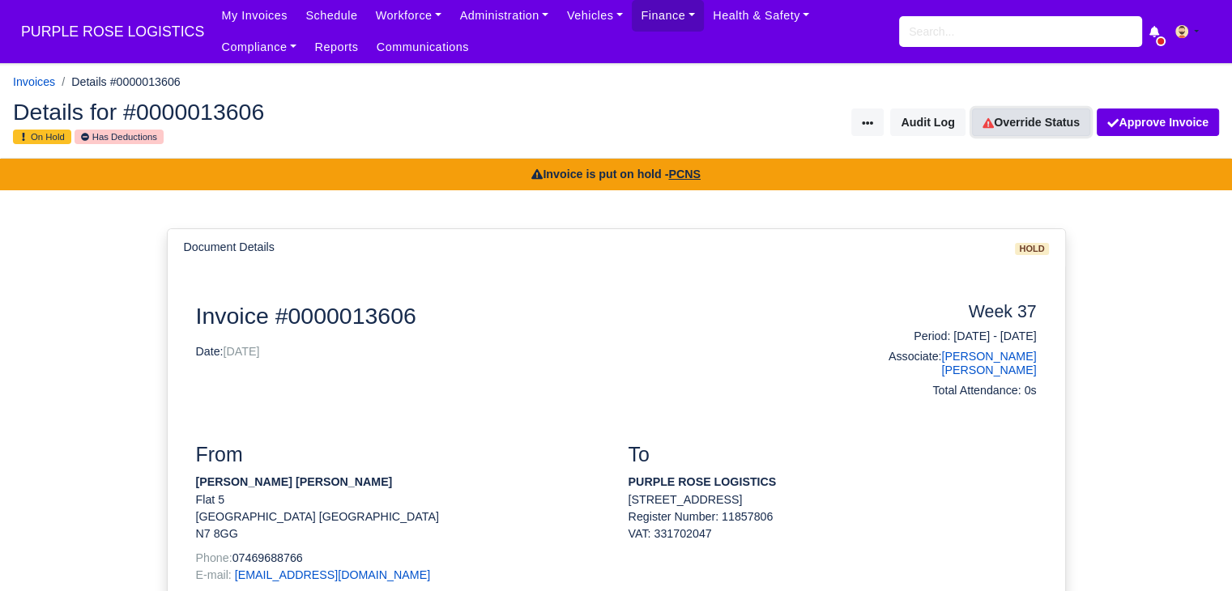
click at [1071, 117] on link "Override Status" at bounding box center [1031, 123] width 118 height 28
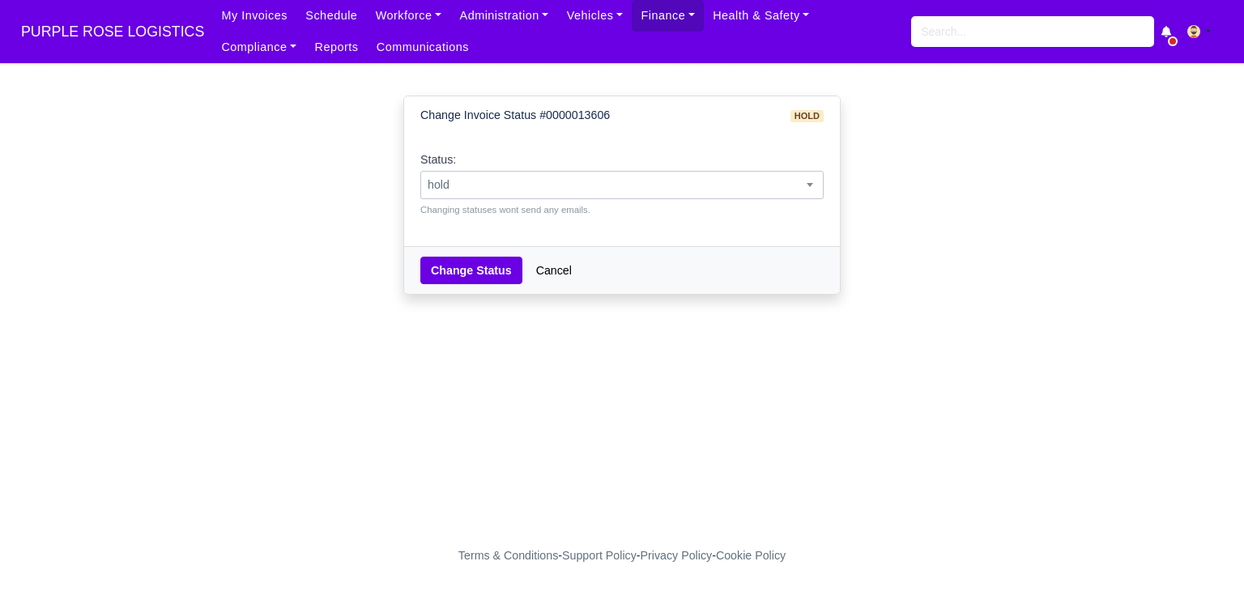
click at [623, 183] on span "hold" at bounding box center [622, 185] width 402 height 20
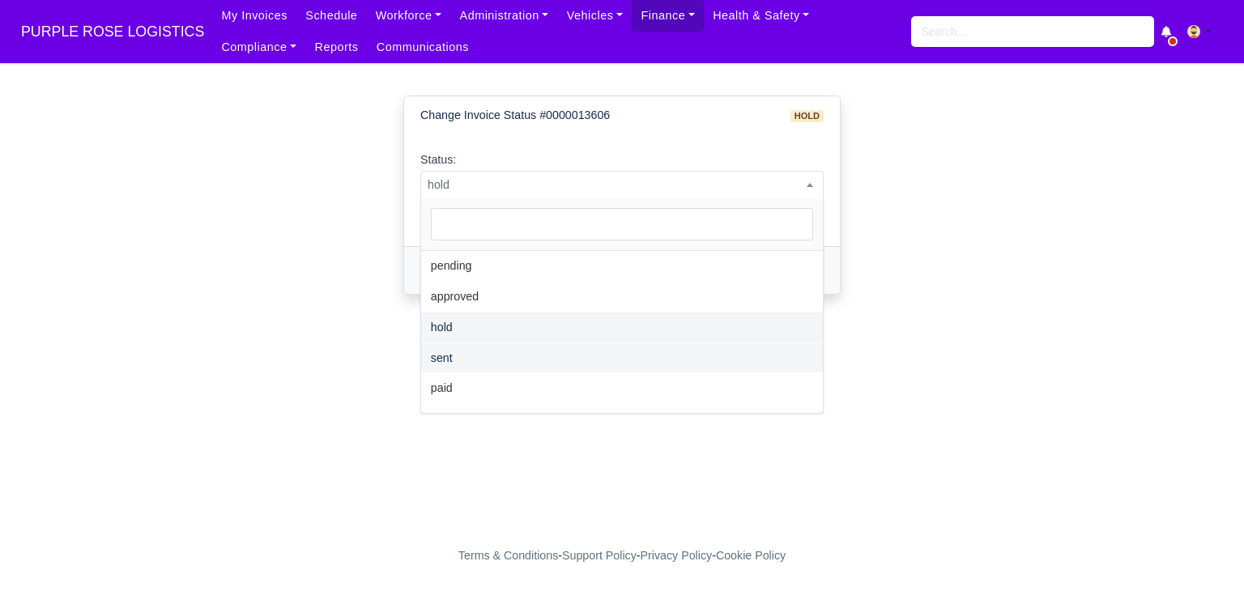
select select "sent"
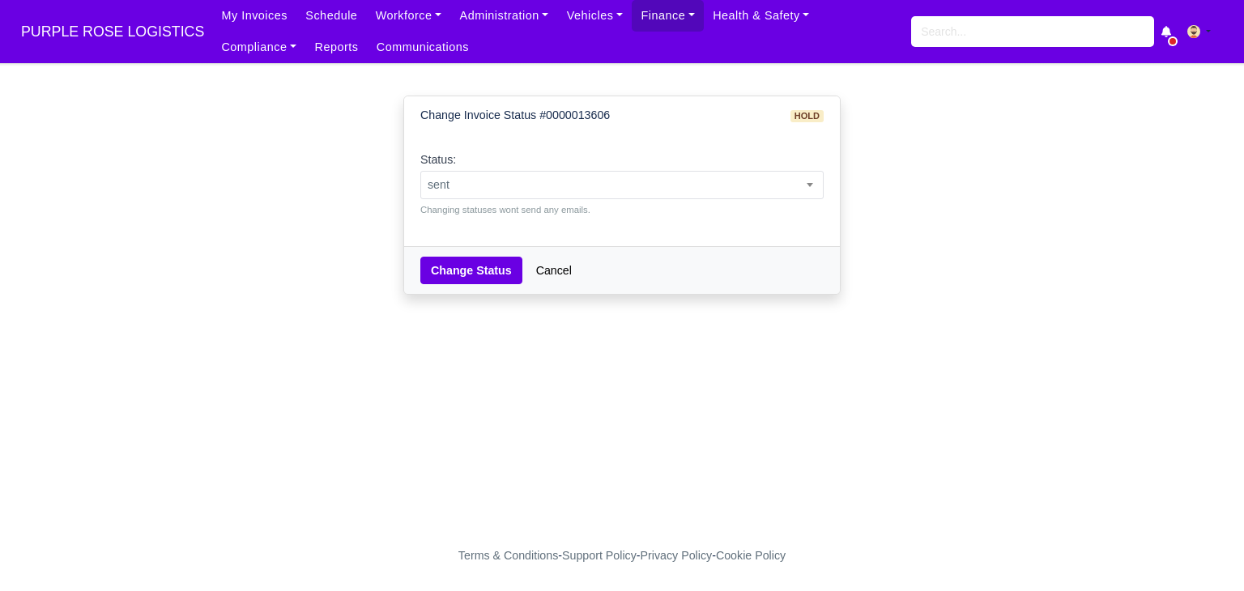
click at [466, 286] on div "Change Status Cancel" at bounding box center [622, 270] width 436 height 48
click at [473, 270] on button "Change Status" at bounding box center [471, 271] width 102 height 28
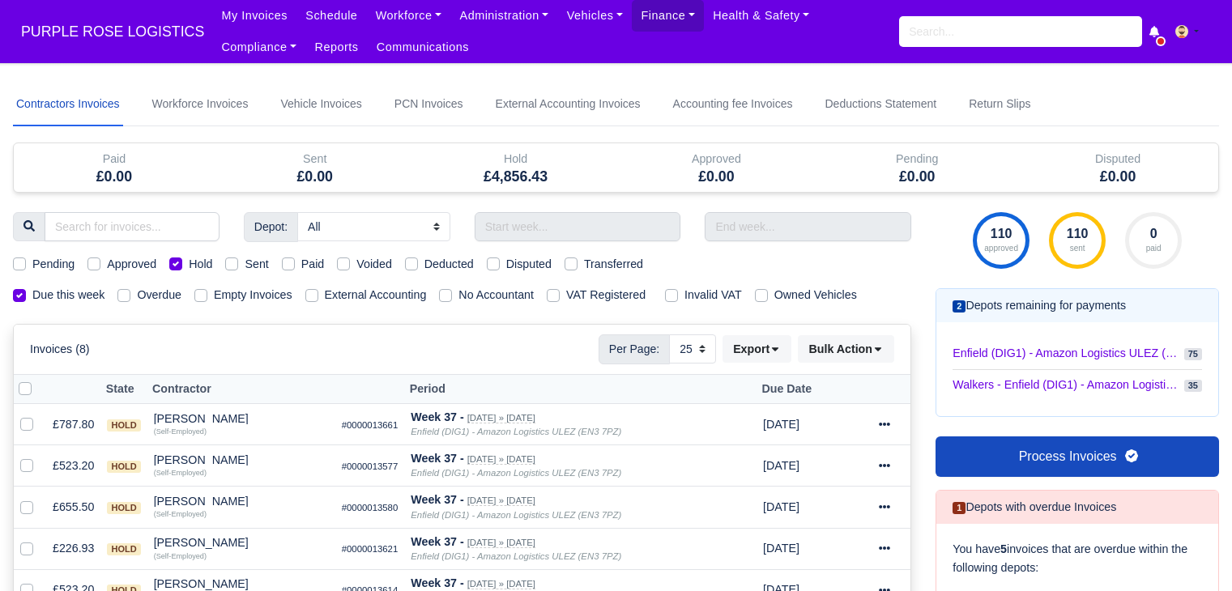
select select "25"
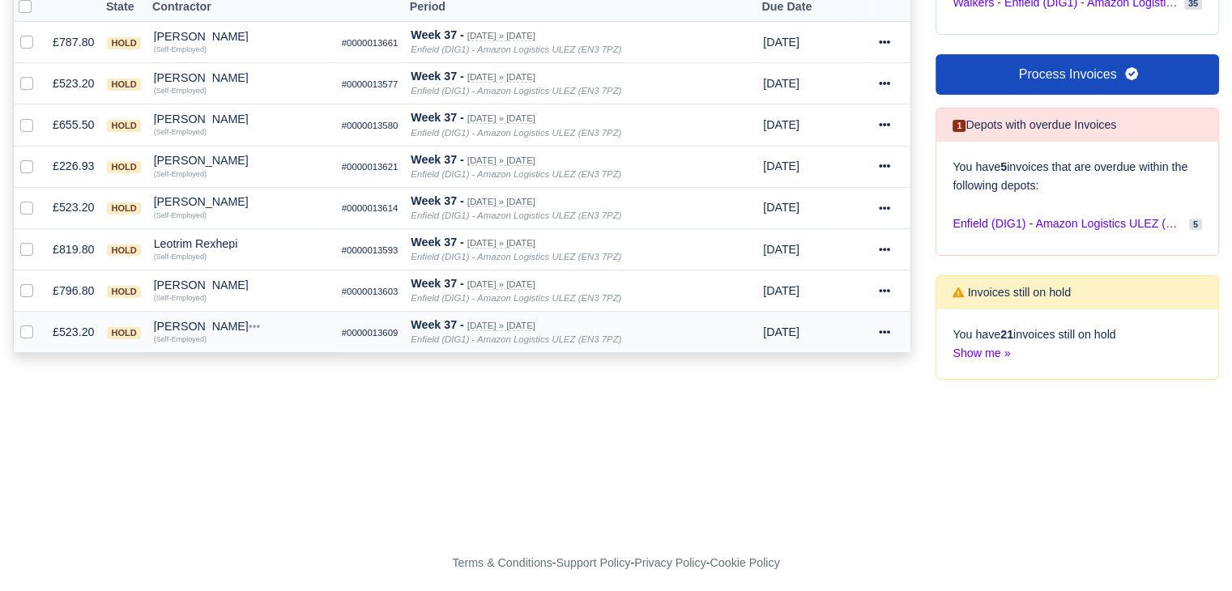
click at [191, 312] on td "[PERSON_NAME] Quick Actions Other Invoices Wallet (Self-Employed)" at bounding box center [241, 332] width 188 height 41
click at [194, 321] on div "[PERSON_NAME]" at bounding box center [241, 326] width 175 height 11
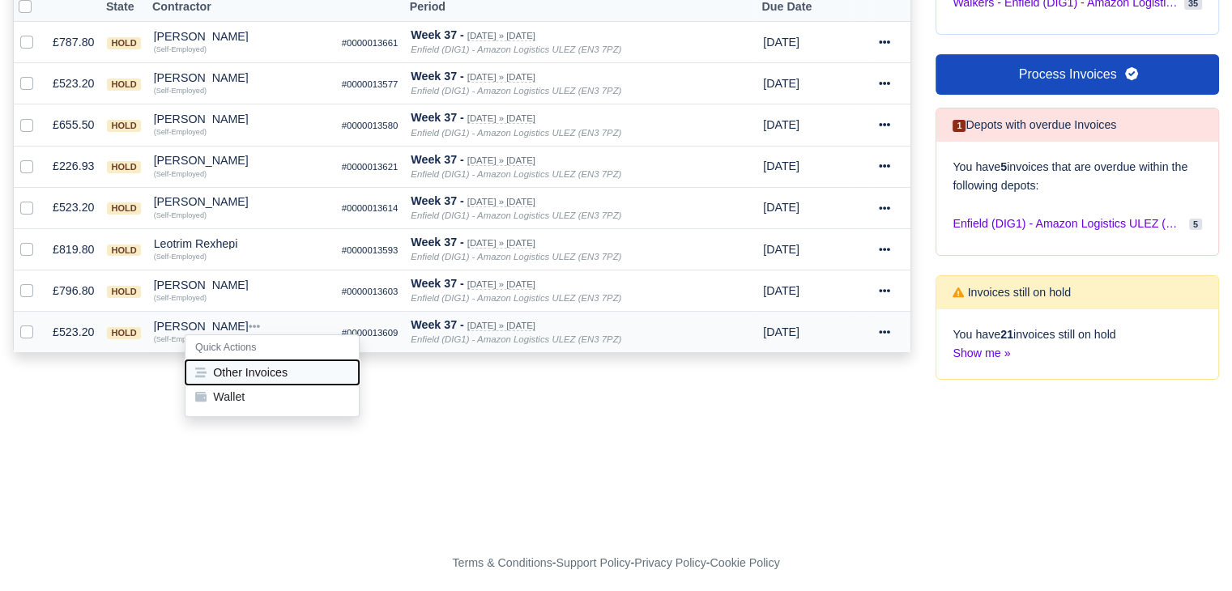
click at [241, 372] on button "Other Invoices" at bounding box center [271, 372] width 173 height 24
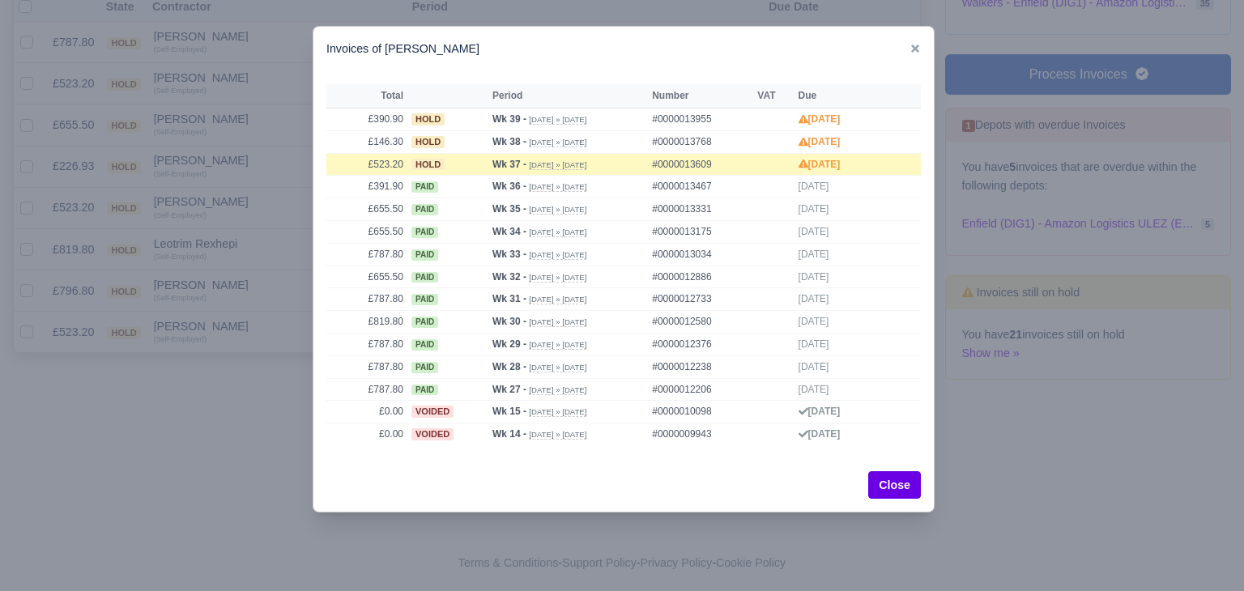
drag, startPoint x: 241, startPoint y: 372, endPoint x: 197, endPoint y: 331, distance: 59.6
click at [197, 331] on div at bounding box center [622, 295] width 1244 height 591
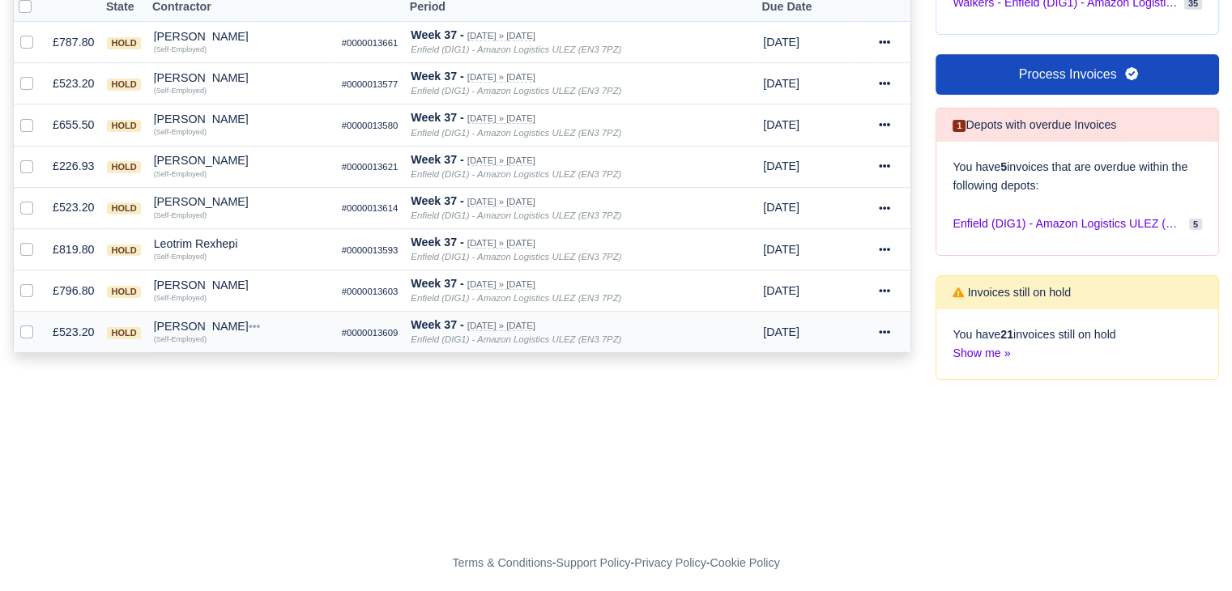
click at [199, 327] on div "[PERSON_NAME]" at bounding box center [241, 326] width 175 height 11
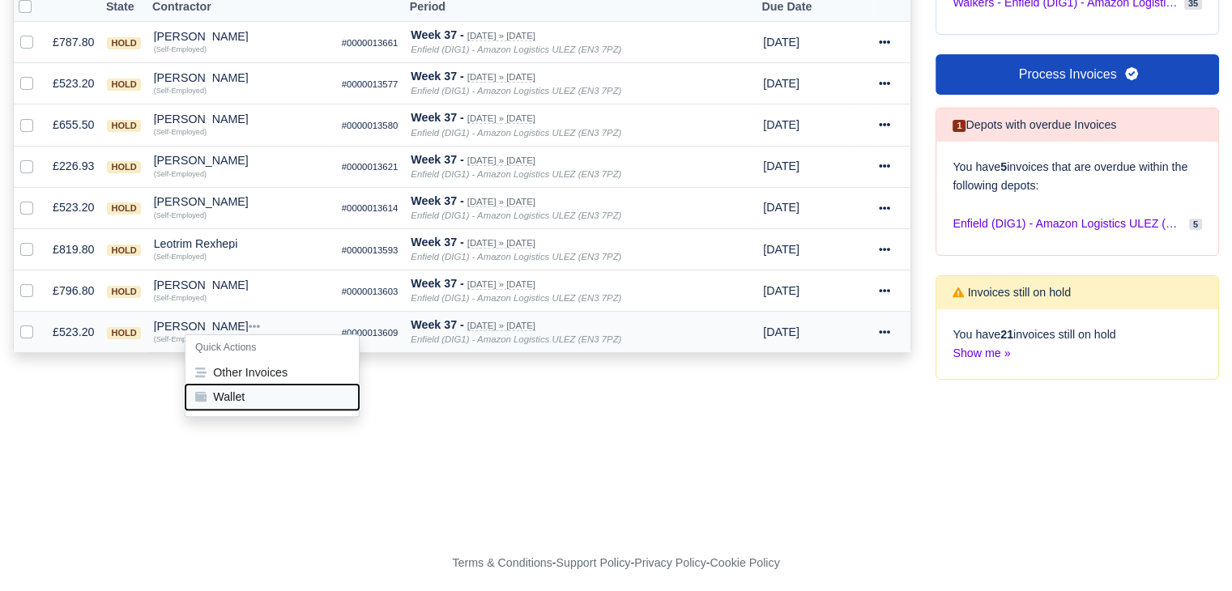
click at [223, 387] on button "Wallet" at bounding box center [271, 397] width 173 height 24
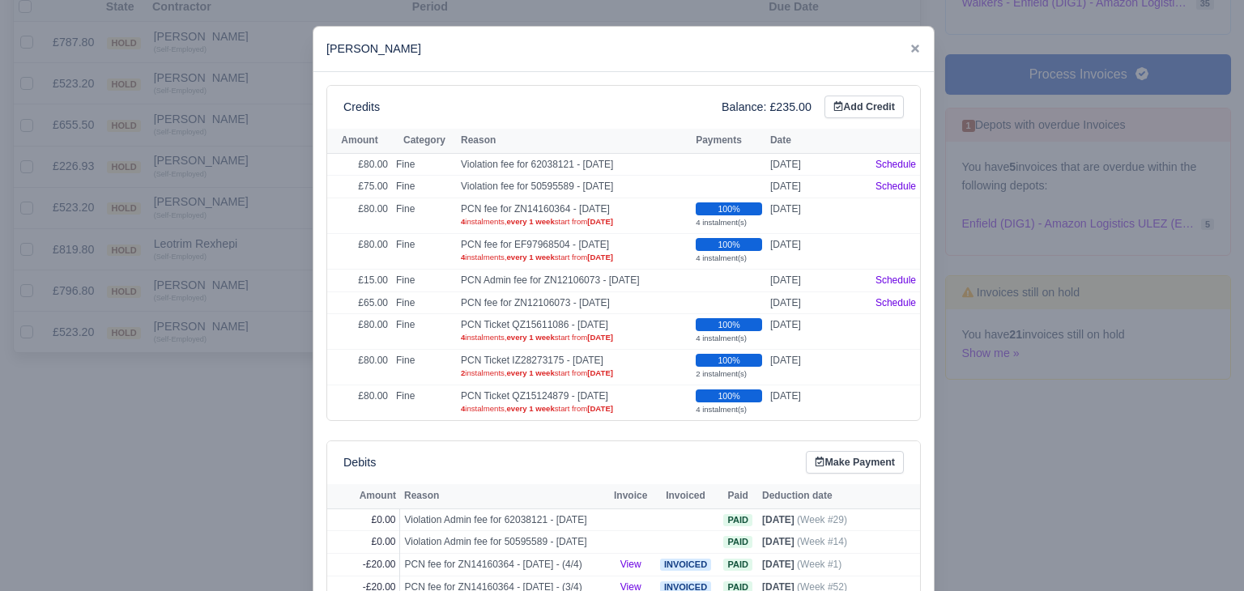
drag, startPoint x: 223, startPoint y: 387, endPoint x: 177, endPoint y: 393, distance: 46.5
click at [177, 393] on div at bounding box center [622, 295] width 1244 height 591
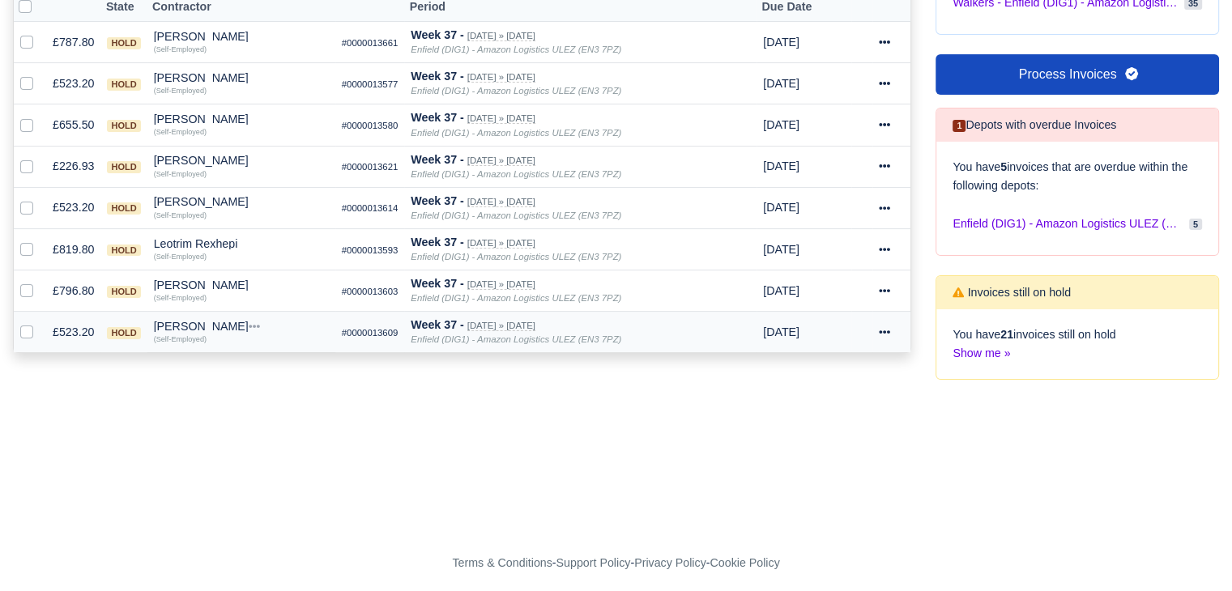
click at [886, 323] on div at bounding box center [892, 332] width 26 height 19
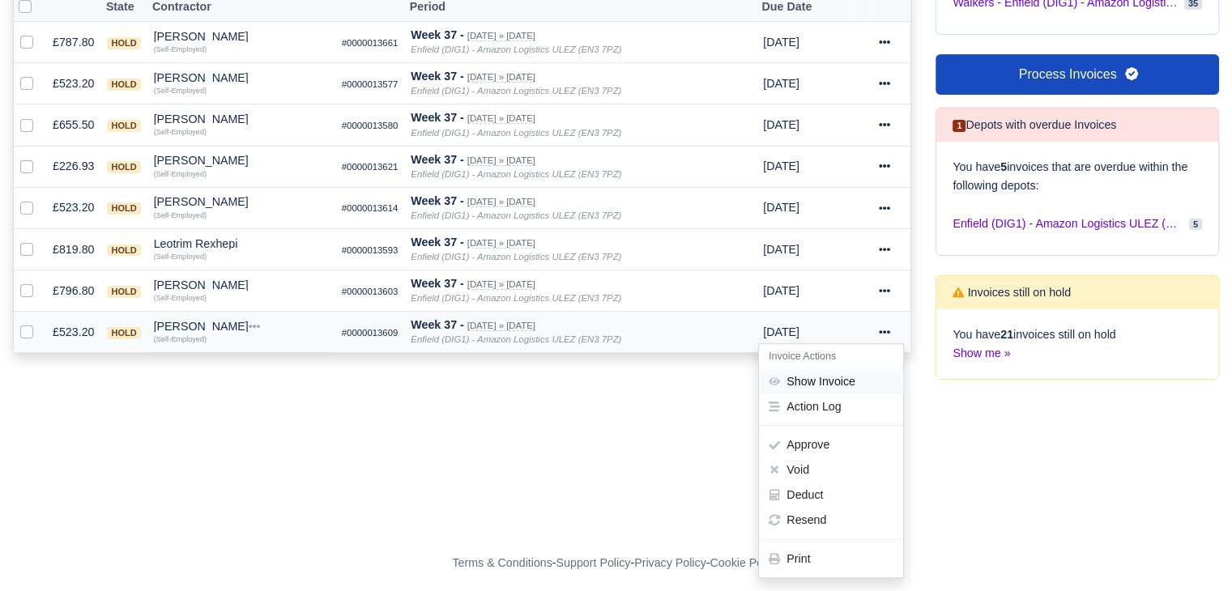
click at [851, 369] on link "Show Invoice" at bounding box center [831, 381] width 144 height 25
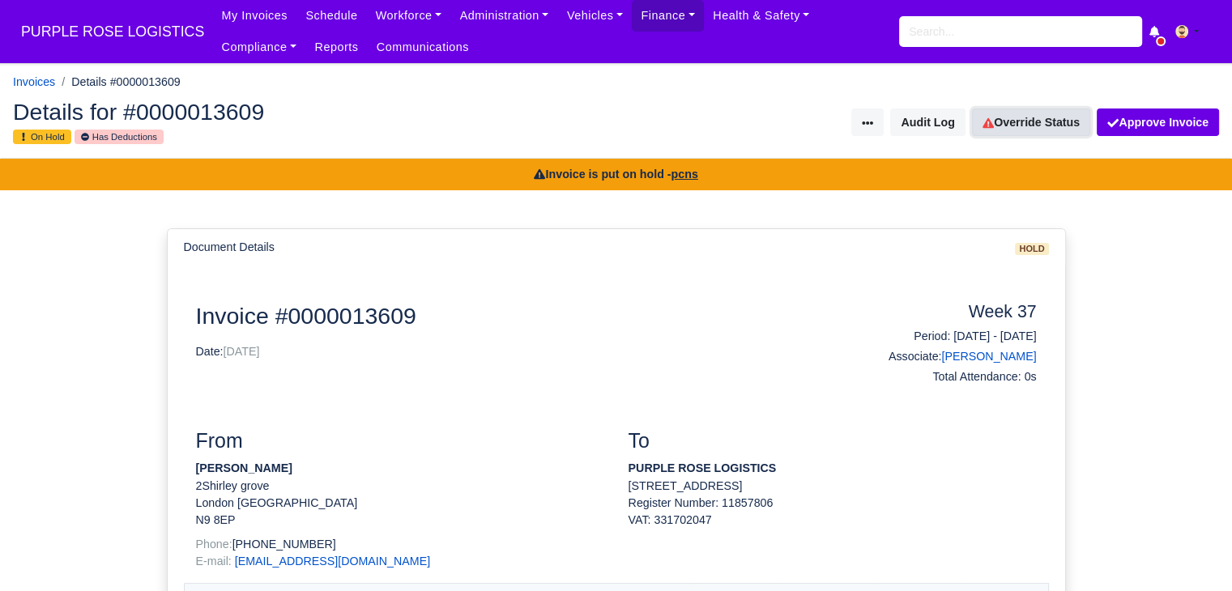
click at [1041, 123] on link "Override Status" at bounding box center [1031, 123] width 118 height 28
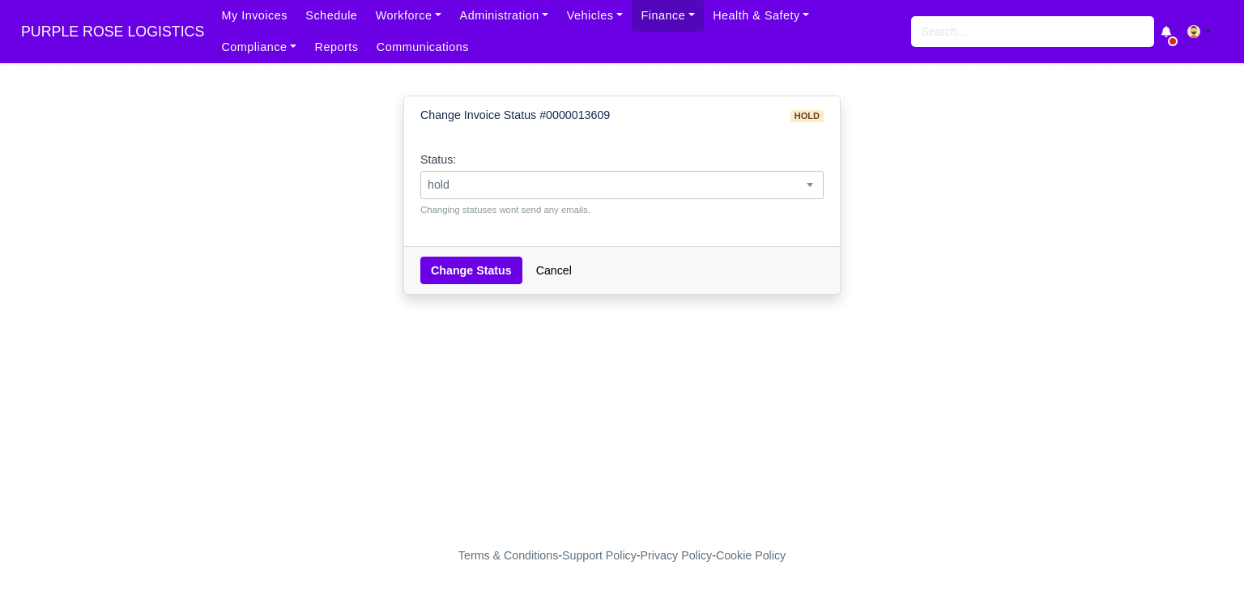
click at [697, 186] on span "hold" at bounding box center [622, 185] width 402 height 20
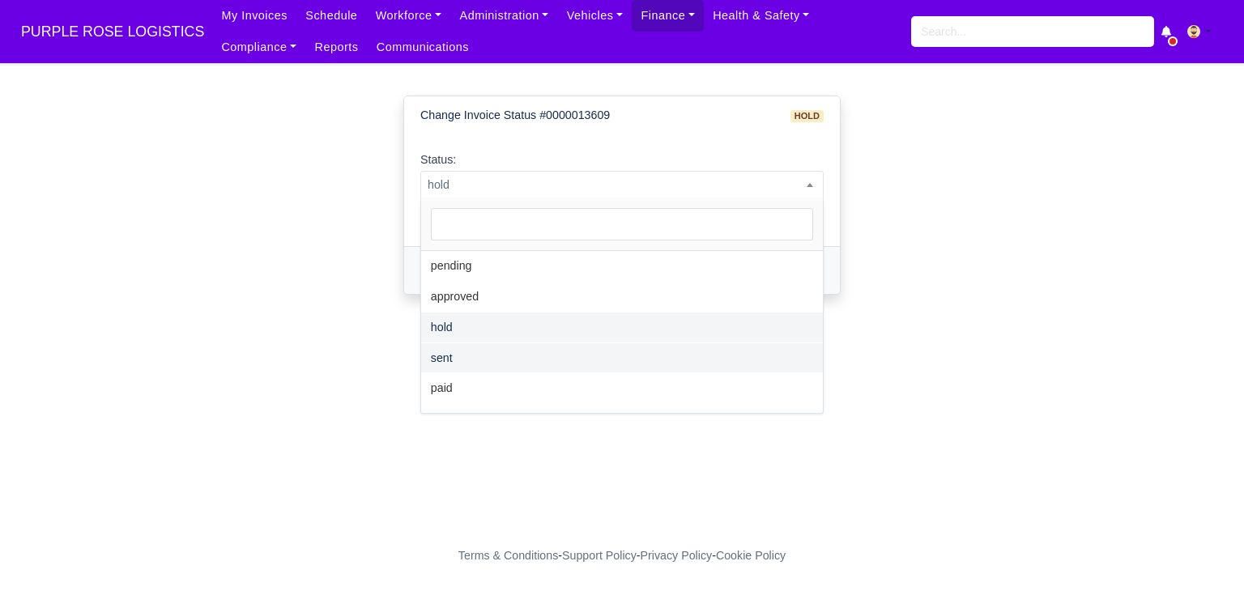
select select "sent"
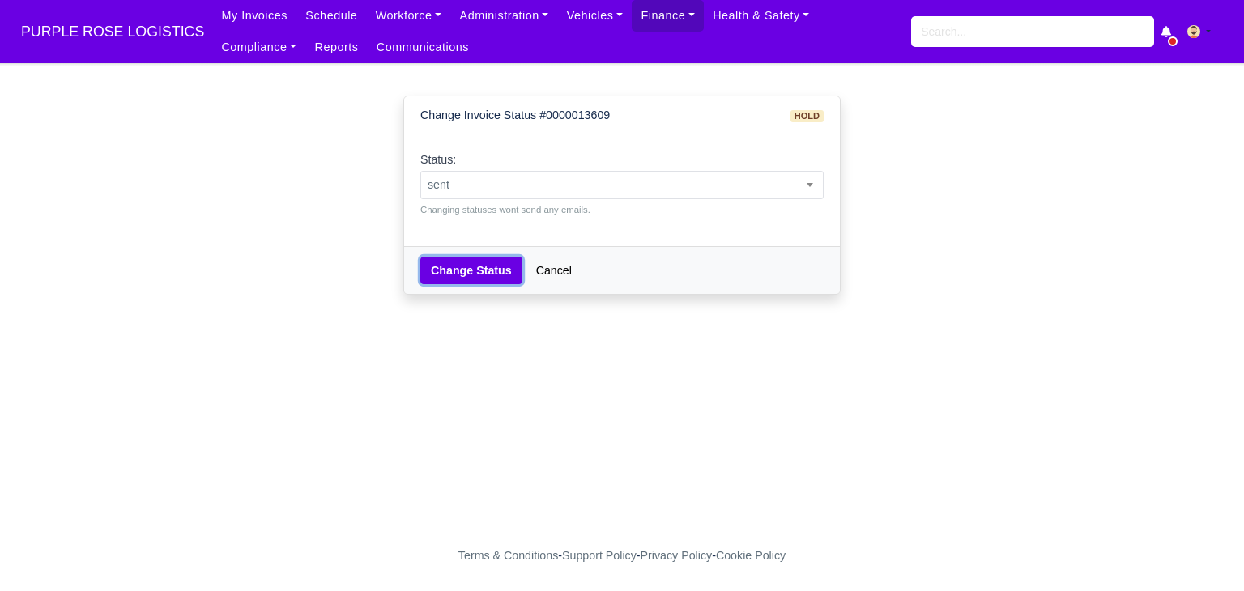
click at [460, 279] on button "Change Status" at bounding box center [471, 271] width 102 height 28
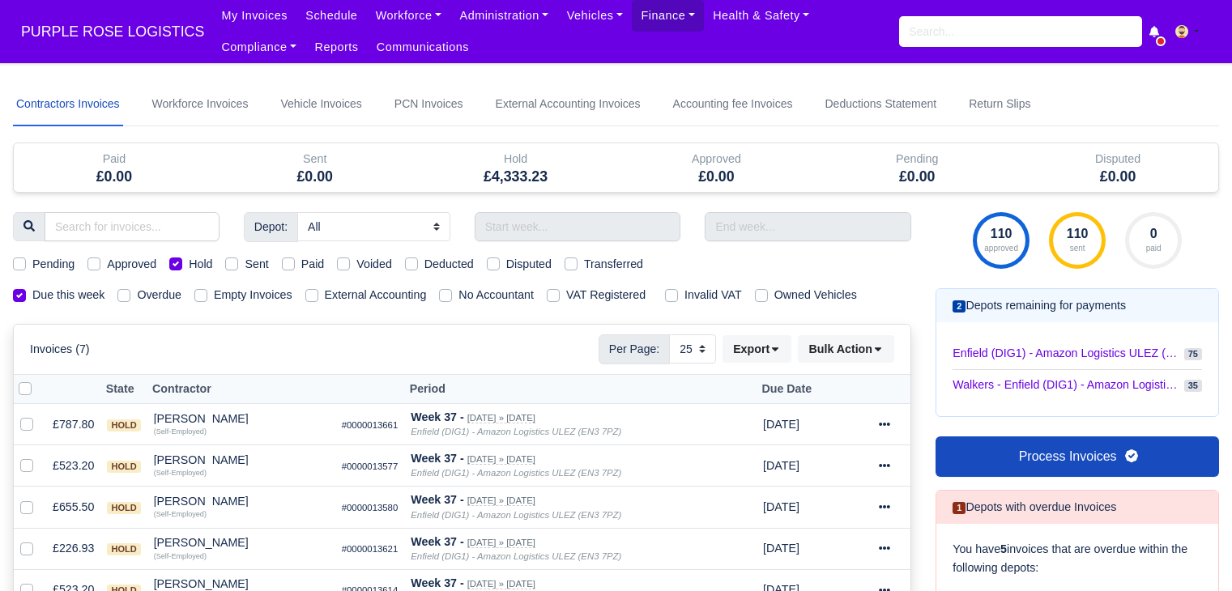
select select "25"
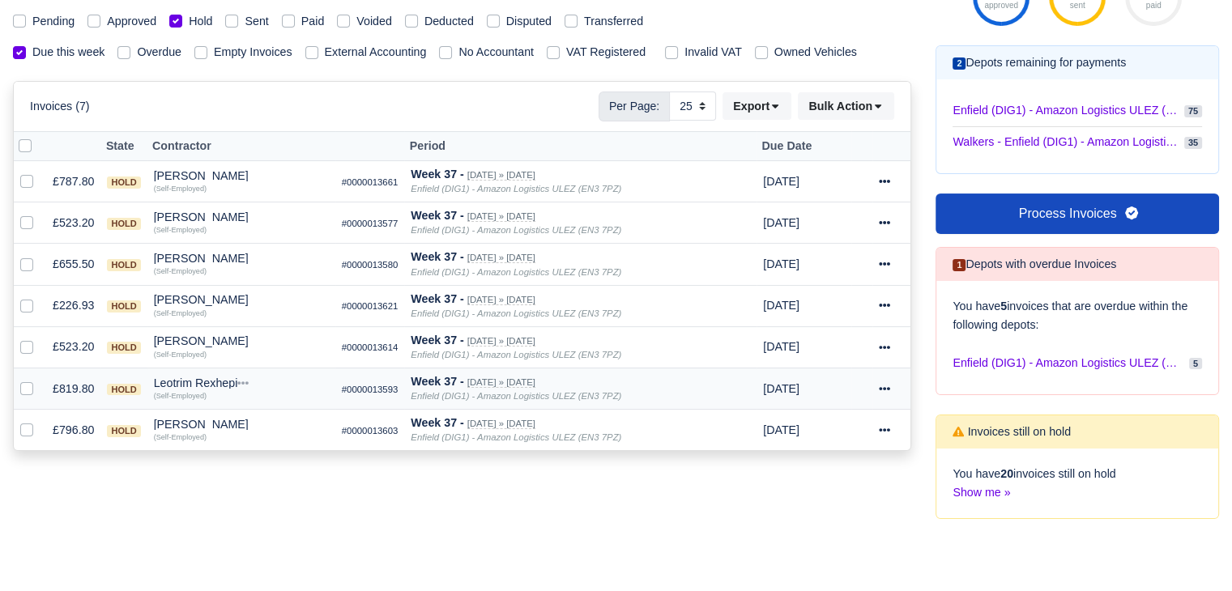
scroll to position [241, 0]
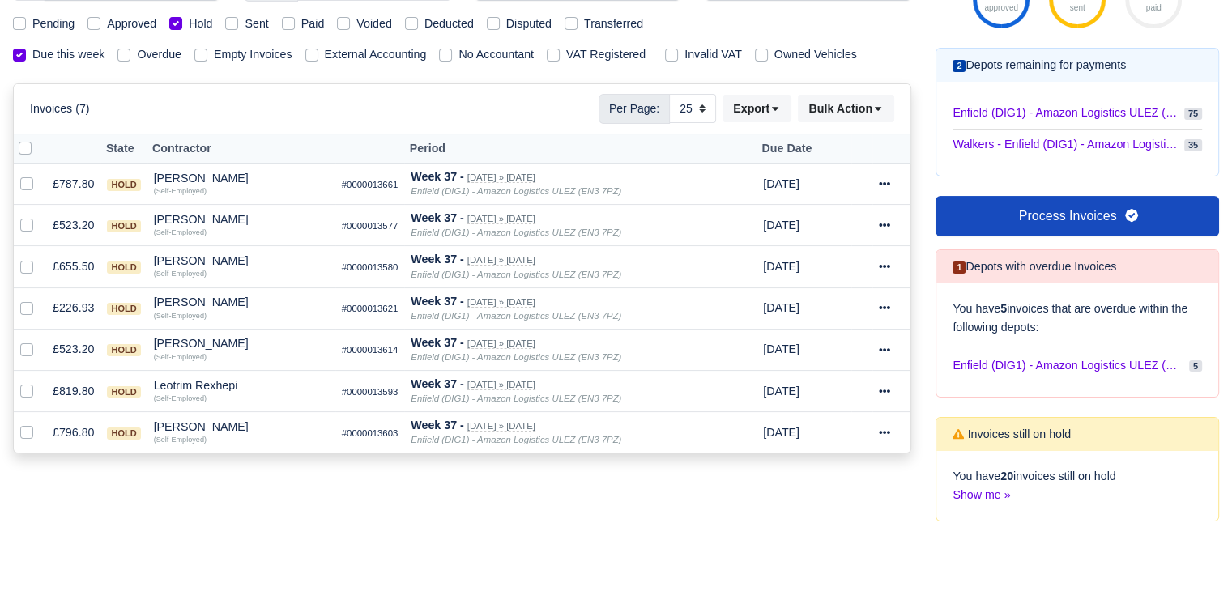
click at [292, 491] on div "Depot: All Enfield (DIG1) - Amazon Logistics ULEZ (EN3 7PZ) Harlow (DHW1) - Ama…" at bounding box center [462, 256] width 922 height 569
click at [194, 15] on label "Hold" at bounding box center [200, 24] width 23 height 19
click at [182, 15] on input "Hold" at bounding box center [175, 21] width 13 height 13
checkbox input "false"
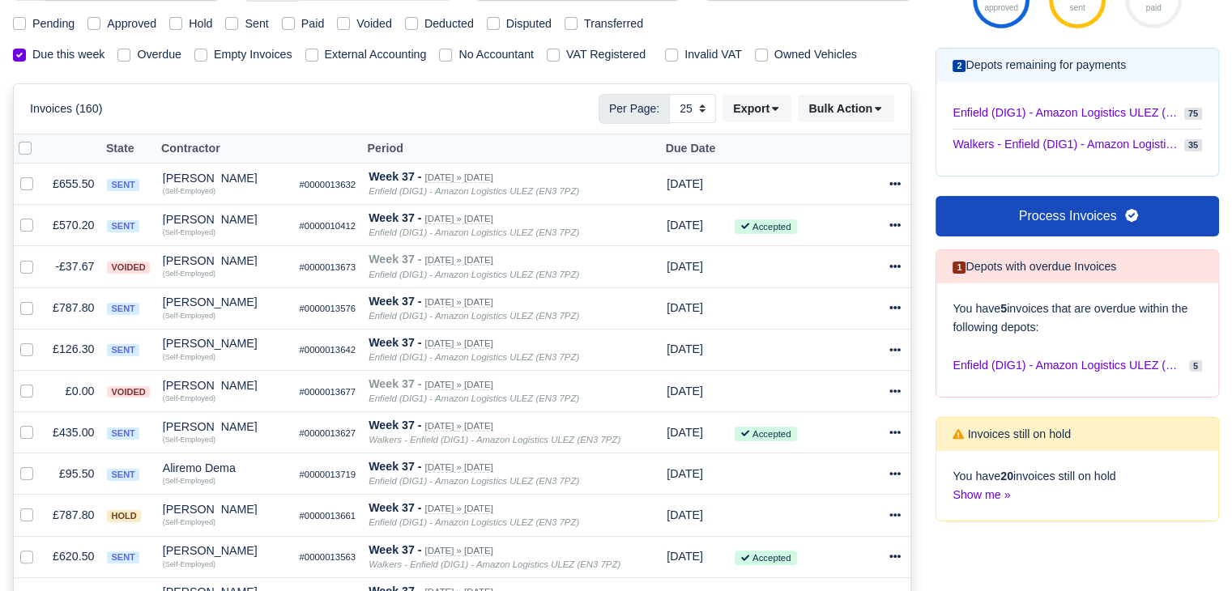
click at [506, 22] on label "Disputed" at bounding box center [528, 24] width 45 height 19
click at [492, 22] on input "Disputed" at bounding box center [493, 21] width 13 height 13
checkbox input "true"
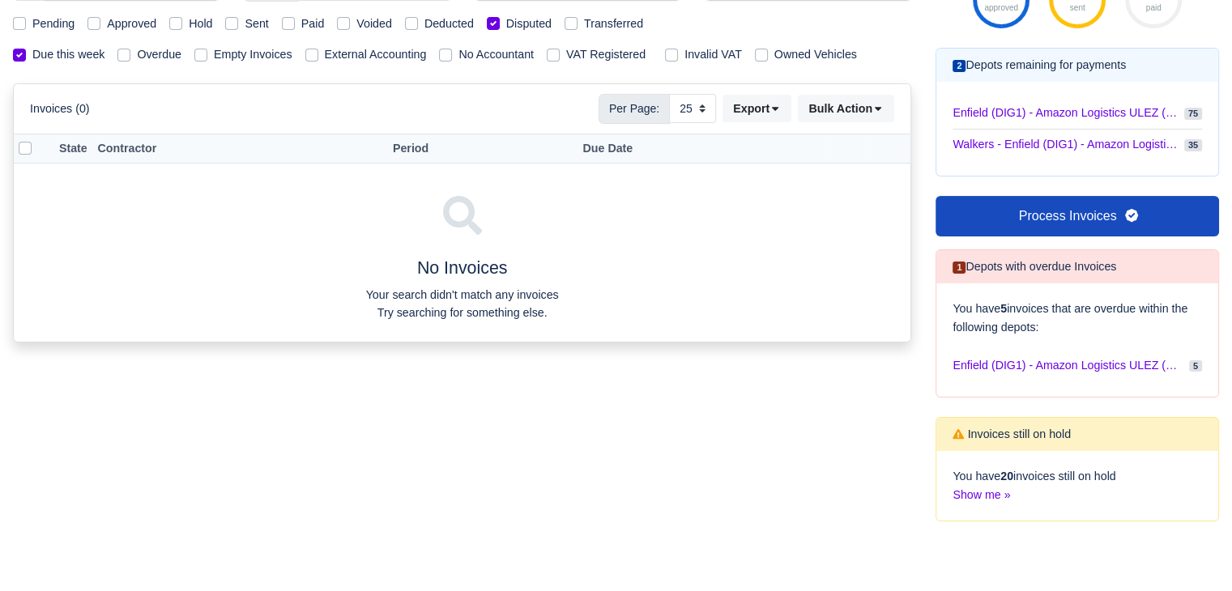
click at [584, 23] on label "Transferred" at bounding box center [613, 24] width 59 height 19
click at [569, 23] on input "Transferred" at bounding box center [570, 21] width 13 height 13
checkbox input "true"
click at [421, 23] on div "Deducted" at bounding box center [439, 24] width 69 height 19
click at [424, 23] on label "Deducted" at bounding box center [448, 24] width 49 height 19
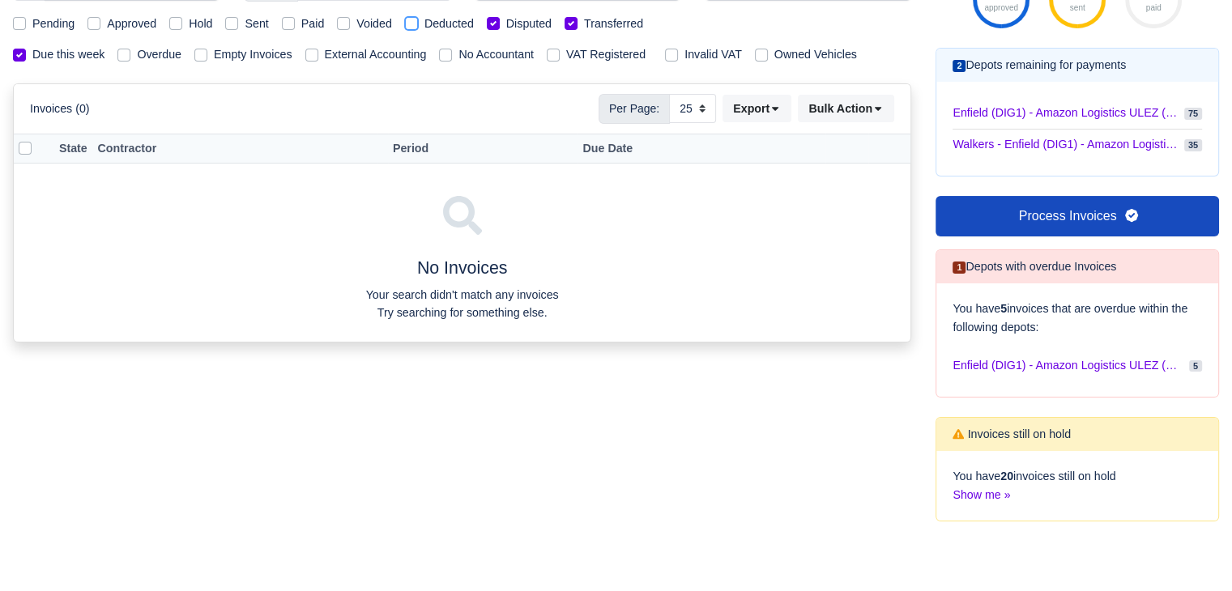
click at [411, 23] on input "Deducted" at bounding box center [411, 21] width 13 height 13
checkbox input "true"
click at [424, 23] on label "Deducted" at bounding box center [448, 24] width 49 height 19
click at [411, 23] on input "Deducted" at bounding box center [411, 21] width 13 height 13
checkbox input "false"
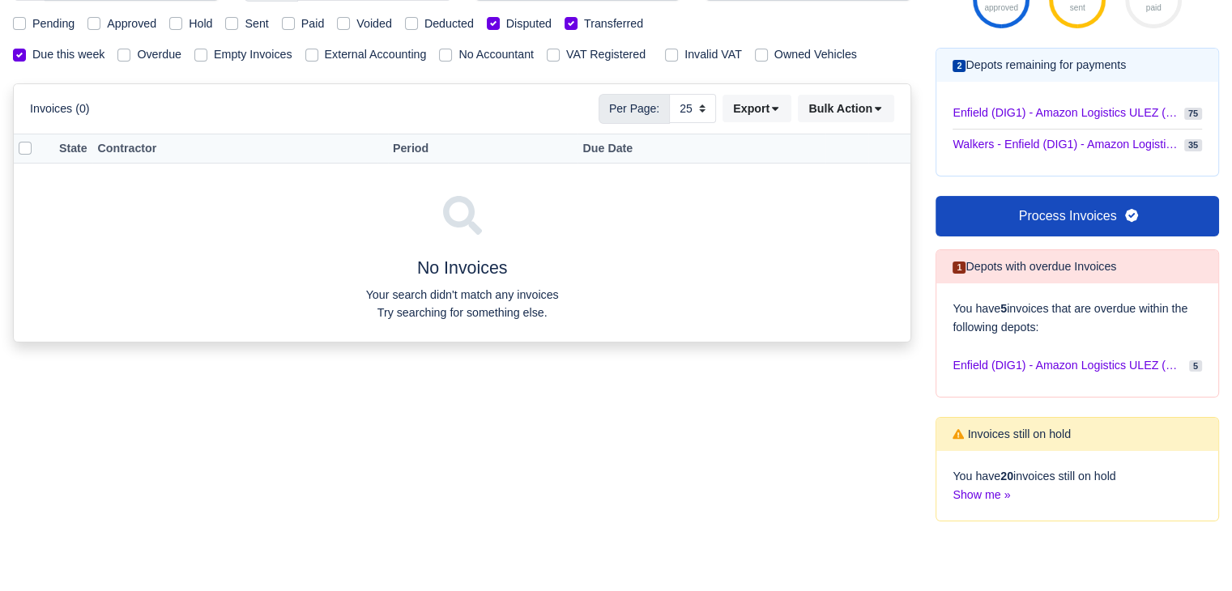
click at [506, 22] on label "Disputed" at bounding box center [528, 24] width 45 height 19
click at [488, 22] on input "Disputed" at bounding box center [493, 21] width 13 height 13
checkbox input "false"
click at [584, 23] on label "Transferred" at bounding box center [613, 24] width 59 height 19
click at [567, 23] on input "Transferred" at bounding box center [570, 21] width 13 height 13
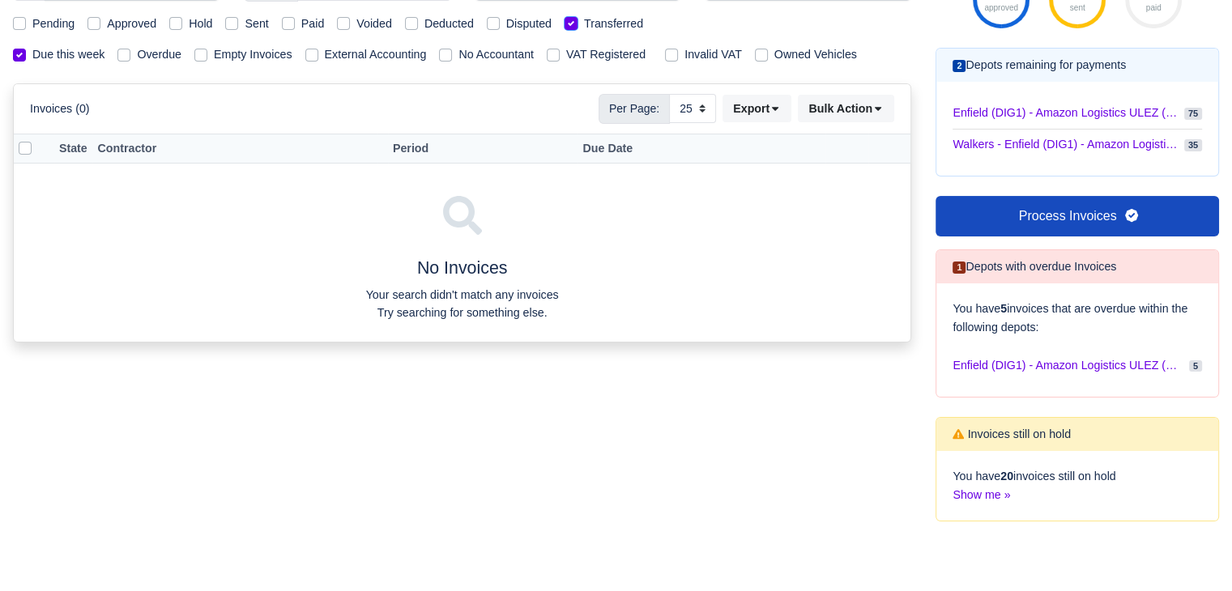
checkbox input "false"
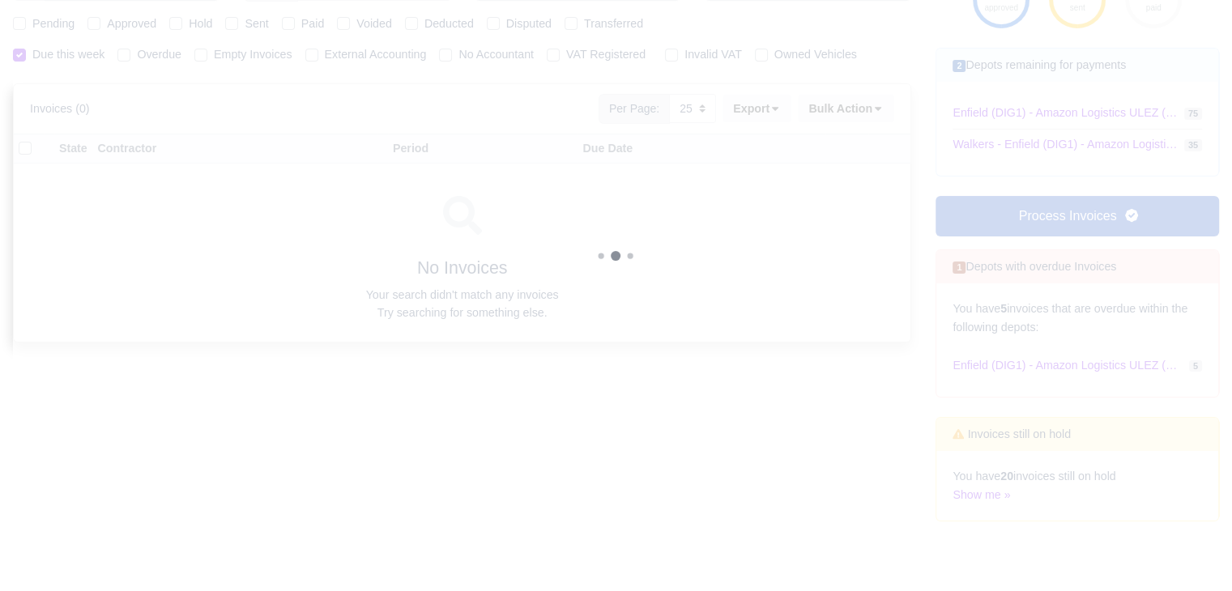
click at [339, 24] on div "Contractors Invoices Workforce Invoices Vehicle Invoices PCN Invoices External …" at bounding box center [616, 256] width 1206 height 828
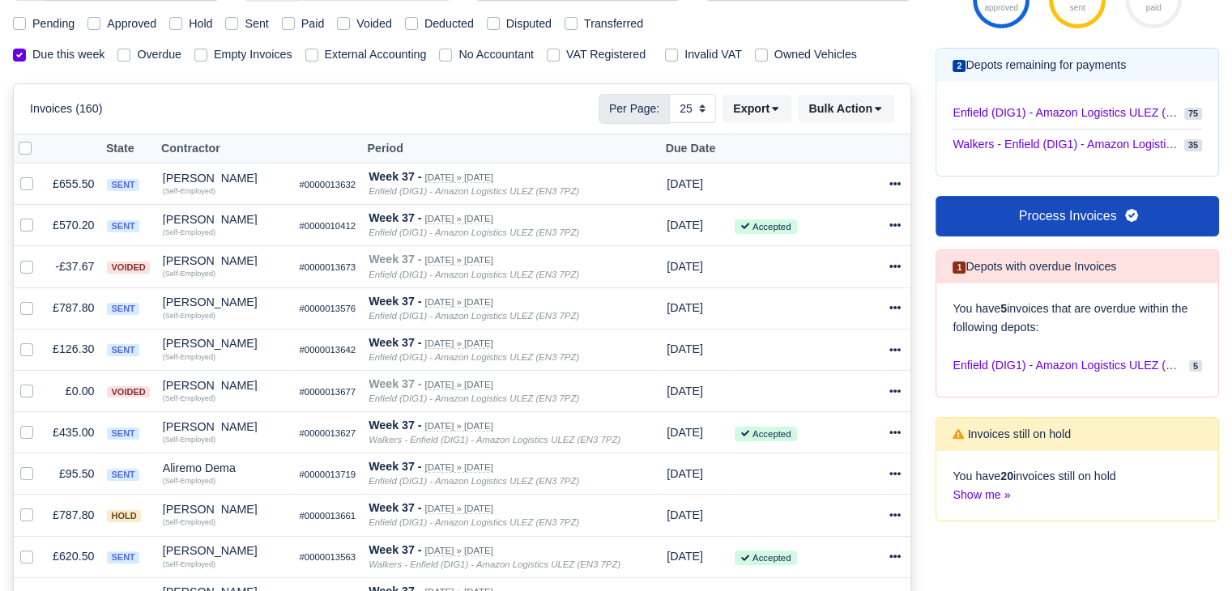
click at [356, 24] on label "Voided" at bounding box center [374, 24] width 36 height 19
click at [339, 24] on input "Voided" at bounding box center [343, 21] width 13 height 13
checkbox input "true"
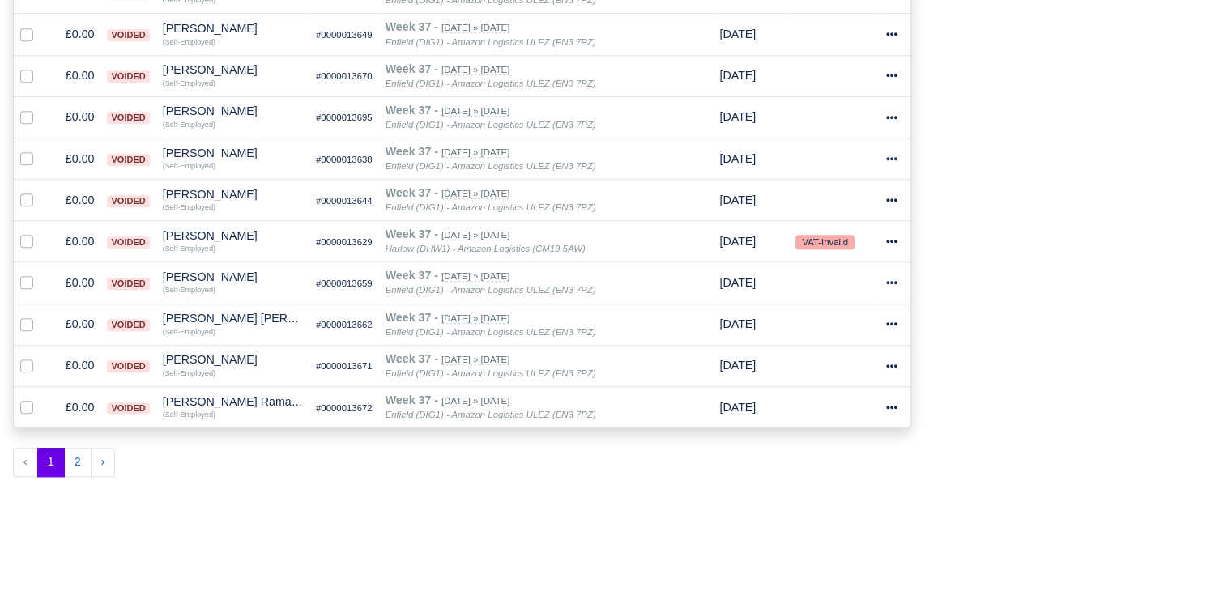
scroll to position [1103, 0]
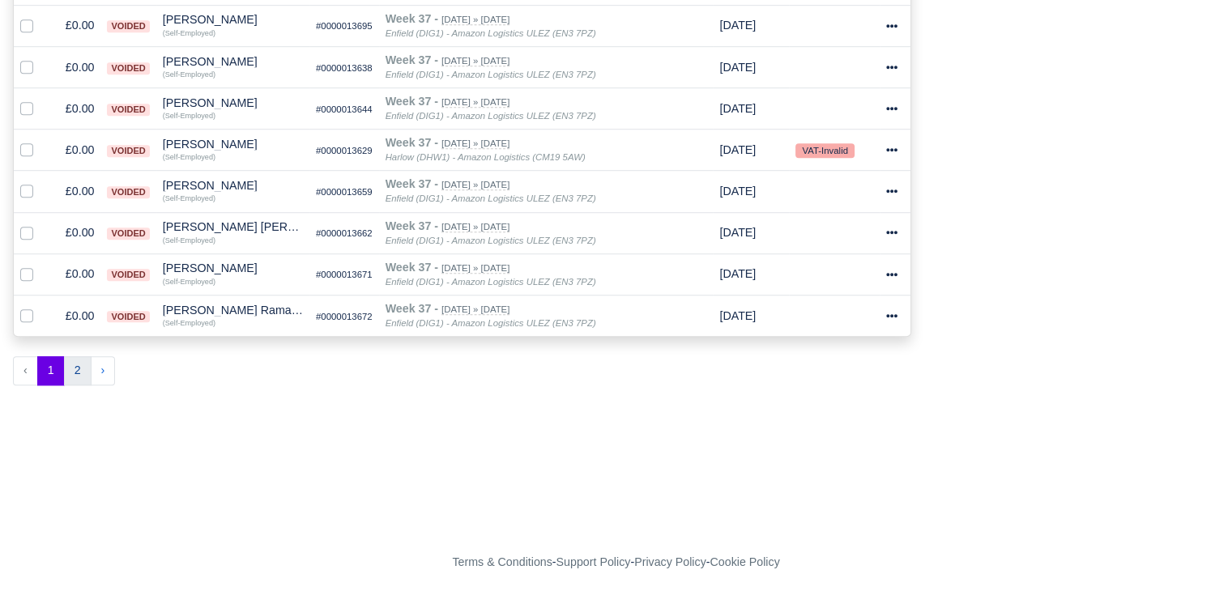
click at [80, 370] on button "2" at bounding box center [78, 370] width 28 height 29
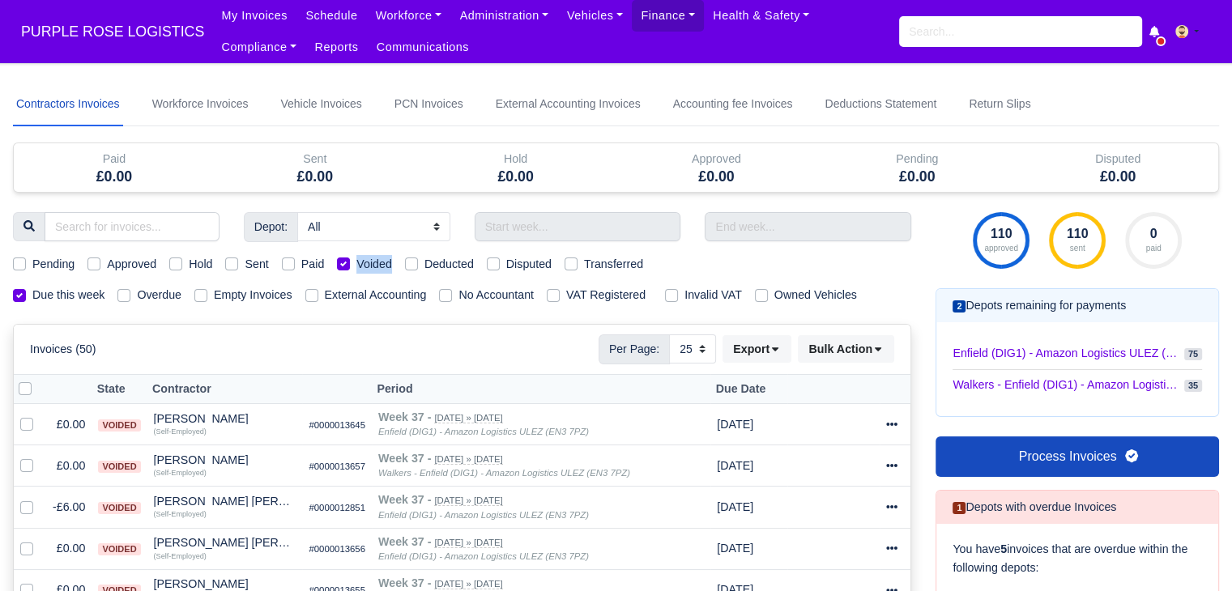
click at [356, 257] on label "Voided" at bounding box center [374, 264] width 36 height 19
click at [338, 257] on input "Voided" at bounding box center [343, 261] width 13 height 13
checkbox input "false"
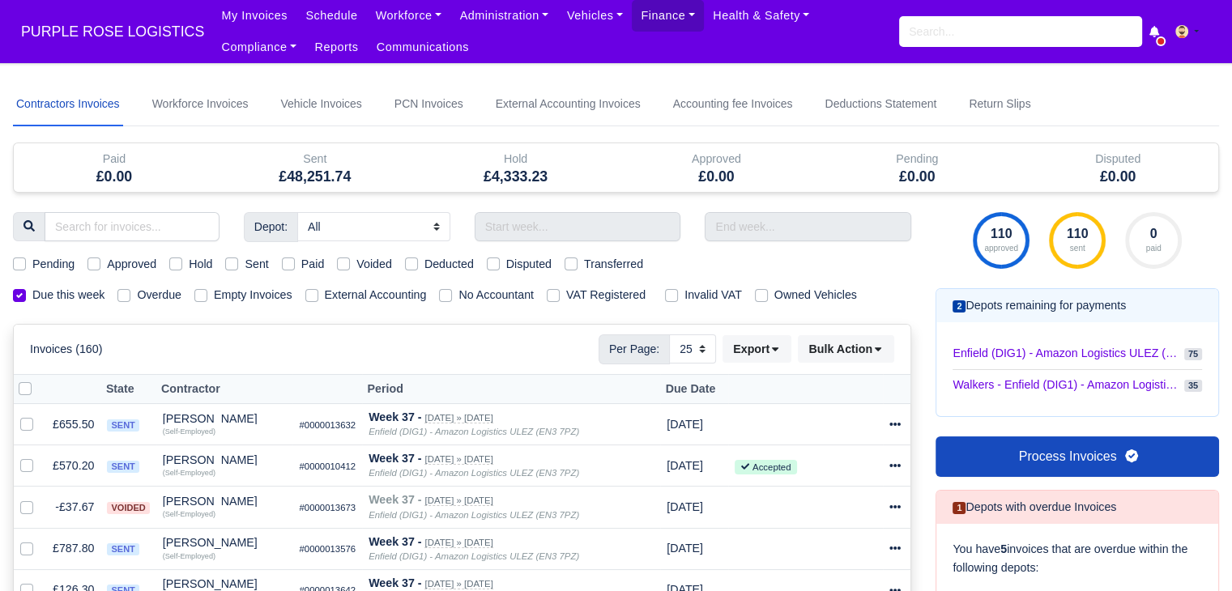
click at [301, 269] on label "Paid" at bounding box center [312, 264] width 23 height 19
click at [292, 268] on input "Paid" at bounding box center [288, 261] width 13 height 13
checkbox input "true"
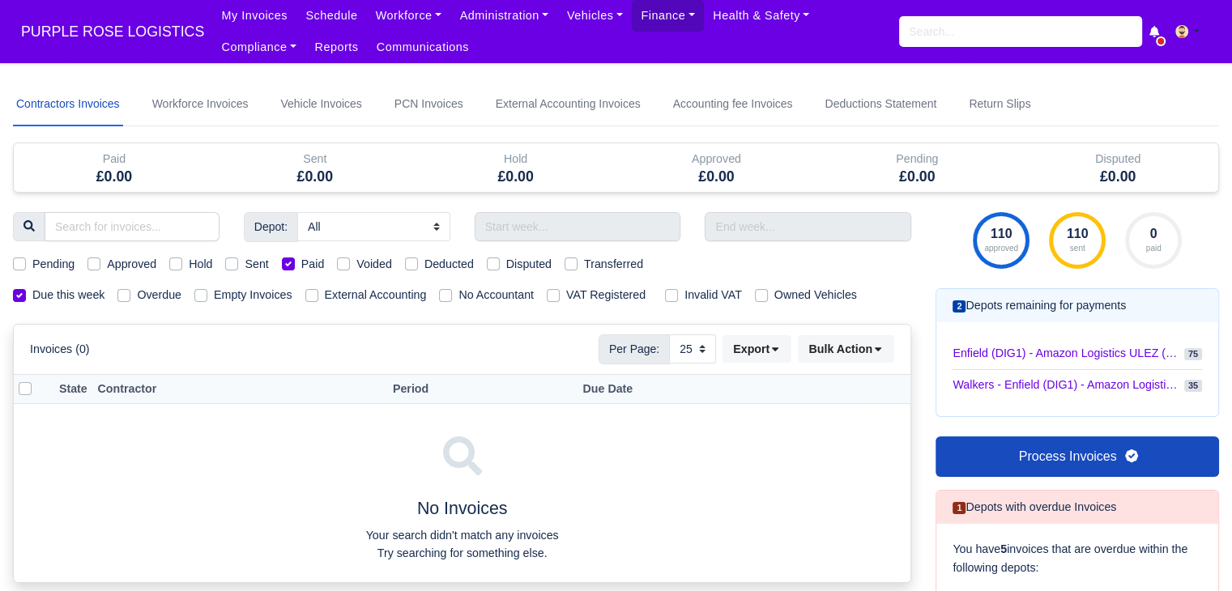
click at [301, 269] on label "Paid" at bounding box center [312, 264] width 23 height 19
click at [292, 268] on input "Paid" at bounding box center [288, 261] width 13 height 13
checkbox input "false"
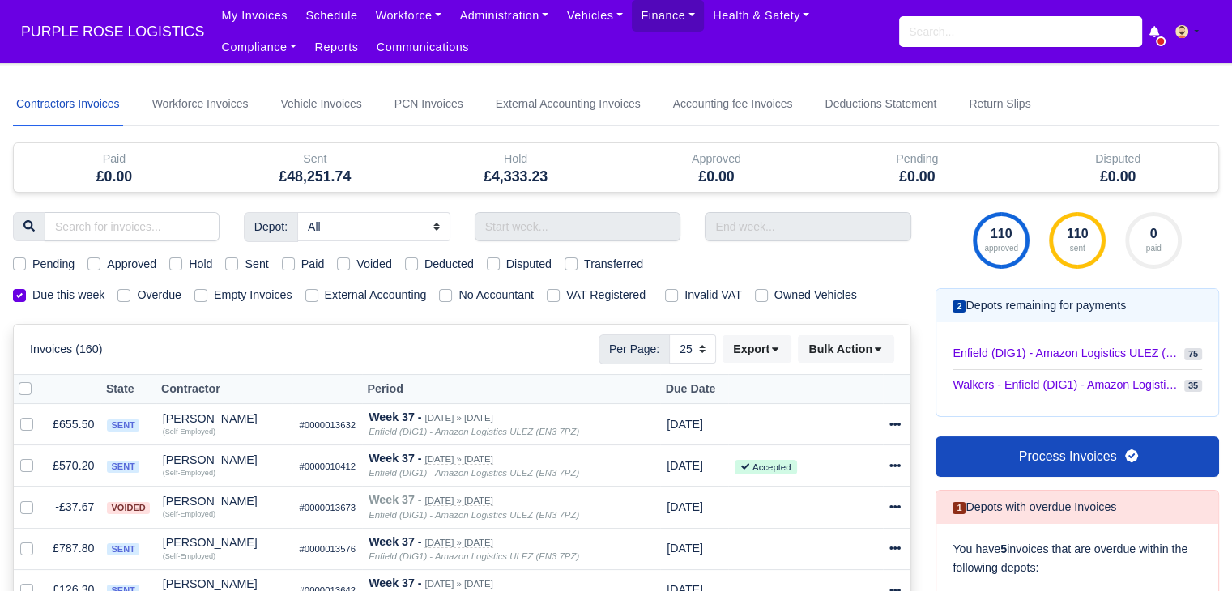
click at [245, 266] on label "Sent" at bounding box center [256, 264] width 23 height 19
click at [236, 266] on input "Sent" at bounding box center [231, 261] width 13 height 13
checkbox input "true"
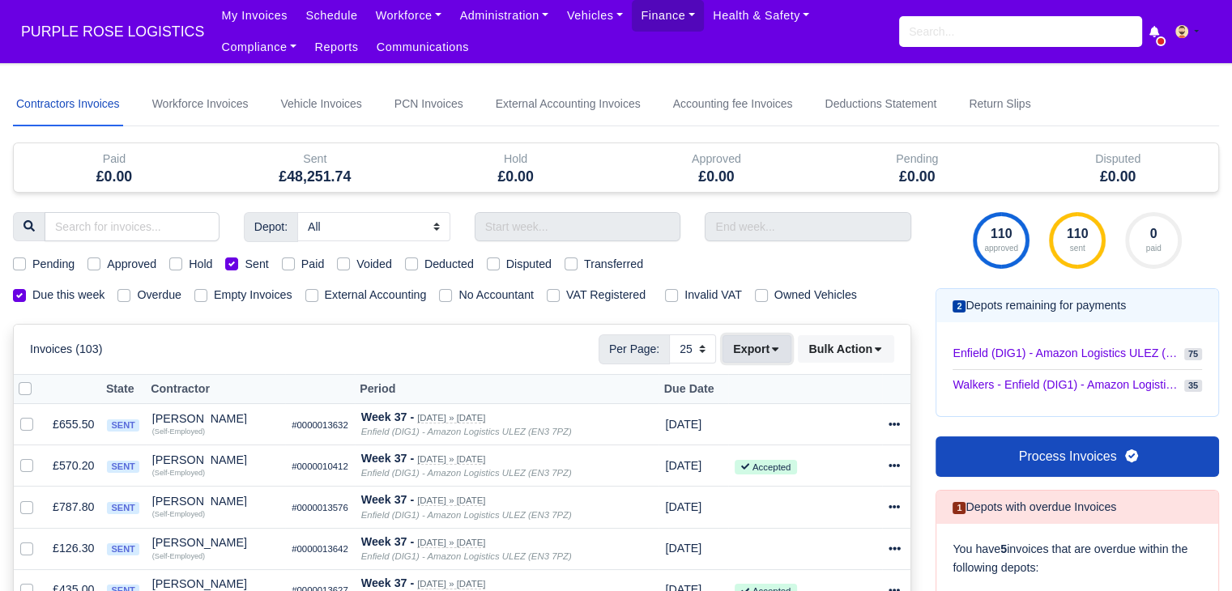
click at [781, 347] on icon at bounding box center [774, 348] width 11 height 11
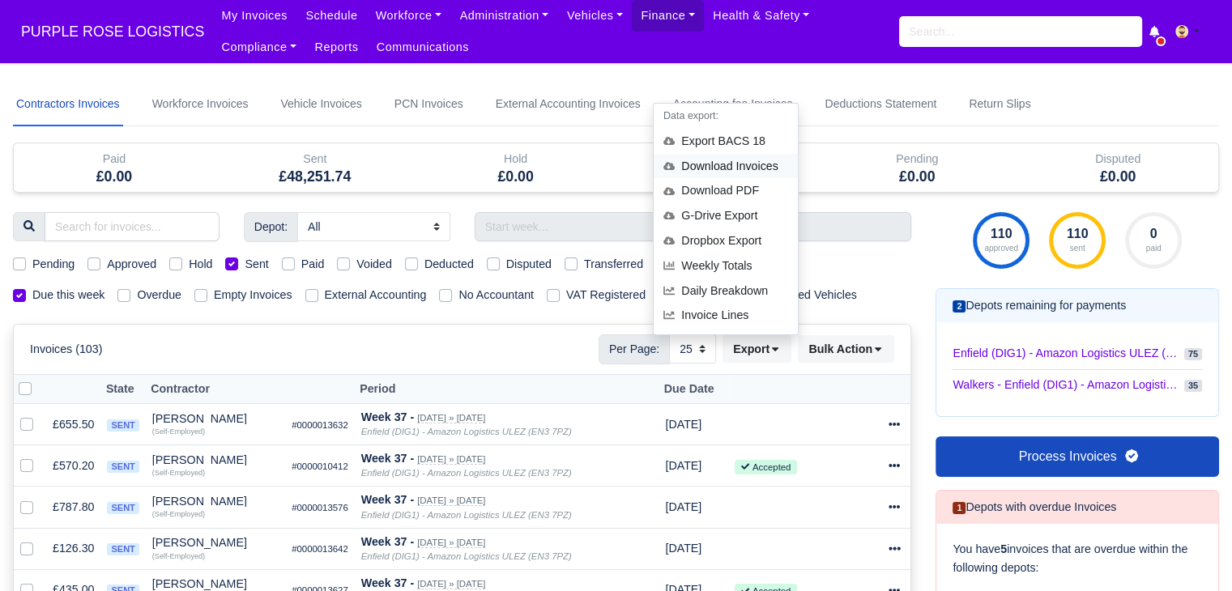
click at [754, 169] on div "Download Invoices" at bounding box center [726, 166] width 144 height 25
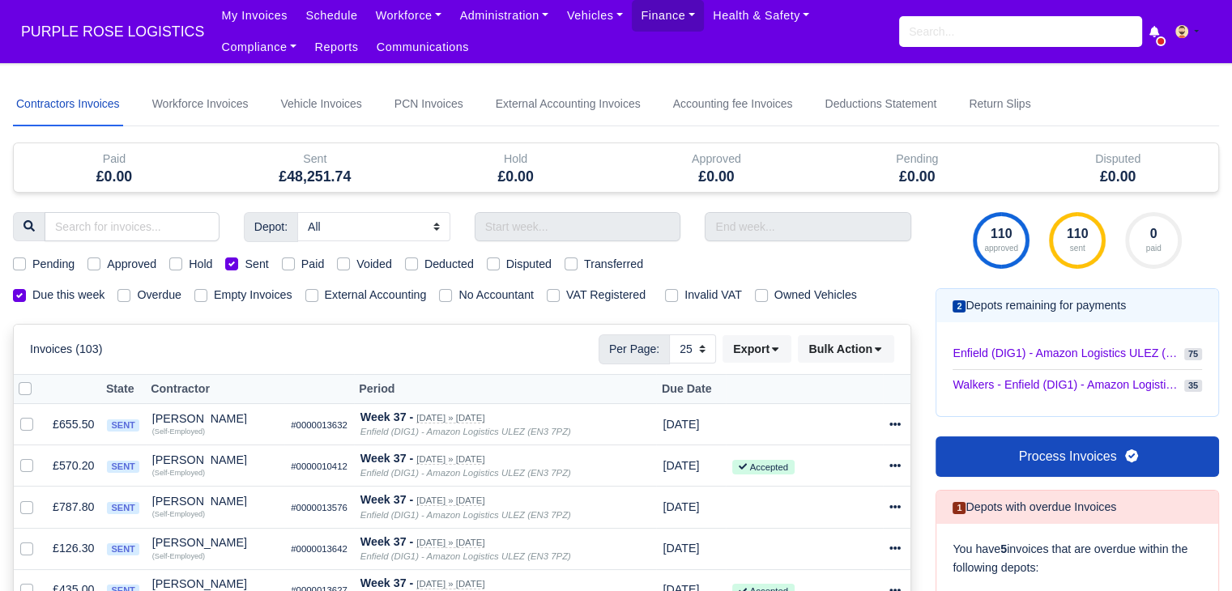
click at [245, 264] on label "Sent" at bounding box center [256, 264] width 23 height 19
click at [233, 264] on input "Sent" at bounding box center [231, 261] width 13 height 13
checkbox input "false"
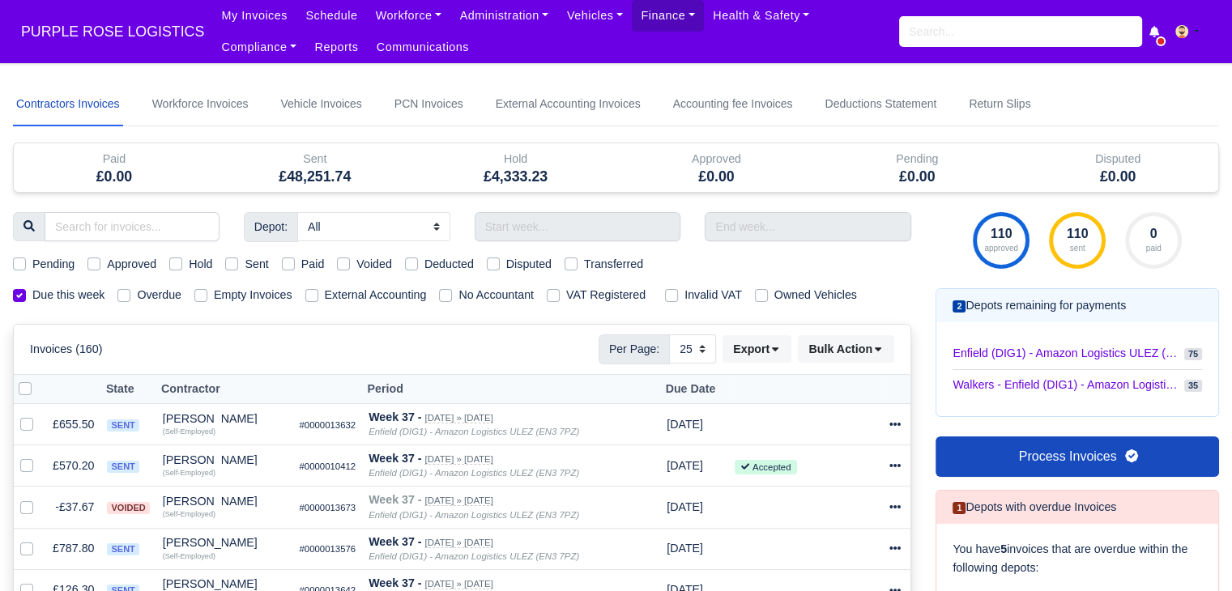
click at [506, 260] on label "Disputed" at bounding box center [528, 264] width 45 height 19
click at [494, 260] on input "Disputed" at bounding box center [493, 261] width 13 height 13
checkbox input "true"
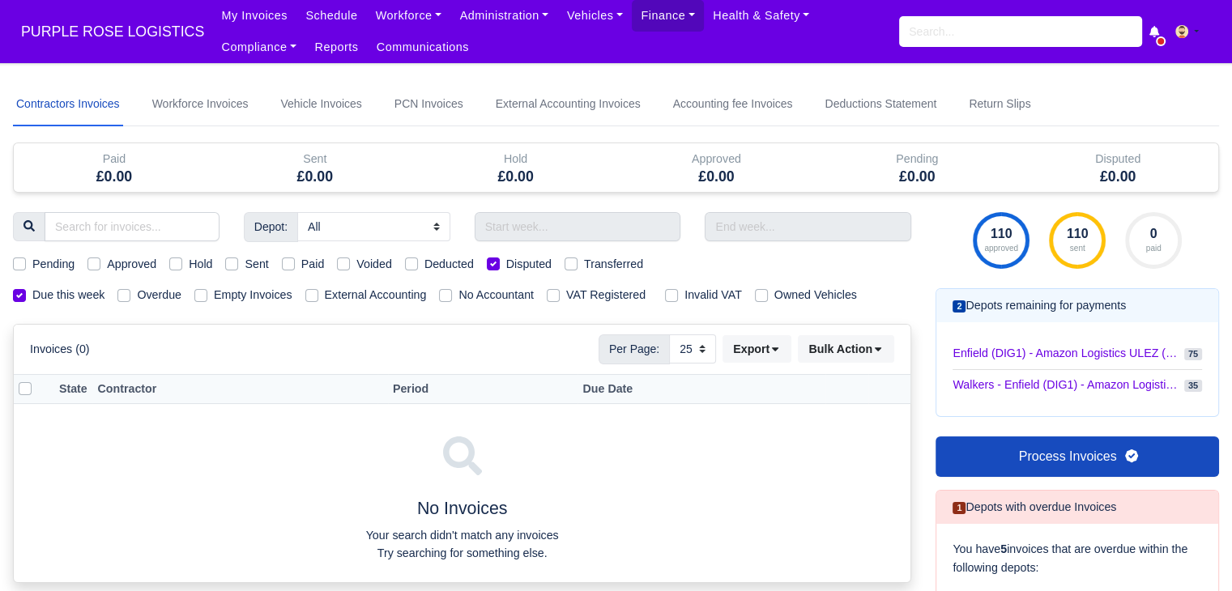
click at [187, 262] on div "Hold" at bounding box center [190, 264] width 43 height 19
click at [189, 262] on label "Hold" at bounding box center [200, 264] width 23 height 19
click at [172, 262] on input "Hold" at bounding box center [175, 261] width 13 height 13
checkbox input "true"
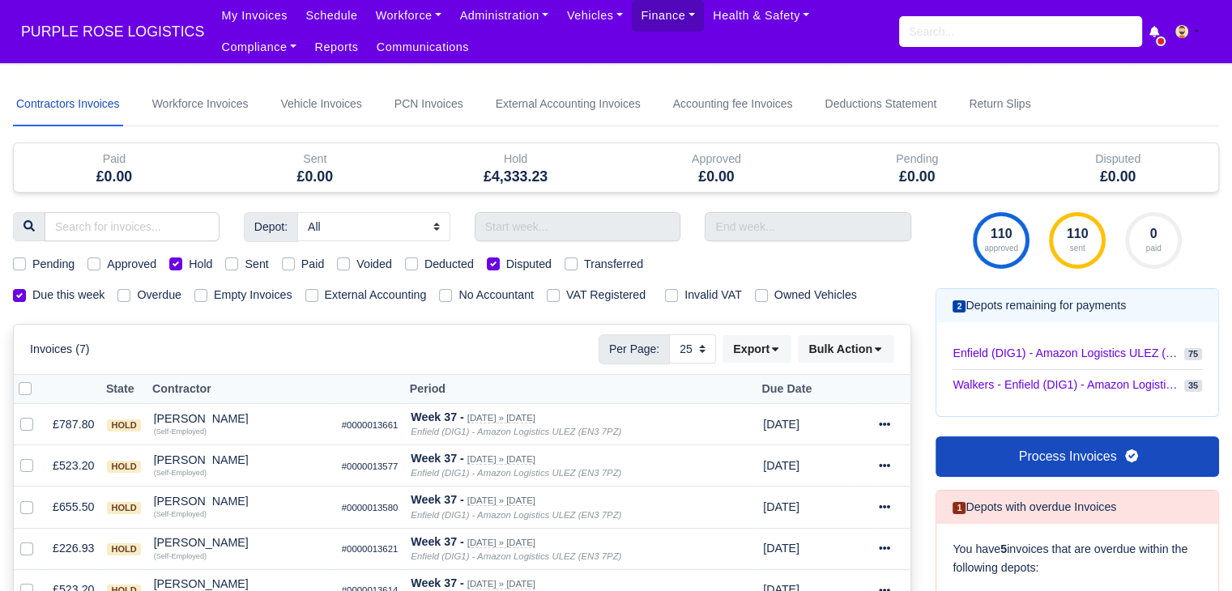
click at [506, 266] on label "Disputed" at bounding box center [528, 264] width 45 height 19
click at [489, 266] on input "Disputed" at bounding box center [493, 261] width 13 height 13
checkbox input "false"
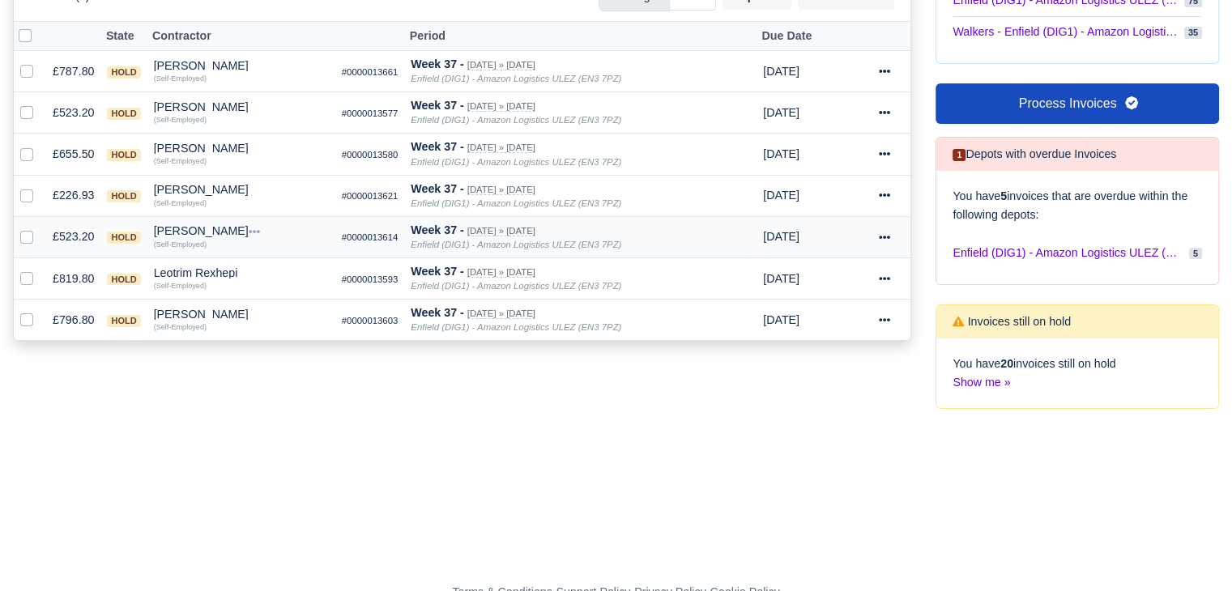
scroll to position [355, 0]
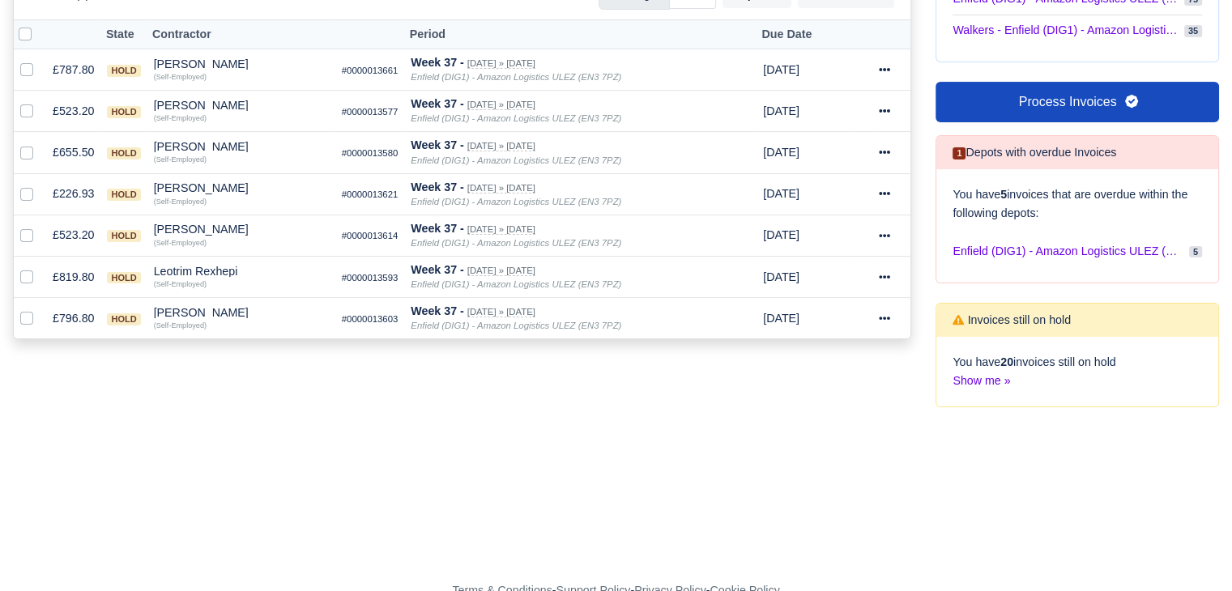
click at [276, 436] on div "Invoice # ×" at bounding box center [616, 436] width 1206 height 19
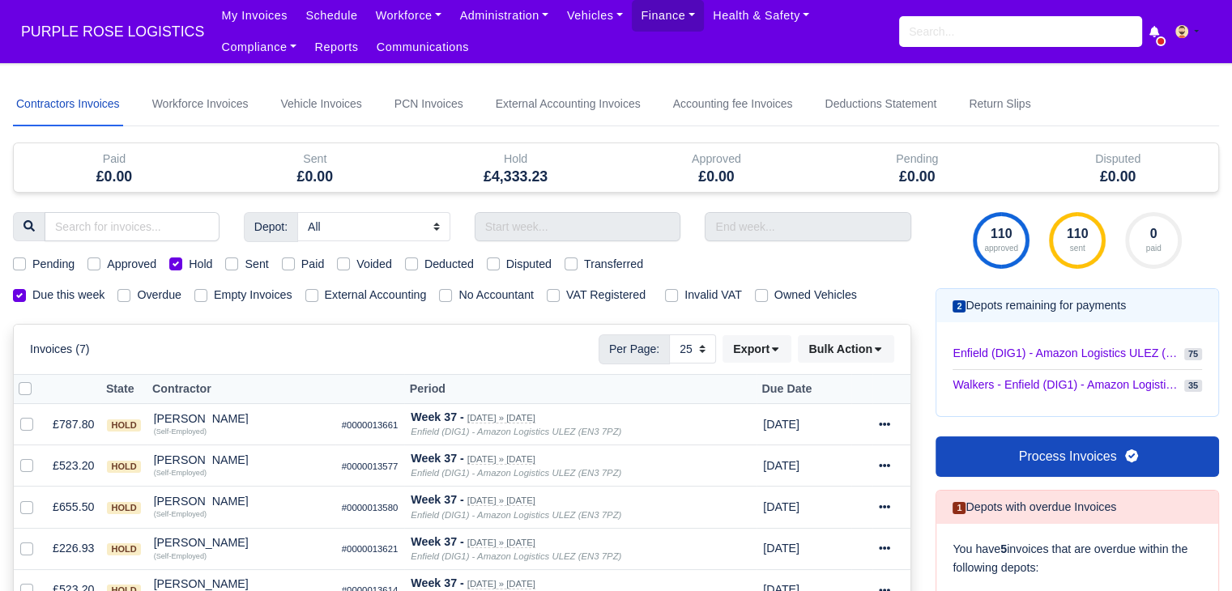
click at [189, 266] on label "Hold" at bounding box center [200, 264] width 23 height 19
click at [170, 266] on input "Hold" at bounding box center [175, 261] width 13 height 13
checkbox input "false"
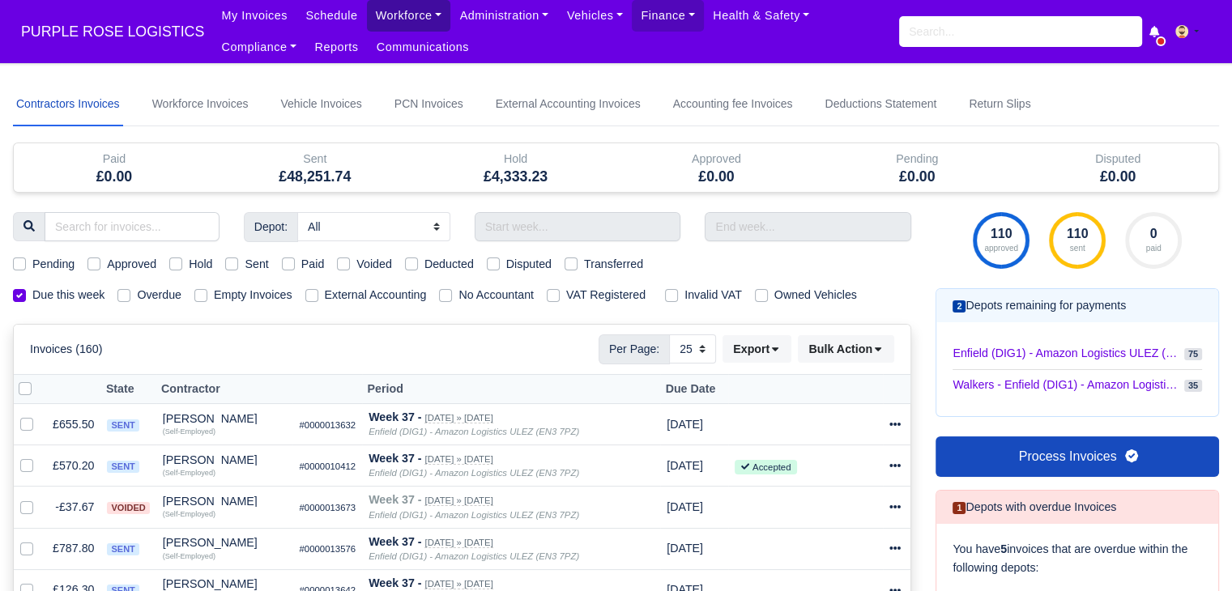
click at [390, 16] on link "Workforce" at bounding box center [409, 16] width 84 height 32
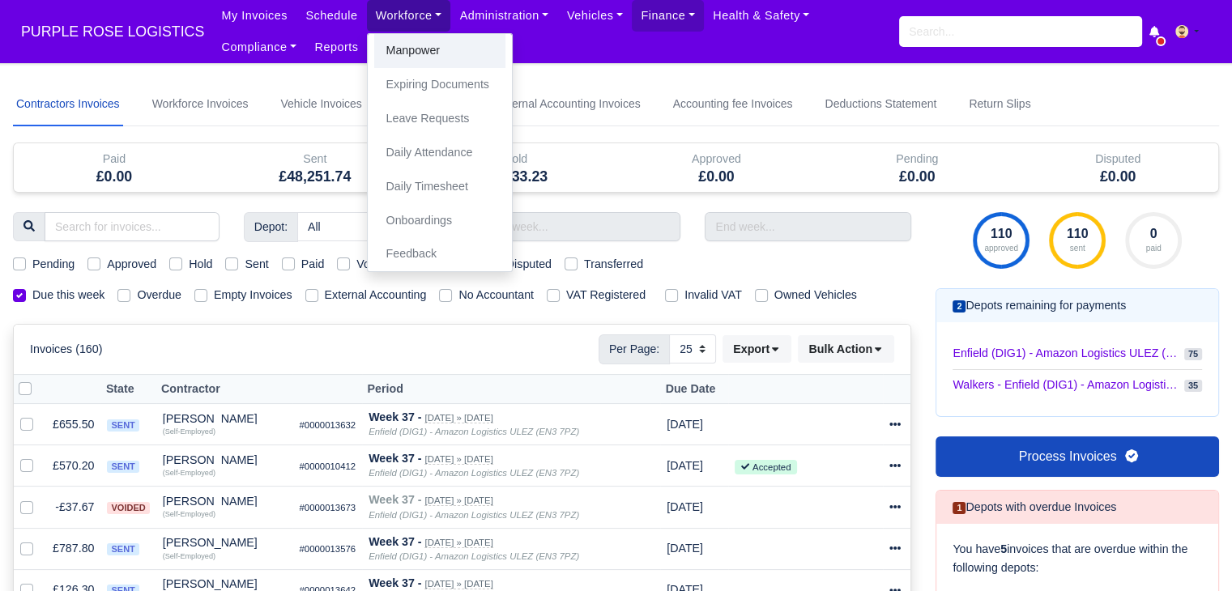
click at [389, 36] on link "Manpower" at bounding box center [439, 51] width 131 height 34
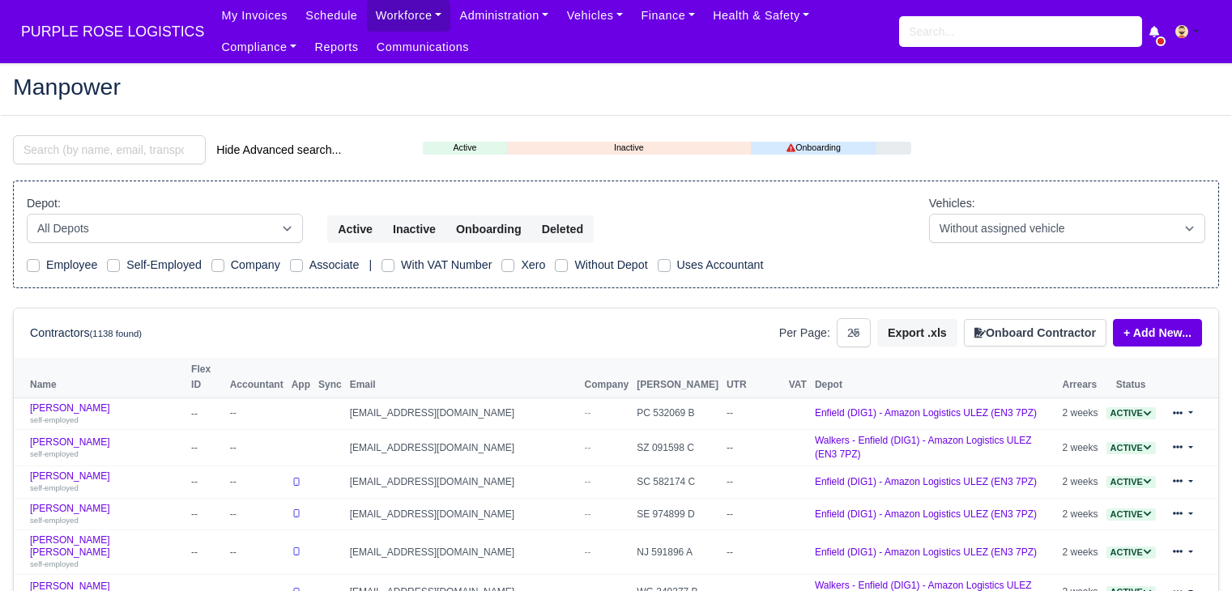
select select "25"
click at [116, 150] on input "search" at bounding box center [109, 149] width 193 height 29
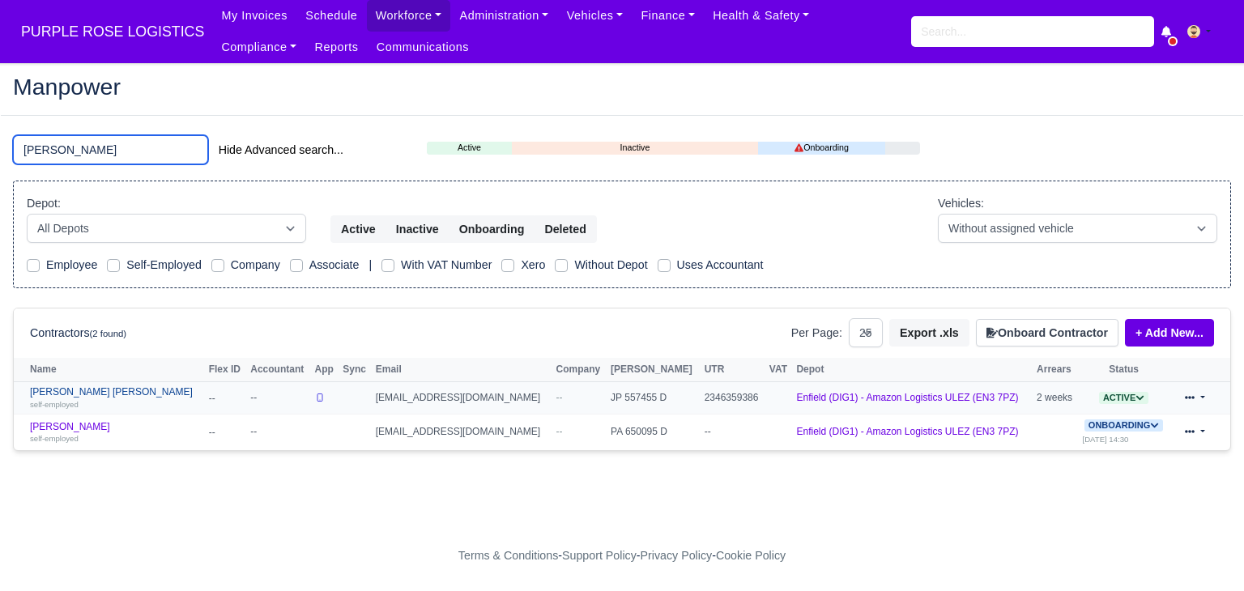
type input "glen"
click at [104, 395] on link "Glen Michael O Connor self-employed" at bounding box center [115, 397] width 171 height 23
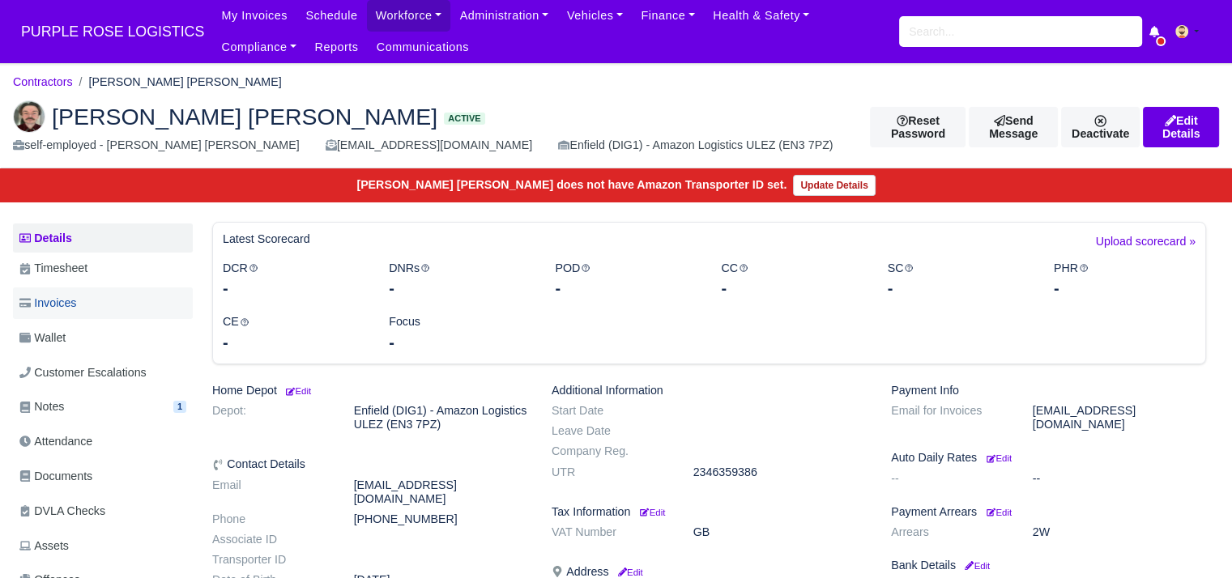
click at [116, 292] on link "Invoices" at bounding box center [103, 303] width 180 height 32
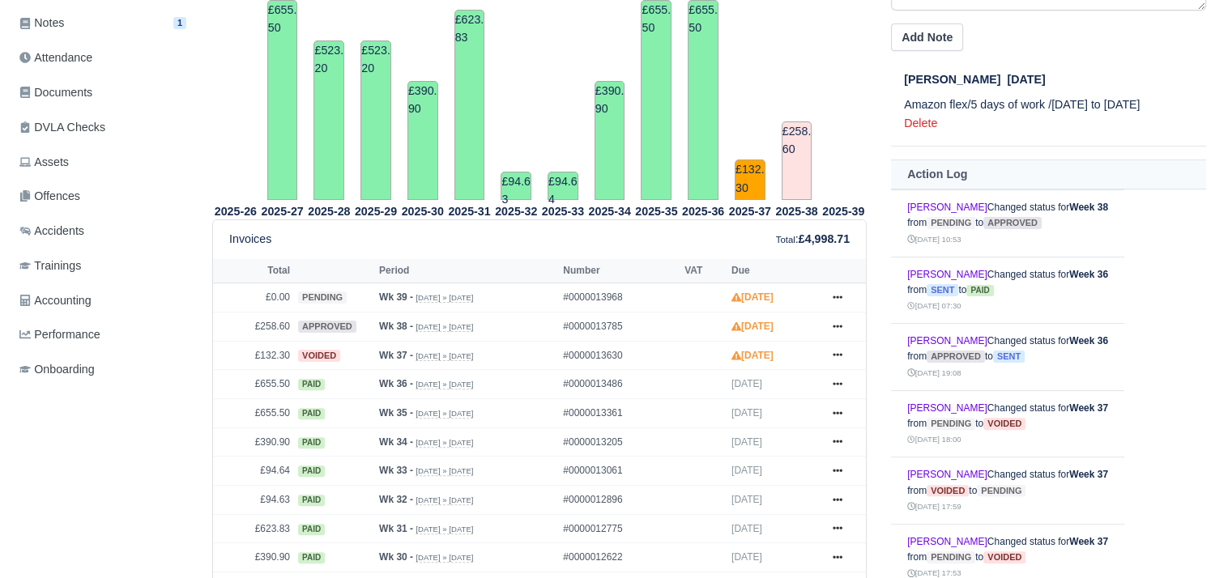
scroll to position [421, 0]
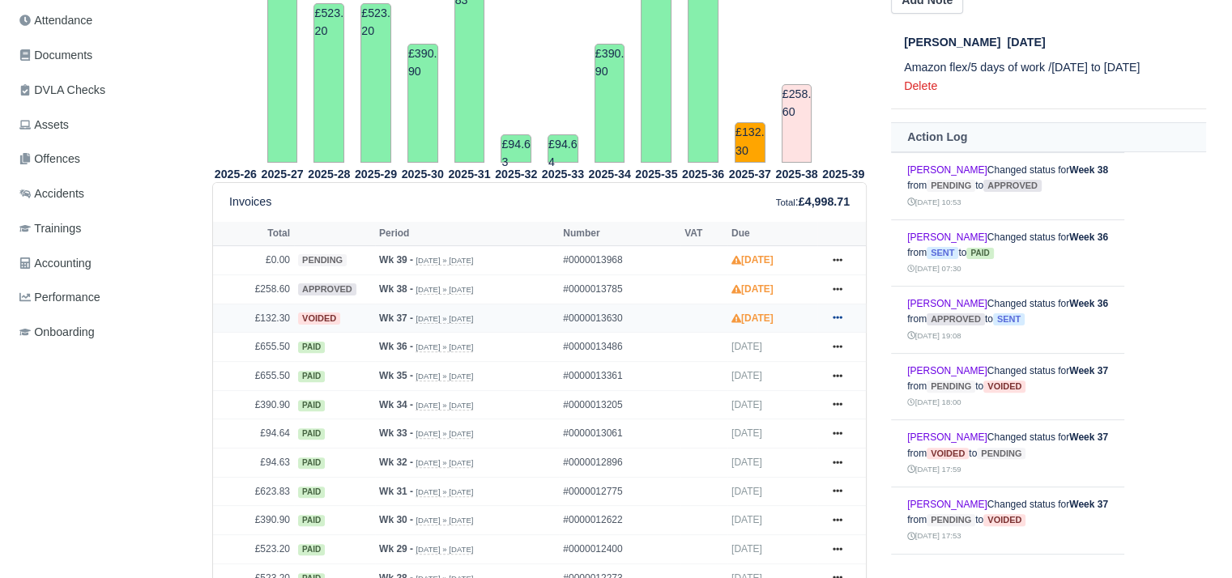
click at [840, 313] on icon at bounding box center [838, 318] width 10 height 10
click at [803, 350] on link "Show Invoice" at bounding box center [777, 348] width 144 height 34
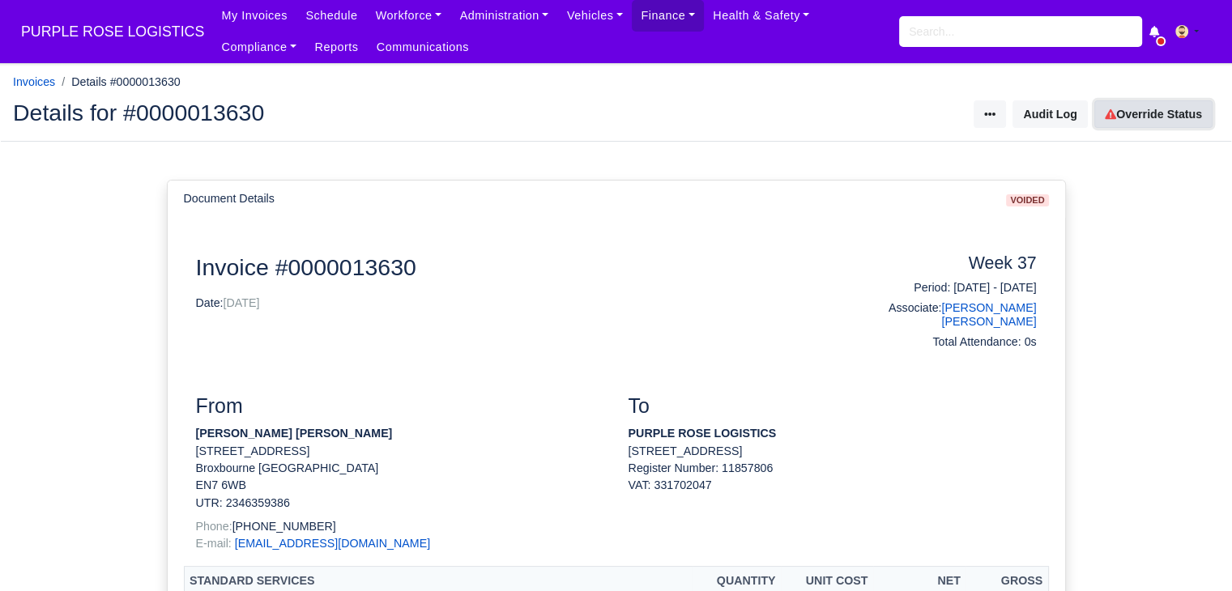
click at [1139, 108] on link "Override Status" at bounding box center [1153, 114] width 118 height 28
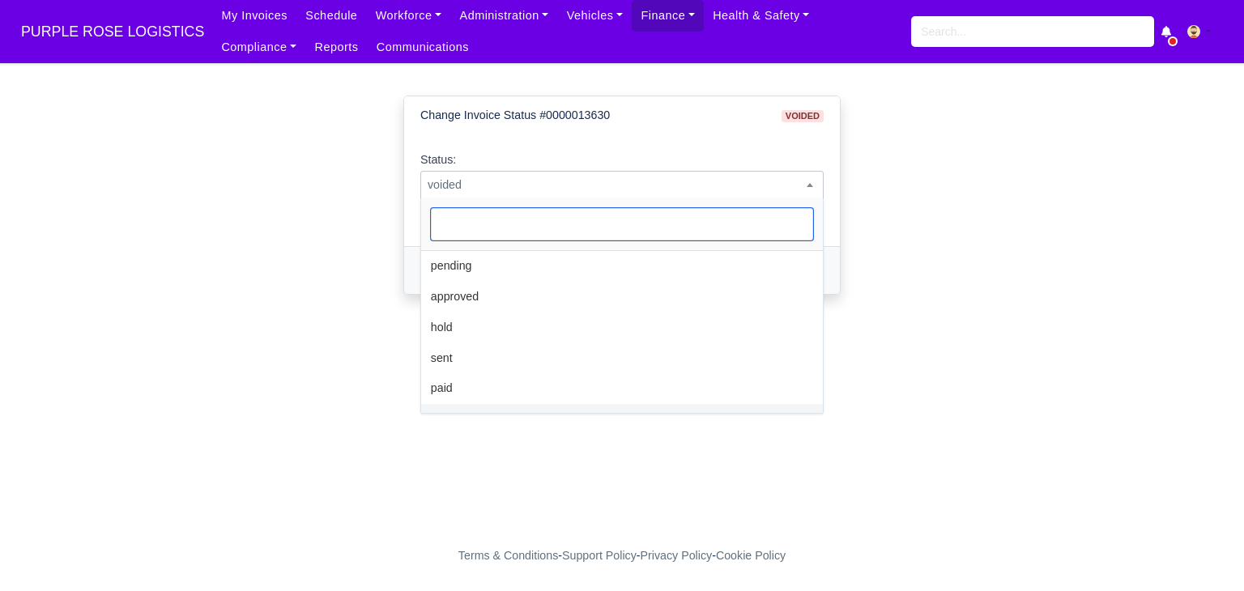
click at [704, 172] on span "voided" at bounding box center [621, 185] width 403 height 28
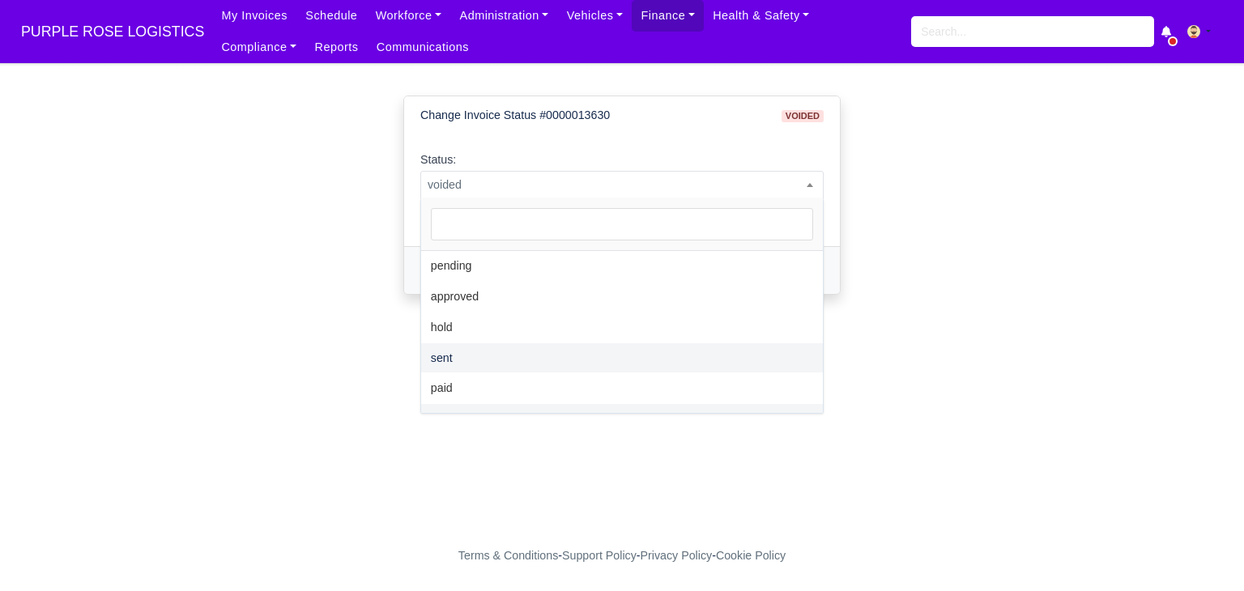
select select "sent"
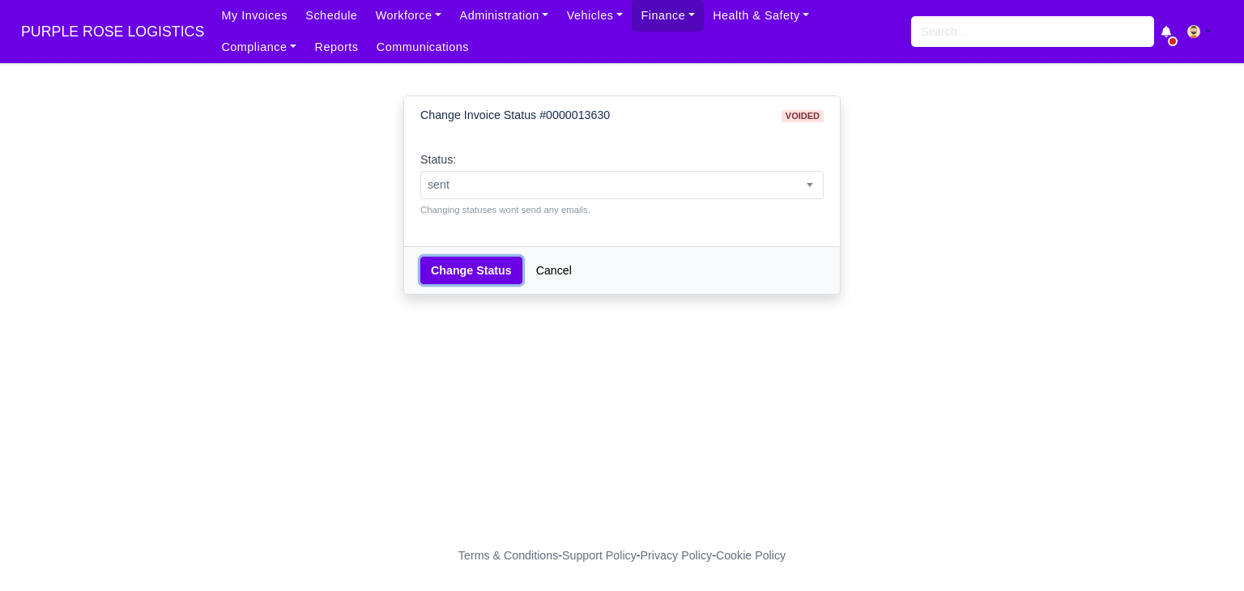
click at [458, 278] on button "Change Status" at bounding box center [471, 271] width 102 height 28
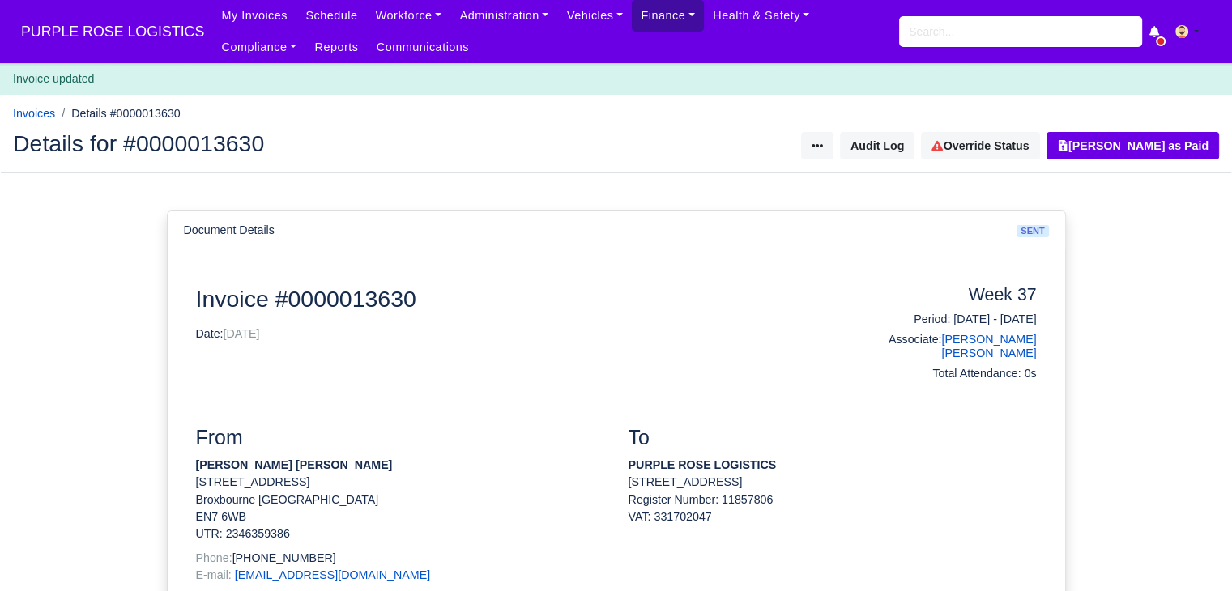
click at [632, 29] on link "Finance" at bounding box center [668, 16] width 72 height 32
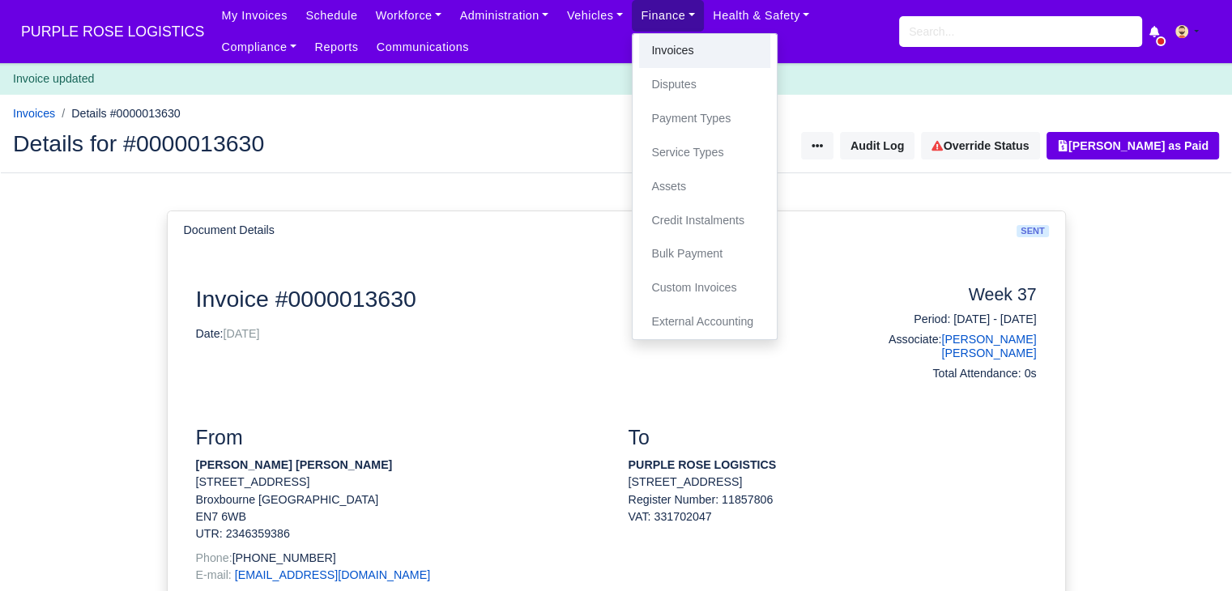
click at [639, 49] on link "Invoices" at bounding box center [704, 51] width 131 height 34
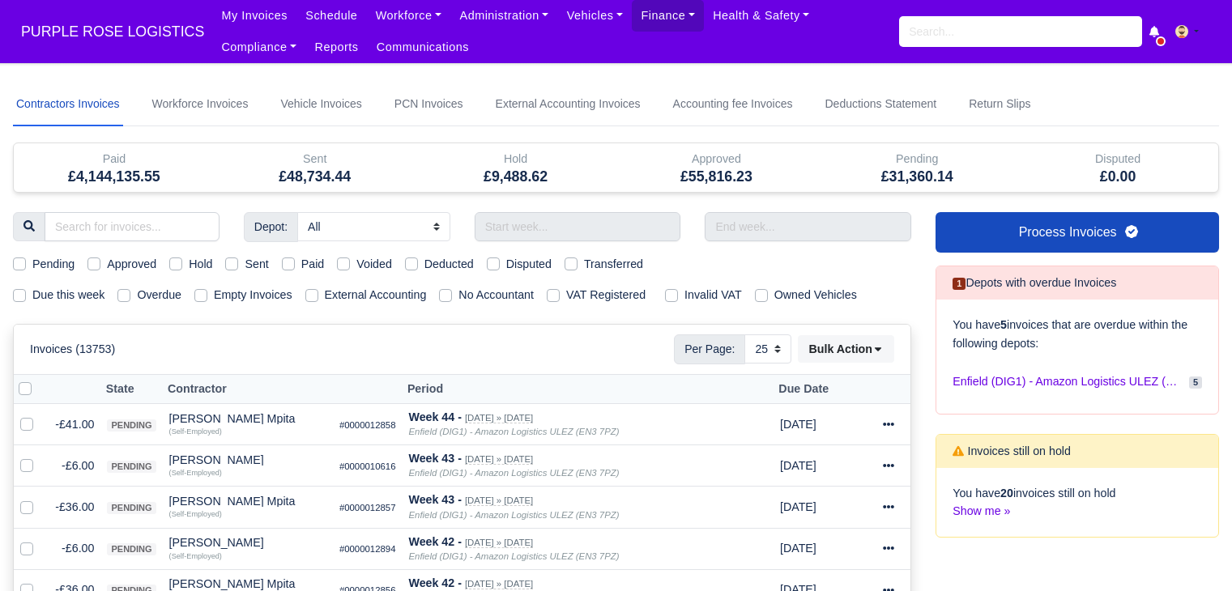
select select "25"
click at [71, 297] on label "Due this week" at bounding box center [68, 295] width 72 height 19
click at [26, 297] on input "Due this week" at bounding box center [19, 292] width 13 height 13
checkbox input "true"
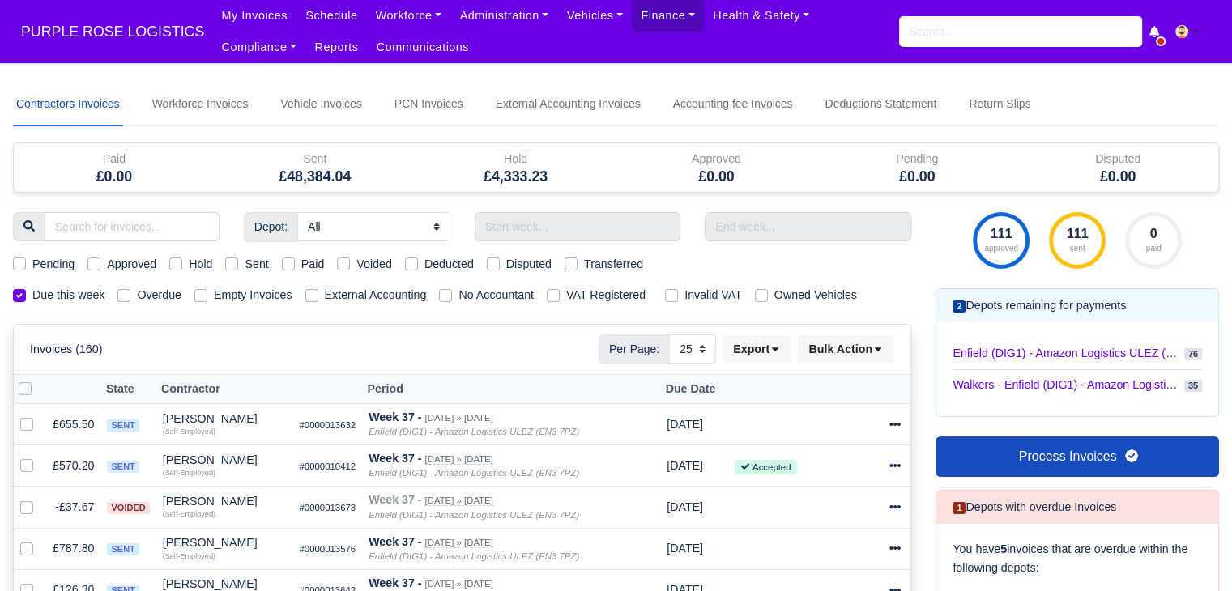
click at [253, 258] on label "Sent" at bounding box center [256, 264] width 23 height 19
click at [238, 258] on input "Sent" at bounding box center [231, 261] width 13 height 13
checkbox input "true"
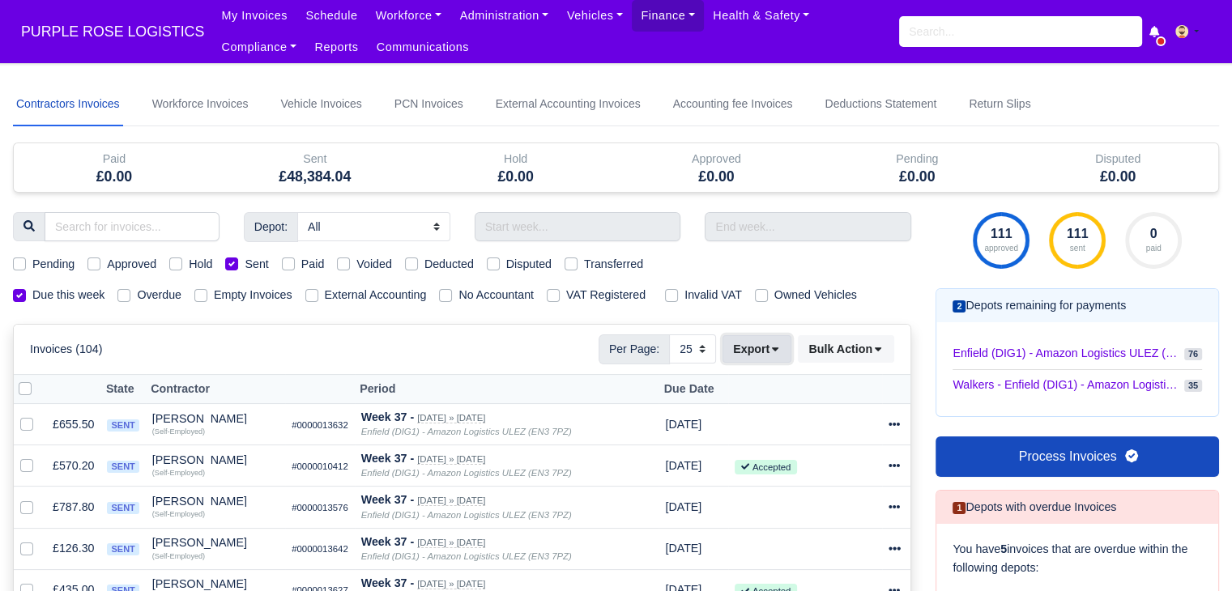
click at [764, 351] on button "Export" at bounding box center [756, 349] width 69 height 28
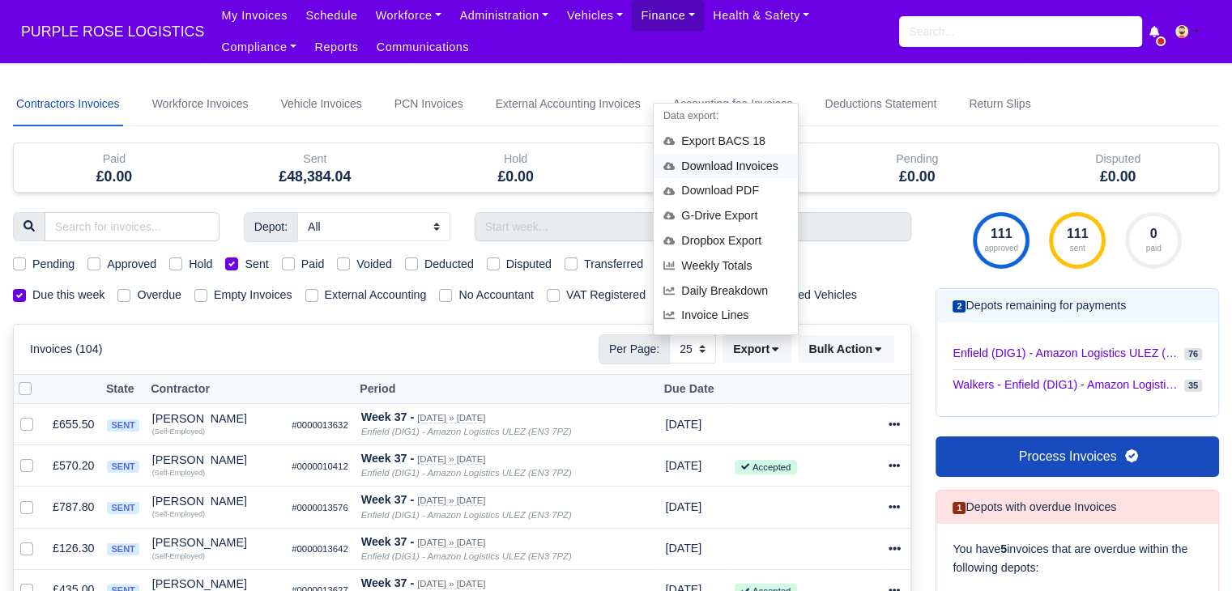
click at [763, 162] on div "Download Invoices" at bounding box center [726, 166] width 144 height 25
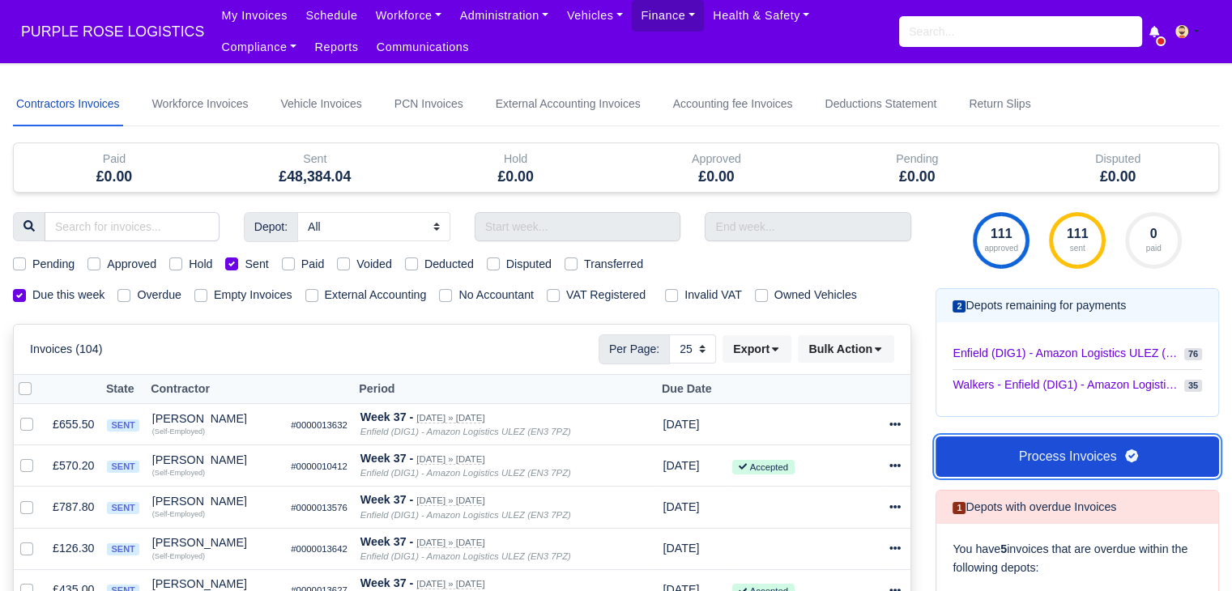
click at [1020, 454] on link "Process Invoices" at bounding box center [1076, 457] width 283 height 40
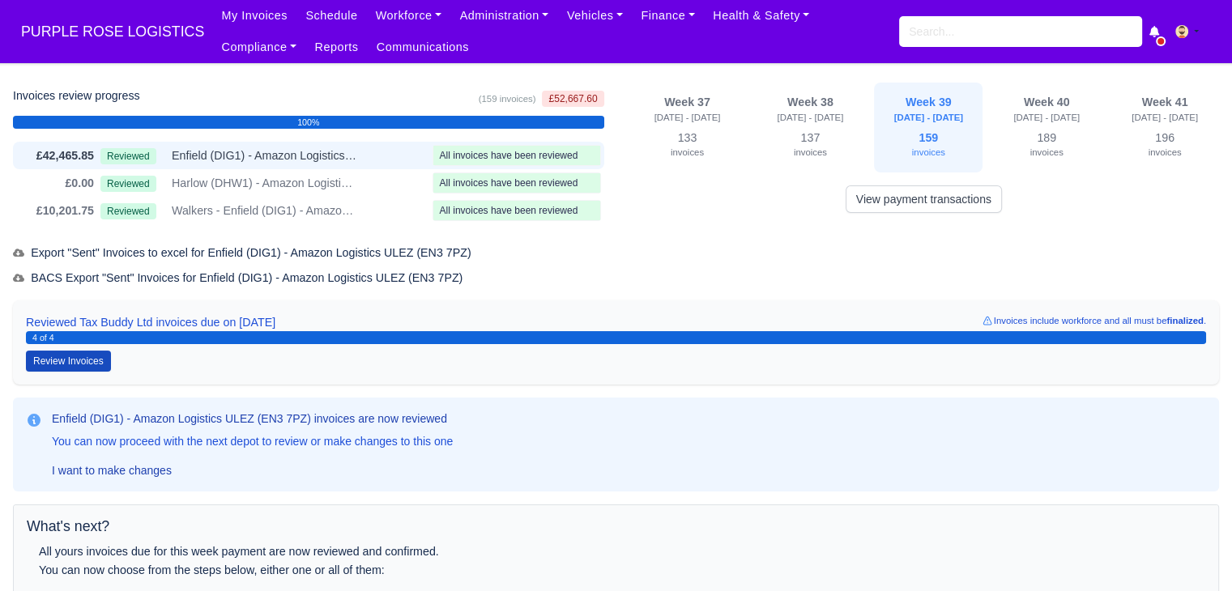
click at [538, 160] on span "All invoices have been reviewed" at bounding box center [509, 155] width 138 height 11
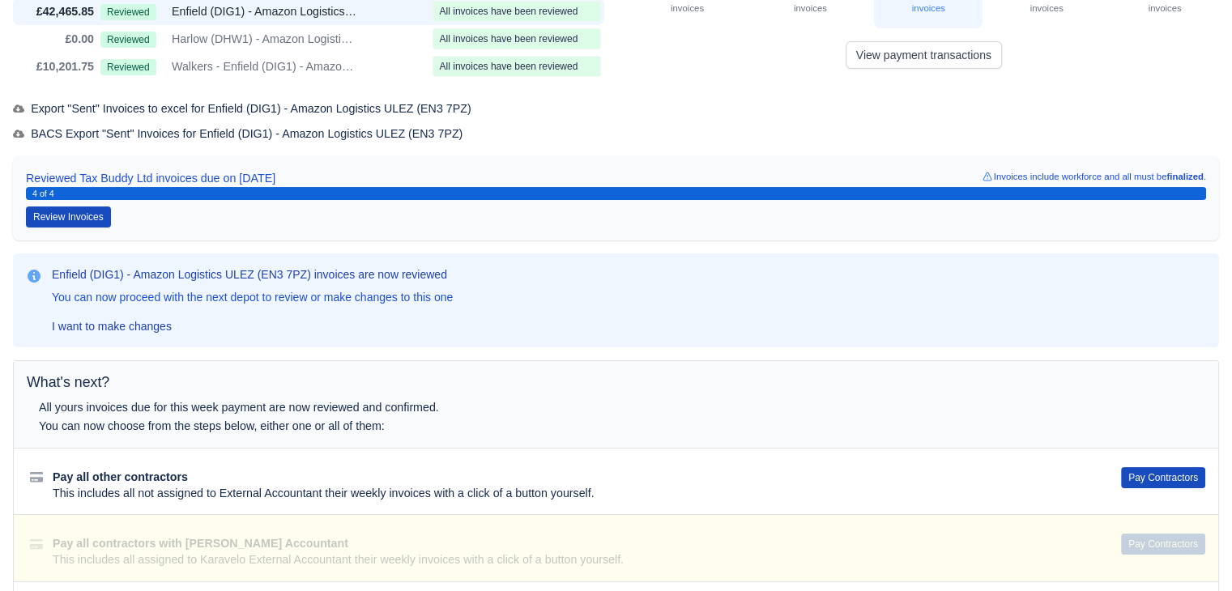
scroll to position [147, 0]
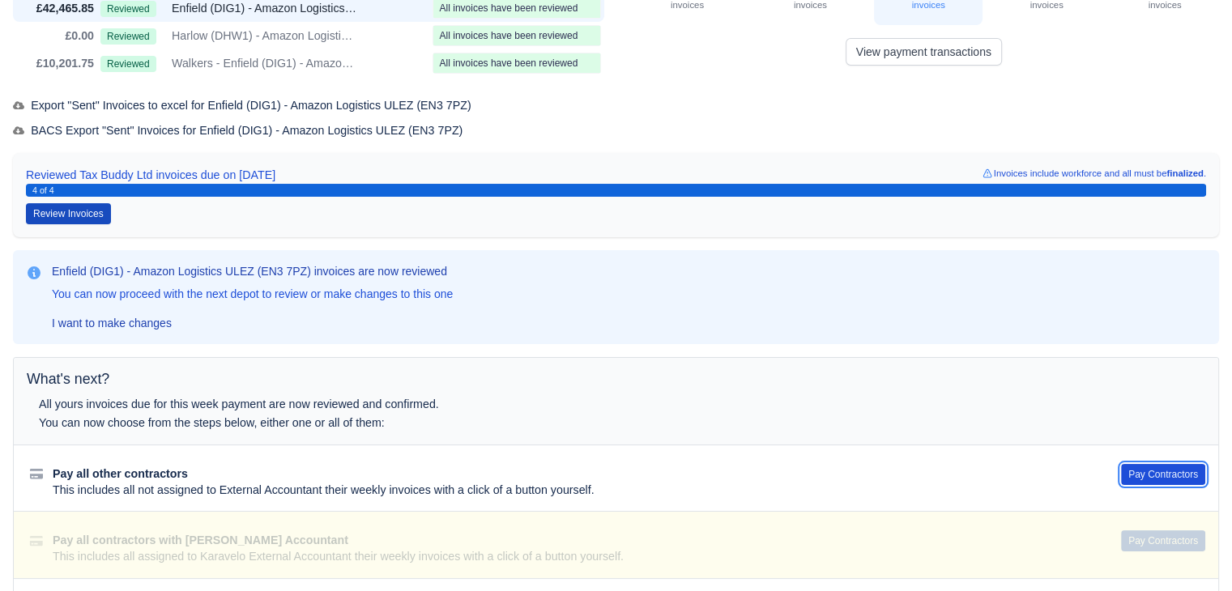
click at [1144, 467] on button "Pay Contractors" at bounding box center [1163, 474] width 84 height 21
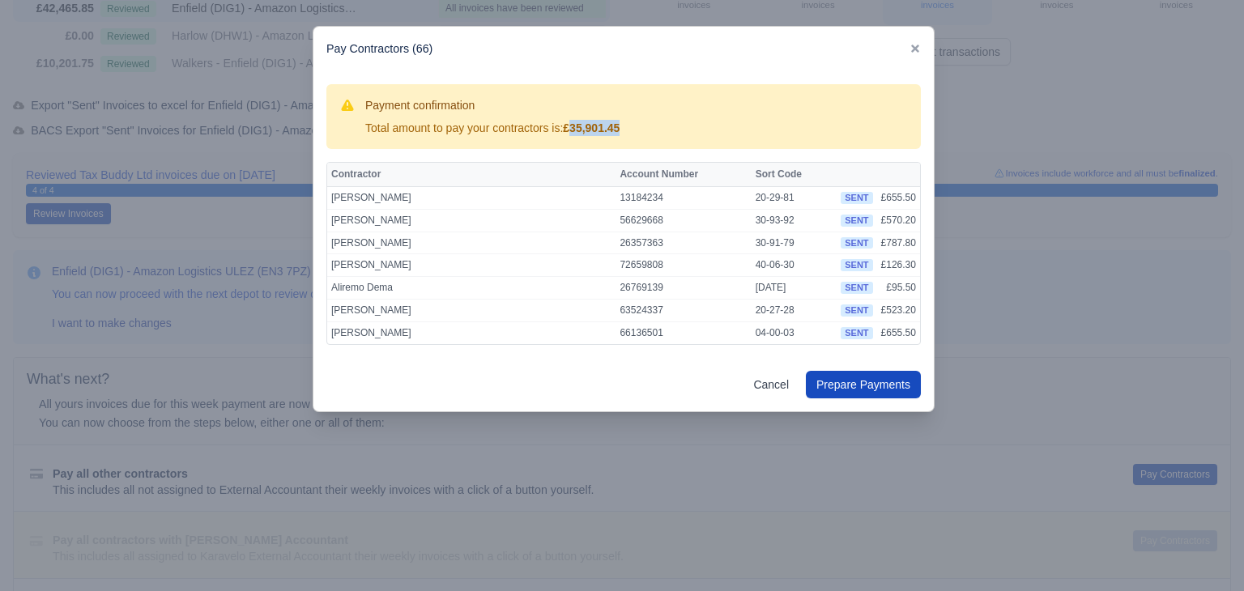
drag, startPoint x: 626, startPoint y: 123, endPoint x: 572, endPoint y: 127, distance: 54.4
click at [572, 127] on div "Payment confirmation Total amount to pay your contractors is: £35,901.45" at bounding box center [623, 116] width 569 height 39
copy strong "35,901.45"
click at [1075, 211] on div at bounding box center [622, 295] width 1244 height 591
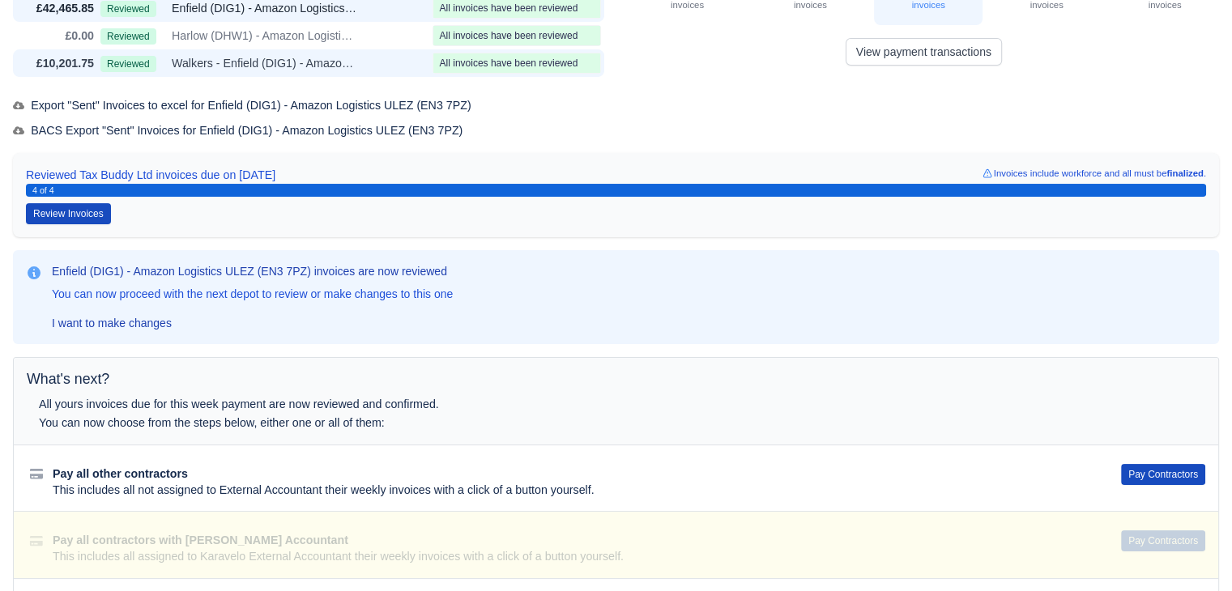
click at [329, 59] on span "Walkers - Enfield (DIG1) - Amazon Logistics ULEZ (EN3 7PZ)" at bounding box center [265, 63] width 186 height 19
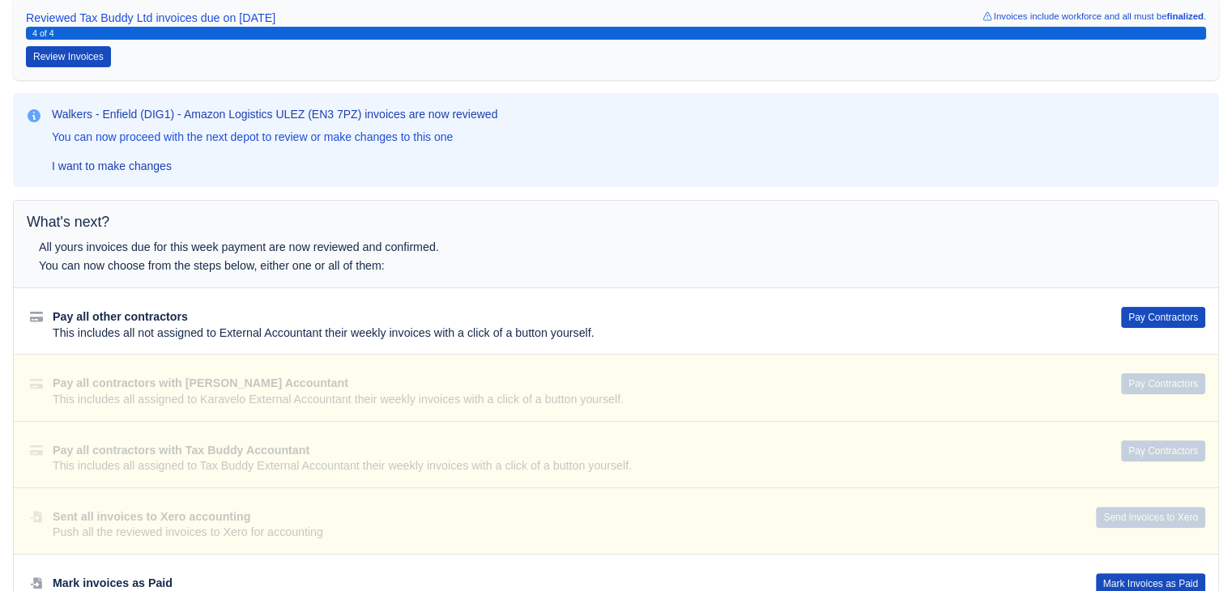
scroll to position [317, 0]
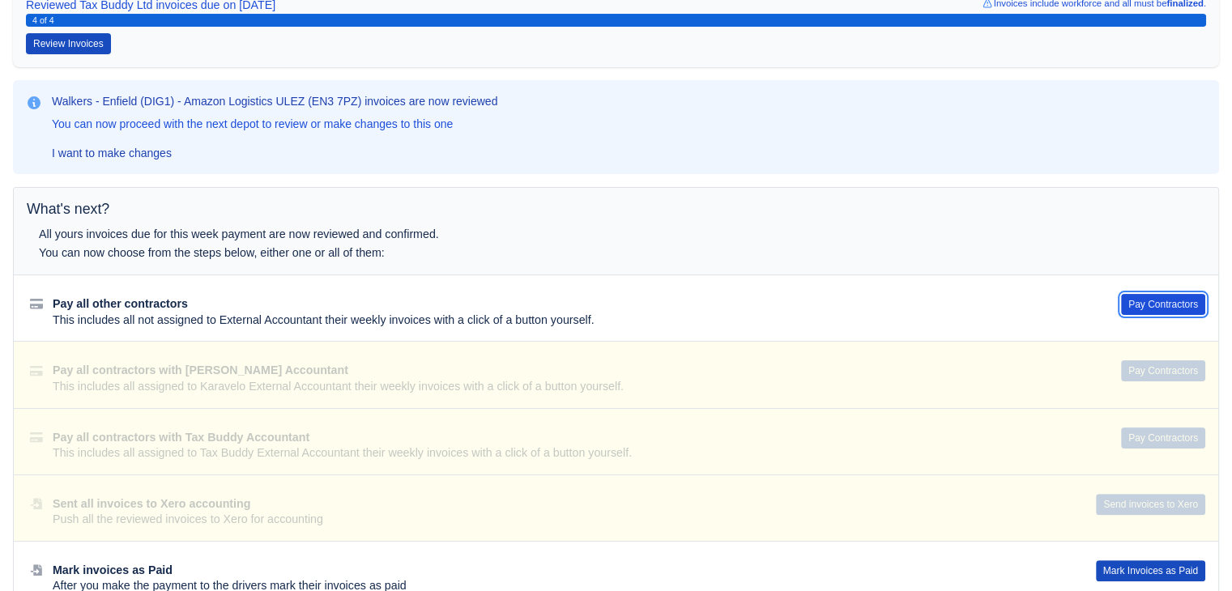
click at [1172, 302] on button "Pay Contractors" at bounding box center [1163, 304] width 84 height 21
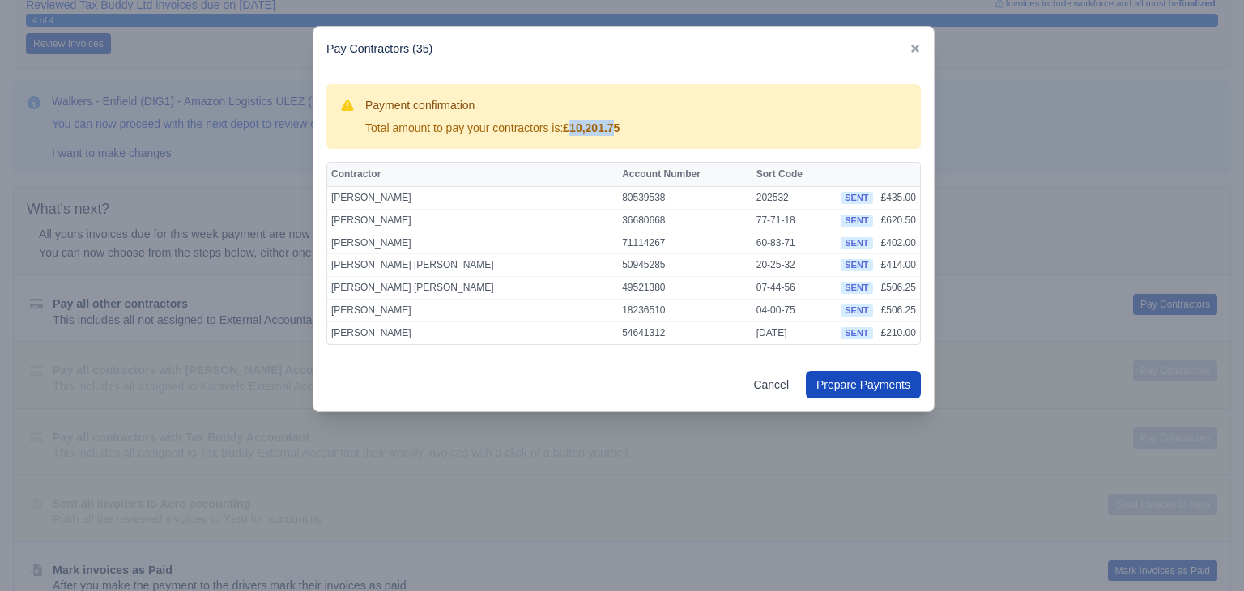
drag, startPoint x: 573, startPoint y: 130, endPoint x: 628, endPoint y: 127, distance: 54.4
click at [628, 127] on div "Payment confirmation Total amount to pay your contractors is: £10,201.75" at bounding box center [623, 116] width 569 height 39
copy strong "10,201.75"
click at [245, 370] on div at bounding box center [622, 295] width 1244 height 591
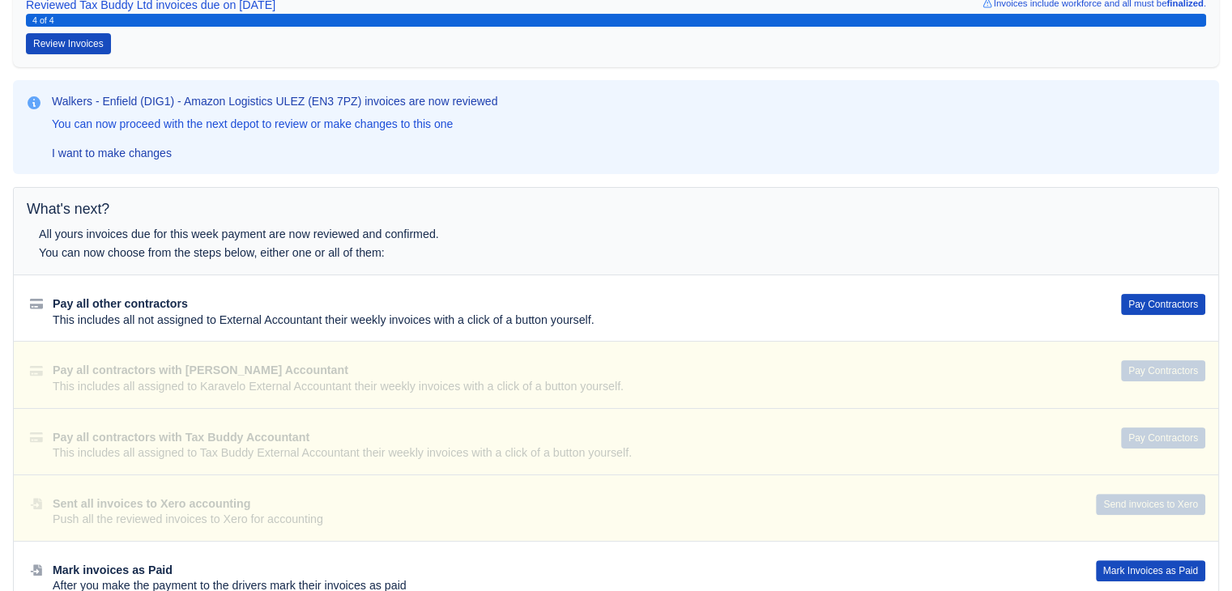
scroll to position [0, 0]
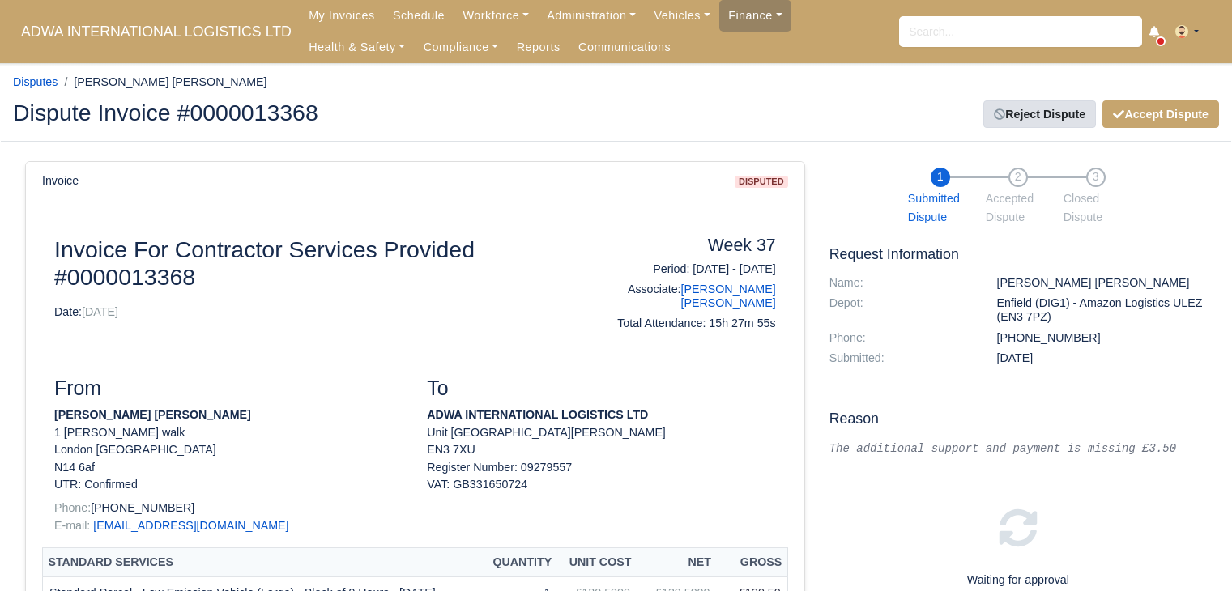
click at [1056, 111] on link "Reject Dispute" at bounding box center [1039, 114] width 113 height 28
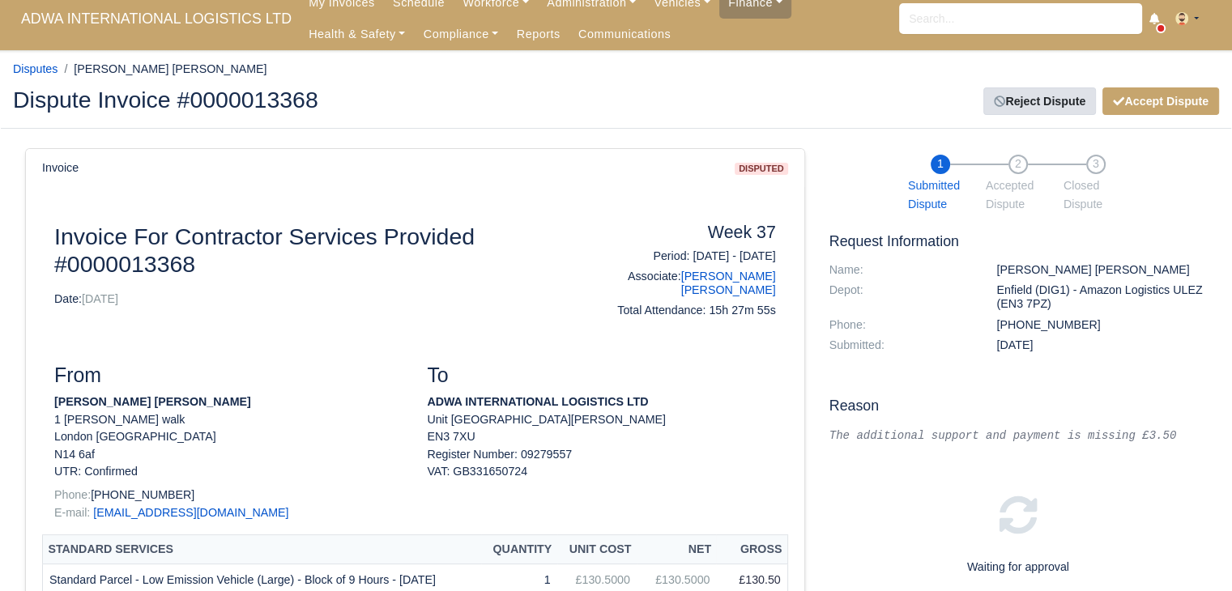
scroll to position [13, 0]
